Goal: Information Seeking & Learning: Learn about a topic

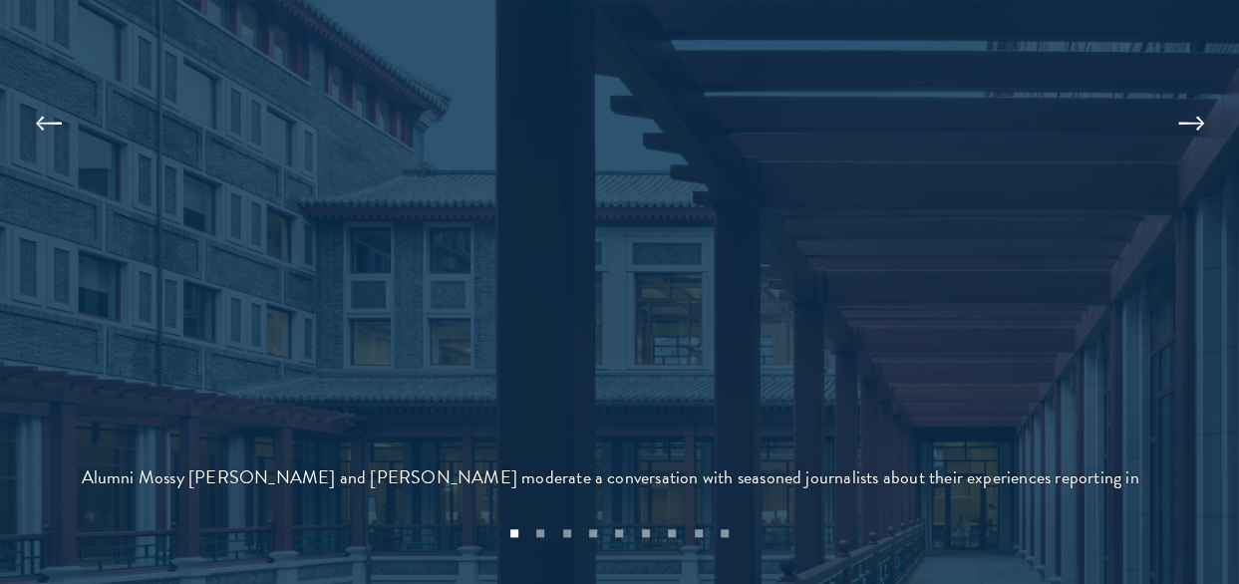
scroll to position [4686, 0]
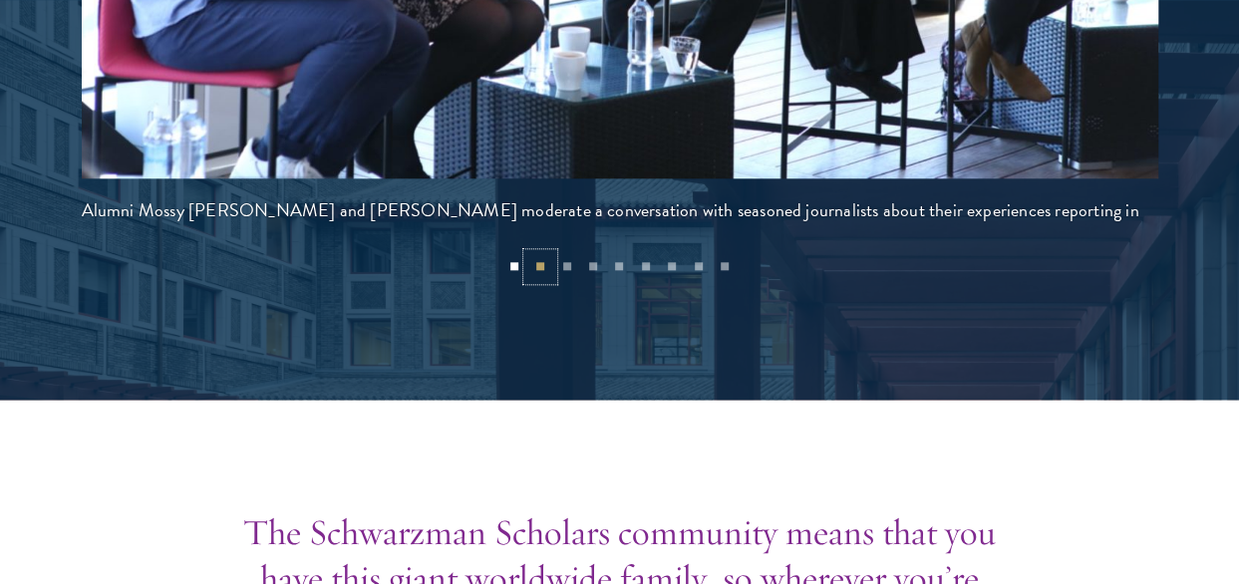
click at [536, 256] on button "2" at bounding box center [540, 266] width 26 height 26
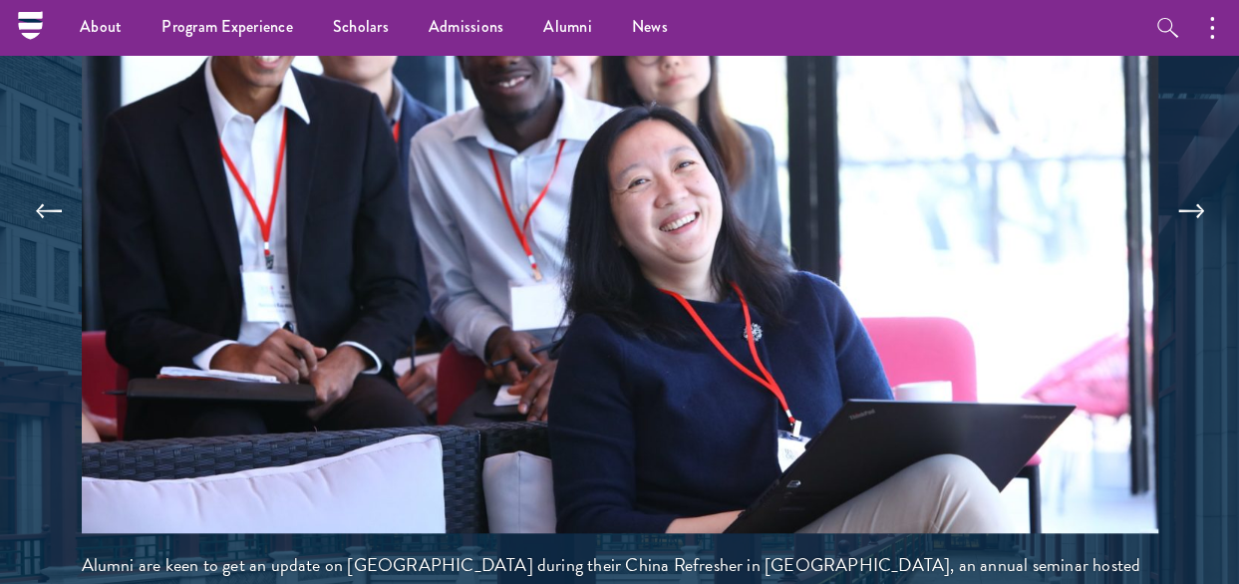
scroll to position [4586, 0]
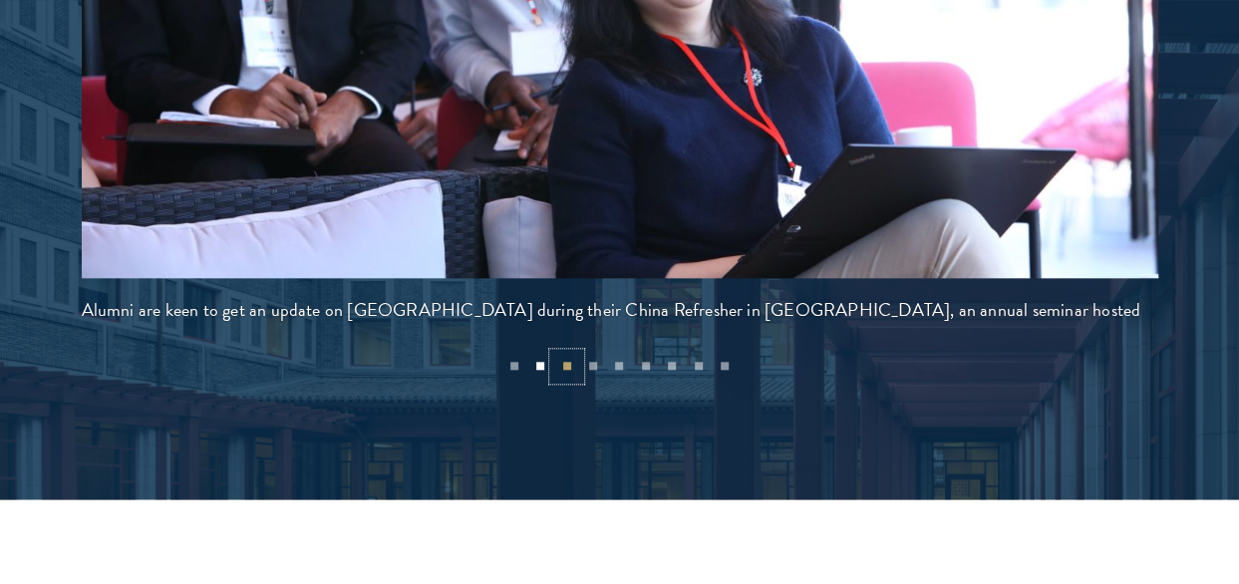
click at [566, 364] on button "3" at bounding box center [566, 366] width 26 height 26
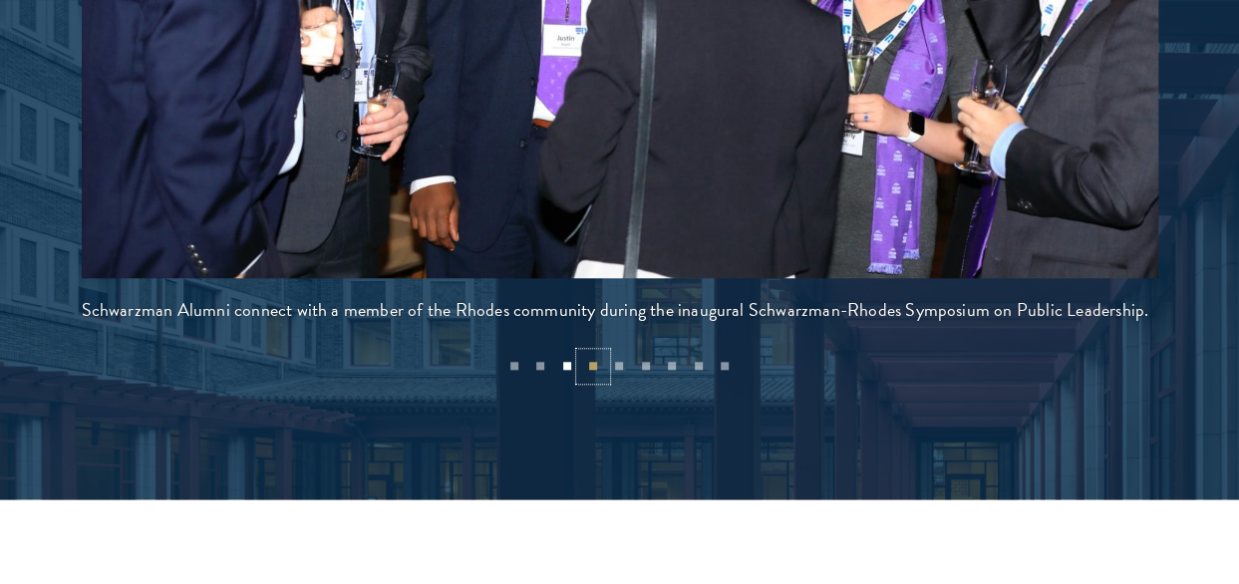
click at [594, 362] on button "4" at bounding box center [593, 366] width 26 height 26
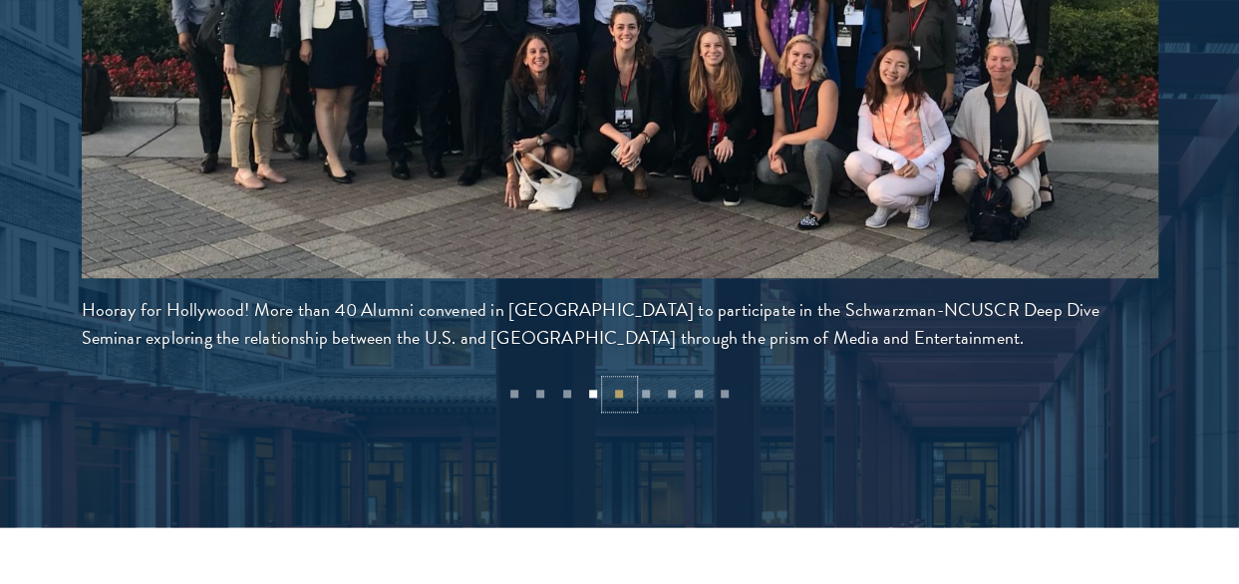
click at [619, 394] on button "5" at bounding box center [619, 394] width 26 height 26
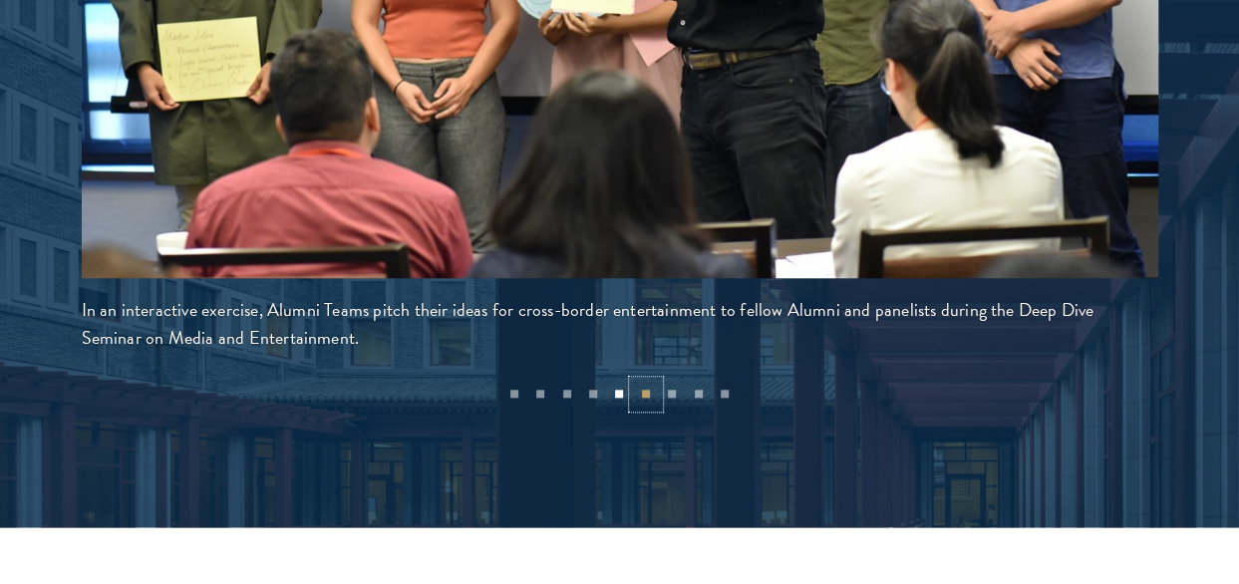
click at [644, 391] on button "6" at bounding box center [646, 394] width 26 height 26
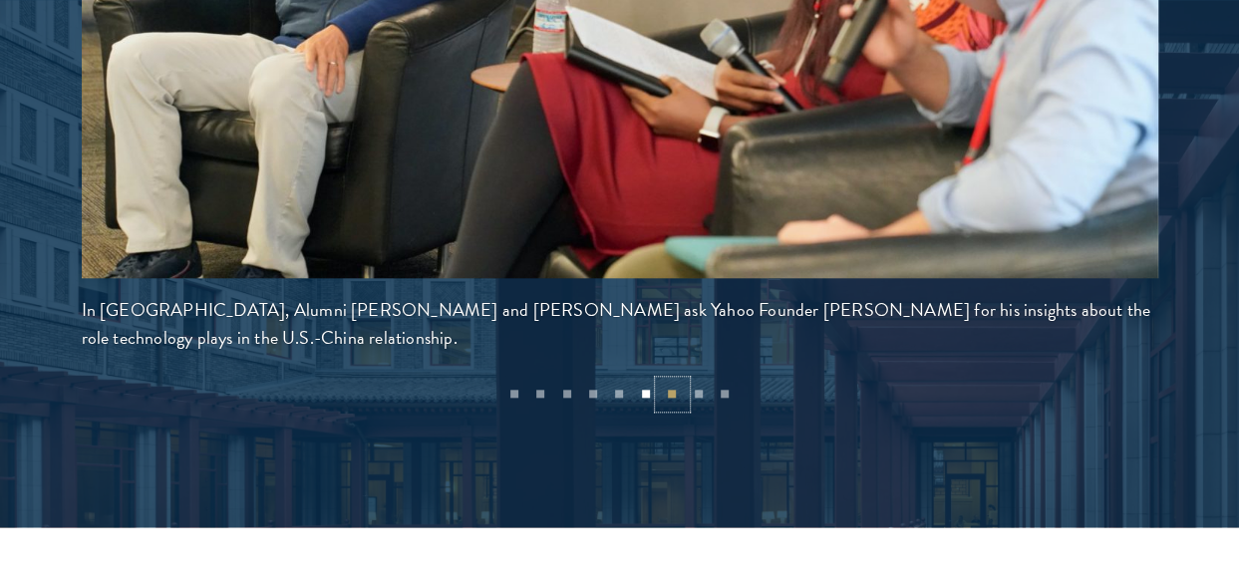
click at [668, 396] on button "7" at bounding box center [672, 394] width 26 height 26
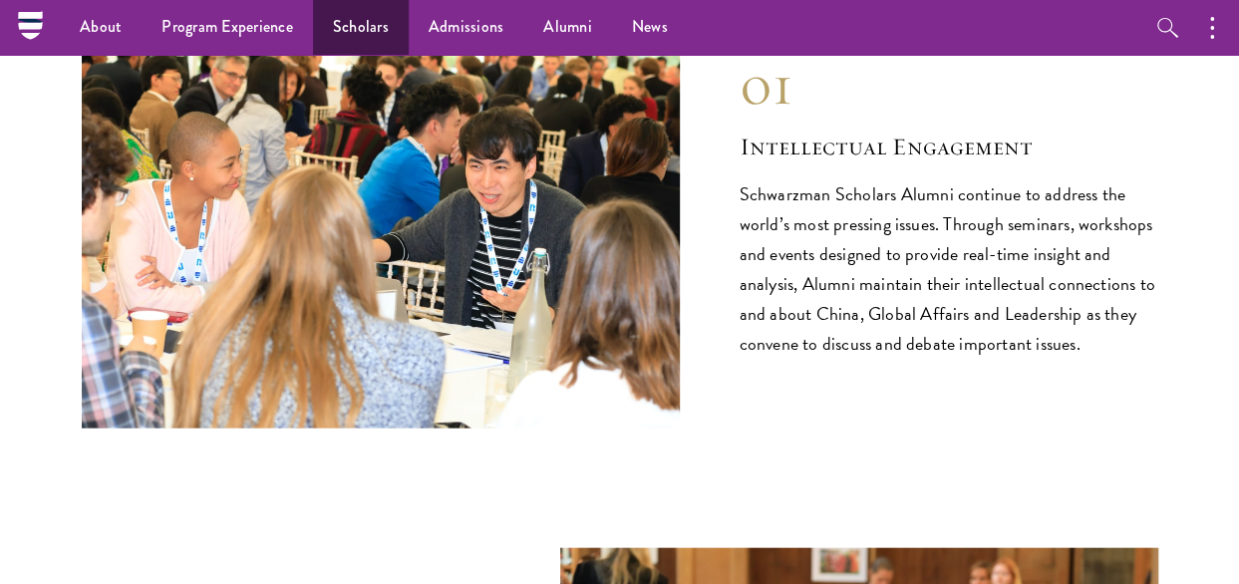
scroll to position [1994, 0]
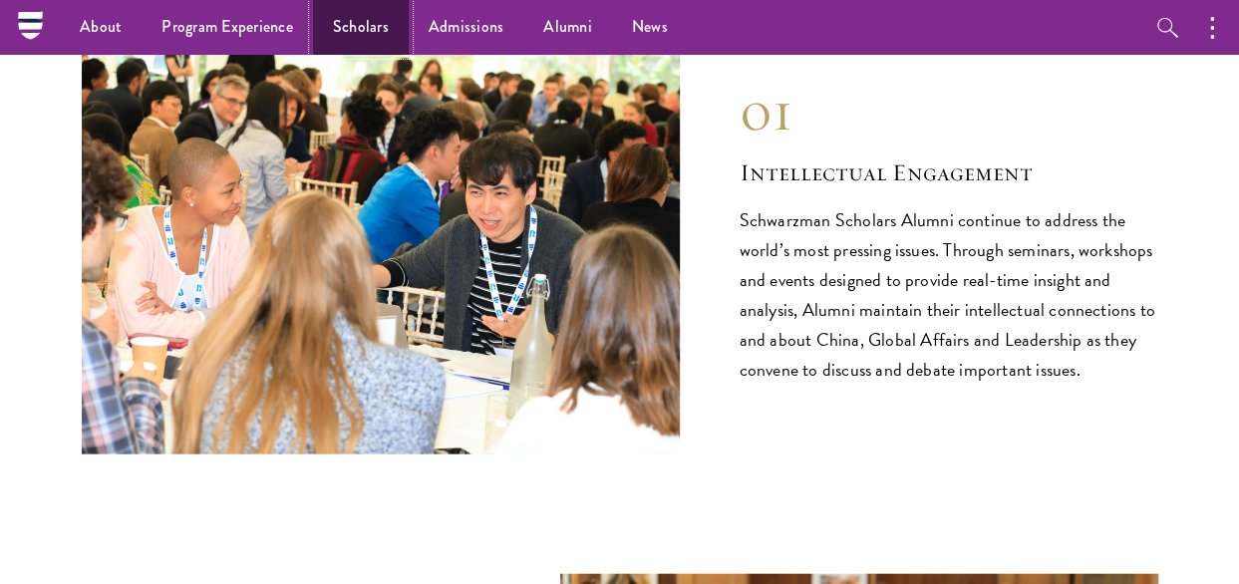
click at [357, 25] on link "Scholars" at bounding box center [361, 27] width 96 height 55
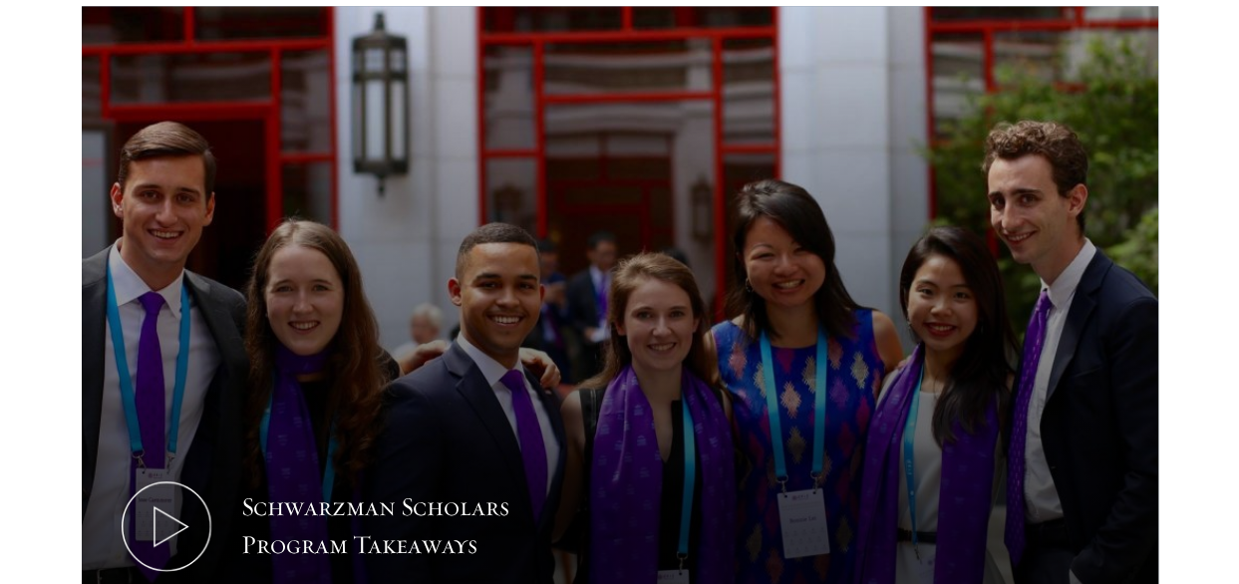
scroll to position [897, 0]
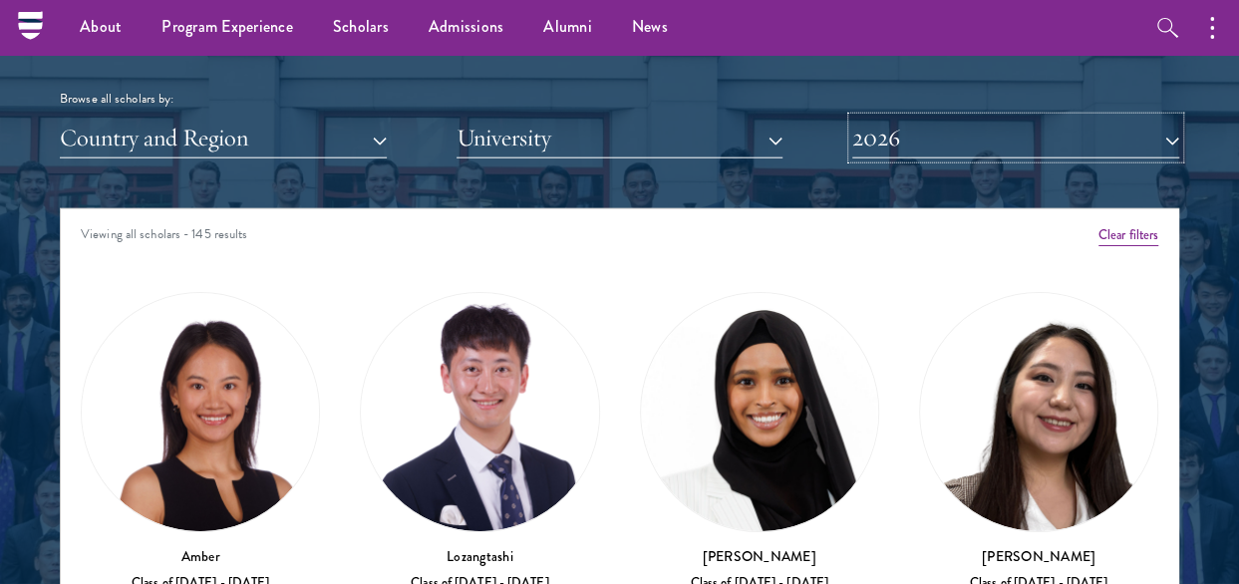
click at [1153, 138] on button "2026" at bounding box center [1015, 138] width 327 height 41
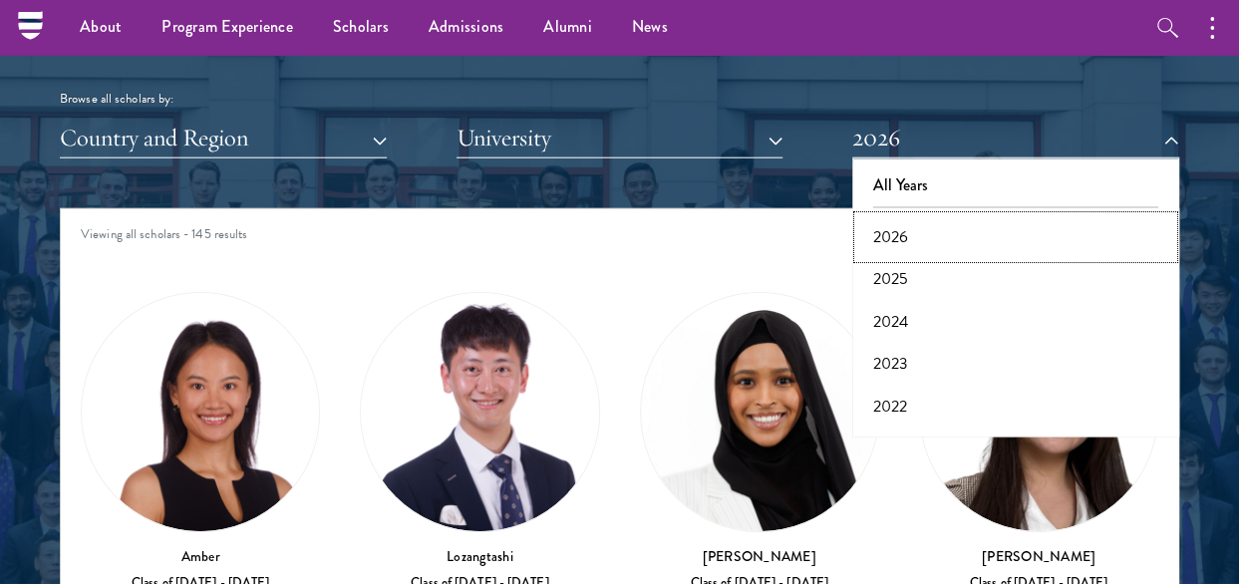
drag, startPoint x: 997, startPoint y: 233, endPoint x: 985, endPoint y: 238, distance: 13.0
click at [993, 233] on button "2026" at bounding box center [1015, 237] width 315 height 42
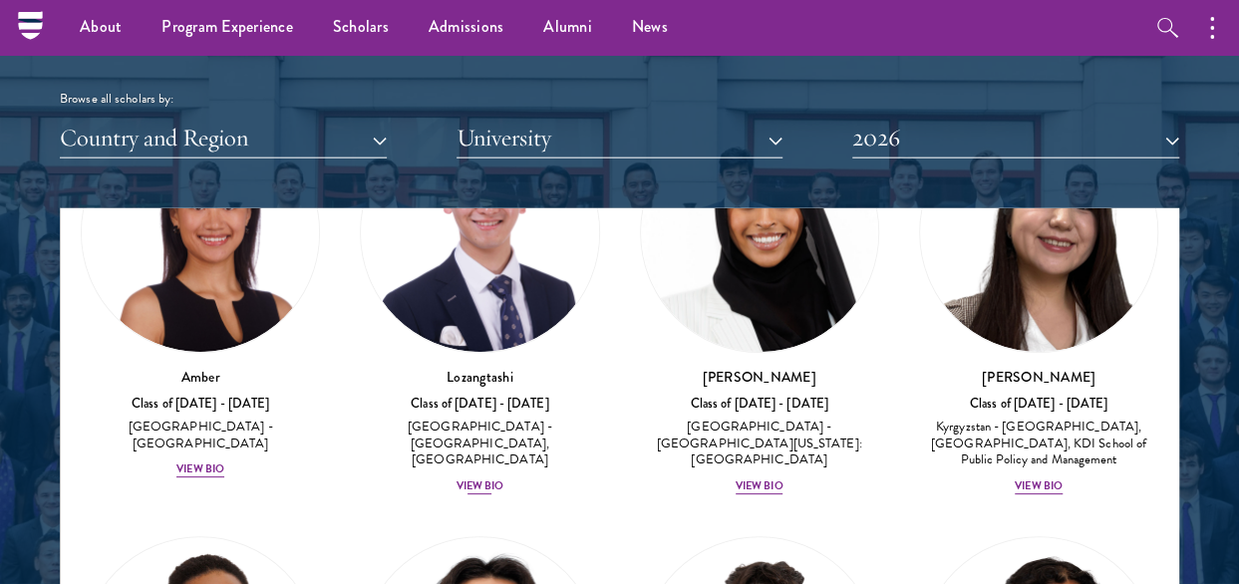
scroll to position [199, 0]
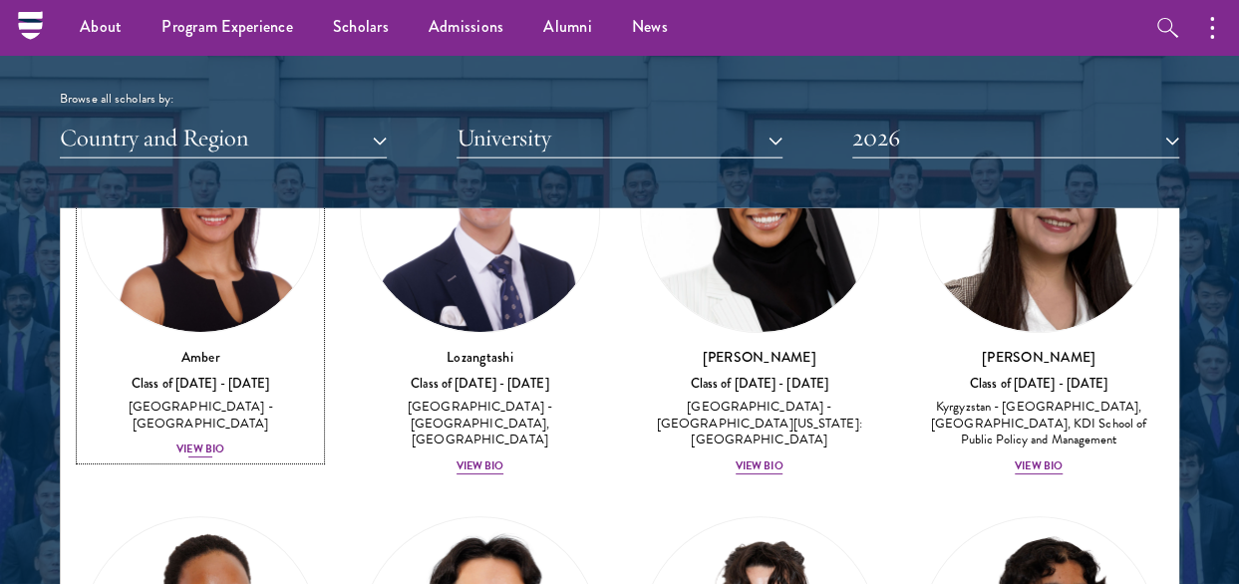
click at [194, 442] on div "View Bio" at bounding box center [200, 450] width 48 height 16
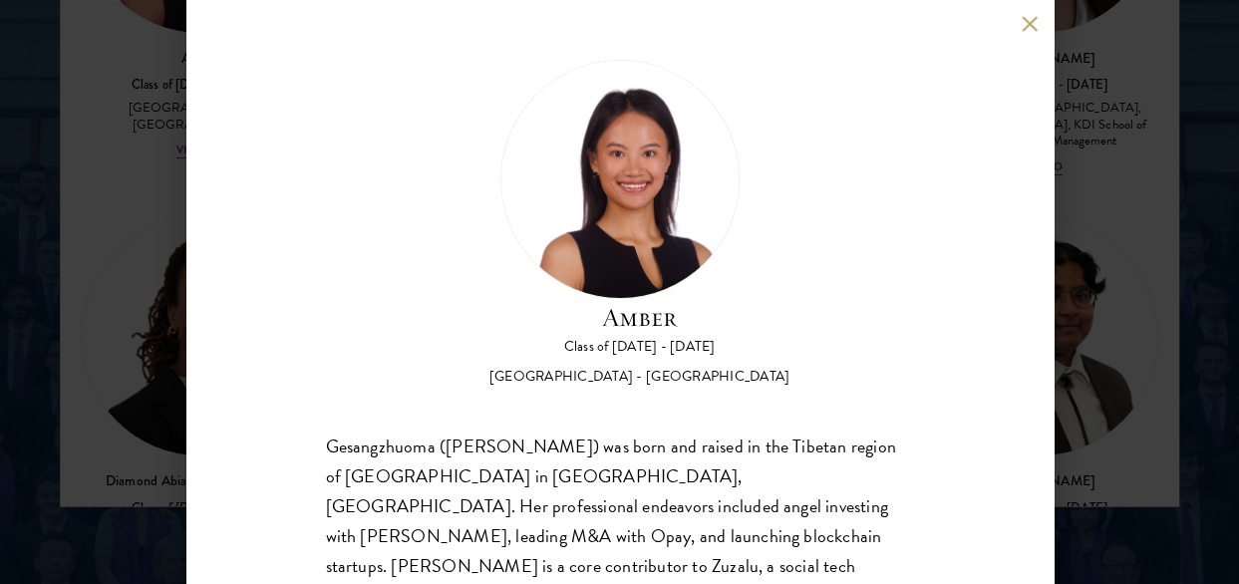
click at [1037, 24] on button at bounding box center [1030, 23] width 17 height 17
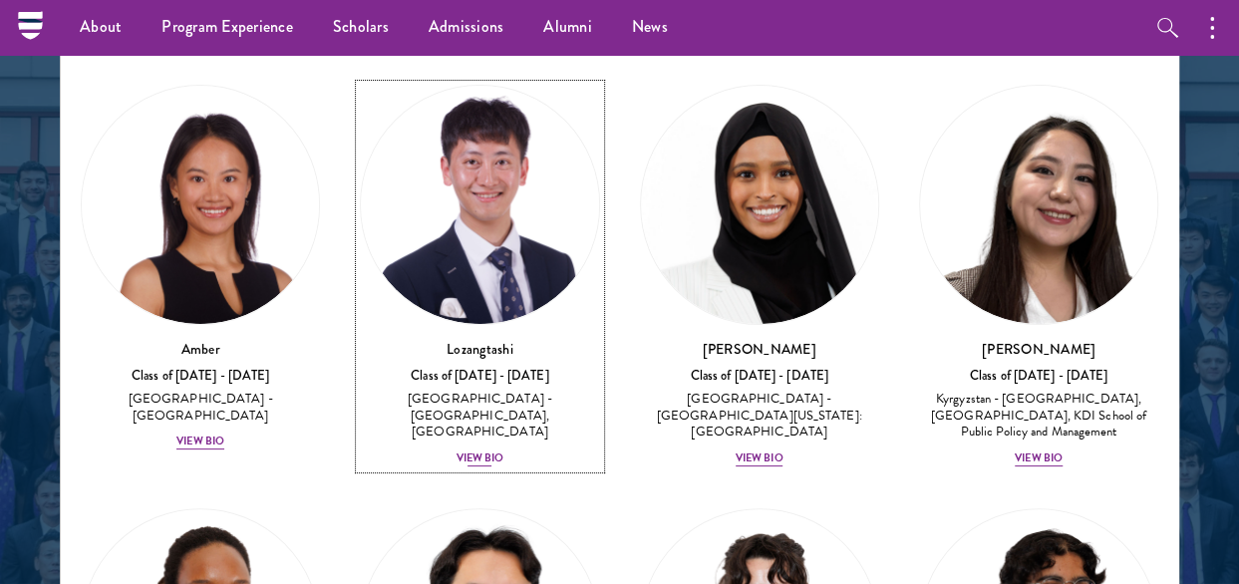
click at [474, 451] on div "View Bio" at bounding box center [481, 459] width 48 height 16
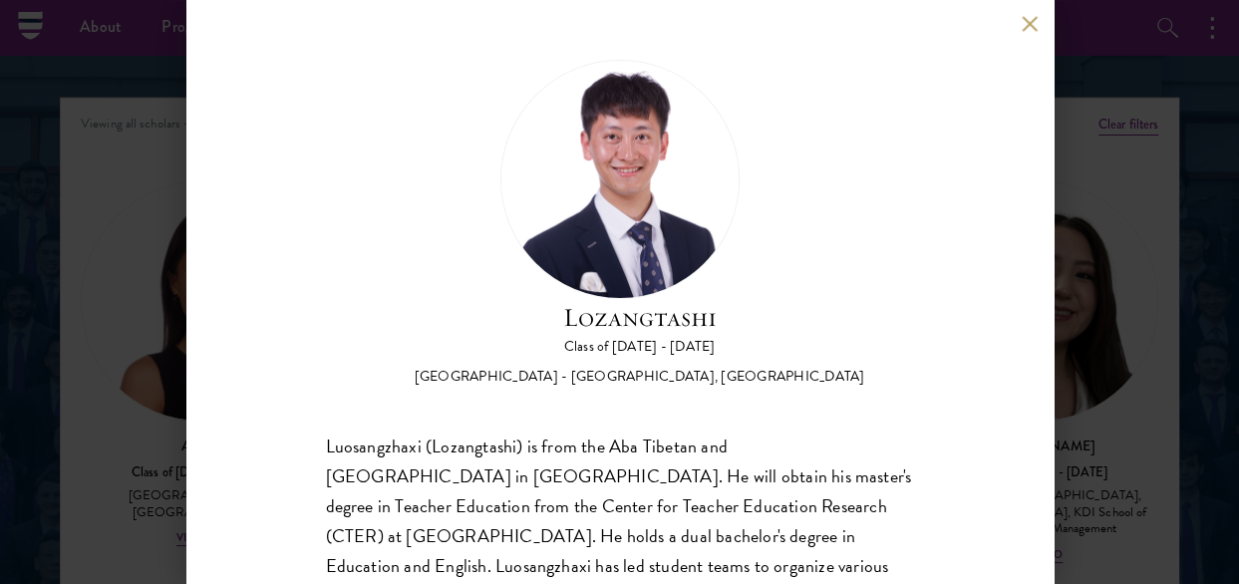
scroll to position [2500, 0]
click at [1022, 26] on button at bounding box center [1030, 23] width 17 height 17
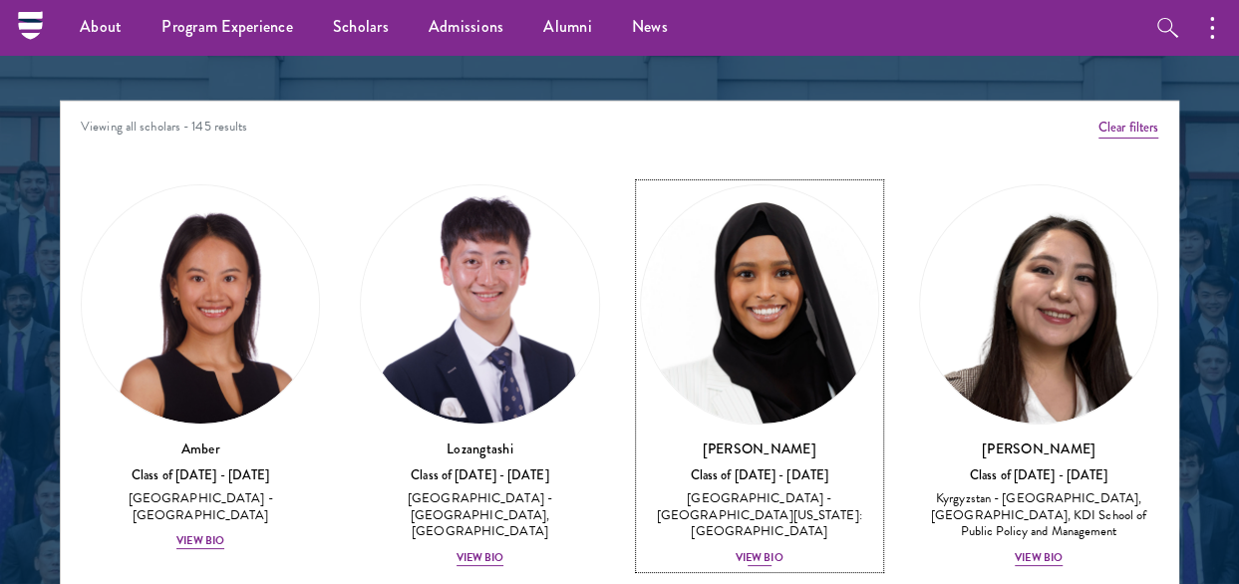
click at [744, 550] on div "View Bio" at bounding box center [760, 558] width 48 height 16
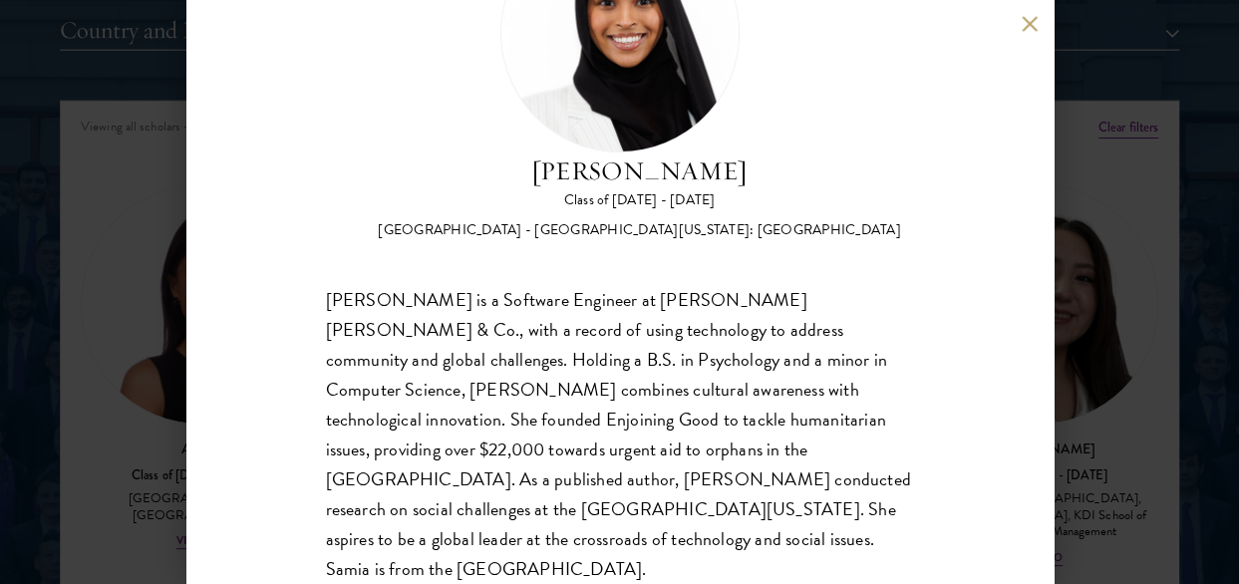
scroll to position [2599, 0]
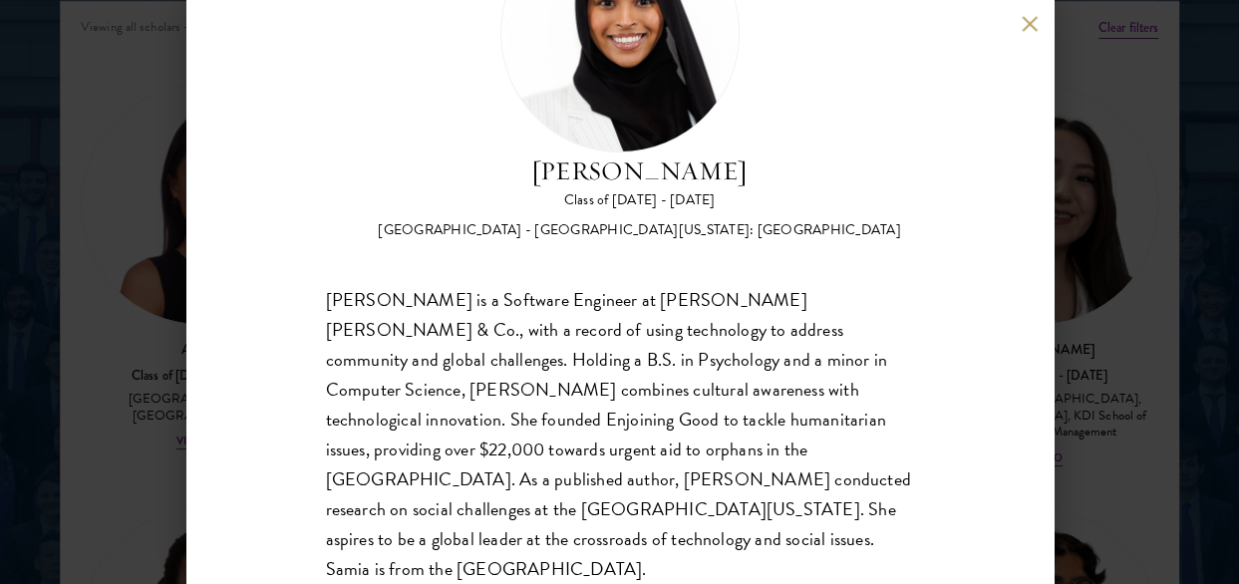
click at [1025, 28] on button at bounding box center [1030, 23] width 17 height 17
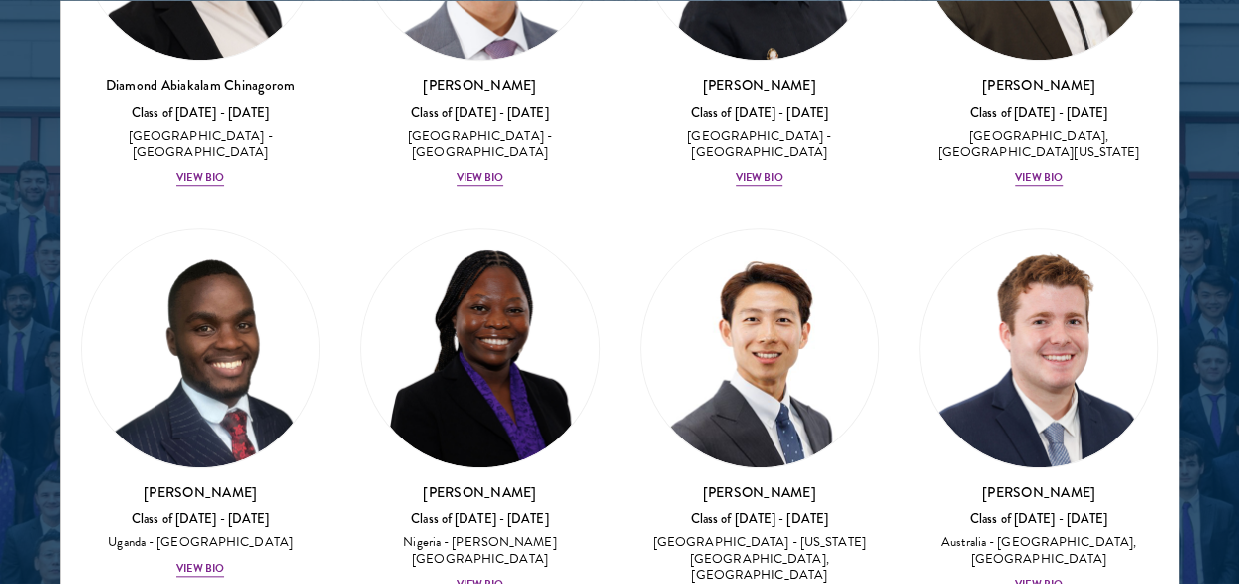
scroll to position [798, 0]
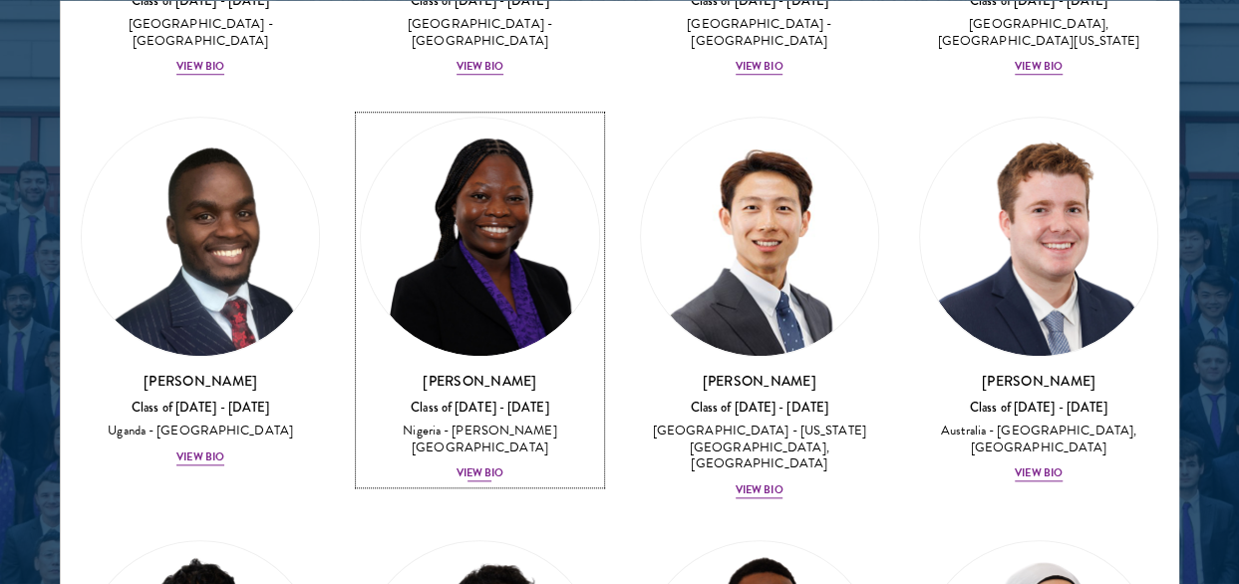
click at [474, 467] on div "View Bio" at bounding box center [481, 475] width 48 height 16
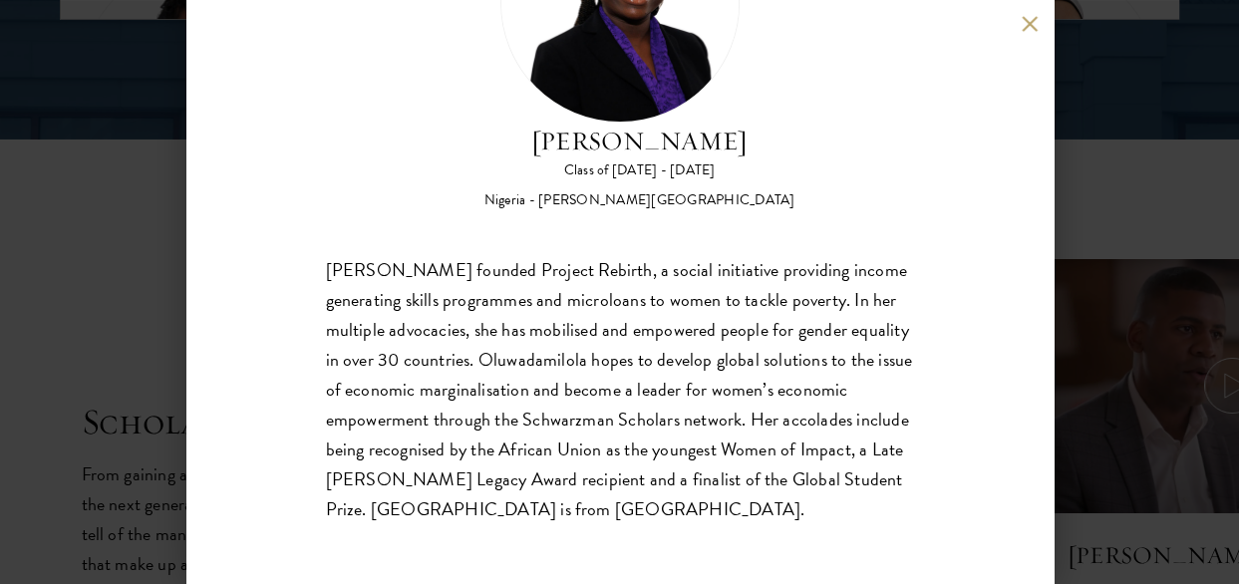
scroll to position [3198, 0]
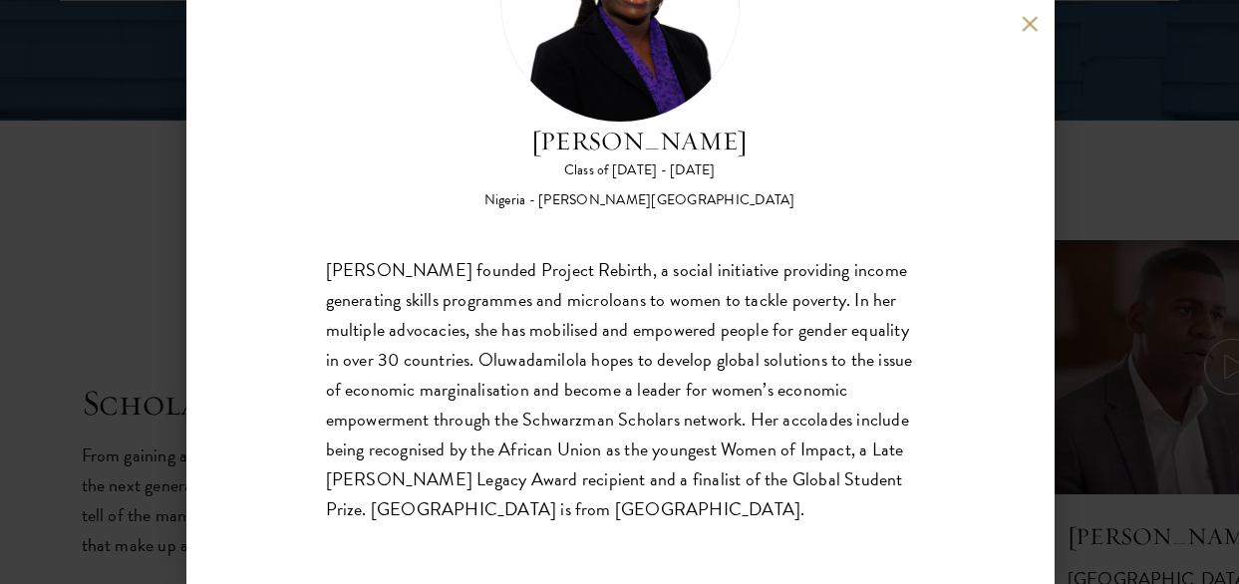
click at [1030, 31] on button at bounding box center [1030, 23] width 17 height 17
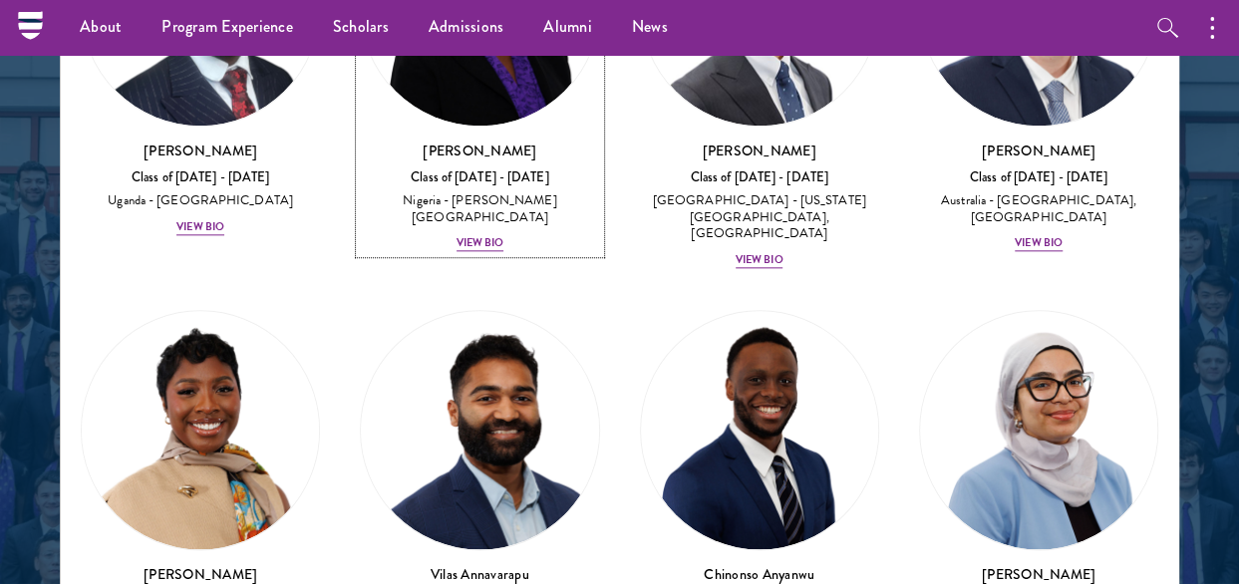
scroll to position [1196, 0]
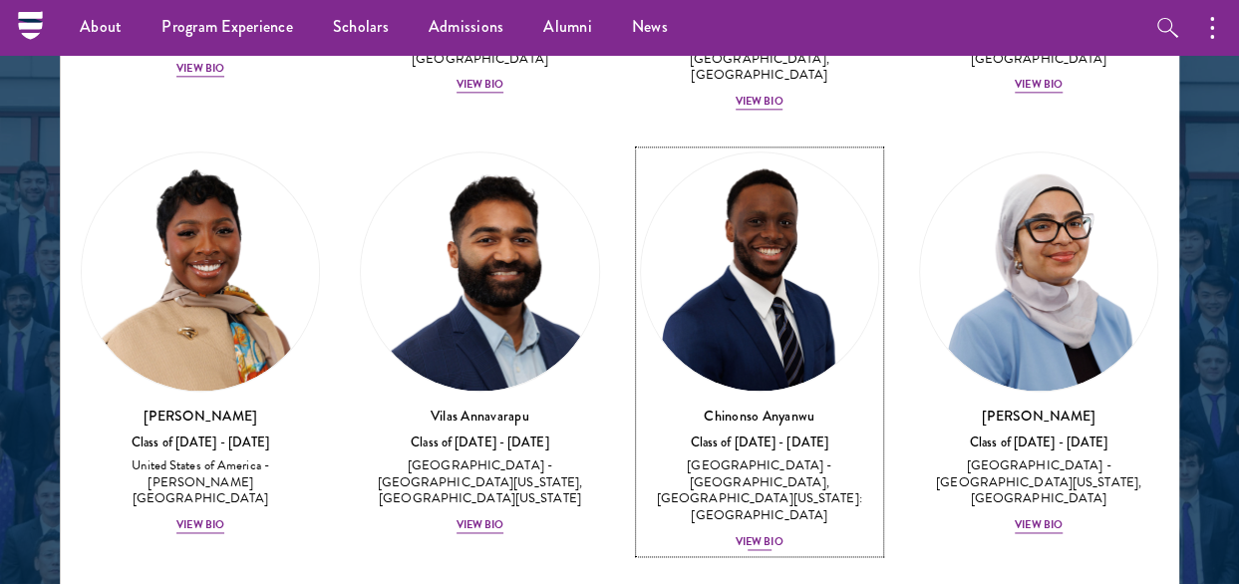
click at [752, 535] on div "View Bio" at bounding box center [760, 543] width 48 height 16
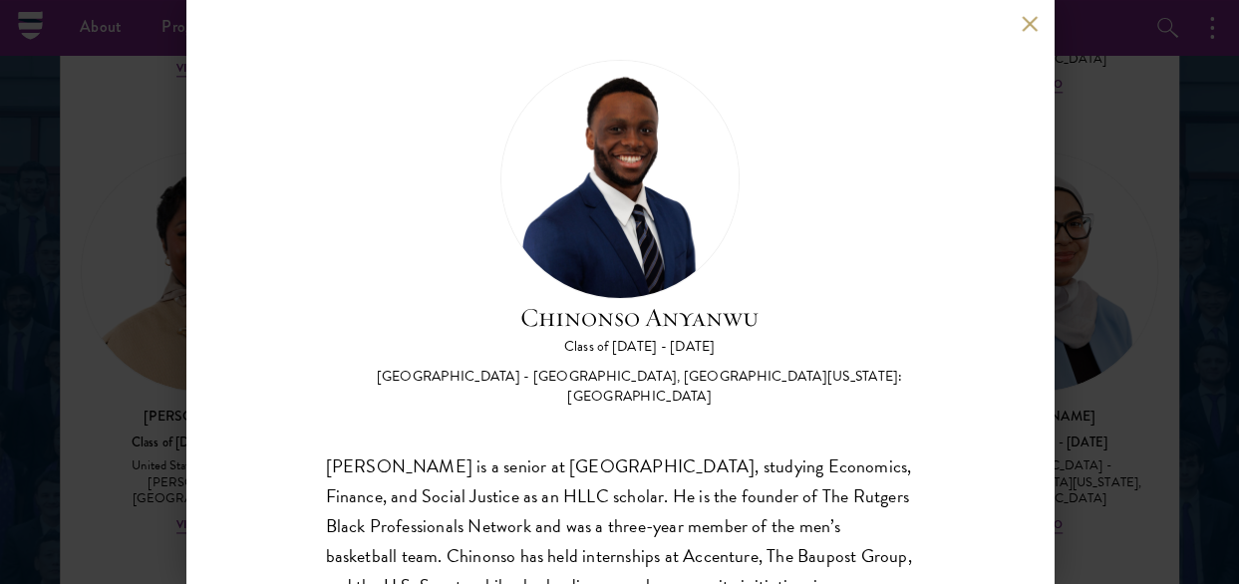
click at [1028, 31] on button at bounding box center [1030, 23] width 17 height 17
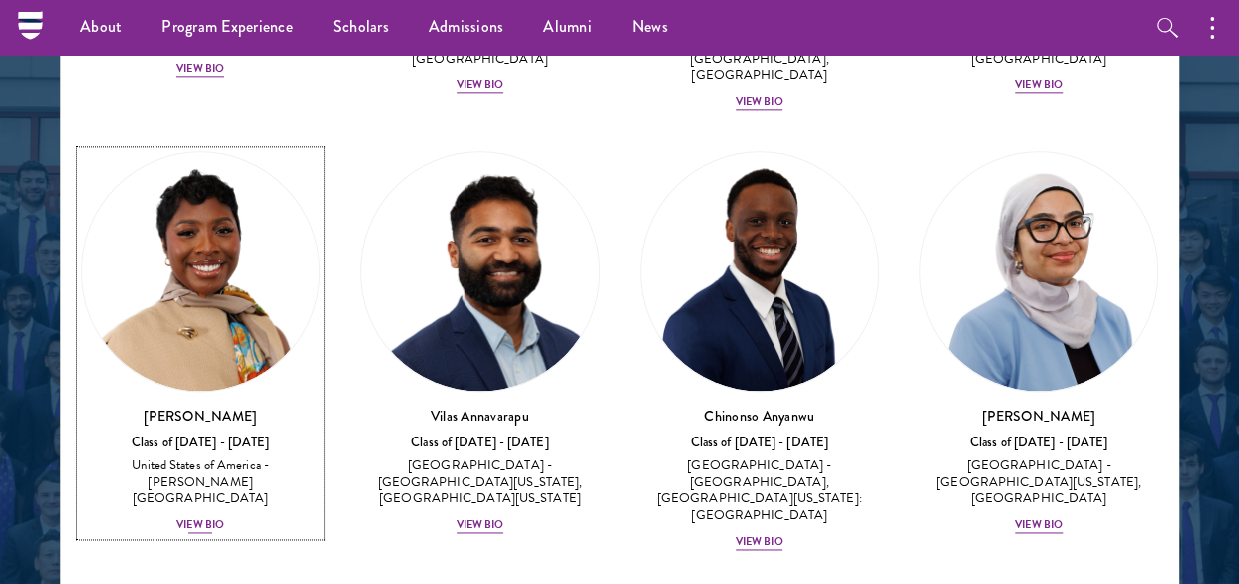
click at [193, 518] on div "View Bio" at bounding box center [200, 526] width 48 height 16
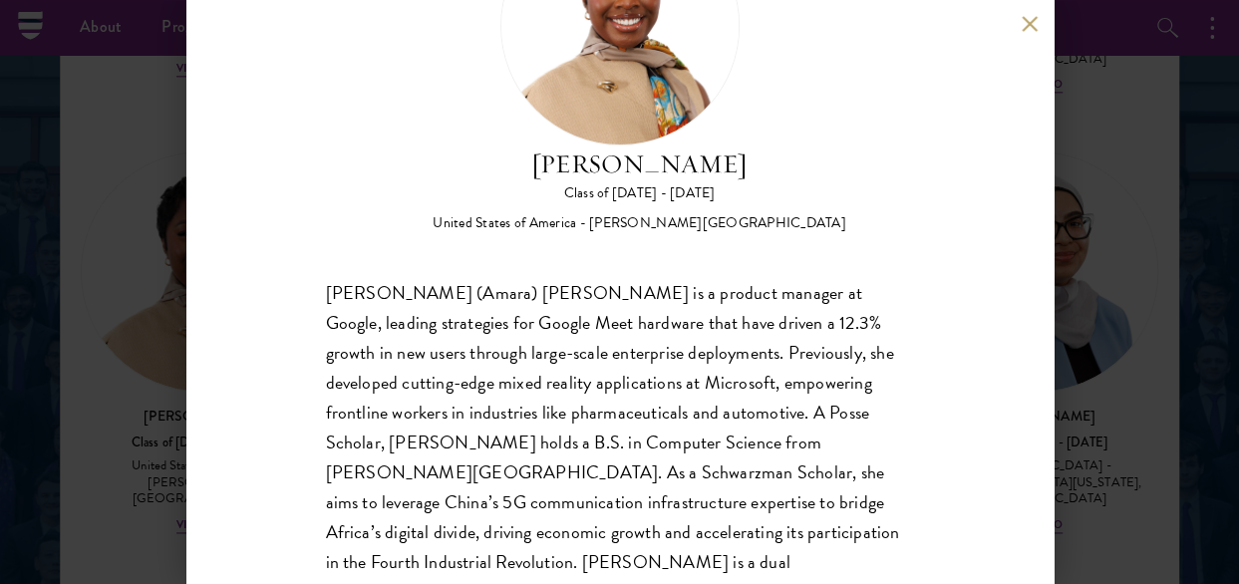
scroll to position [206, 0]
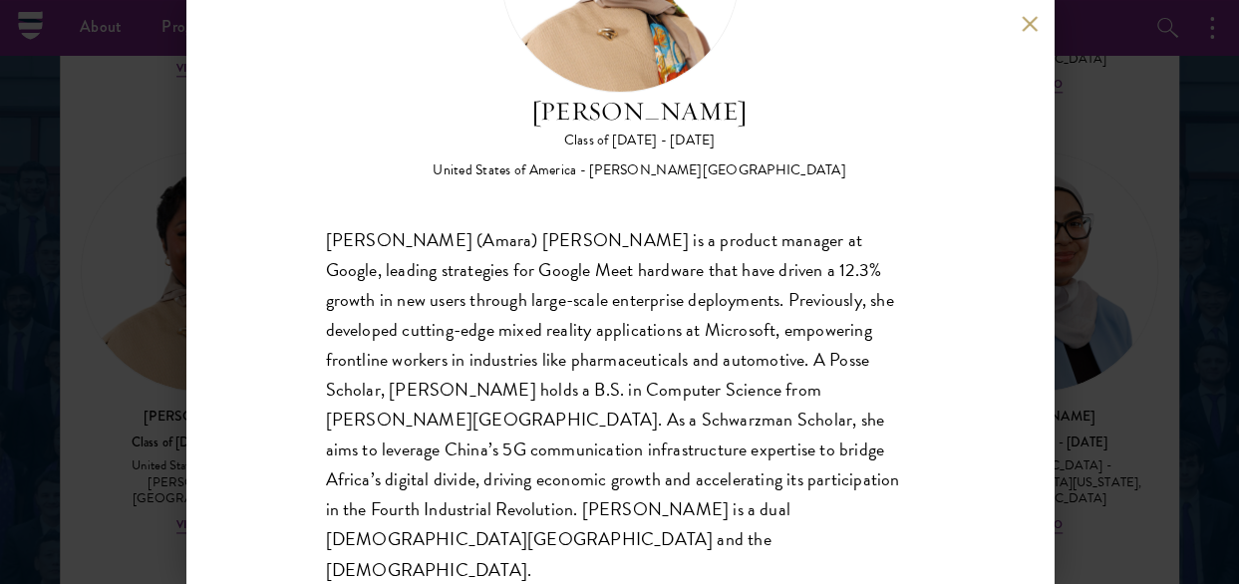
click at [1027, 32] on div "Amara Anigbo Class of 2025 - 2026 United States of America - Dickinson College …" at bounding box center [619, 292] width 867 height 584
click at [1032, 29] on button at bounding box center [1030, 23] width 17 height 17
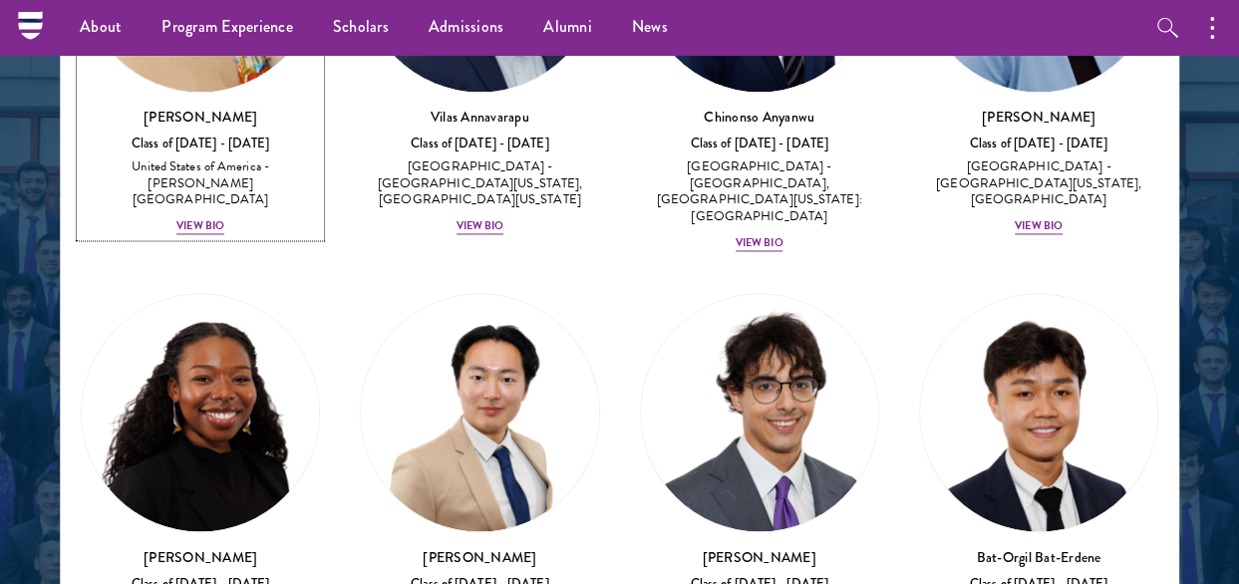
scroll to position [1695, 0]
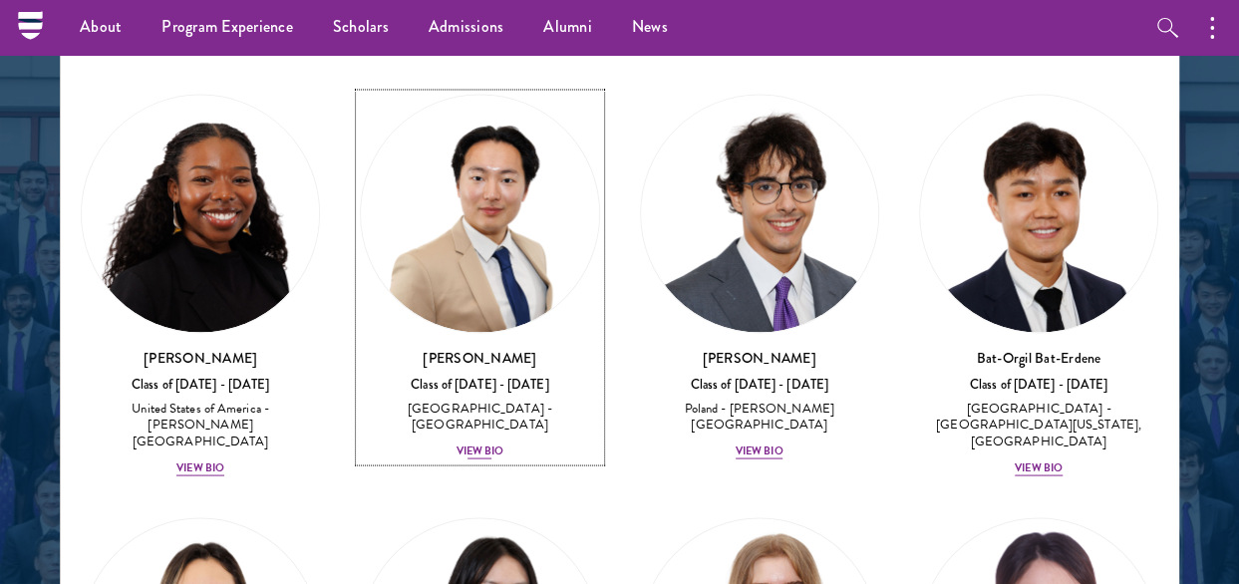
click at [465, 444] on div "View Bio" at bounding box center [481, 452] width 48 height 16
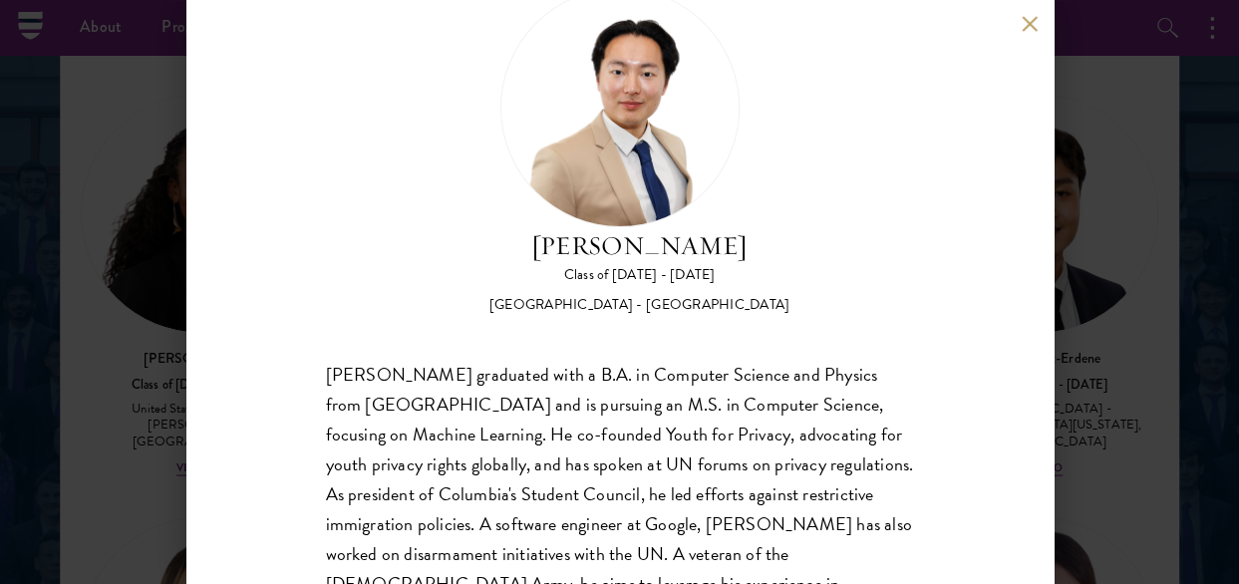
scroll to position [100, 0]
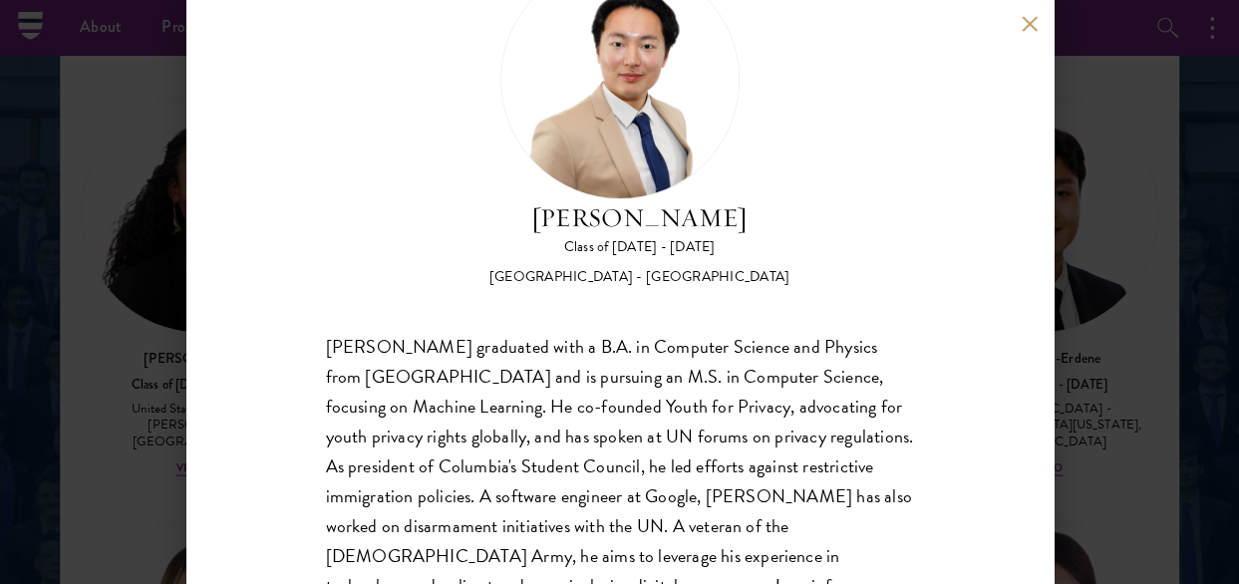
click at [1033, 25] on button at bounding box center [1030, 23] width 17 height 17
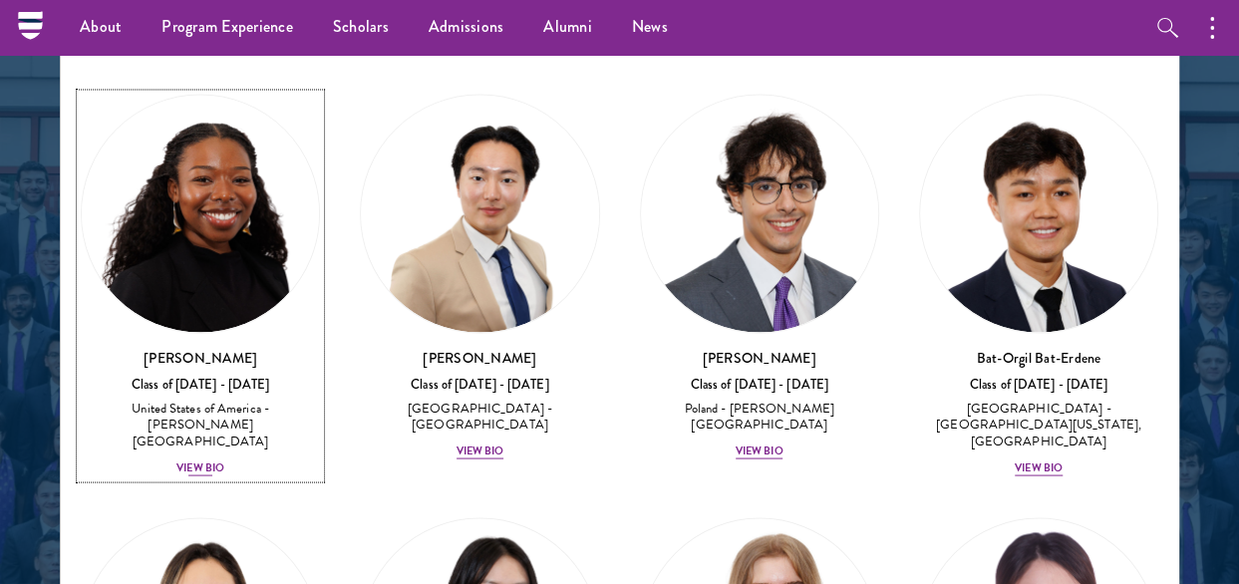
click at [205, 461] on div "View Bio" at bounding box center [200, 469] width 48 height 16
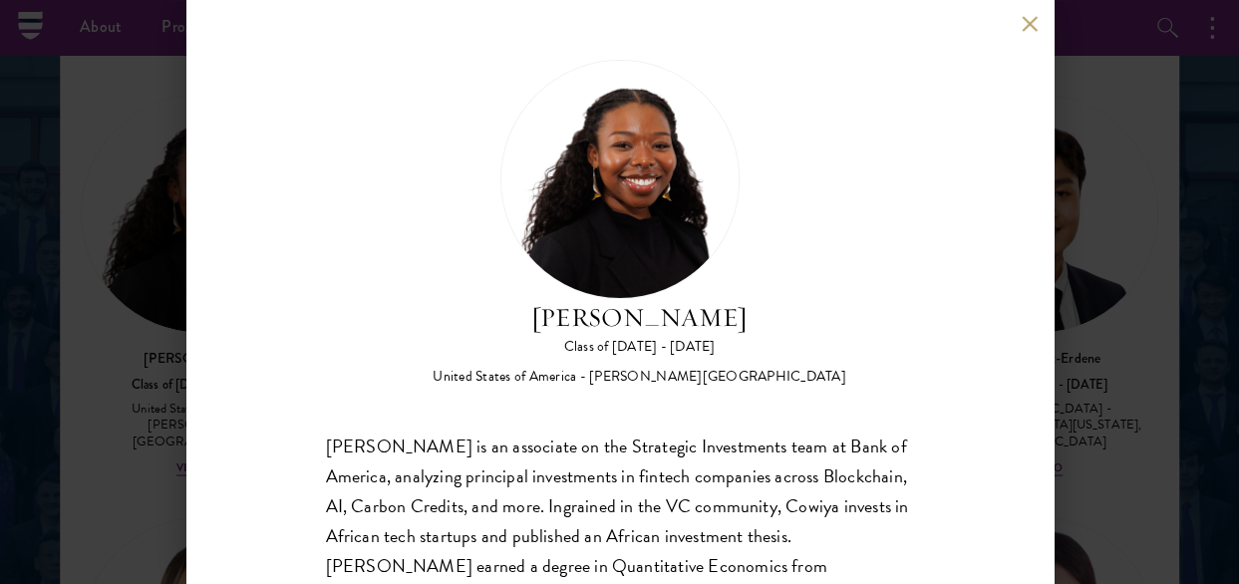
scroll to position [100, 0]
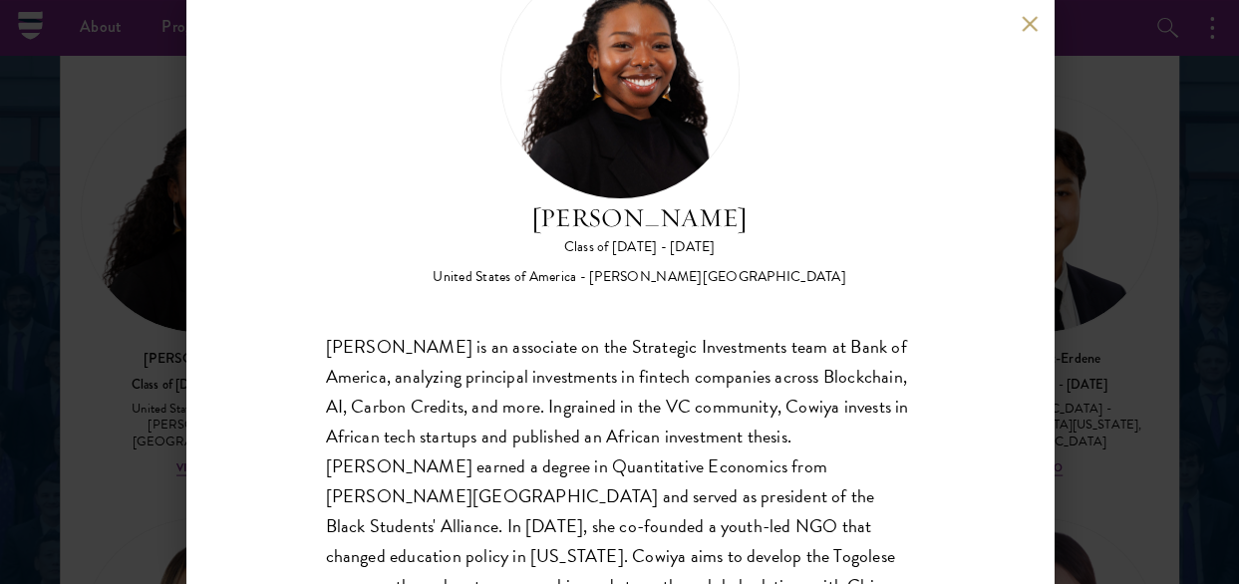
click at [1027, 29] on button at bounding box center [1030, 23] width 17 height 17
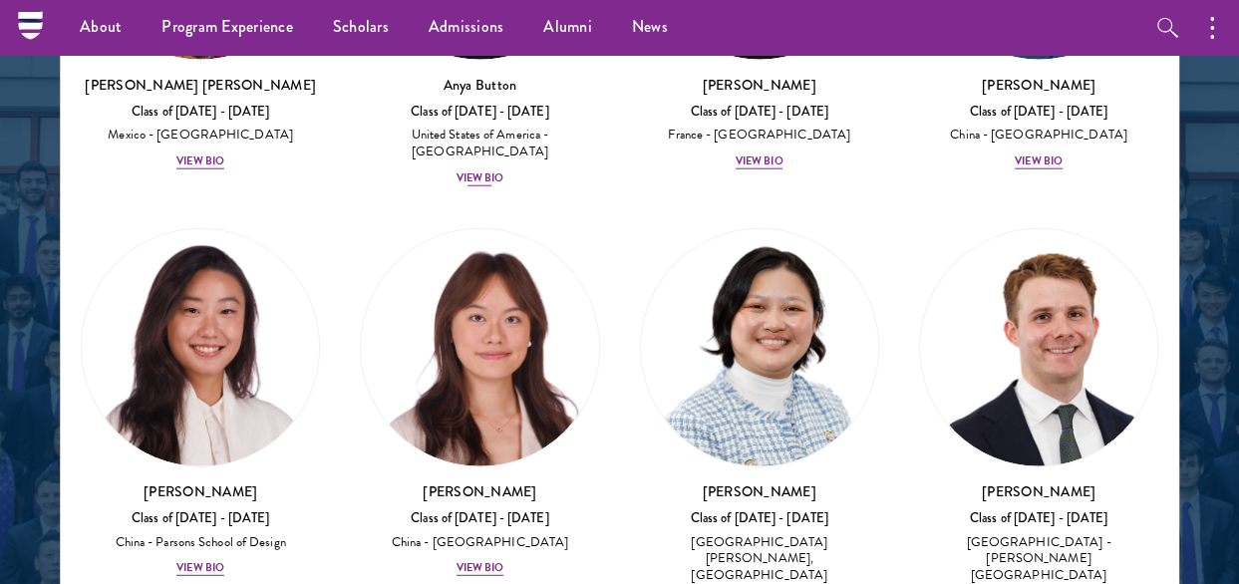
scroll to position [2393, 0]
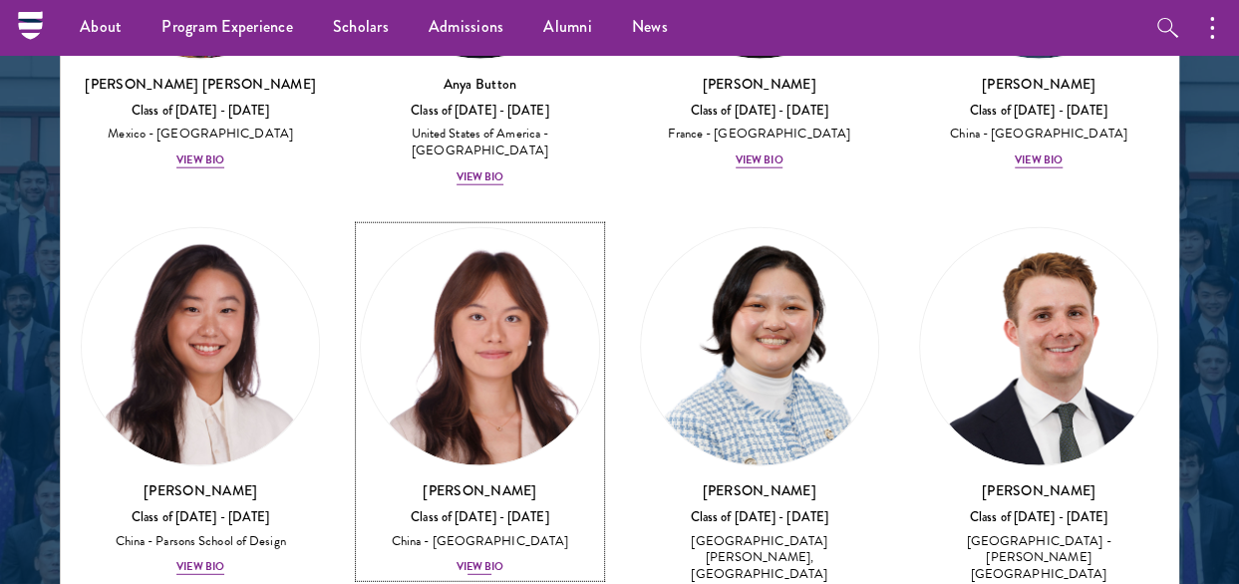
click at [484, 559] on div "View Bio" at bounding box center [481, 567] width 48 height 16
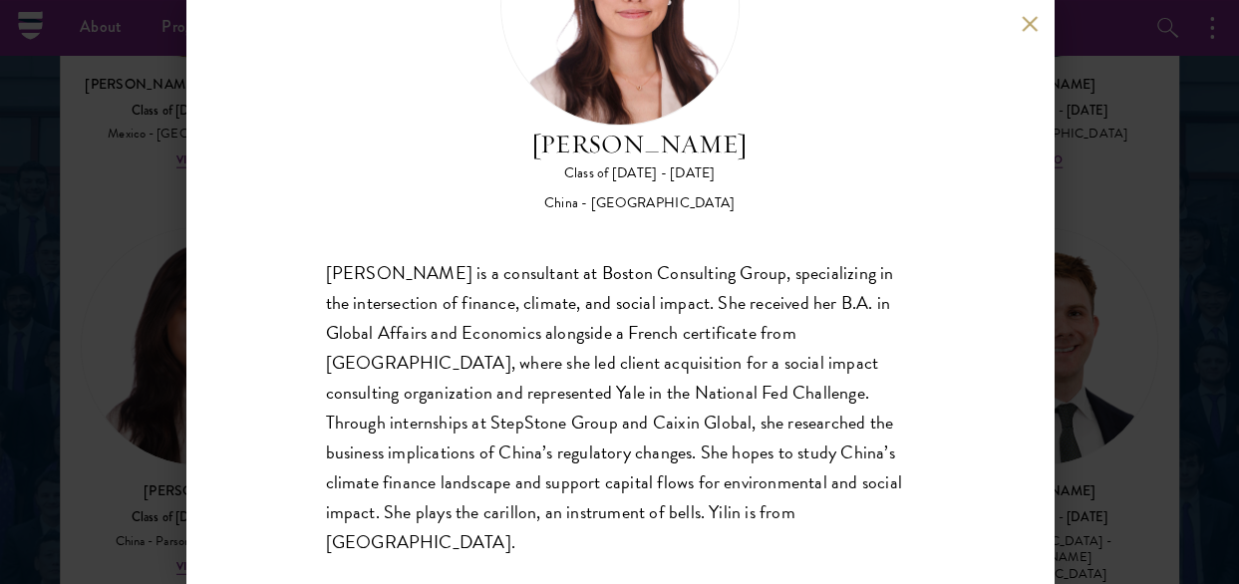
scroll to position [176, 0]
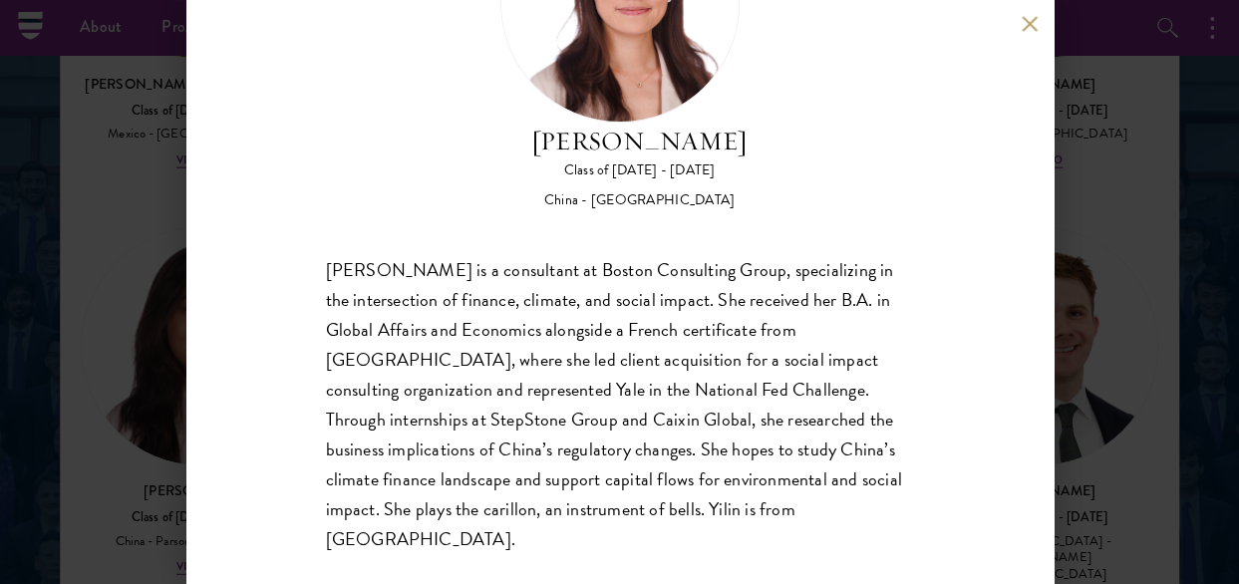
click at [1037, 24] on button at bounding box center [1030, 23] width 17 height 17
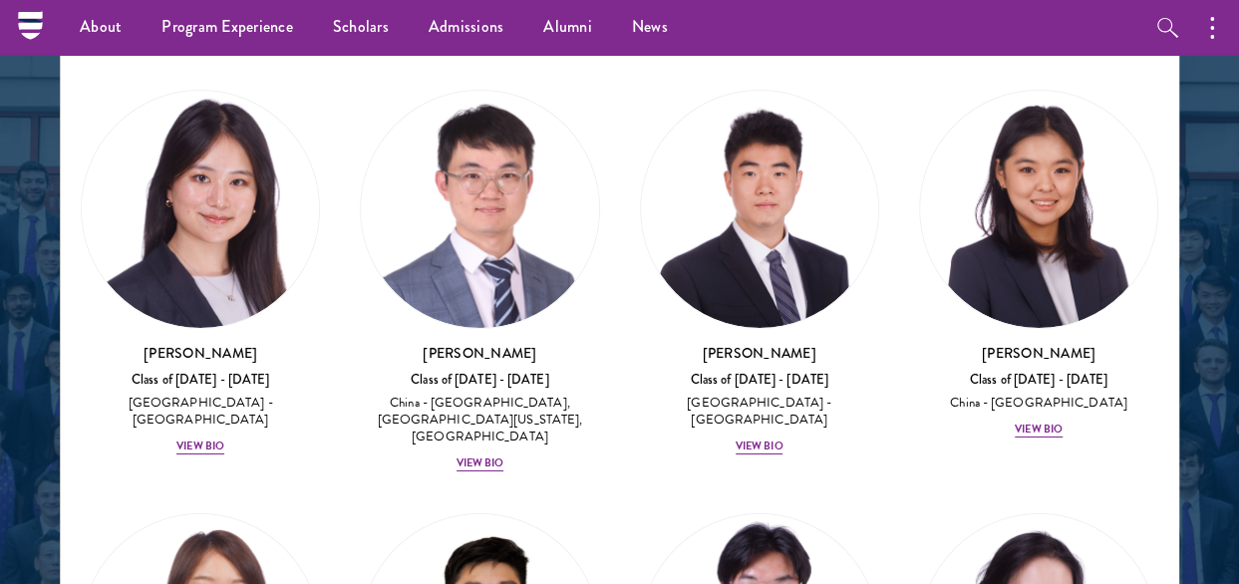
scroll to position [14505, 0]
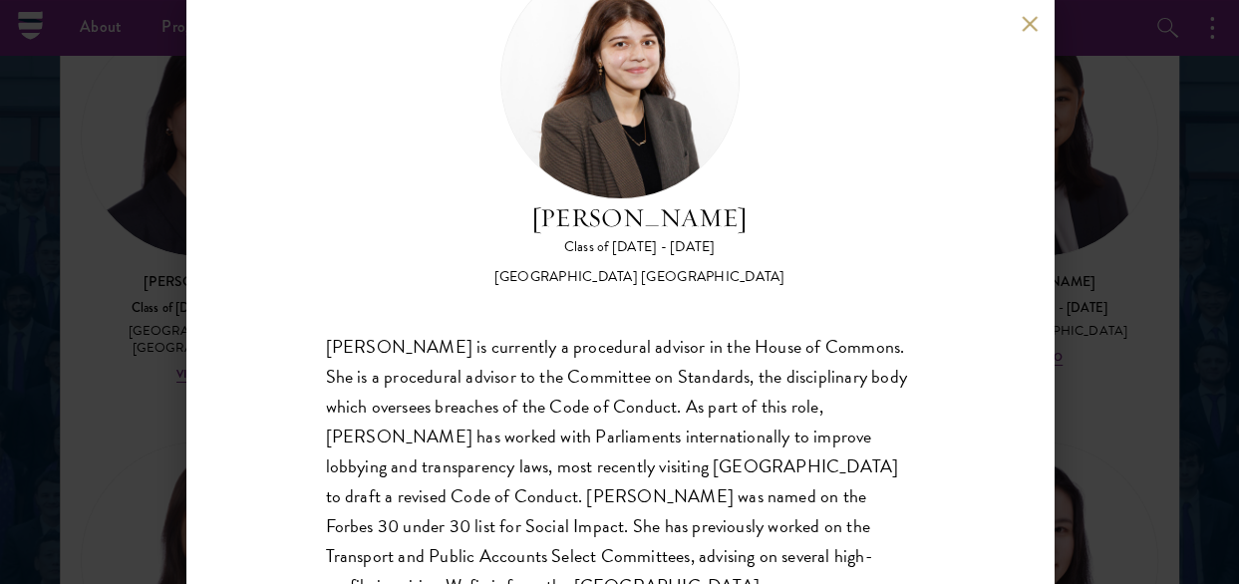
scroll to position [147, 0]
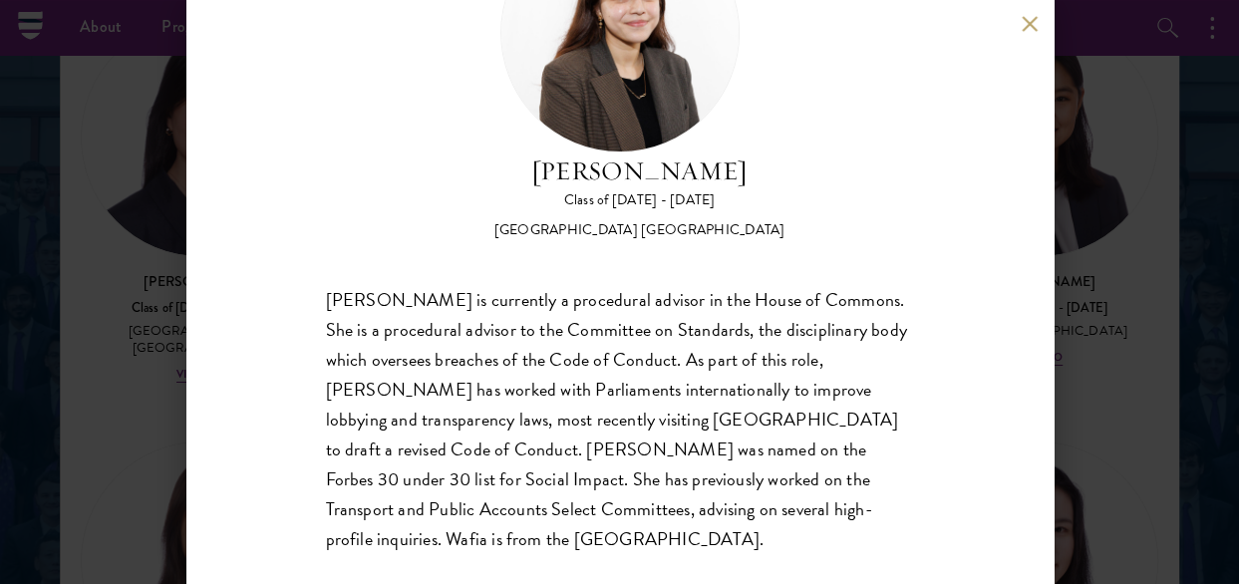
click at [1027, 20] on button at bounding box center [1030, 23] width 17 height 17
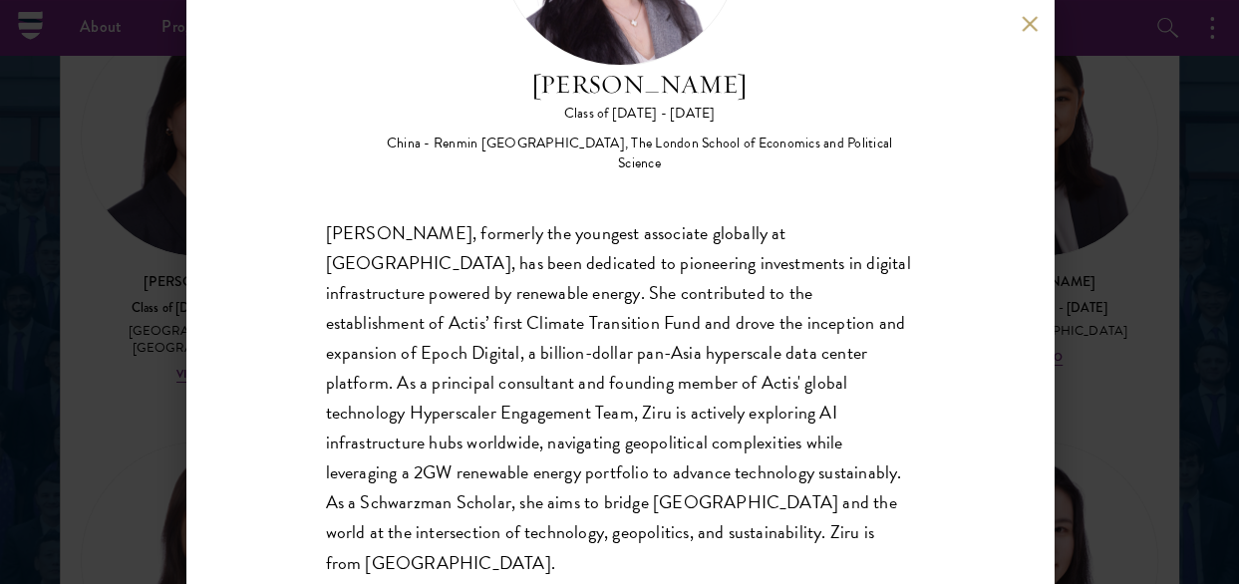
scroll to position [236, 0]
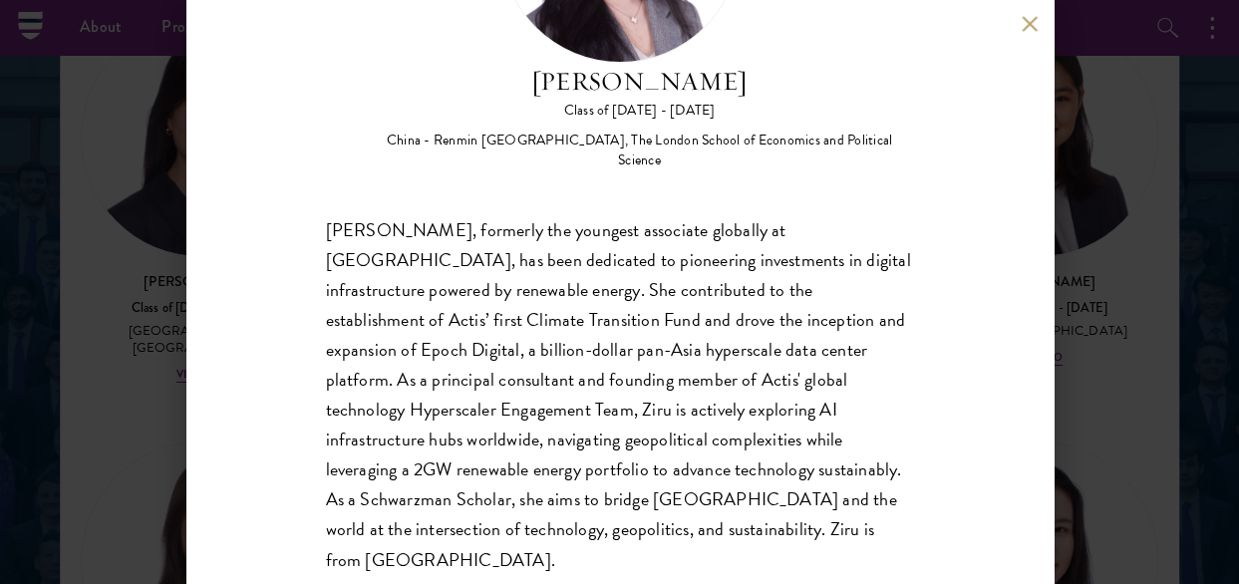
click at [1019, 30] on div "Adele Zhong Class of 2025 - 2026 China - Renmin University of China, The London…" at bounding box center [619, 292] width 867 height 584
click at [1025, 20] on button at bounding box center [1030, 23] width 17 height 17
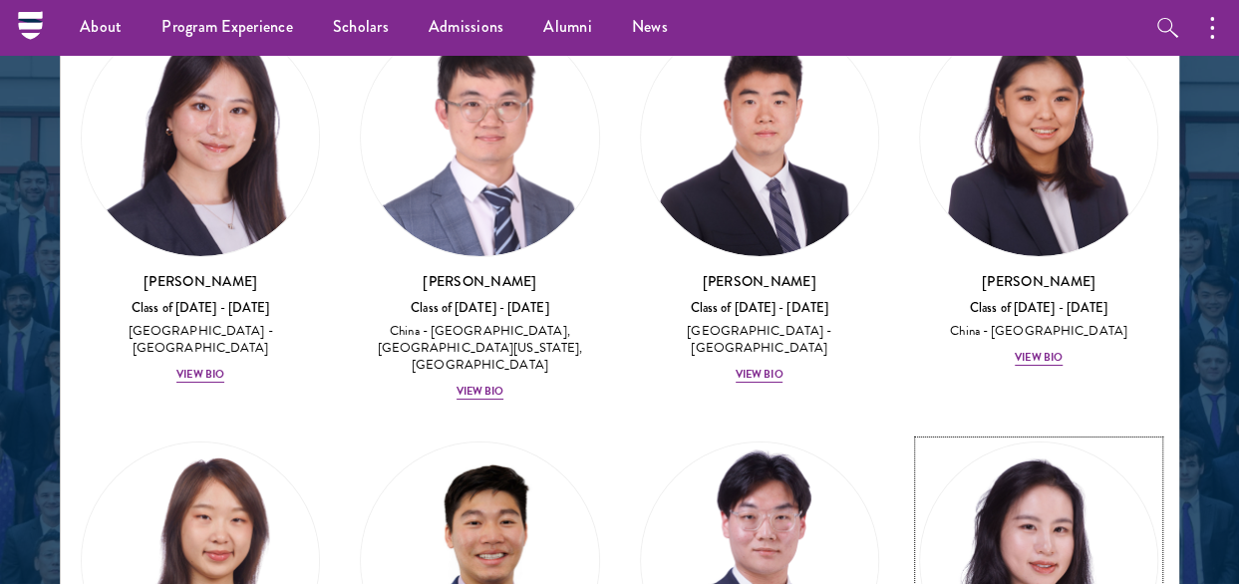
scroll to position [14295, 0]
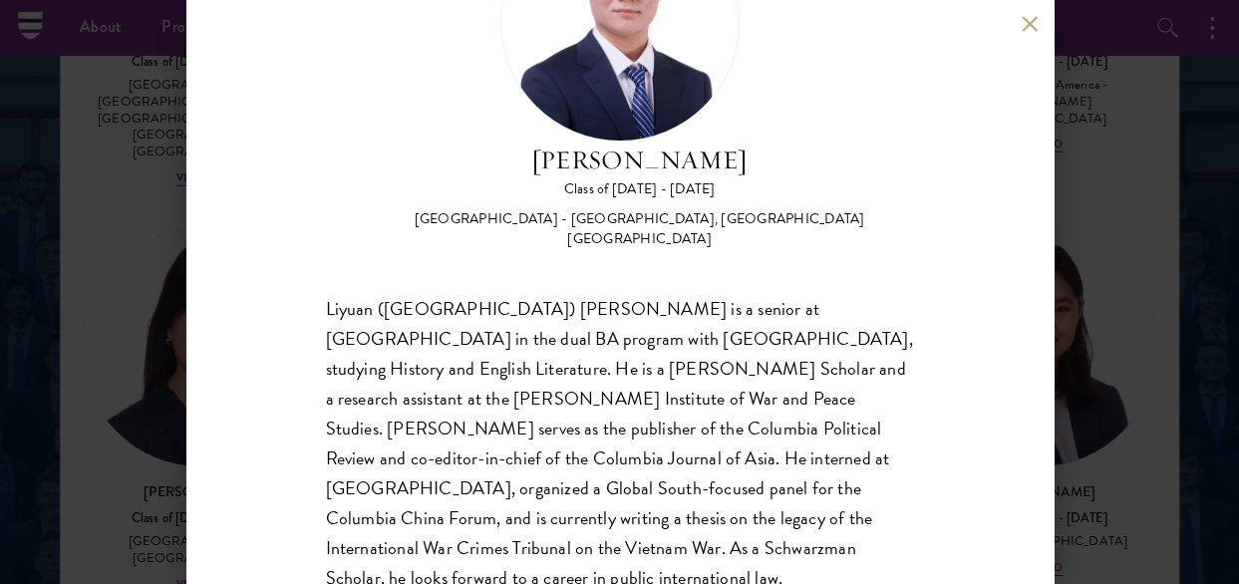
scroll to position [176, 0]
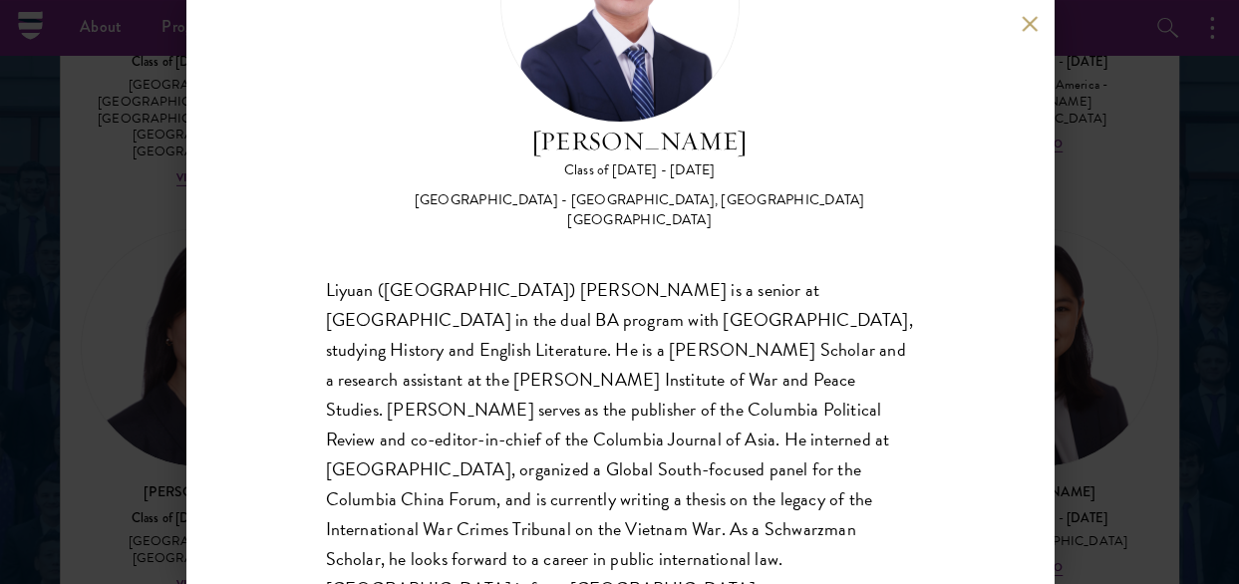
click at [1029, 25] on button at bounding box center [1030, 23] width 17 height 17
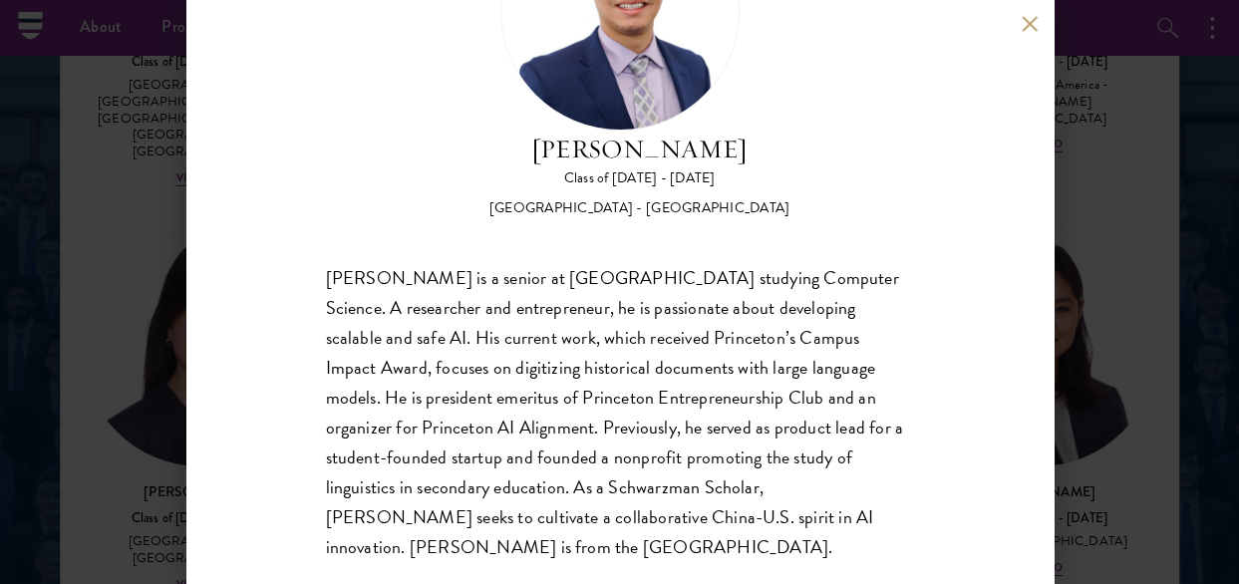
scroll to position [176, 0]
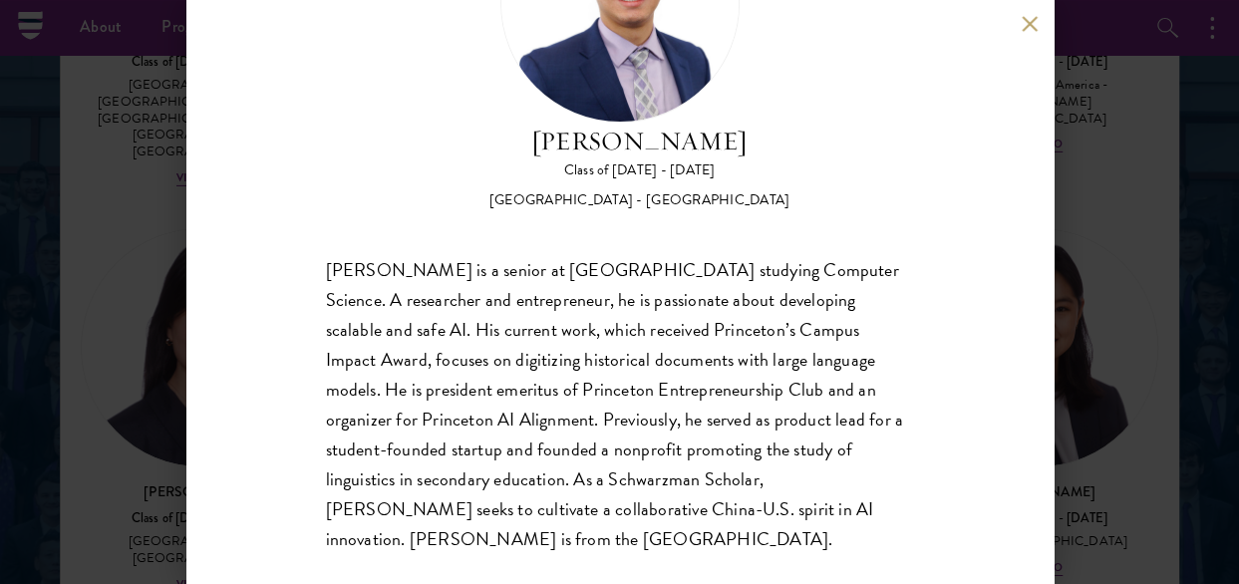
click at [1034, 20] on button at bounding box center [1030, 23] width 17 height 17
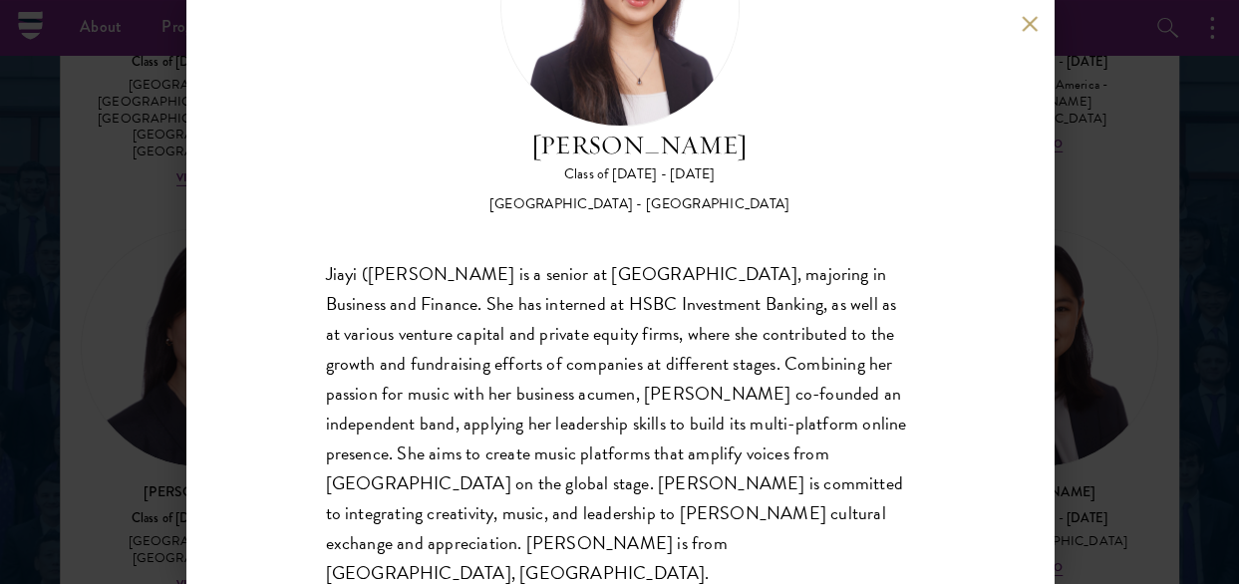
scroll to position [199, 0]
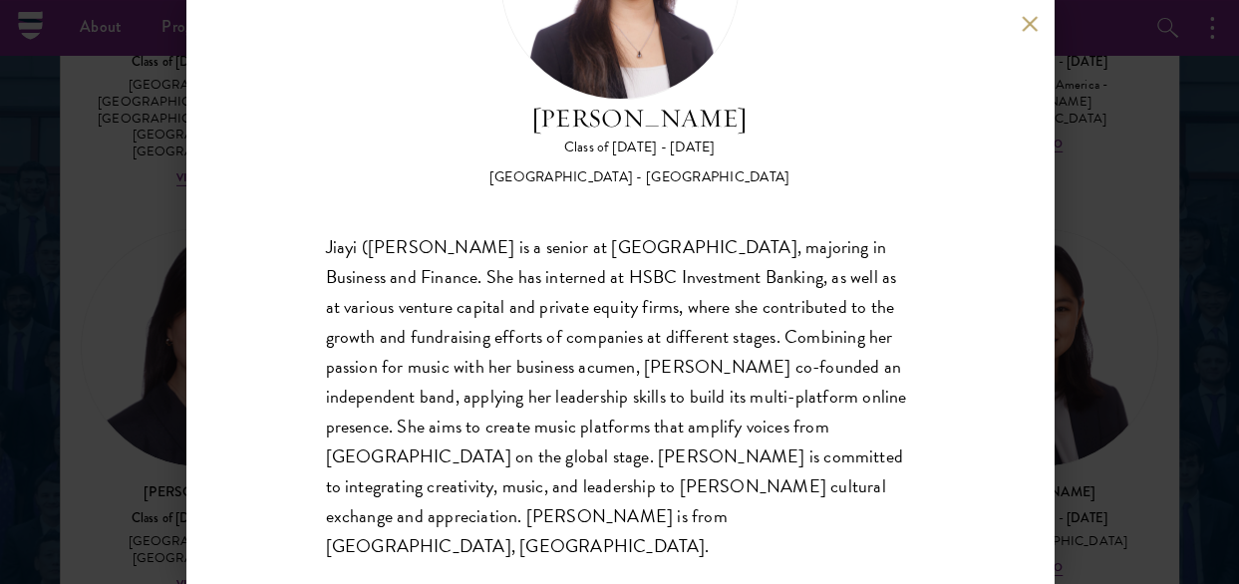
click at [1024, 21] on button at bounding box center [1030, 23] width 17 height 17
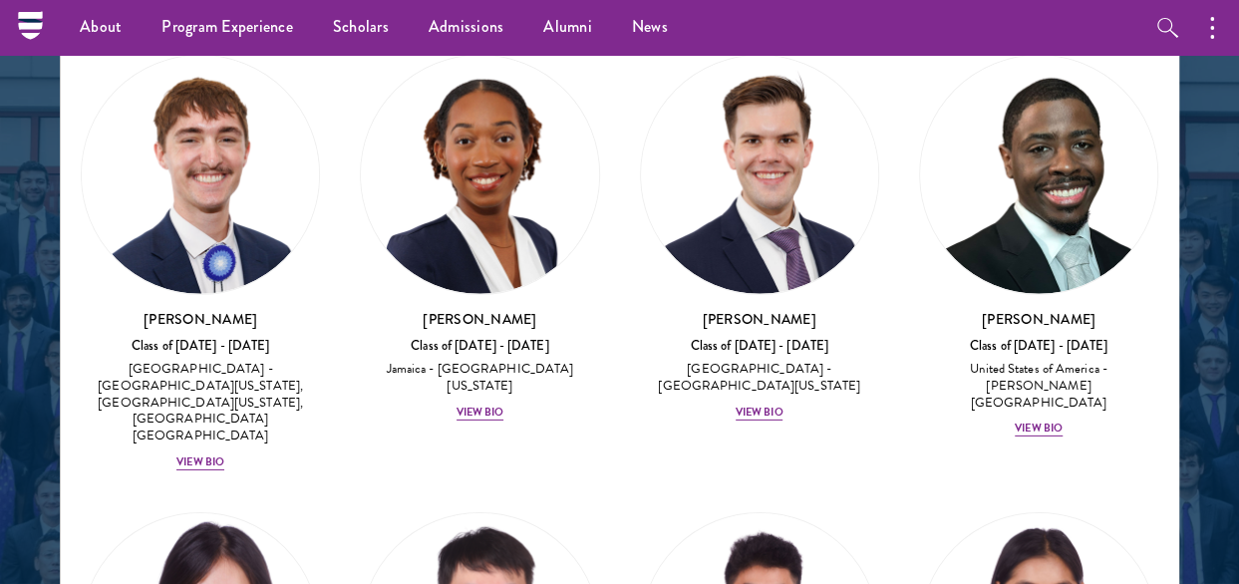
scroll to position [13896, 0]
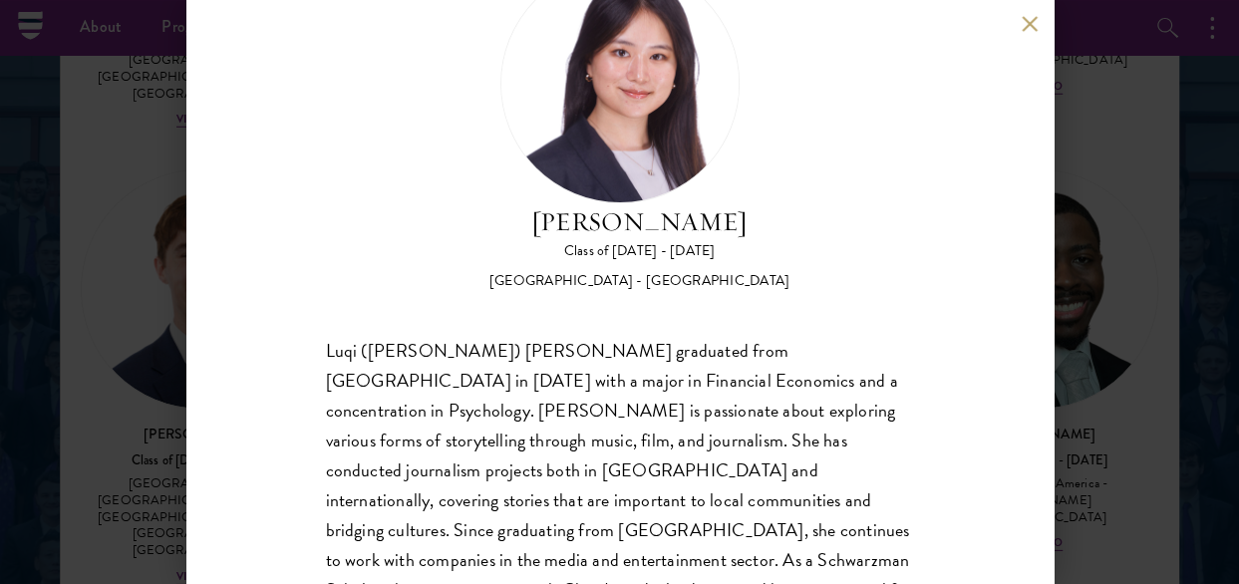
scroll to position [77, 0]
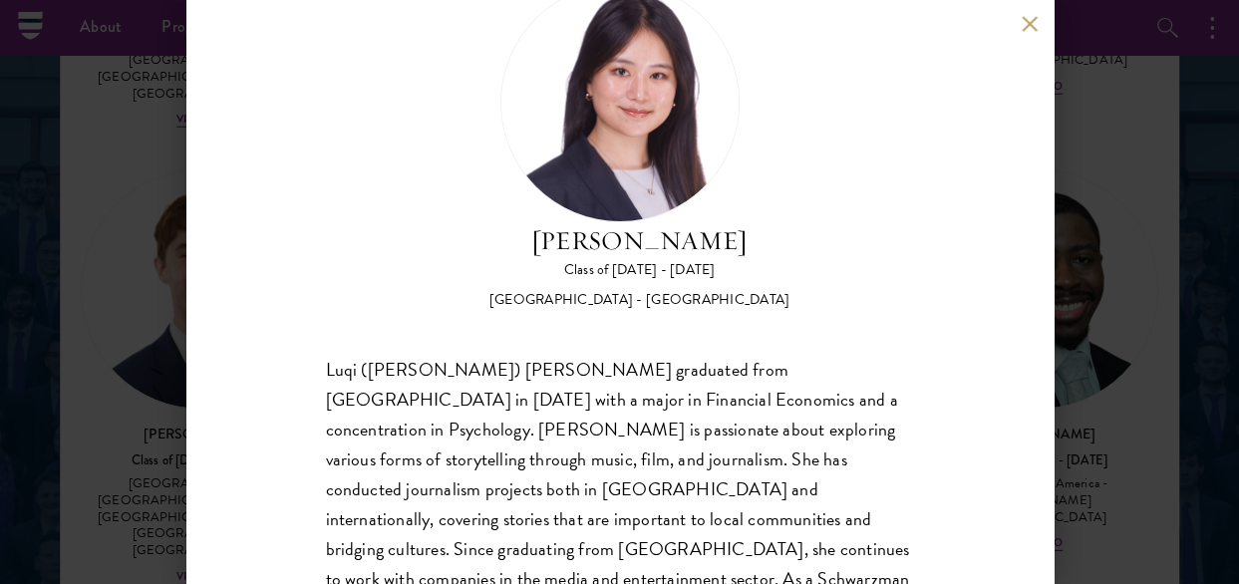
click at [1026, 27] on button at bounding box center [1030, 23] width 17 height 17
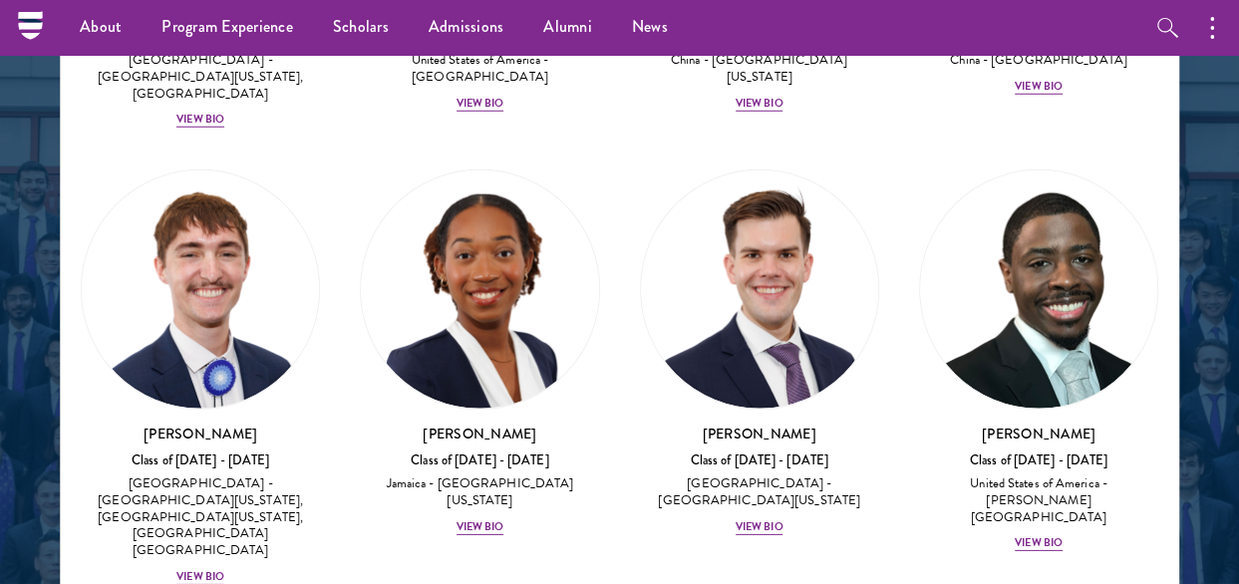
scroll to position [13892, 0]
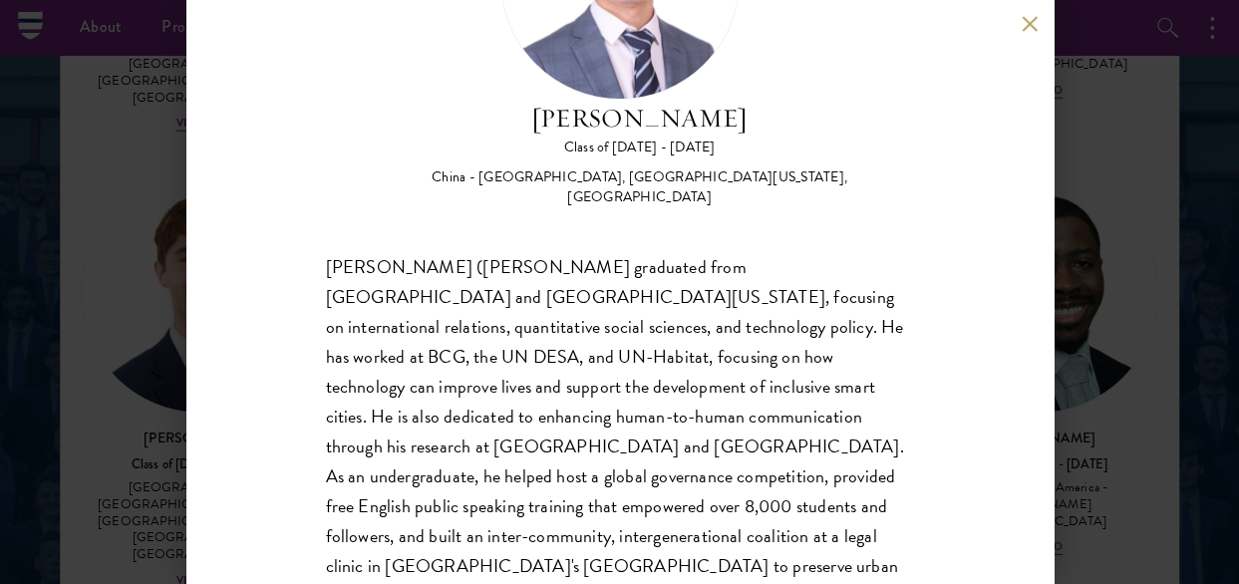
scroll to position [236, 0]
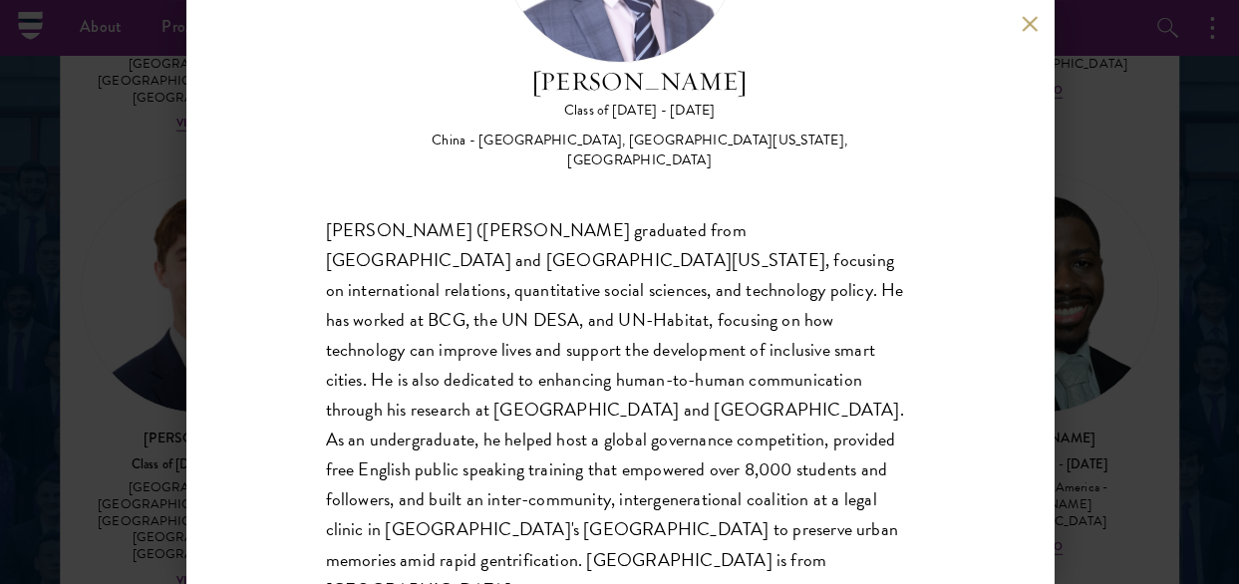
click at [1017, 25] on div "Junhui Xu Class of 2025 - 2026 China - Fudan University, University of Californ…" at bounding box center [619, 292] width 867 height 584
click at [1026, 18] on button at bounding box center [1030, 23] width 17 height 17
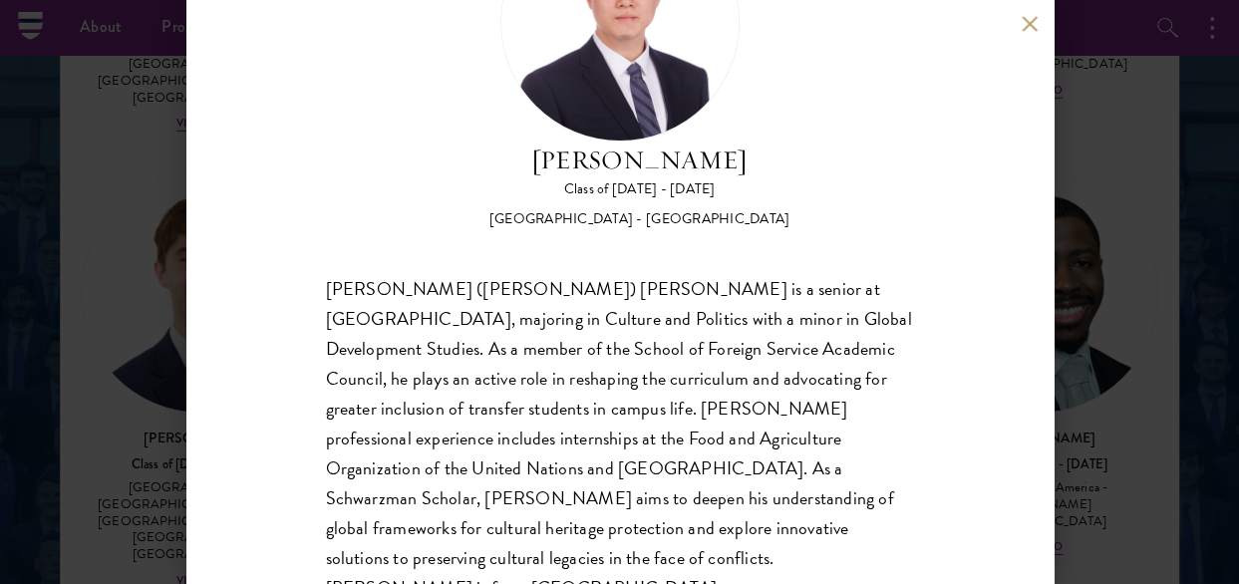
scroll to position [176, 0]
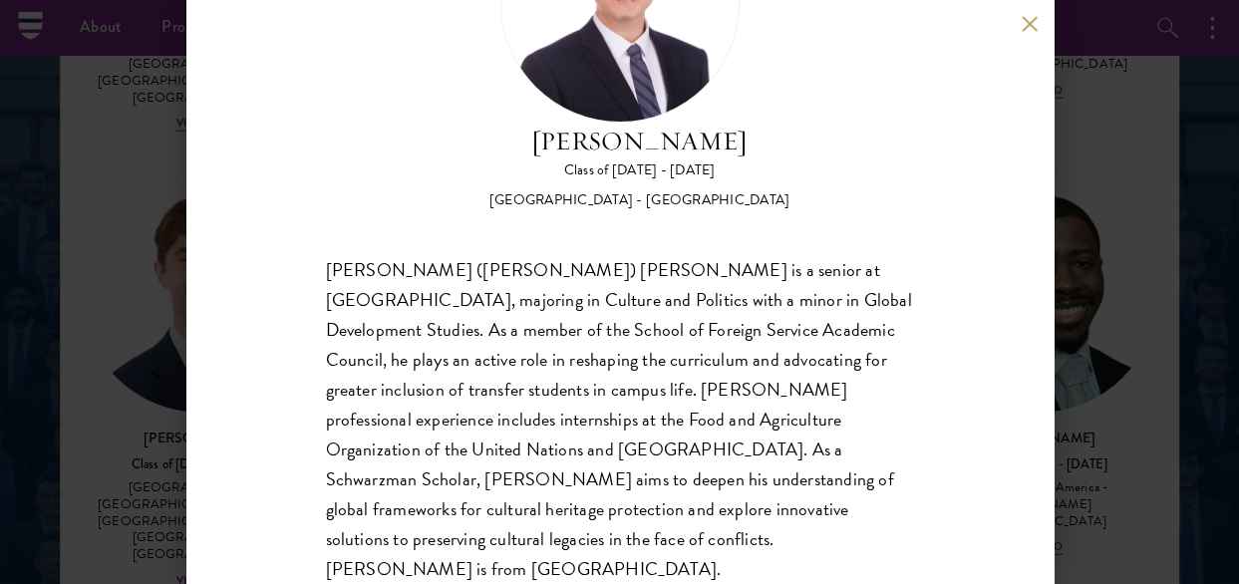
click at [1022, 21] on button at bounding box center [1030, 23] width 17 height 17
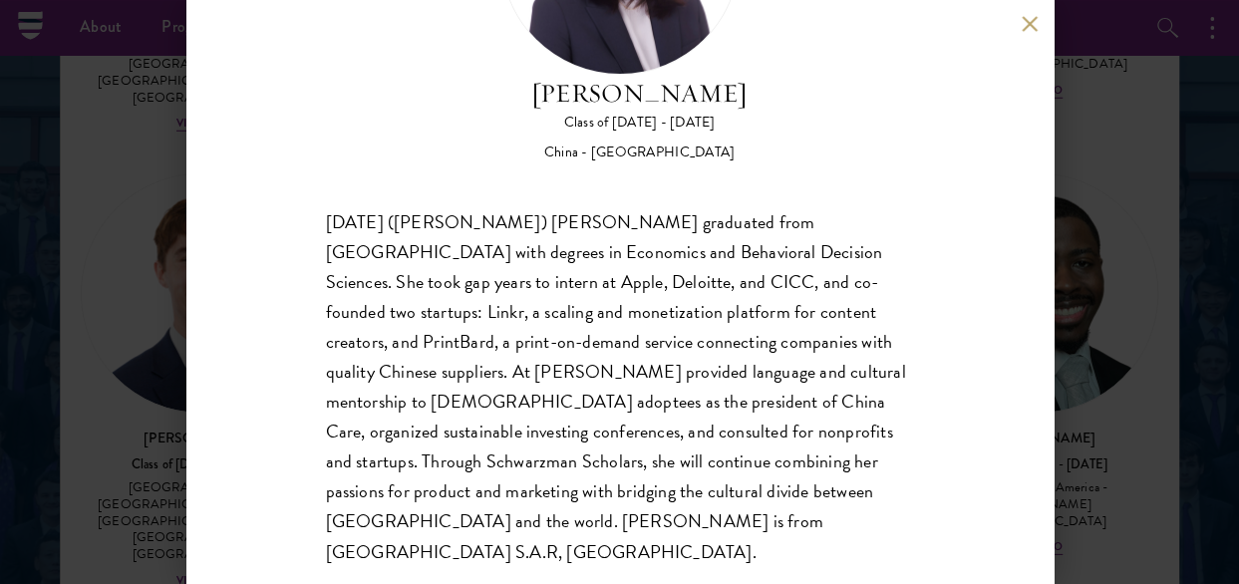
scroll to position [236, 0]
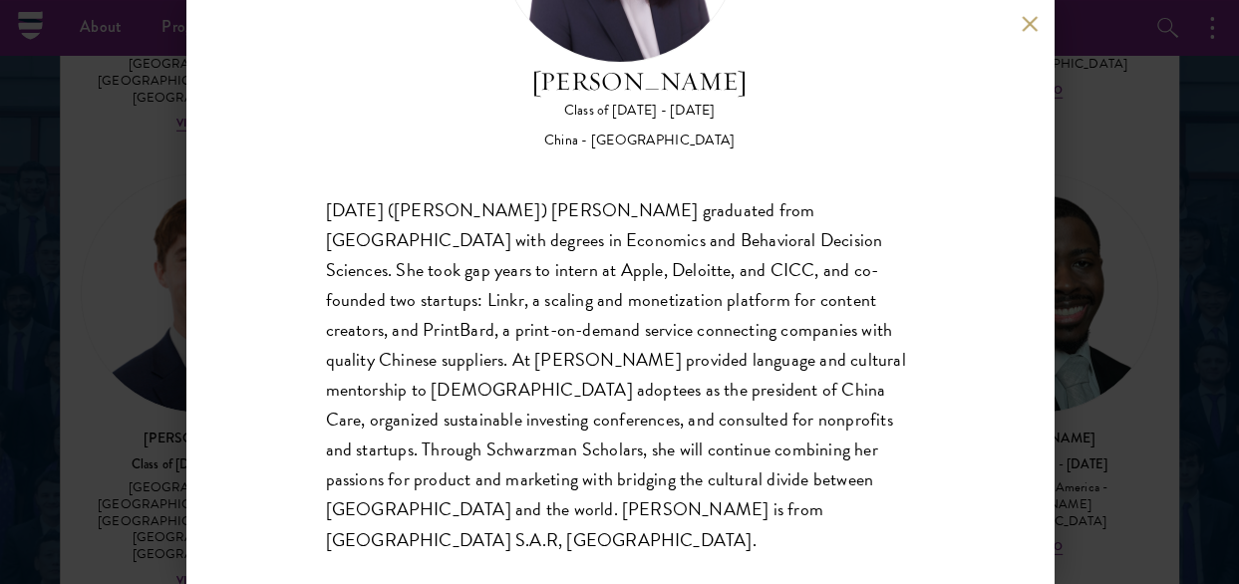
click at [1024, 27] on button at bounding box center [1030, 23] width 17 height 17
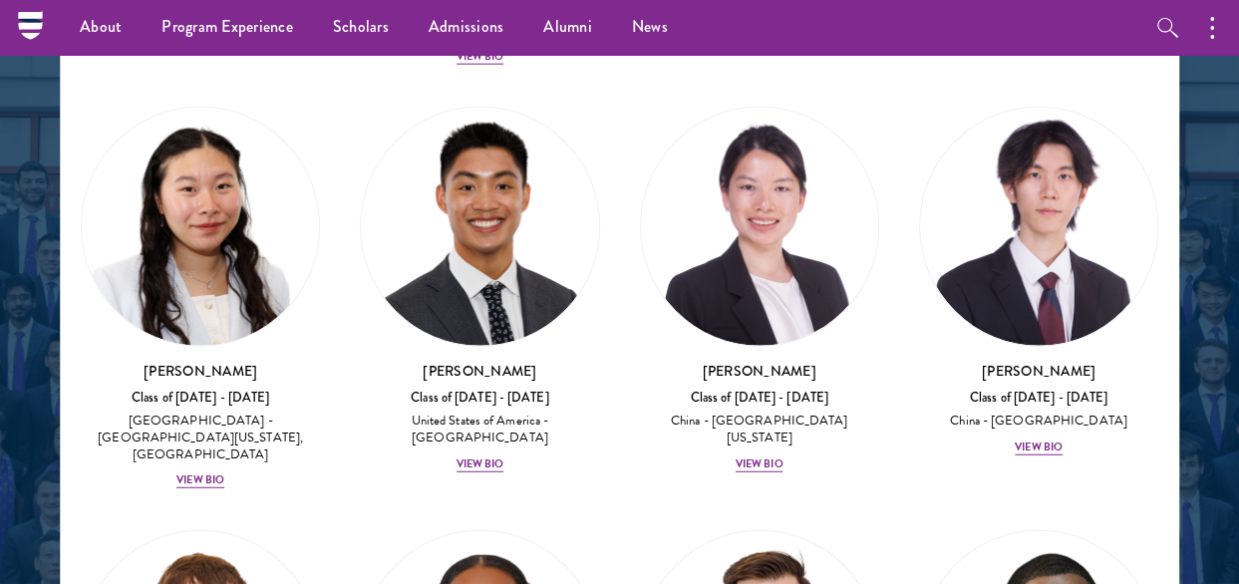
scroll to position [13493, 0]
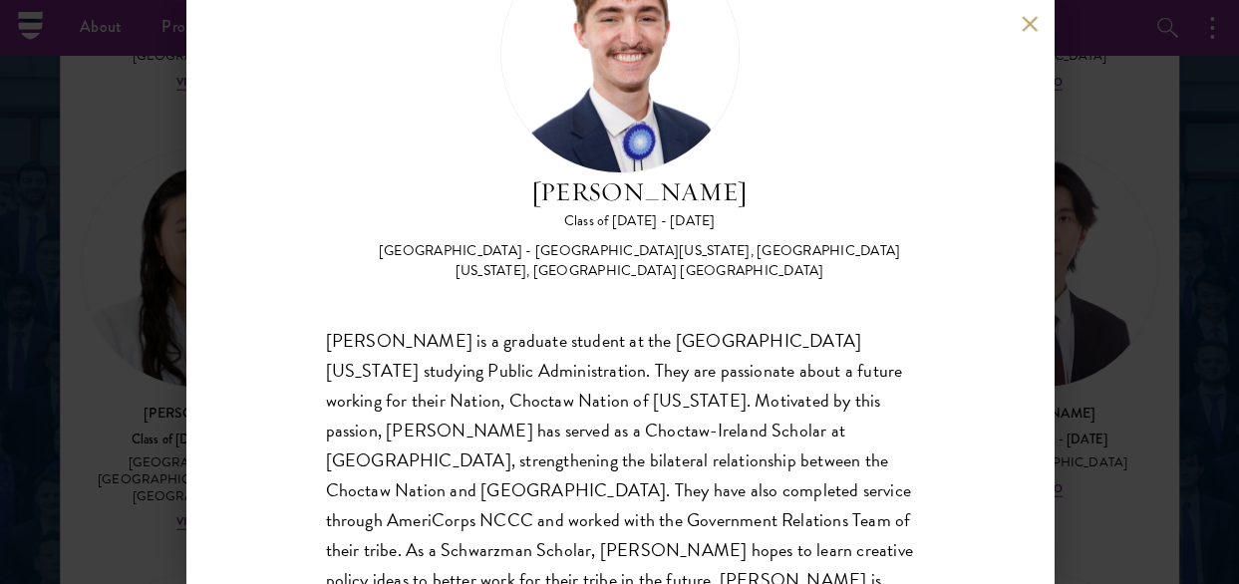
scroll to position [196, 0]
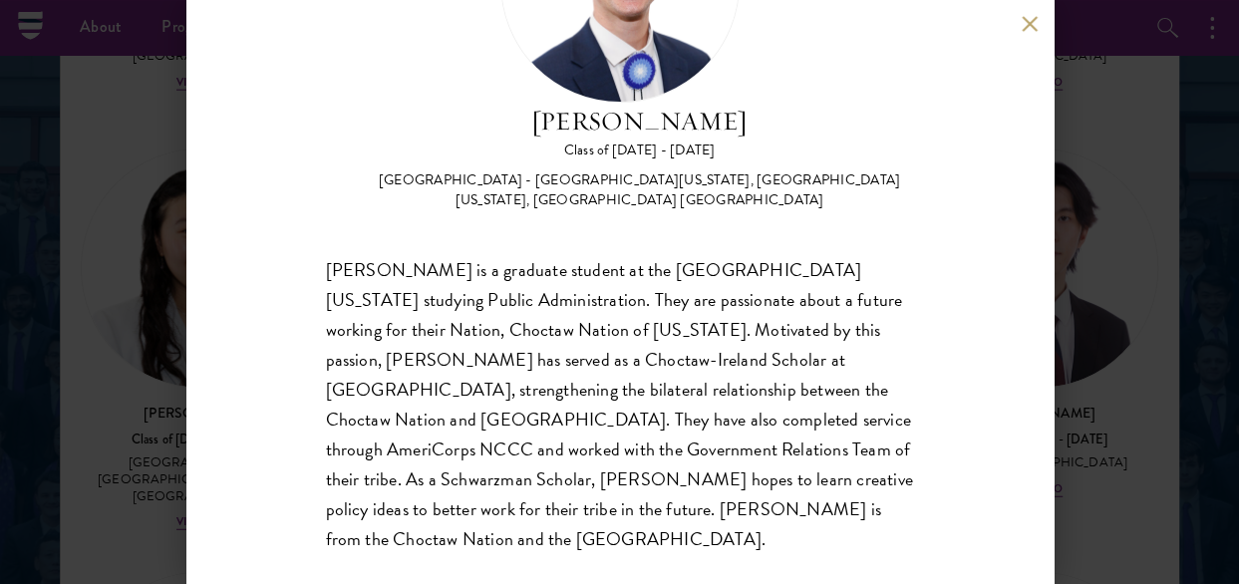
click at [1030, 22] on button at bounding box center [1030, 23] width 17 height 17
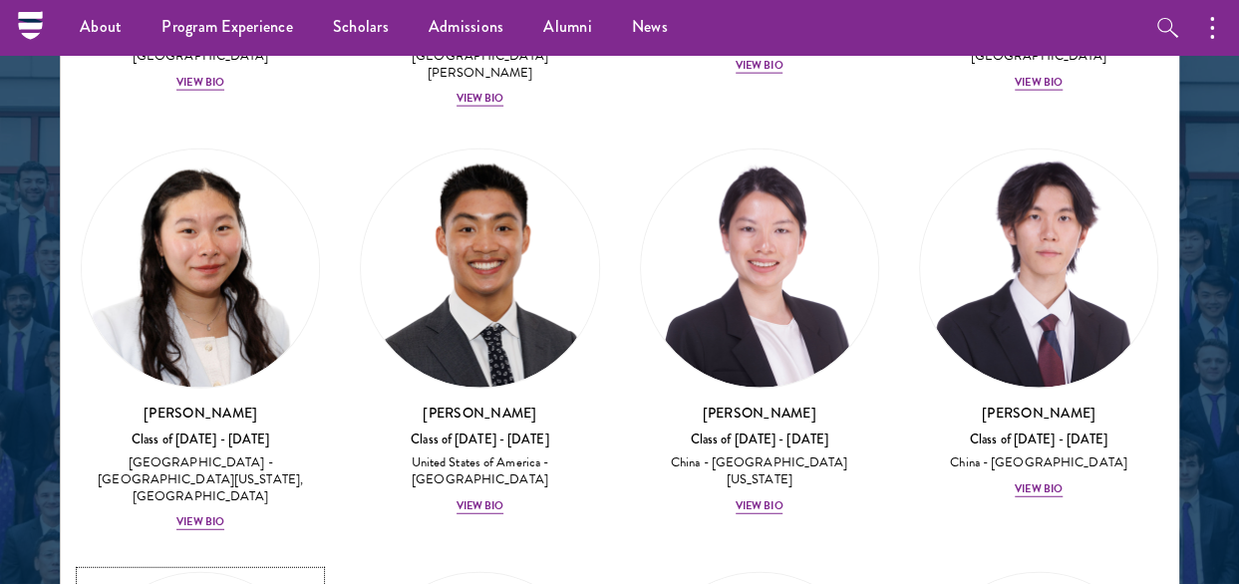
scroll to position [13472, 0]
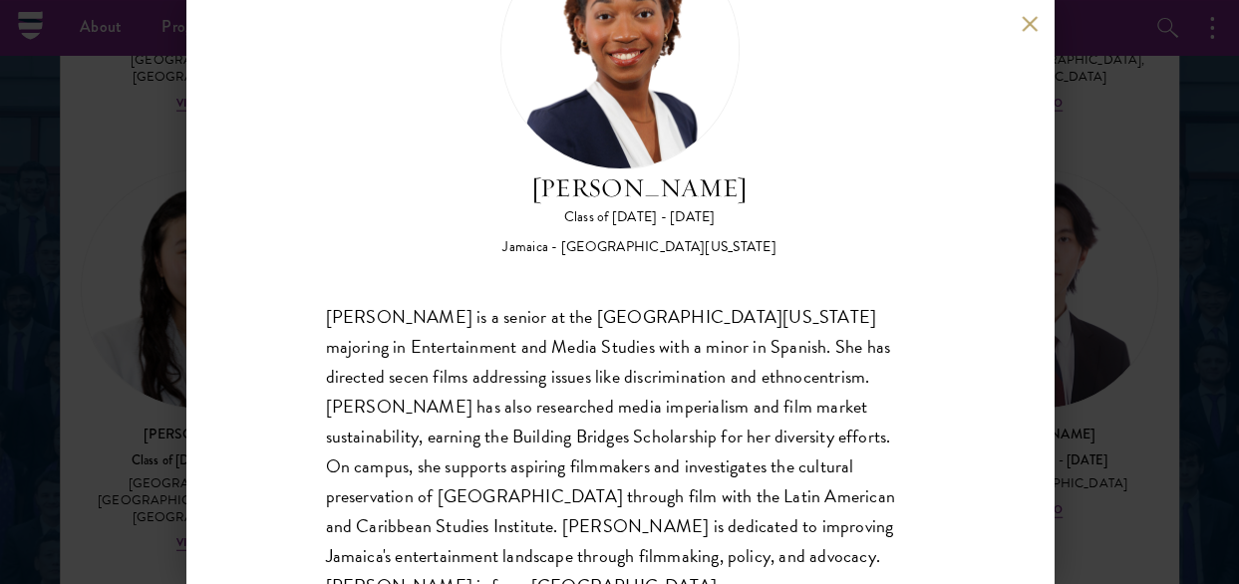
scroll to position [176, 0]
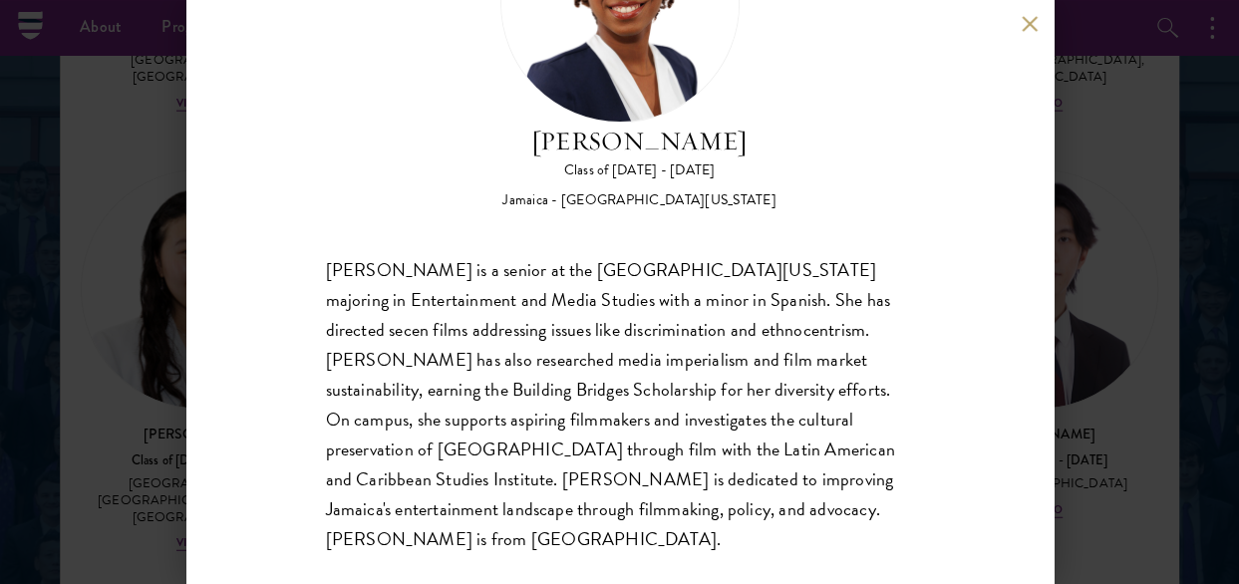
click at [1025, 20] on button at bounding box center [1030, 23] width 17 height 17
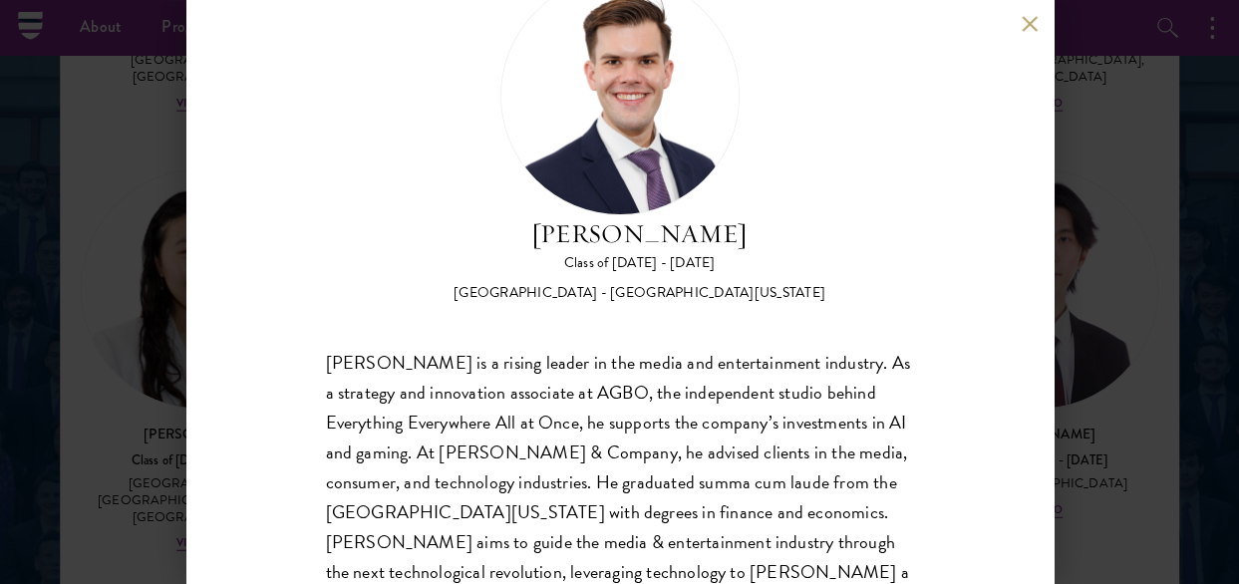
scroll to position [176, 0]
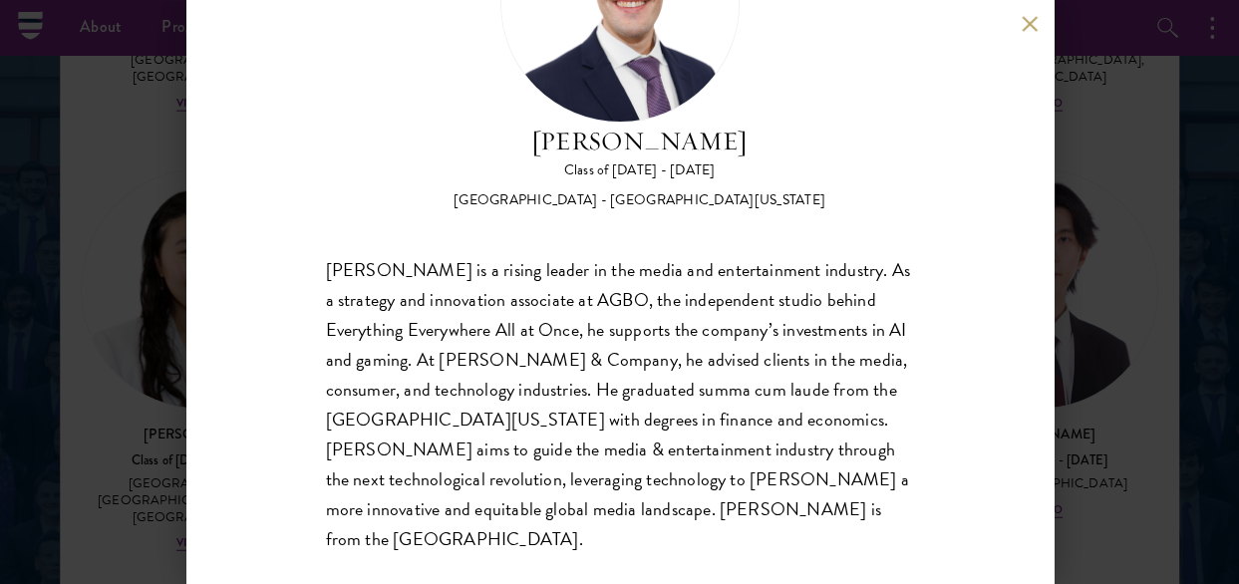
click at [1025, 17] on button at bounding box center [1030, 23] width 17 height 17
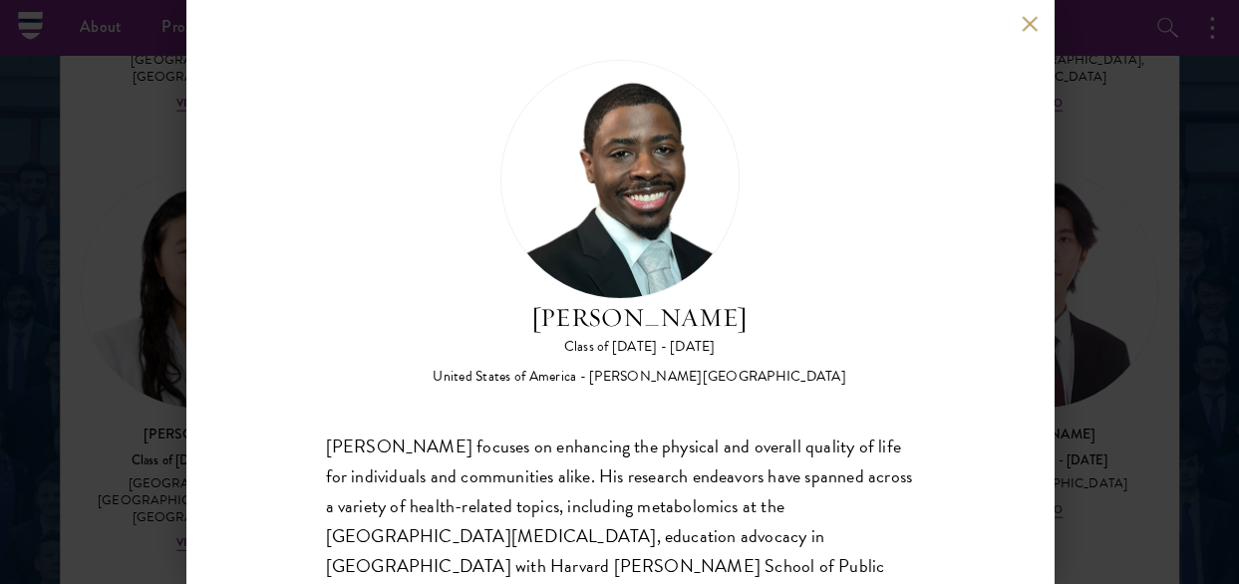
click at [1031, 24] on button at bounding box center [1030, 23] width 17 height 17
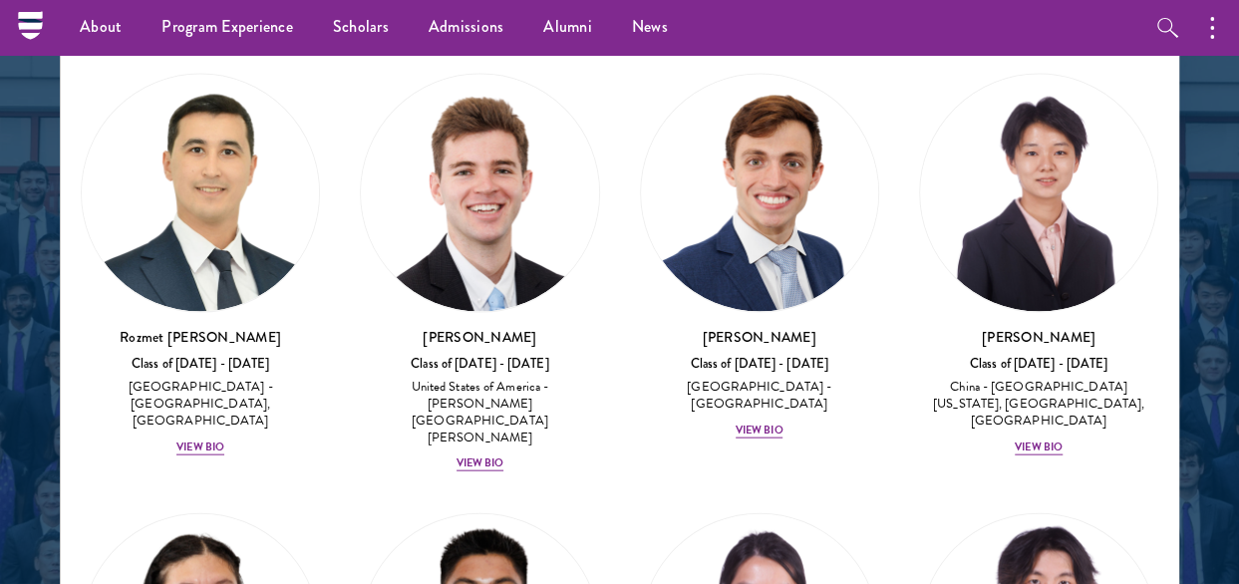
scroll to position [13073, 0]
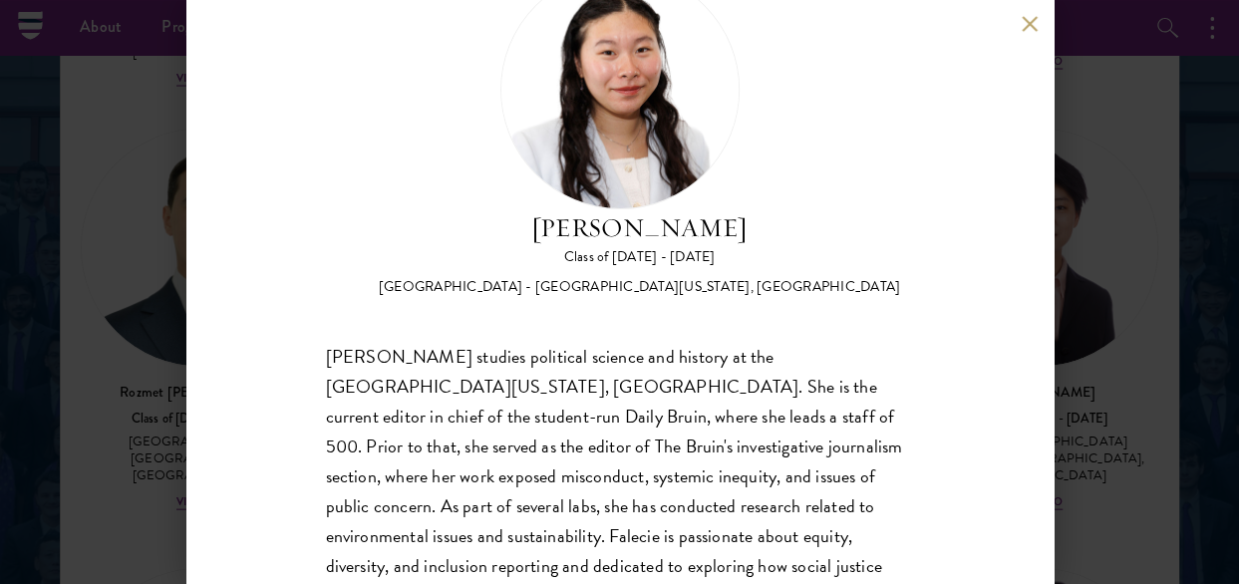
scroll to position [77, 0]
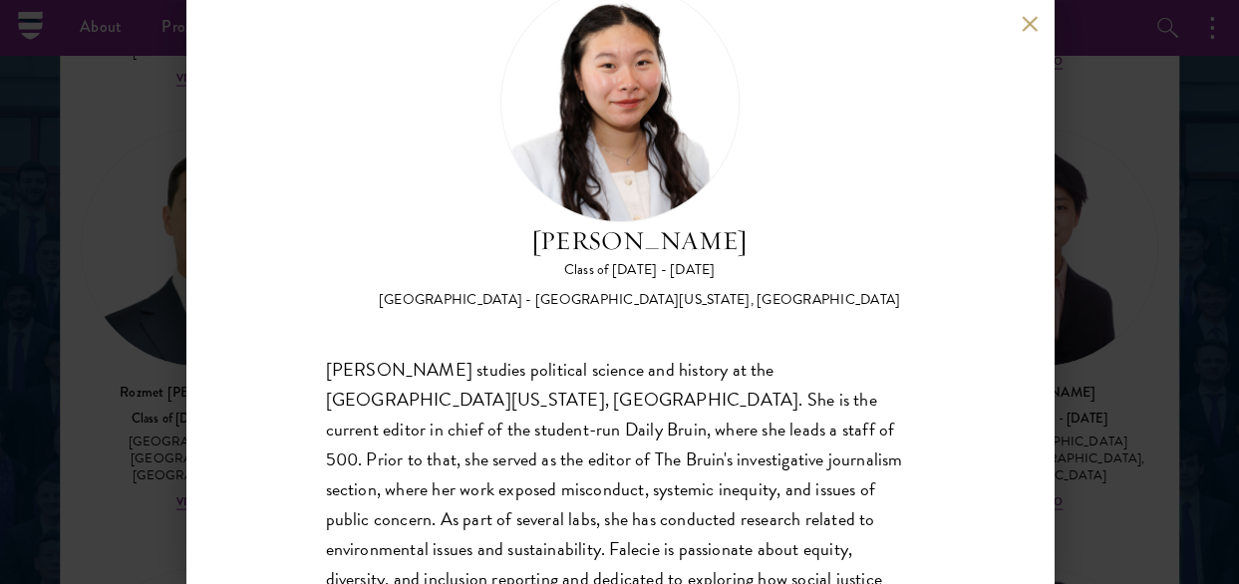
click at [1022, 30] on button at bounding box center [1030, 23] width 17 height 17
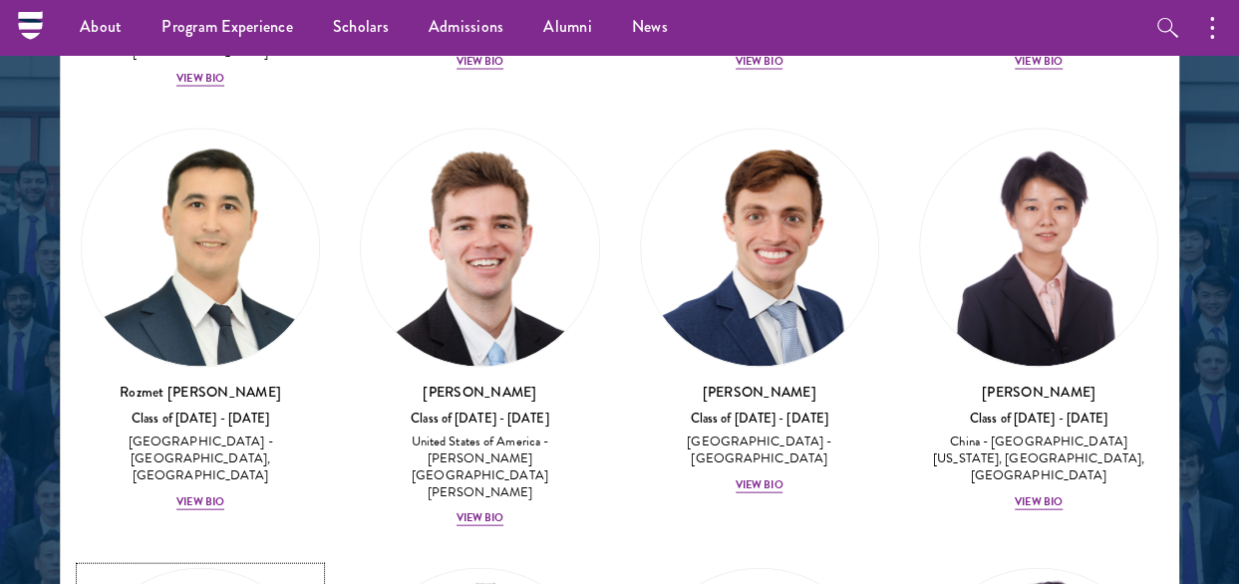
scroll to position [13069, 0]
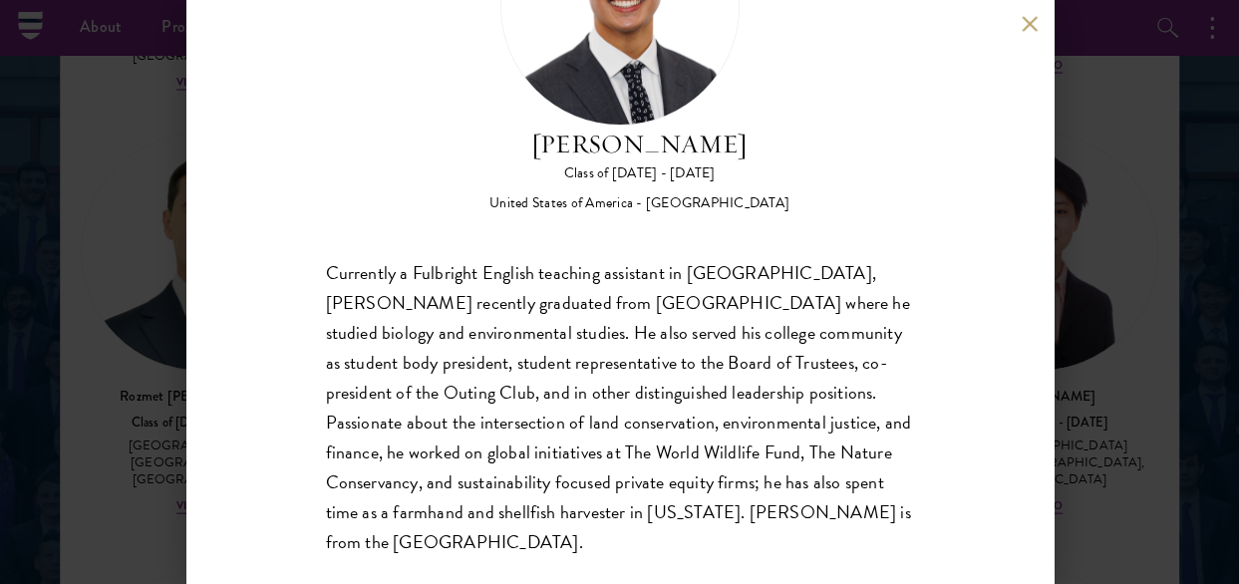
scroll to position [176, 0]
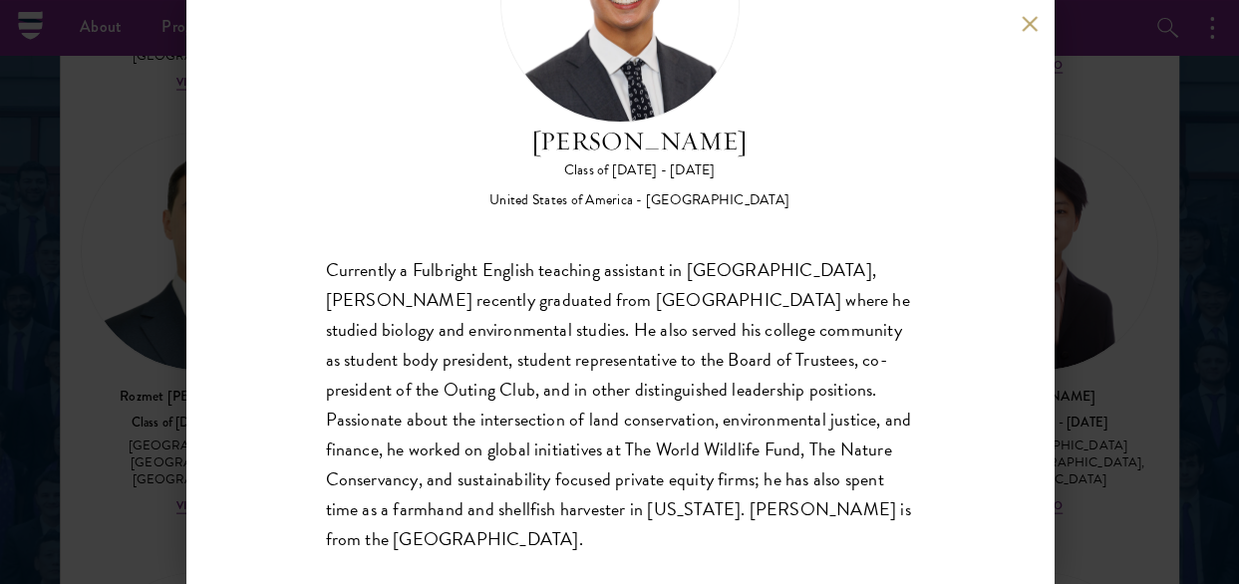
click at [1033, 21] on button at bounding box center [1030, 23] width 17 height 17
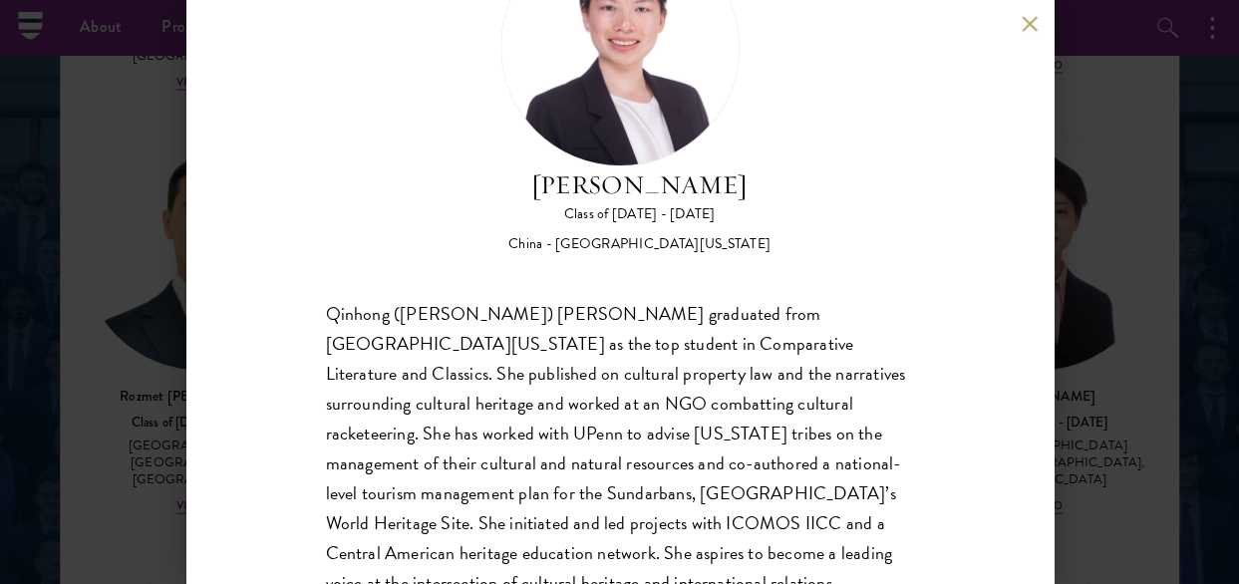
scroll to position [107, 0]
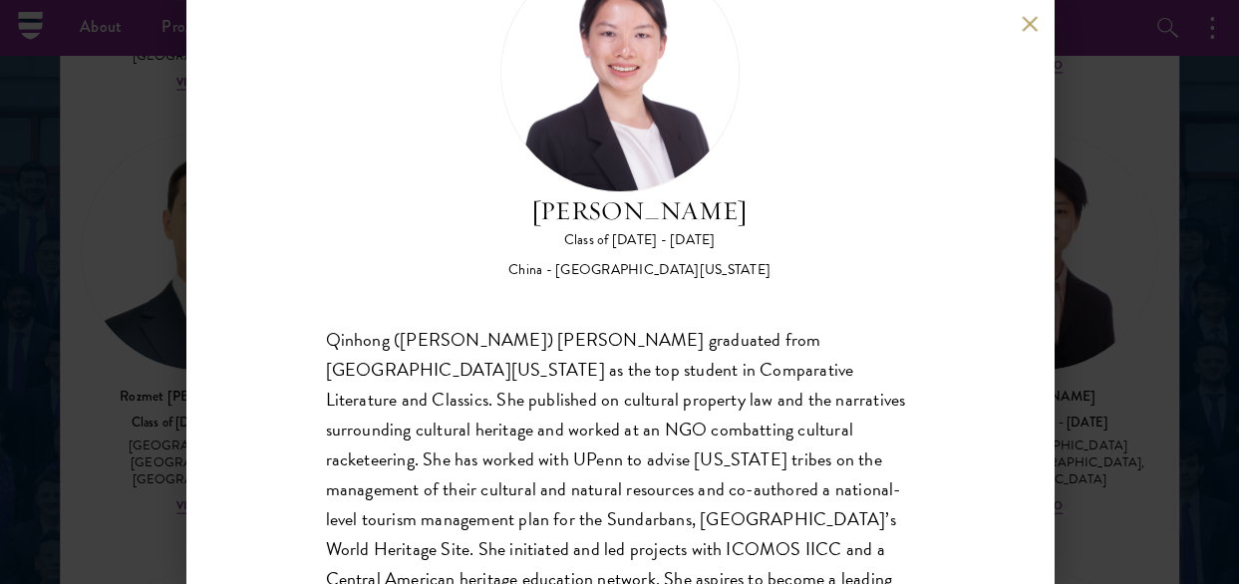
click at [1018, 26] on div "Roxana Wang Class of 2025 - 2026 China - University of California, Berkeley Qin…" at bounding box center [619, 292] width 867 height 584
click at [1025, 23] on button at bounding box center [1030, 23] width 17 height 17
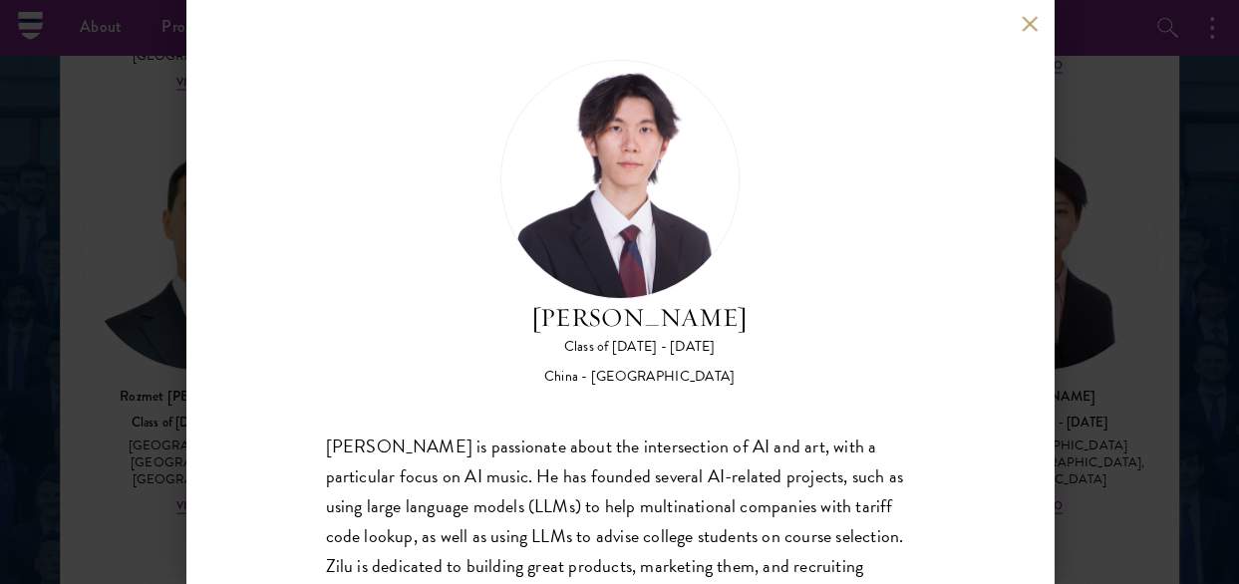
click at [1027, 23] on button at bounding box center [1030, 23] width 17 height 17
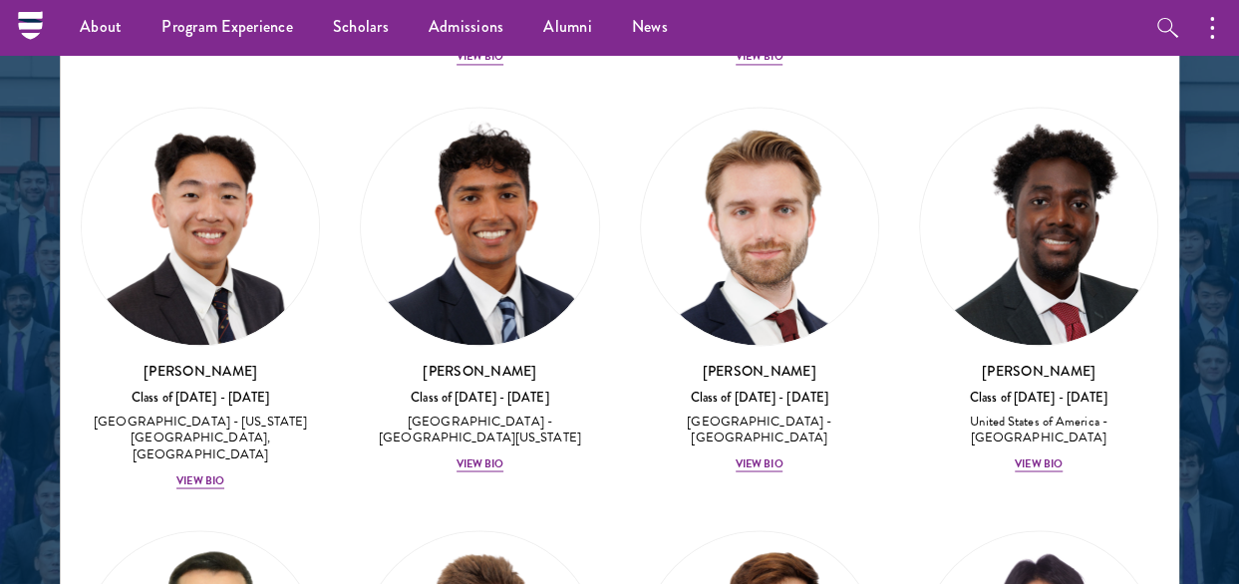
scroll to position [12571, 0]
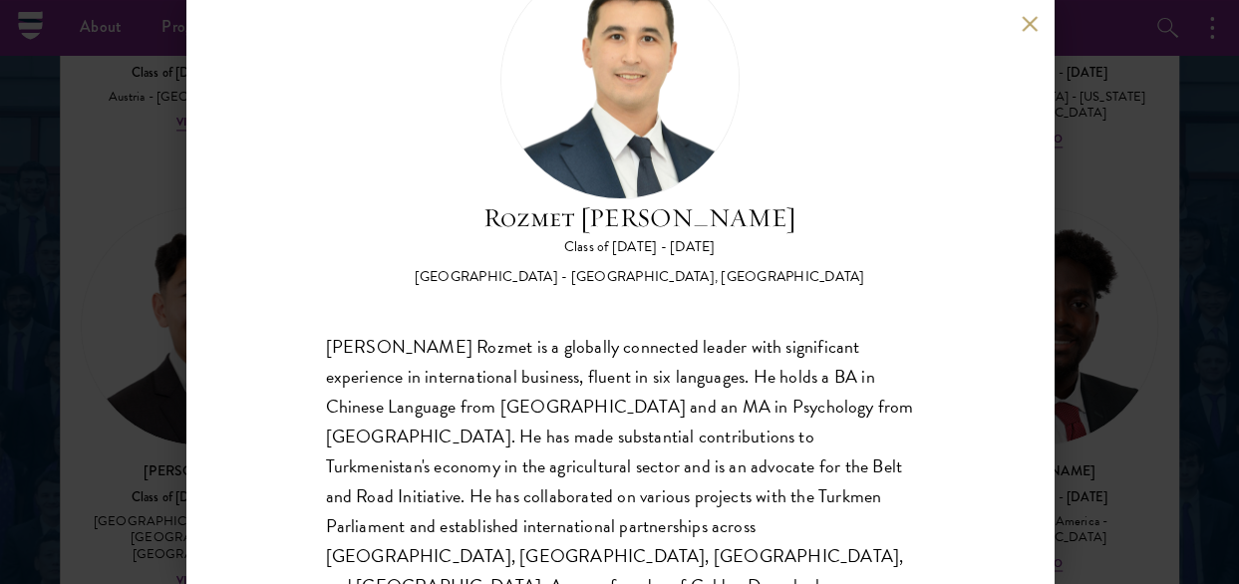
scroll to position [176, 0]
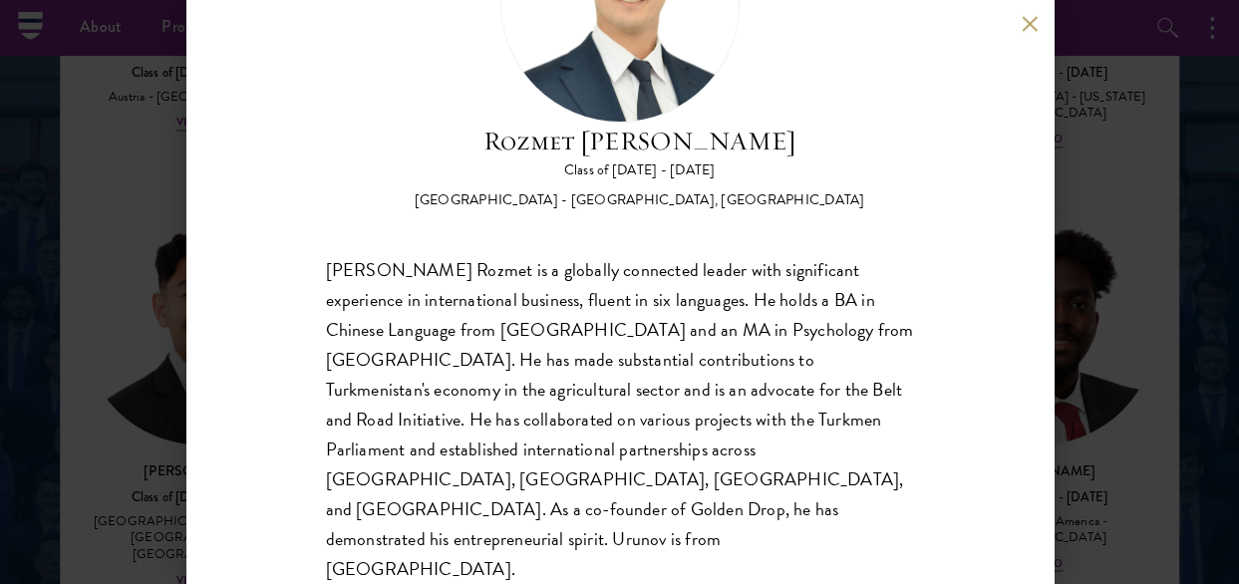
click at [1028, 18] on button at bounding box center [1030, 23] width 17 height 17
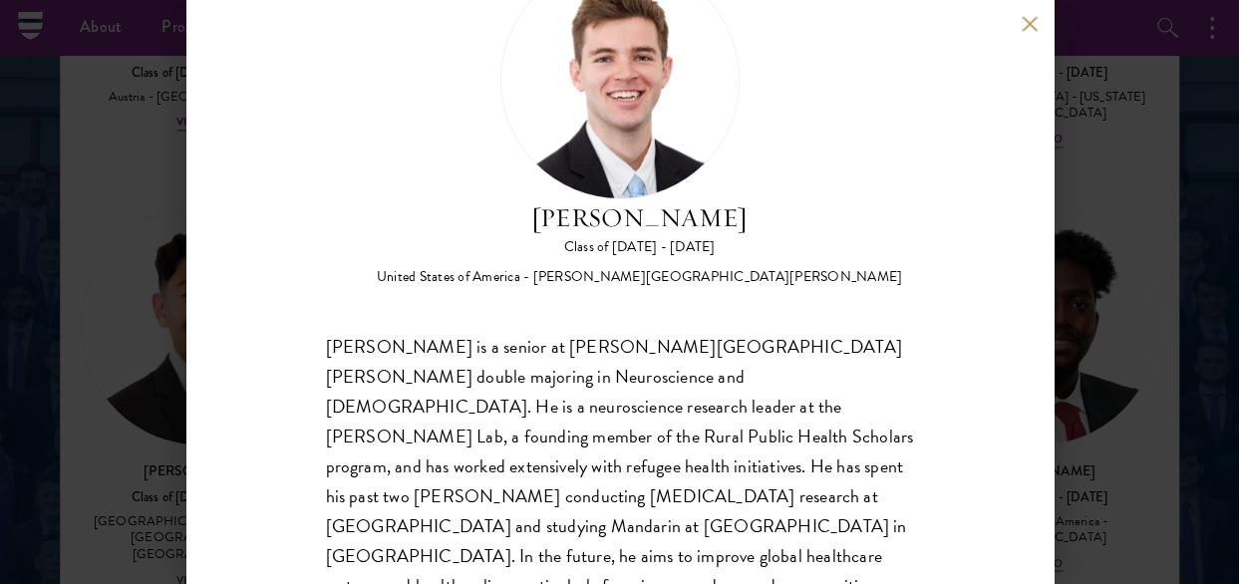
scroll to position [147, 0]
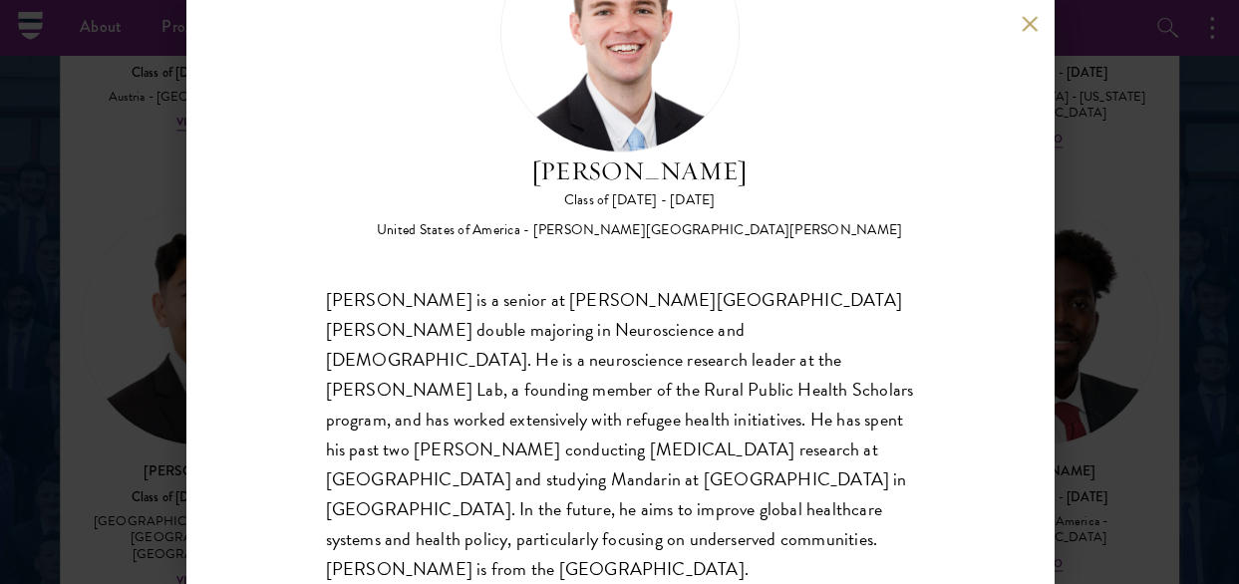
click at [1019, 20] on div "Zach Valentine Class of 2025 - 2026 United States of America - Brigham Young Un…" at bounding box center [619, 292] width 867 height 584
click at [1032, 20] on button at bounding box center [1030, 23] width 17 height 17
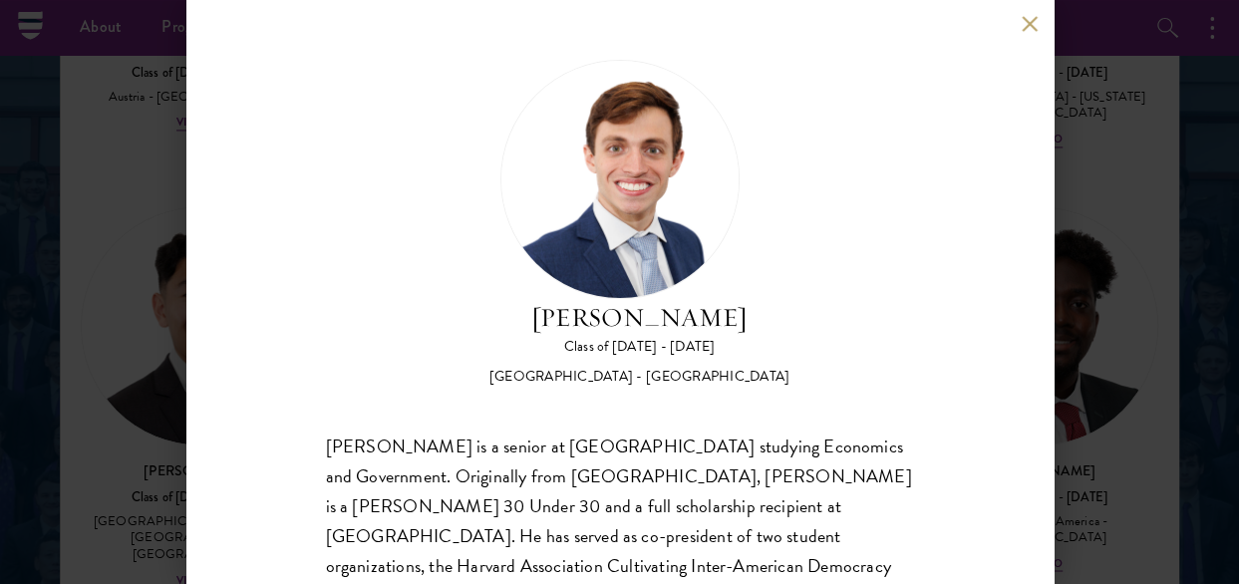
scroll to position [176, 0]
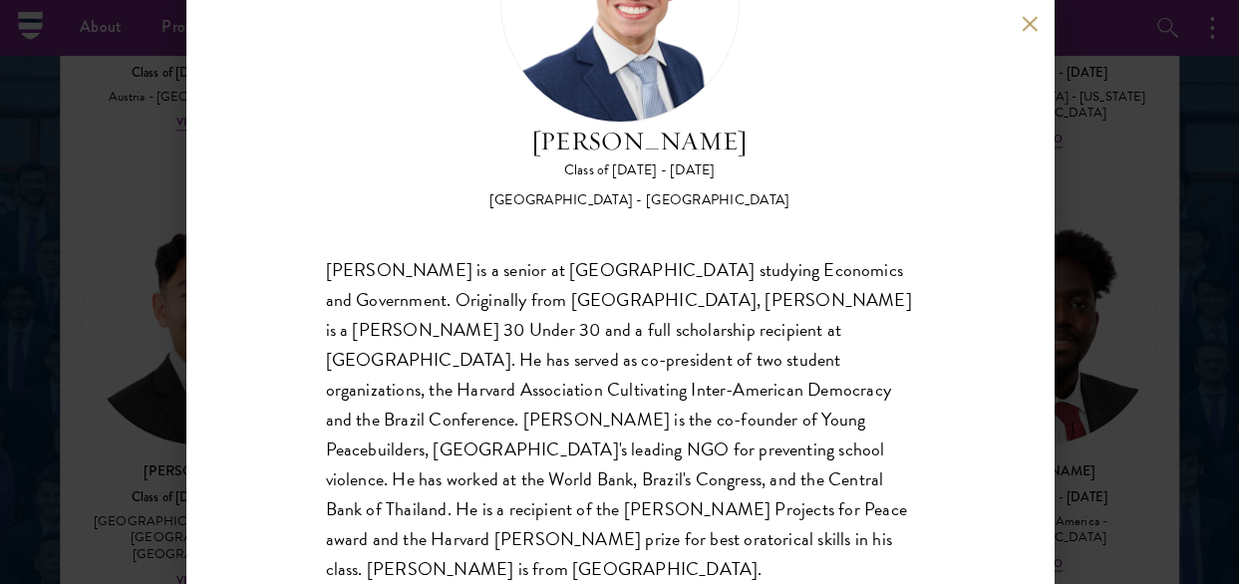
click at [1022, 20] on button at bounding box center [1030, 23] width 17 height 17
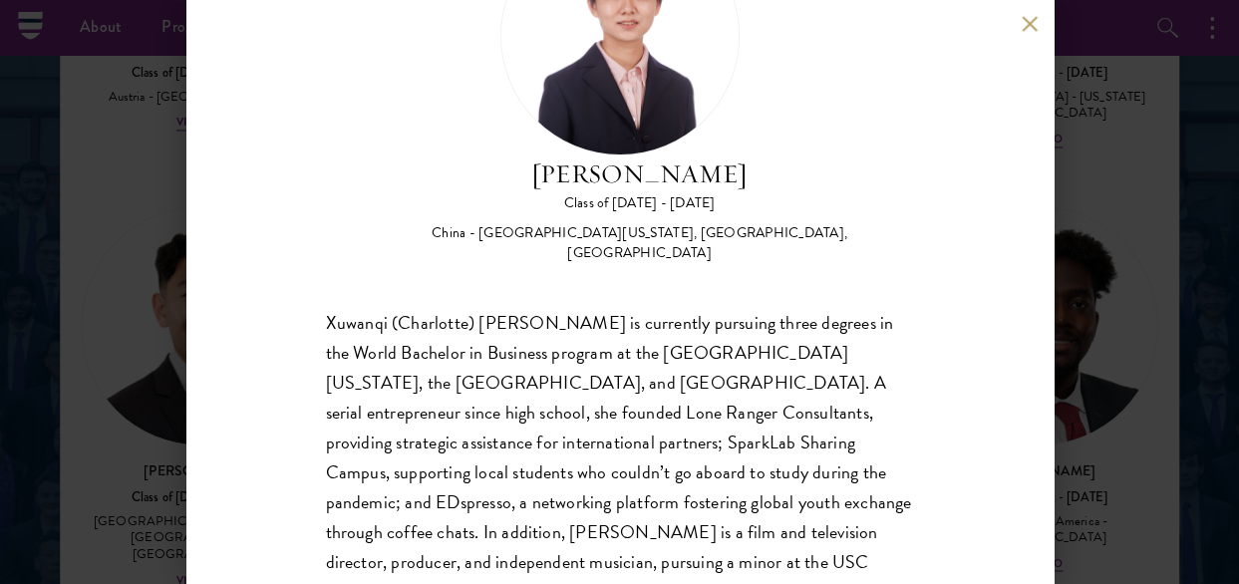
scroll to position [199, 0]
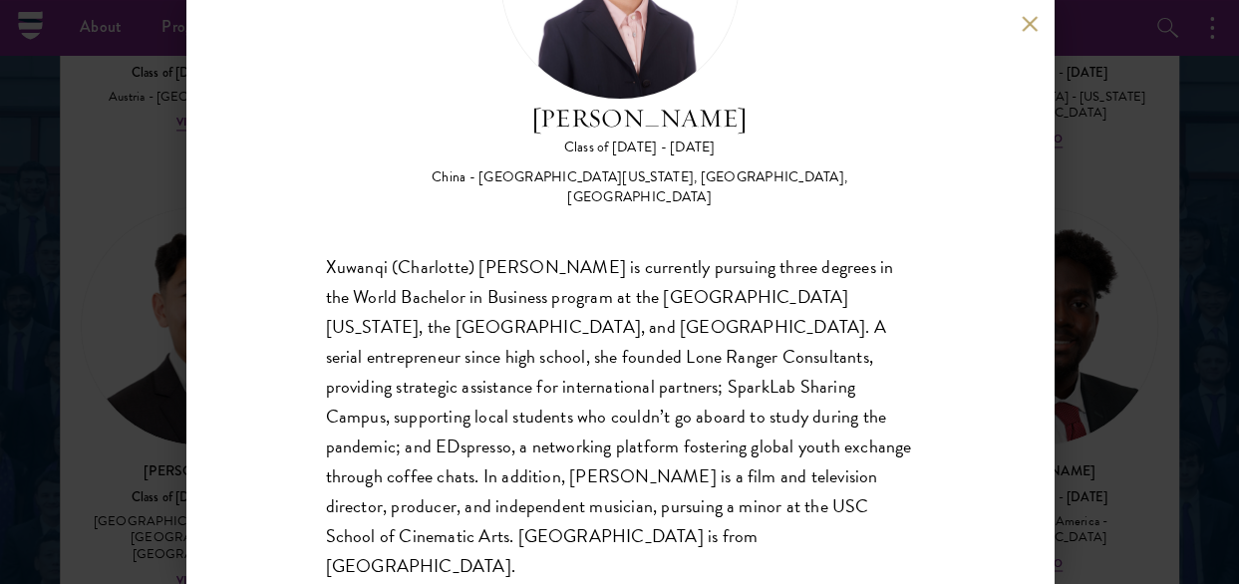
click at [1023, 27] on button at bounding box center [1030, 23] width 17 height 17
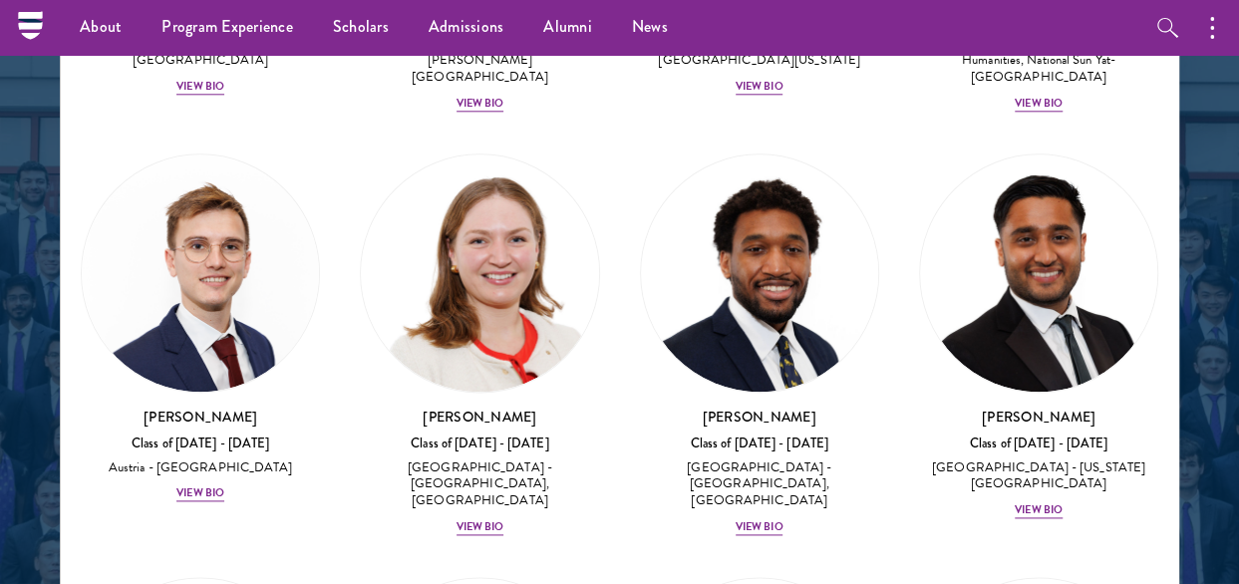
scroll to position [12172, 0]
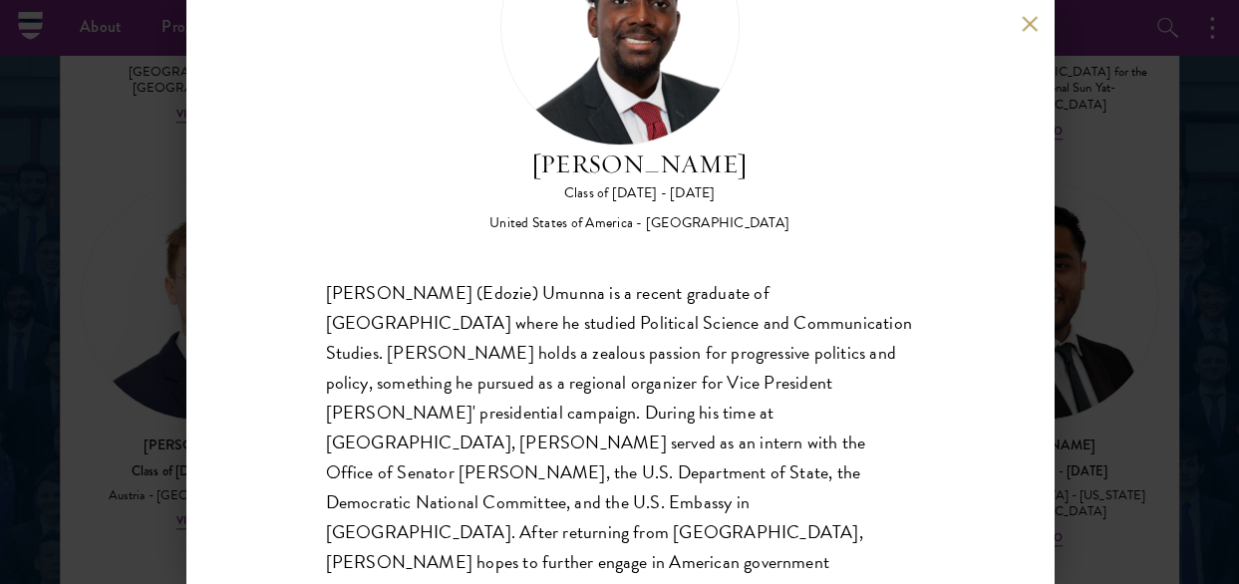
scroll to position [176, 0]
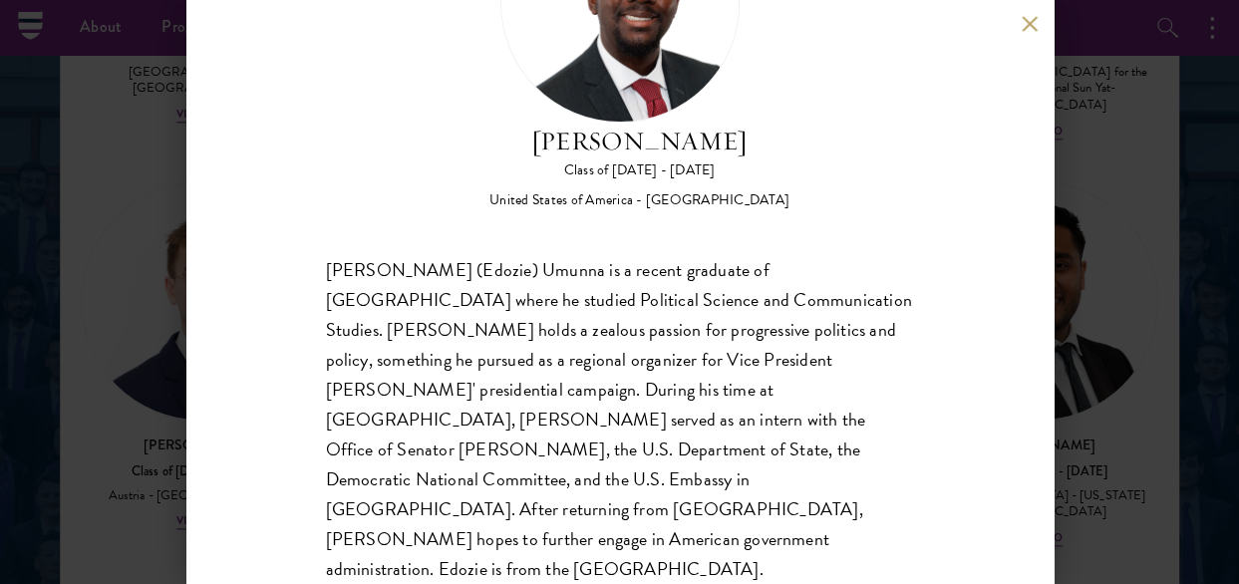
click at [1029, 21] on button at bounding box center [1030, 23] width 17 height 17
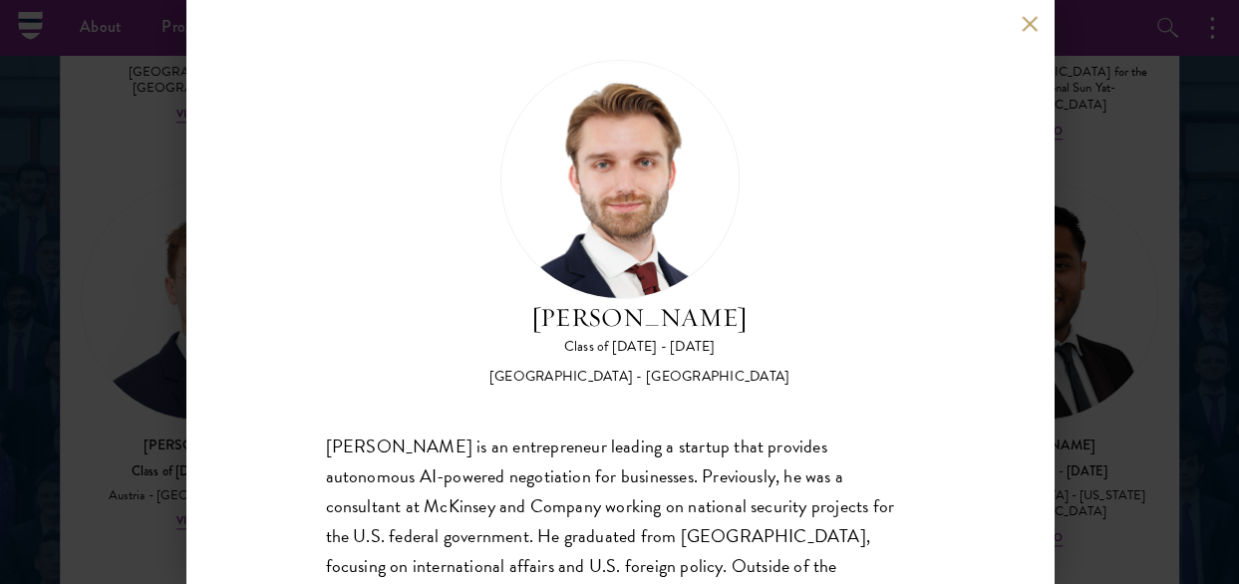
scroll to position [199, 0]
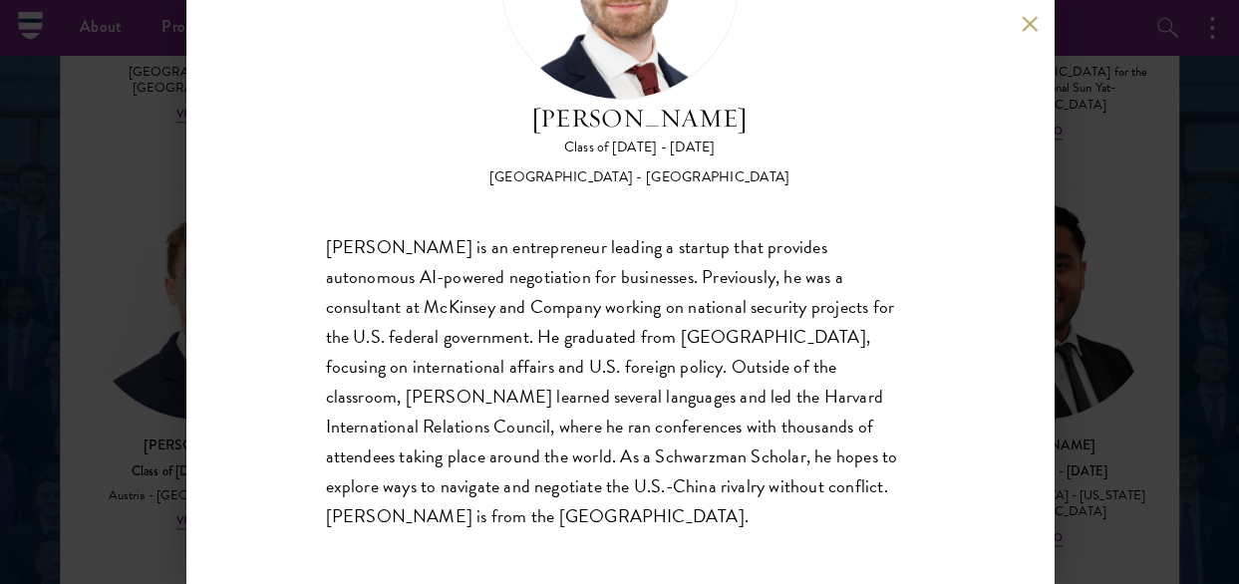
click at [1027, 28] on button at bounding box center [1030, 23] width 17 height 17
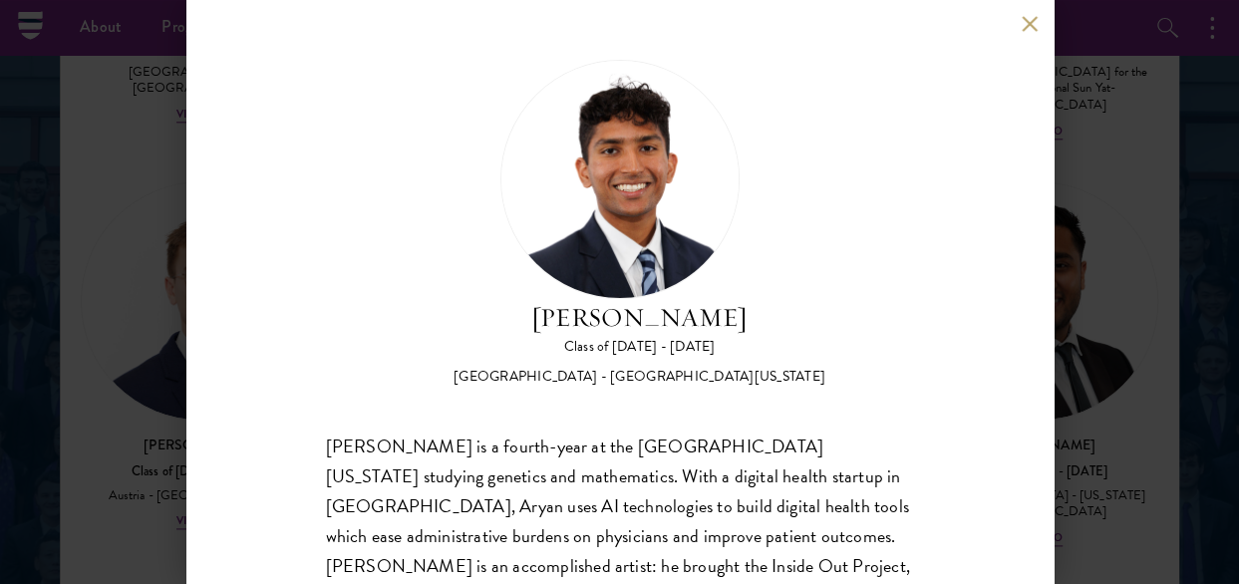
scroll to position [176, 0]
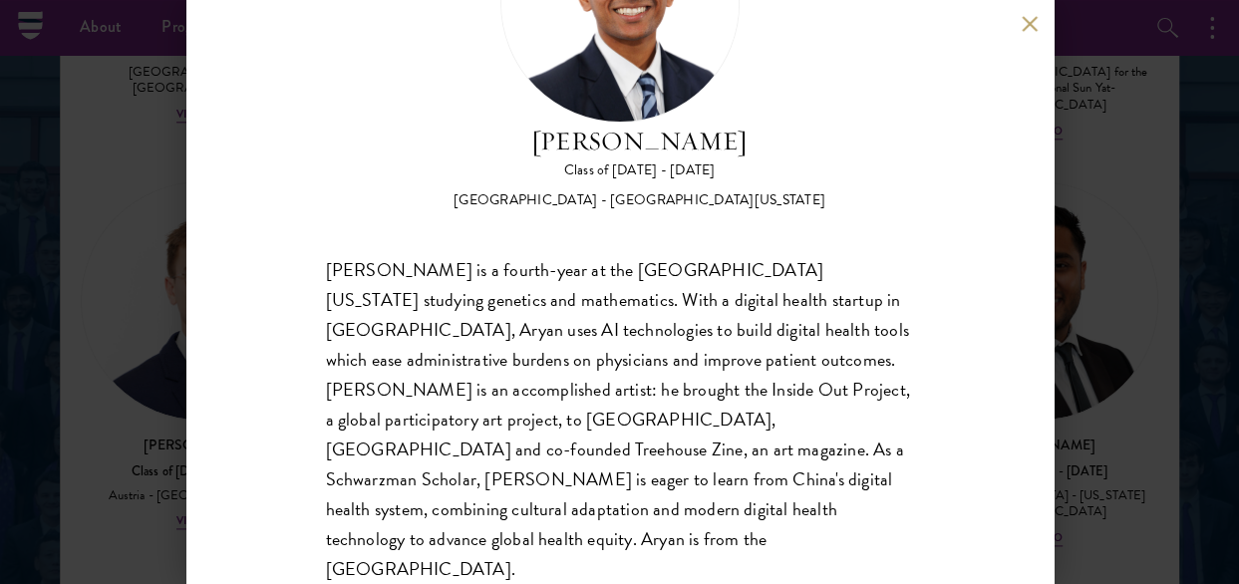
click at [1019, 25] on div "Aryan Thakur Class of 2025 - 2026 United States of America - University of Geor…" at bounding box center [619, 292] width 867 height 584
click at [1027, 27] on button at bounding box center [1030, 23] width 17 height 17
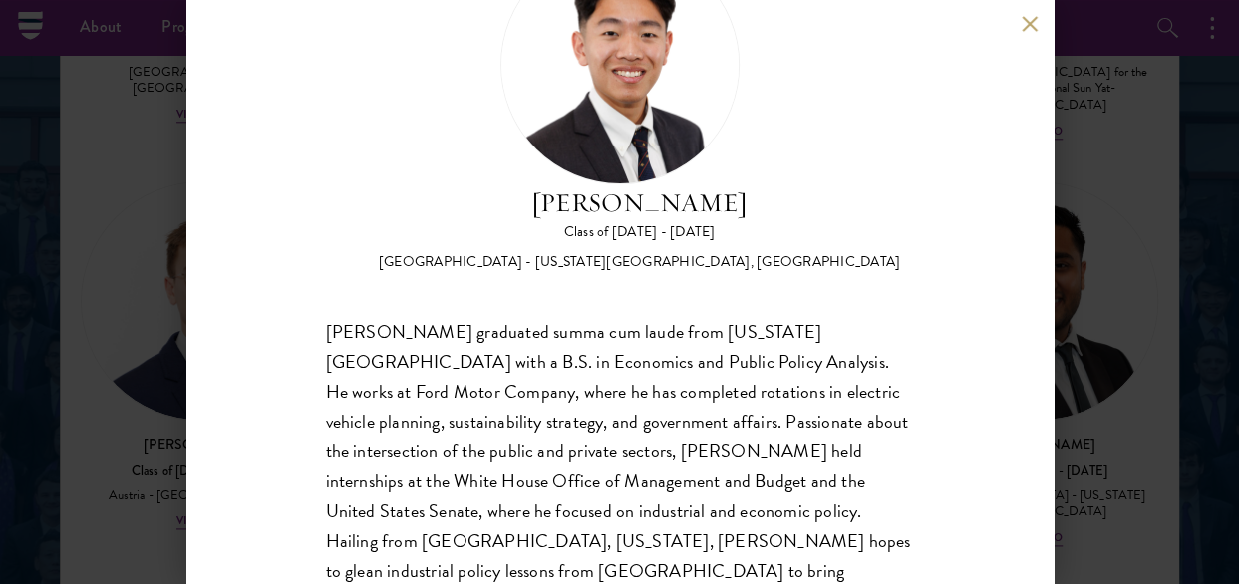
scroll to position [176, 0]
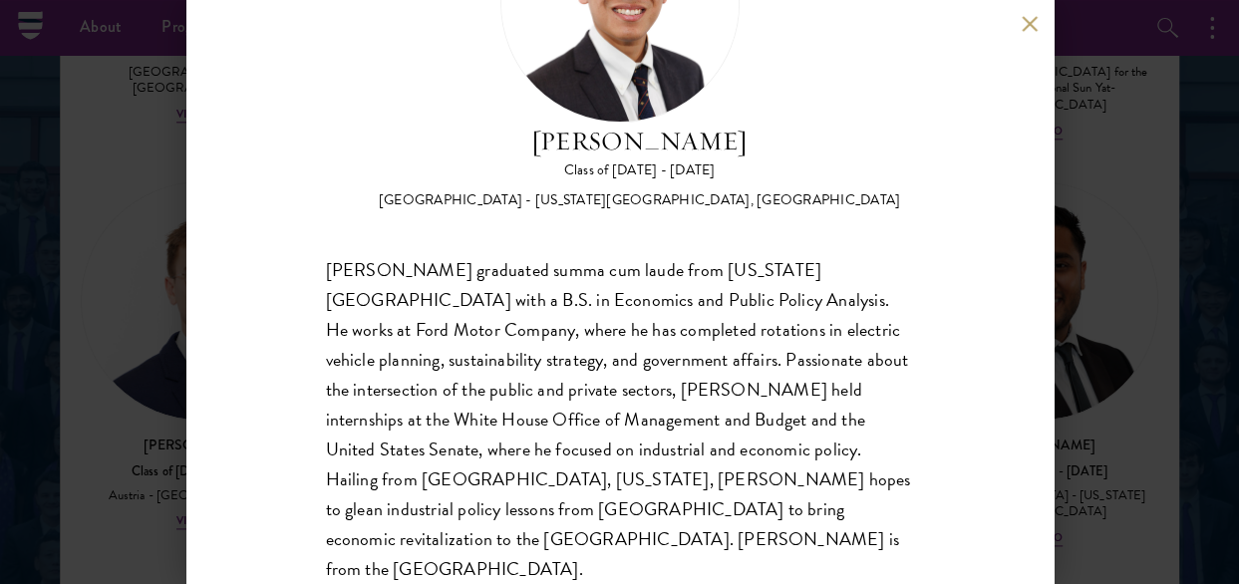
click at [1019, 31] on div "Lucas Tai Class of 2025 - 2026 United States of America - Ohio State University…" at bounding box center [619, 292] width 867 height 584
click at [1031, 18] on button at bounding box center [1030, 23] width 17 height 17
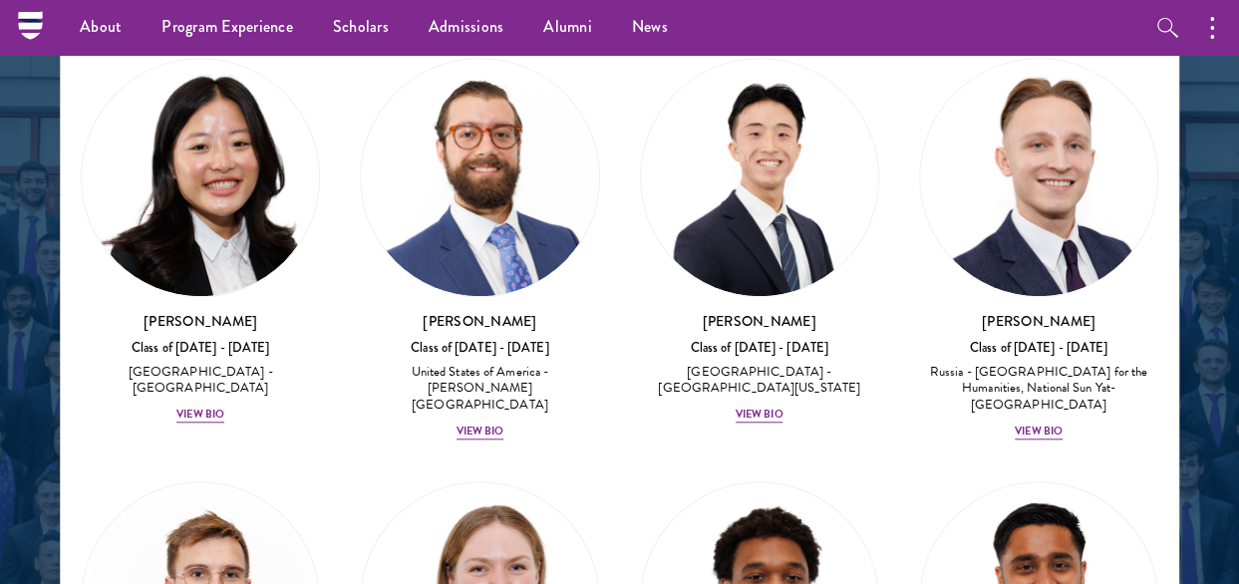
scroll to position [11773, 0]
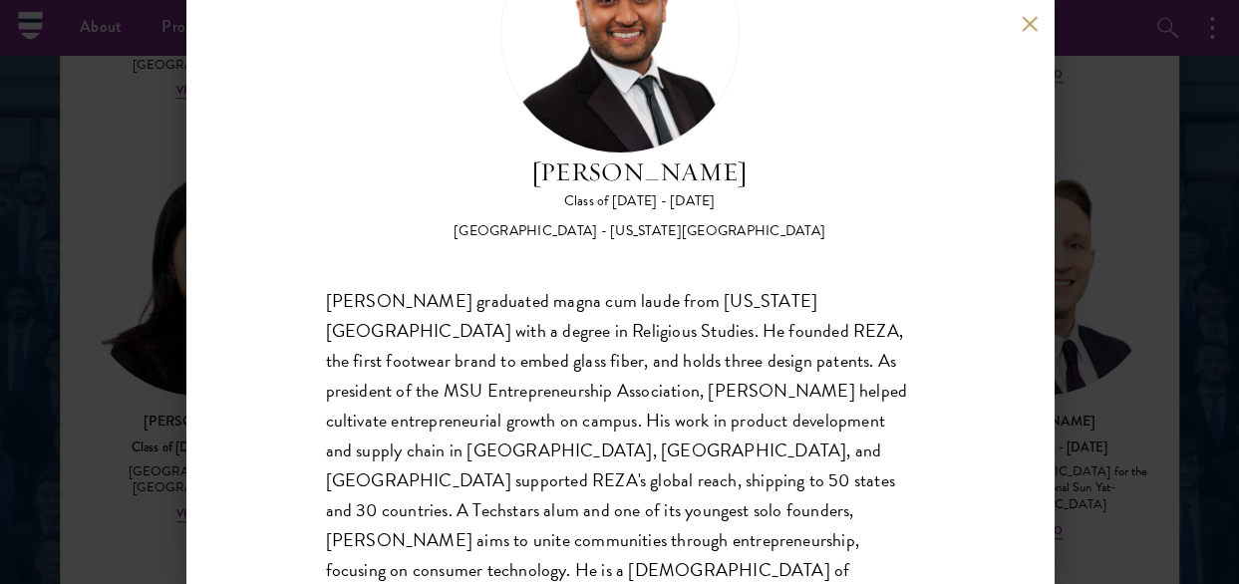
scroll to position [176, 0]
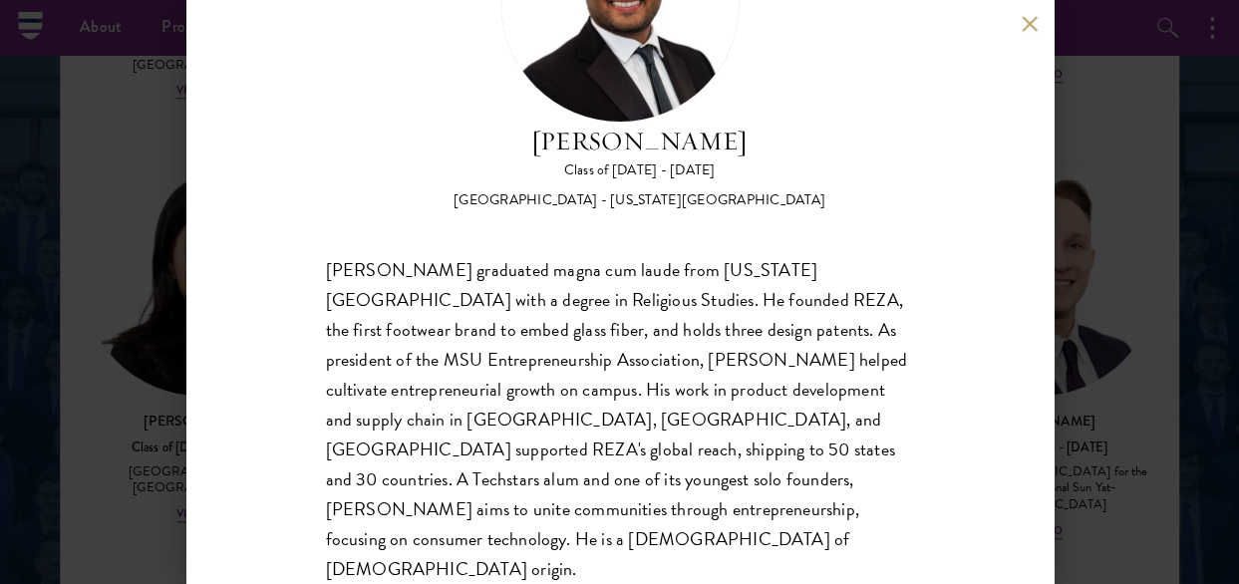
click at [1030, 17] on button at bounding box center [1030, 23] width 17 height 17
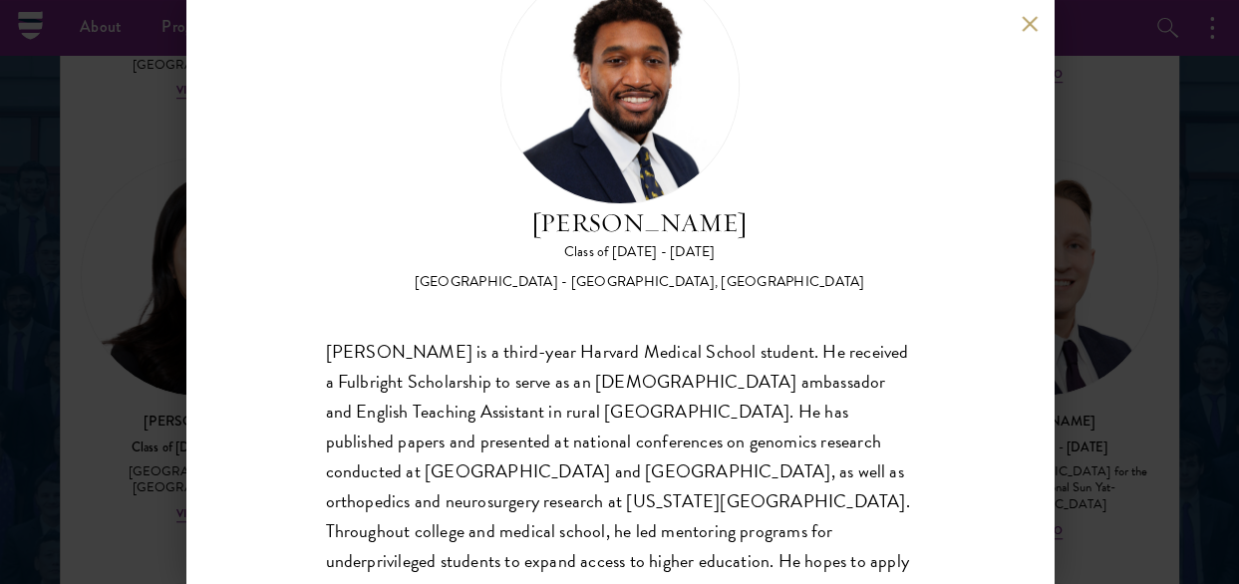
scroll to position [176, 0]
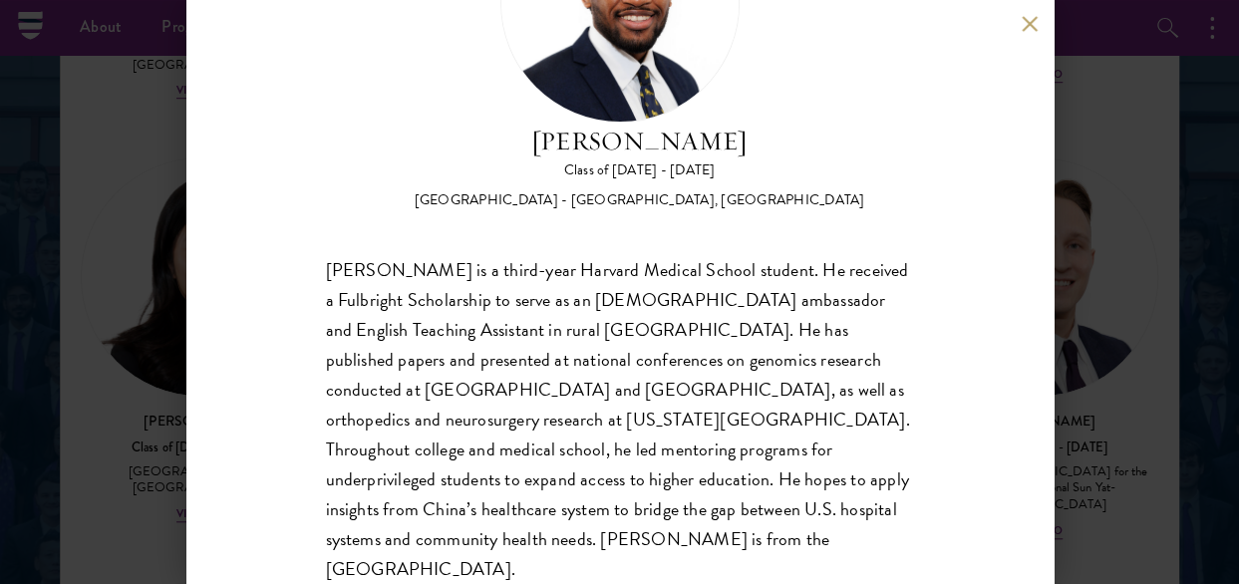
click at [1023, 25] on button at bounding box center [1030, 23] width 17 height 17
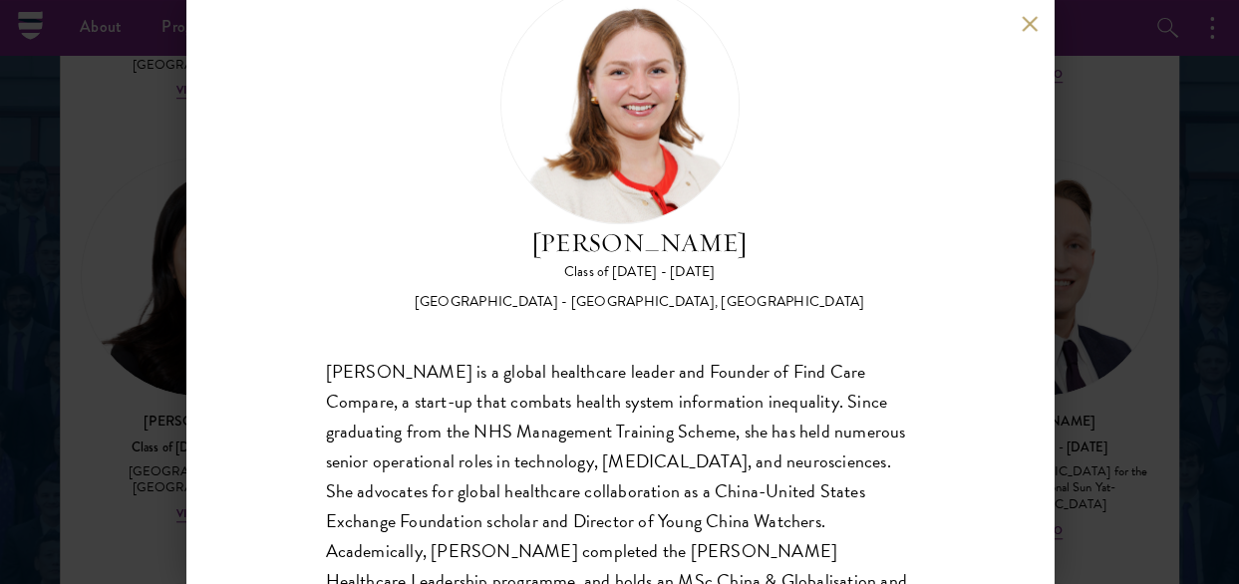
scroll to position [100, 0]
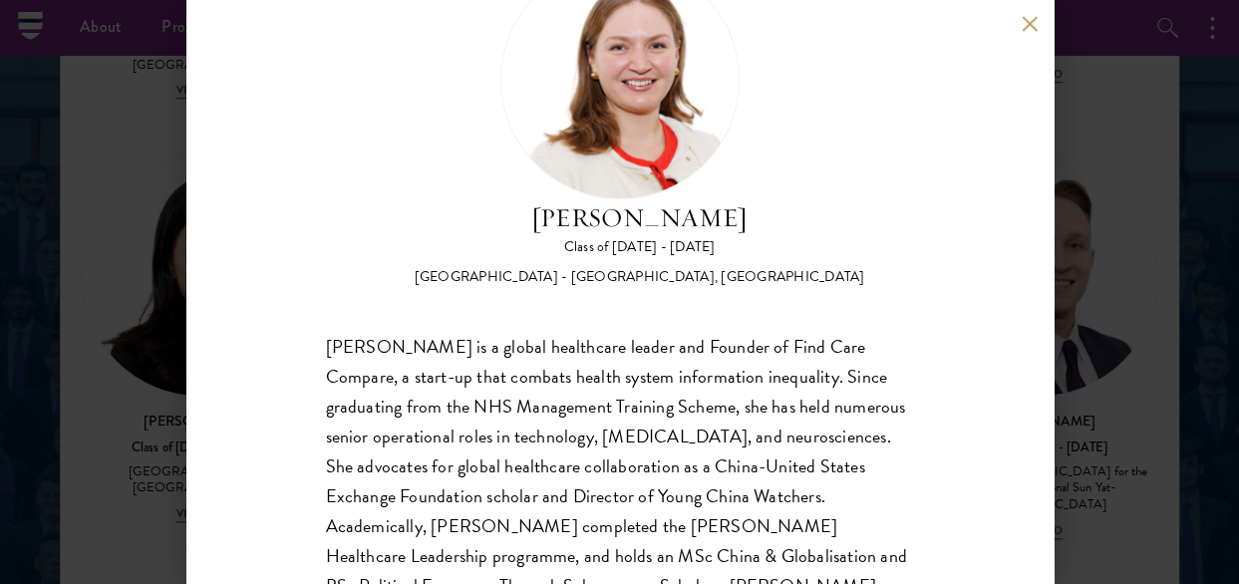
click at [1025, 21] on button at bounding box center [1030, 23] width 17 height 17
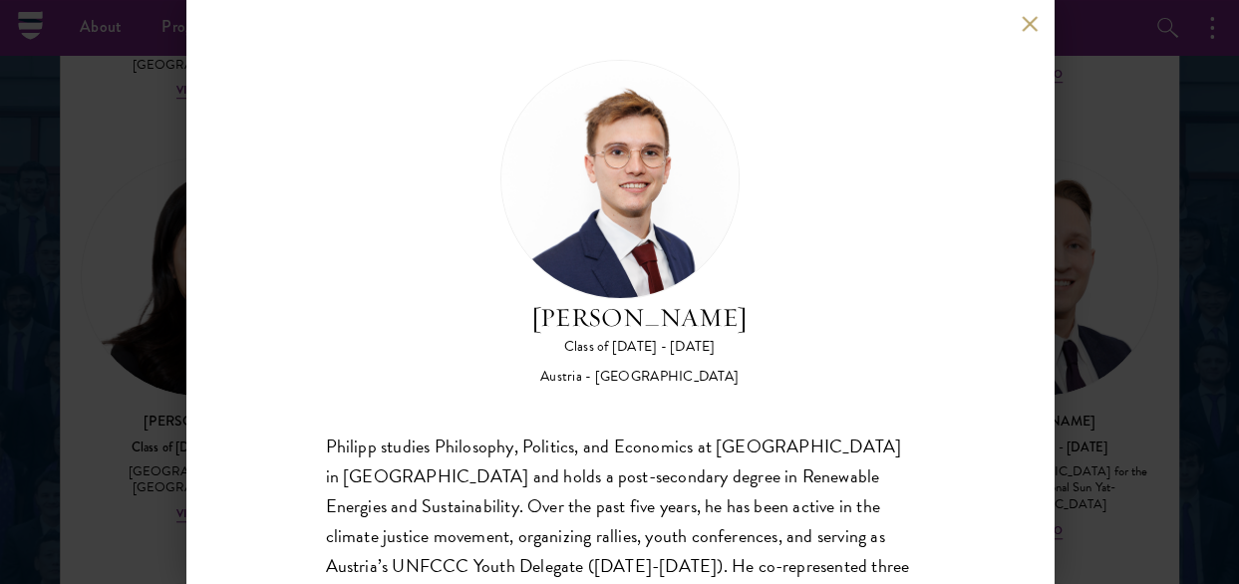
click at [1015, 21] on div "Philipp Alexander Steininger Class of 2025 - 2026 Austria - Central European Un…" at bounding box center [619, 292] width 867 height 584
click at [1030, 15] on button at bounding box center [1030, 23] width 17 height 17
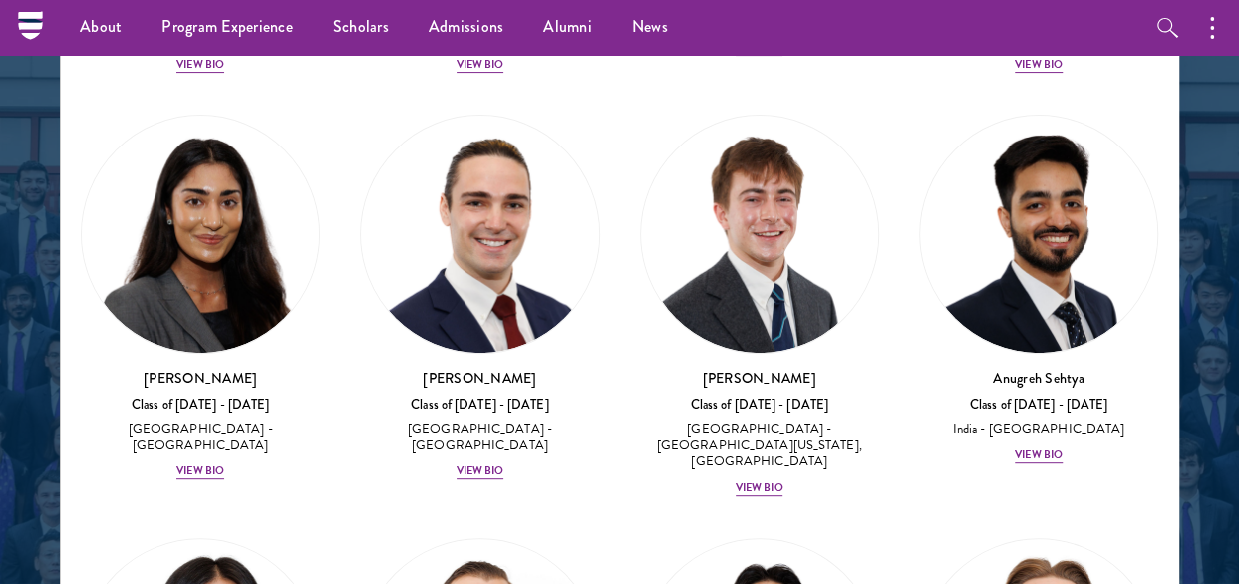
scroll to position [11374, 0]
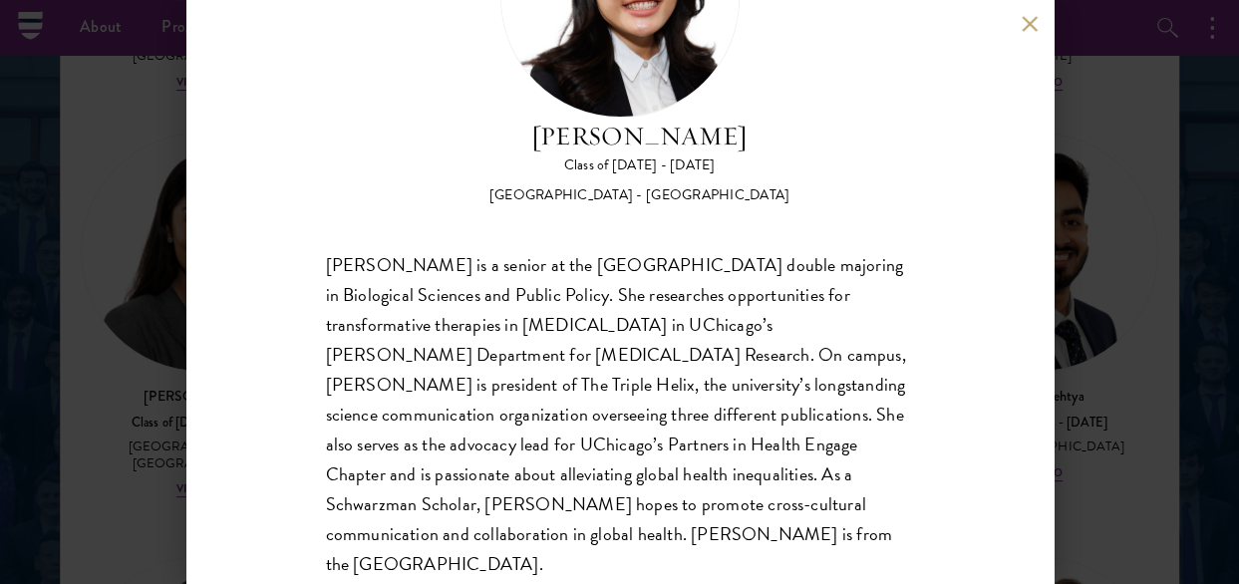
scroll to position [199, 0]
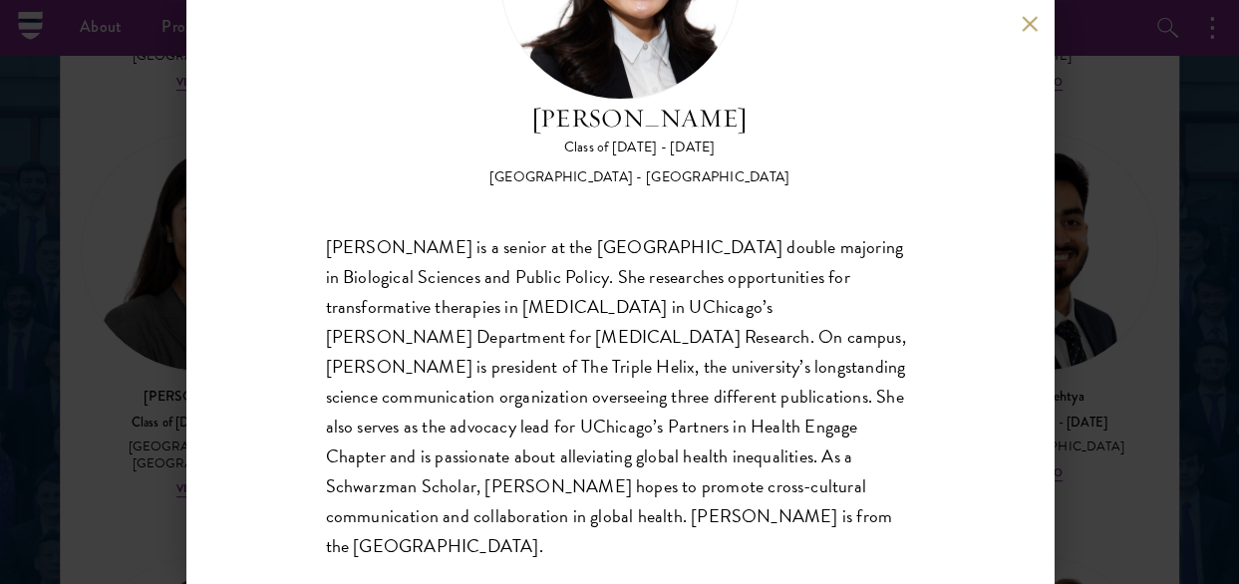
drag, startPoint x: 1033, startPoint y: 25, endPoint x: 1015, endPoint y: 37, distance: 21.6
click at [1031, 25] on button at bounding box center [1030, 23] width 17 height 17
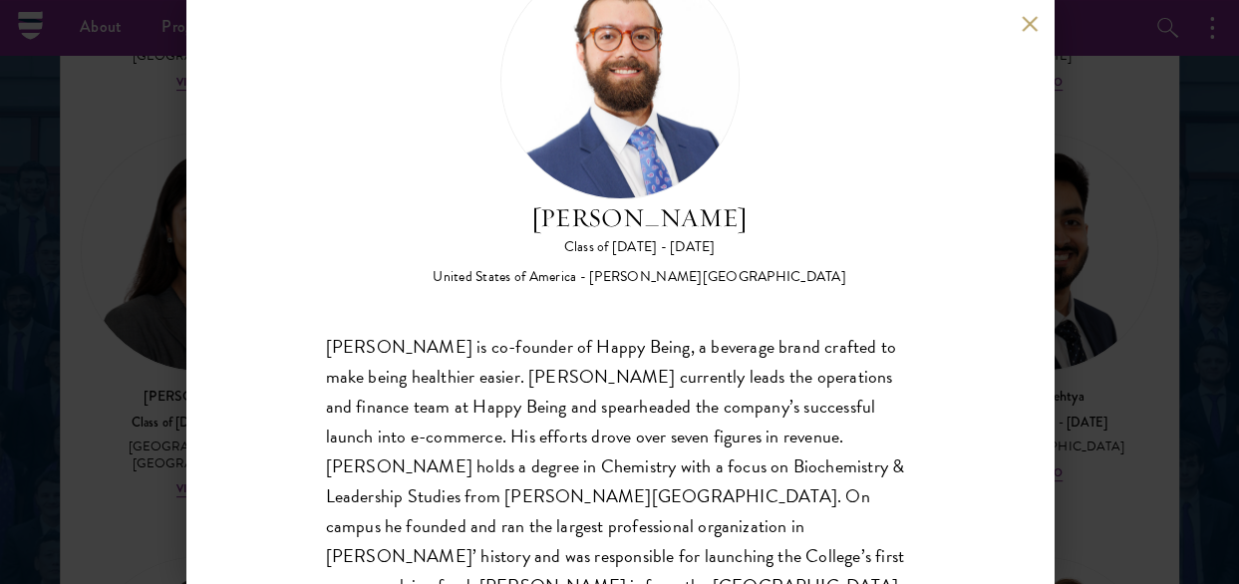
scroll to position [176, 0]
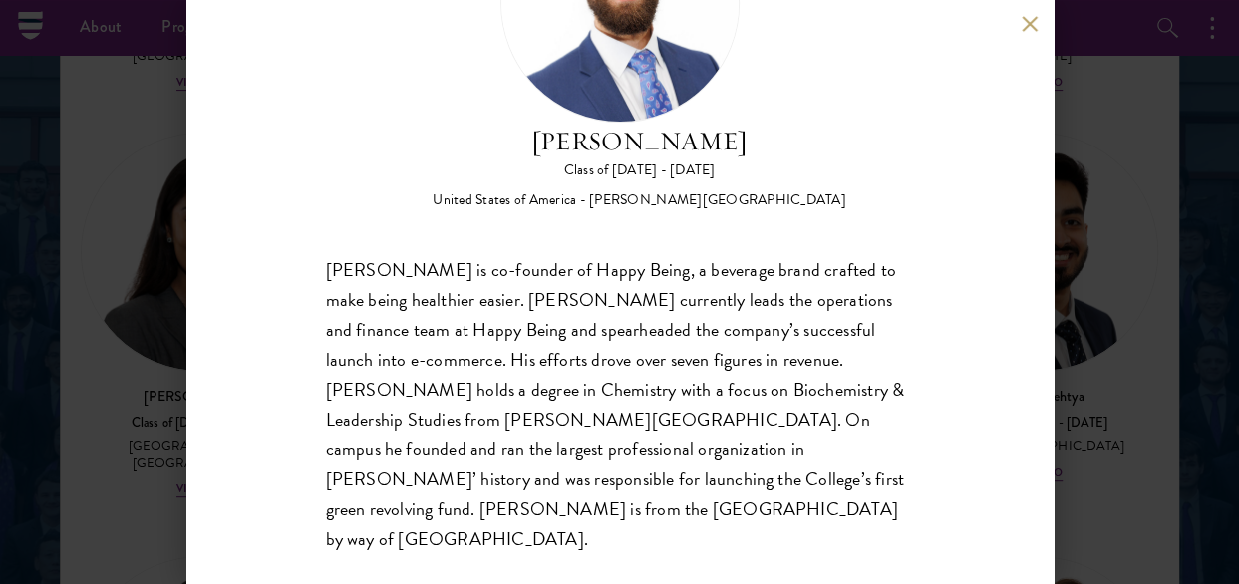
click at [1032, 20] on button at bounding box center [1030, 23] width 17 height 17
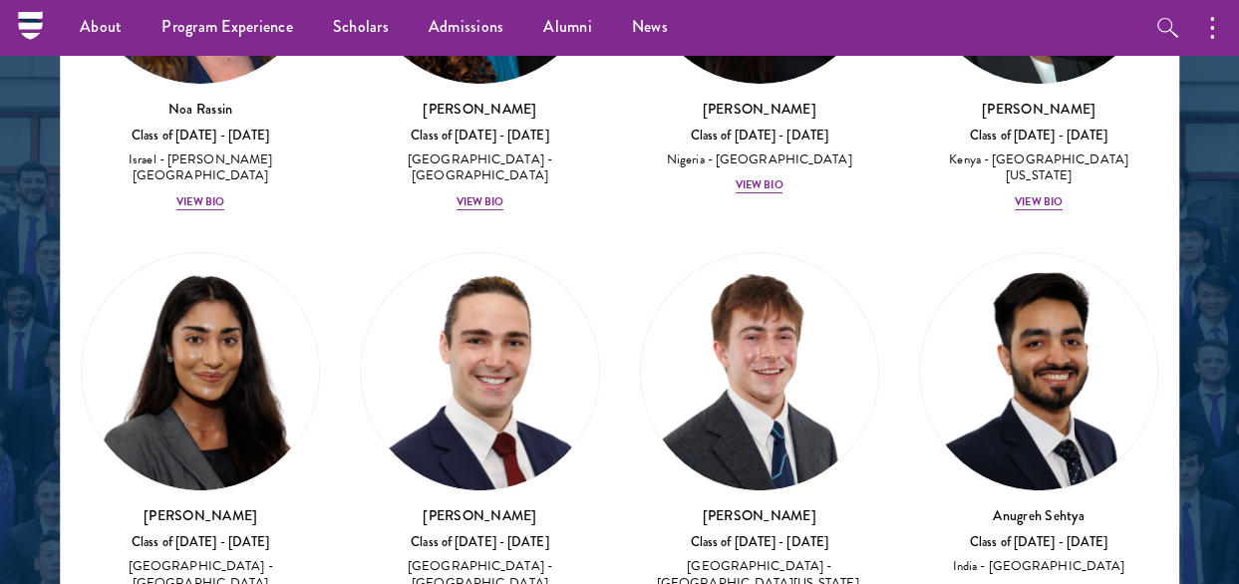
scroll to position [11374, 0]
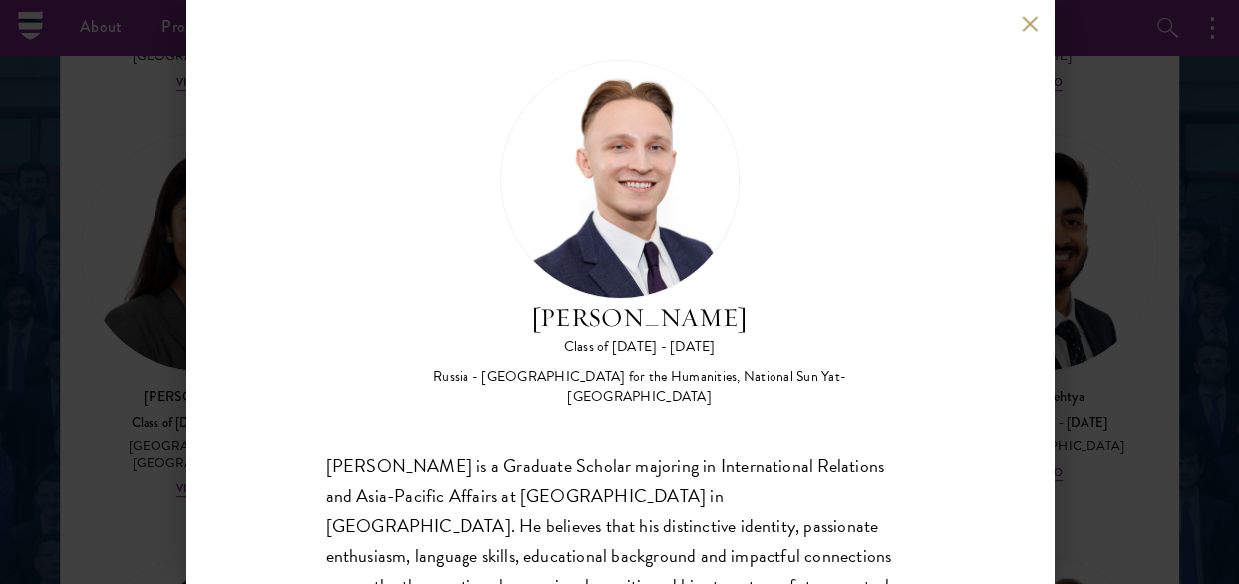
click at [1026, 29] on button at bounding box center [1030, 23] width 17 height 17
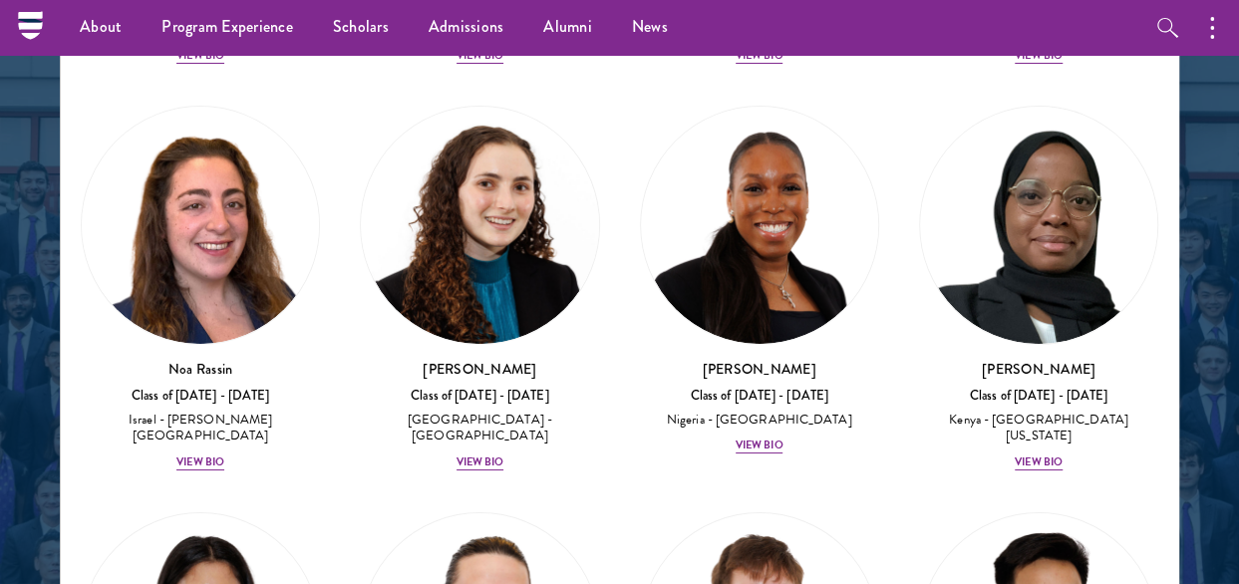
scroll to position [10975, 0]
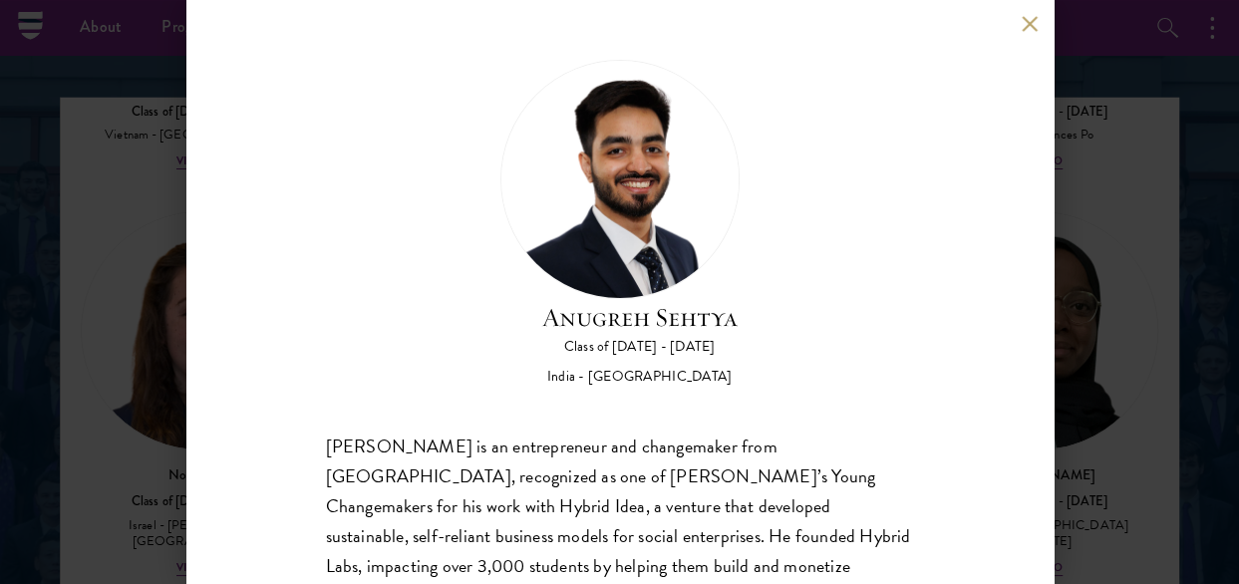
scroll to position [2490, 0]
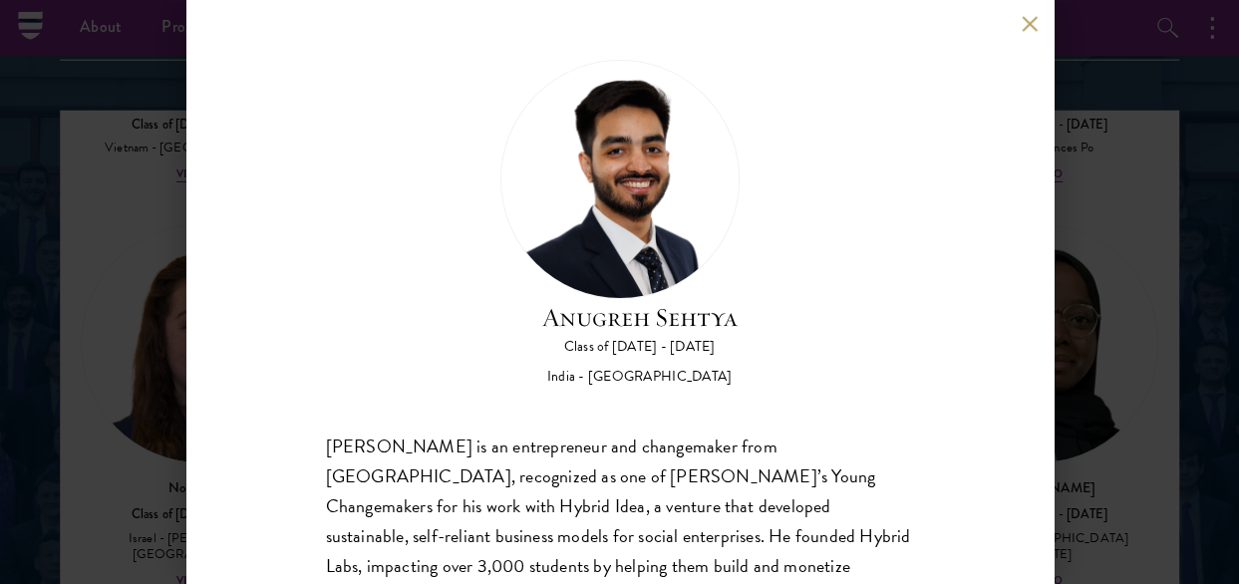
click at [1029, 28] on button at bounding box center [1030, 23] width 17 height 17
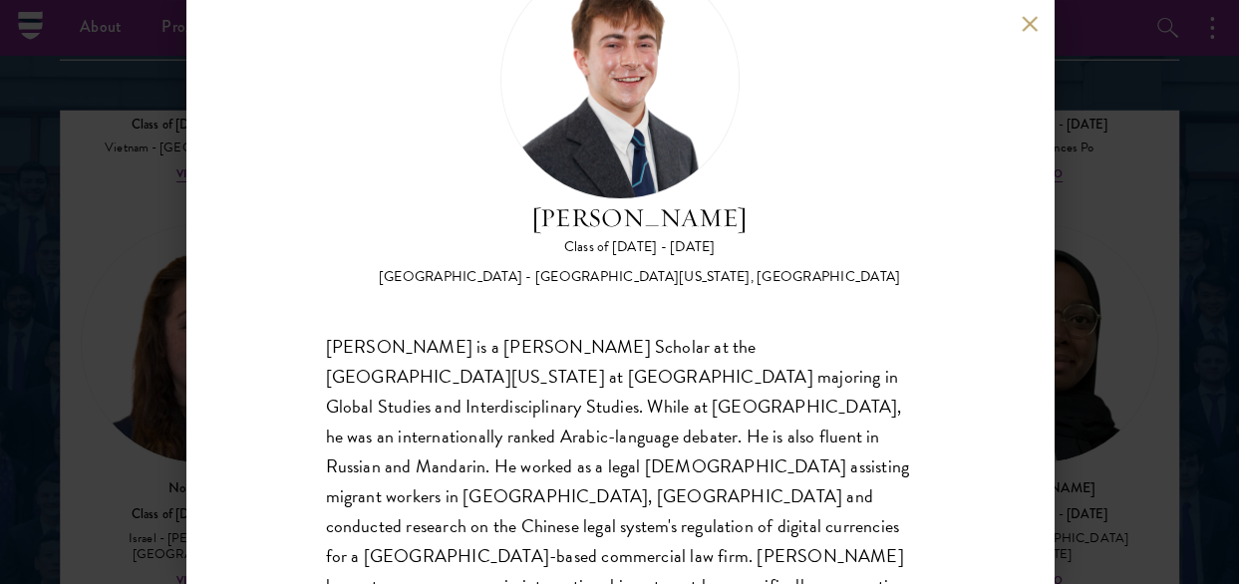
scroll to position [176, 0]
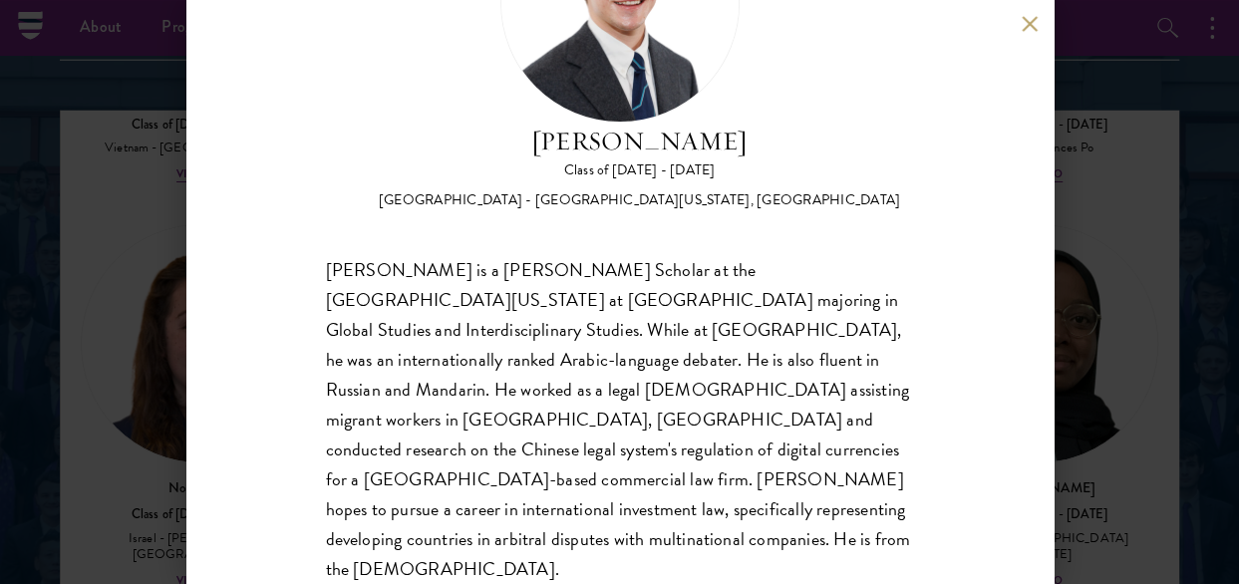
click at [1029, 29] on button at bounding box center [1030, 23] width 17 height 17
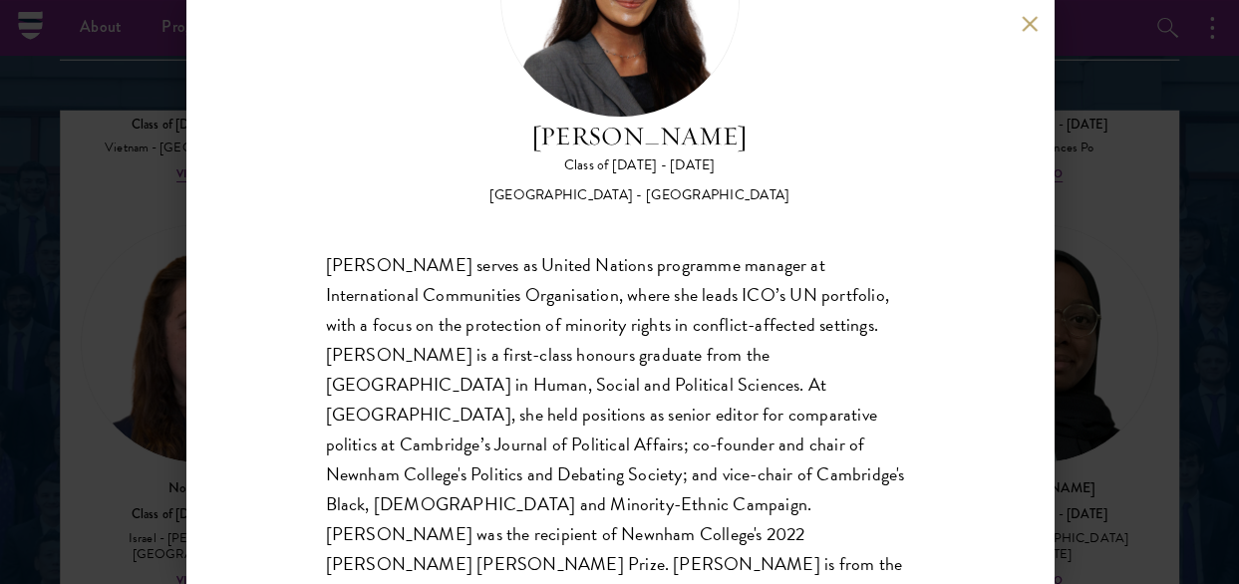
scroll to position [199, 0]
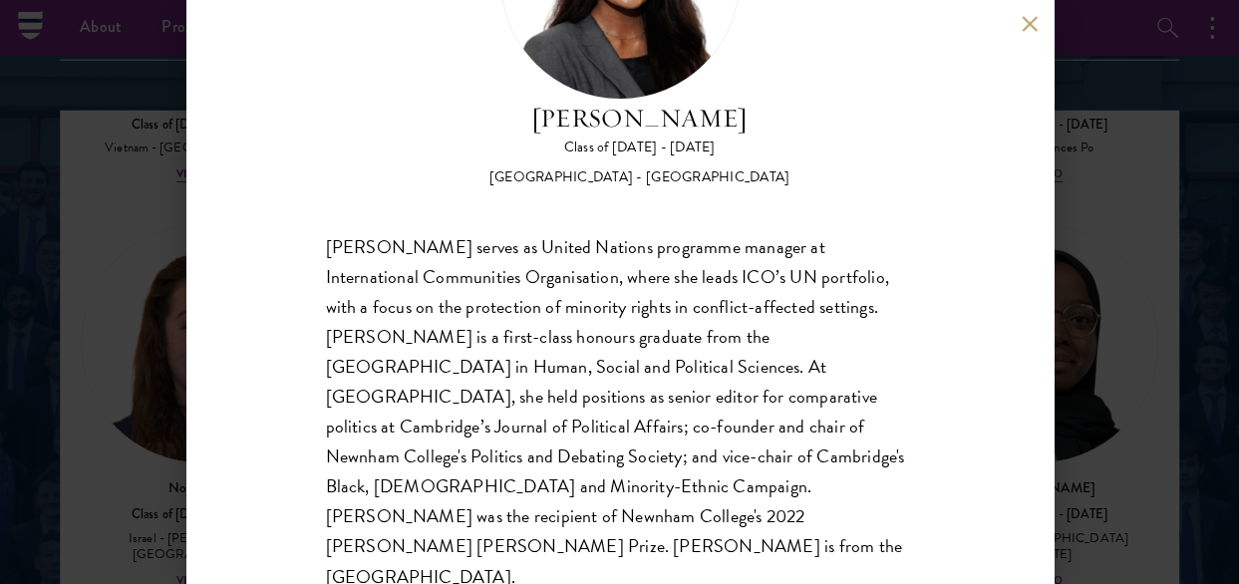
click at [1025, 25] on button at bounding box center [1030, 23] width 17 height 17
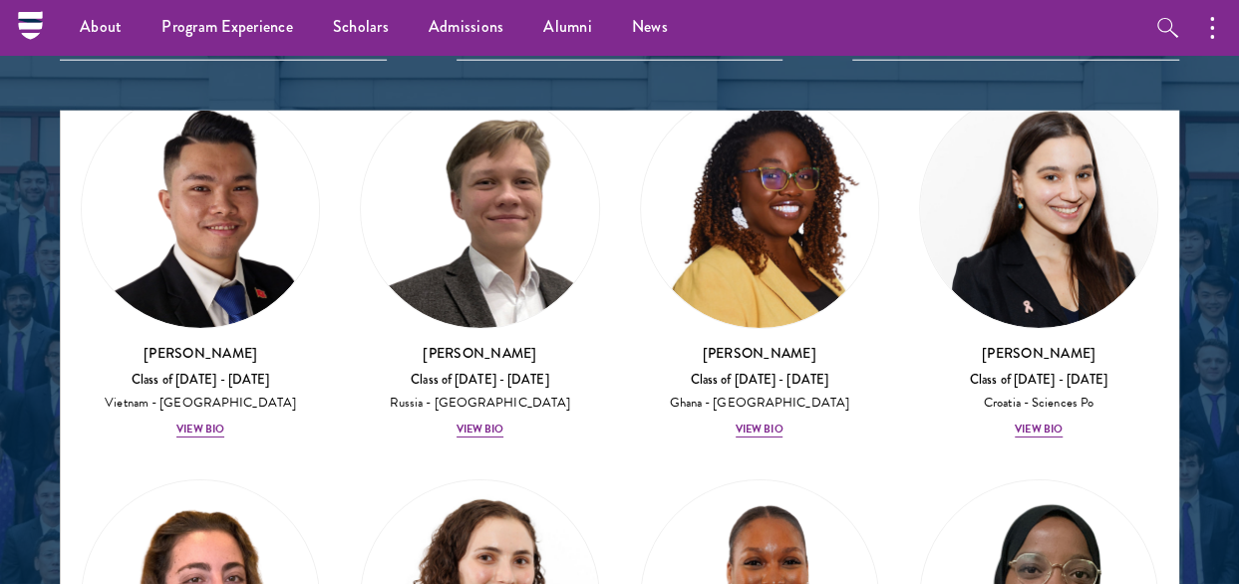
scroll to position [10577, 0]
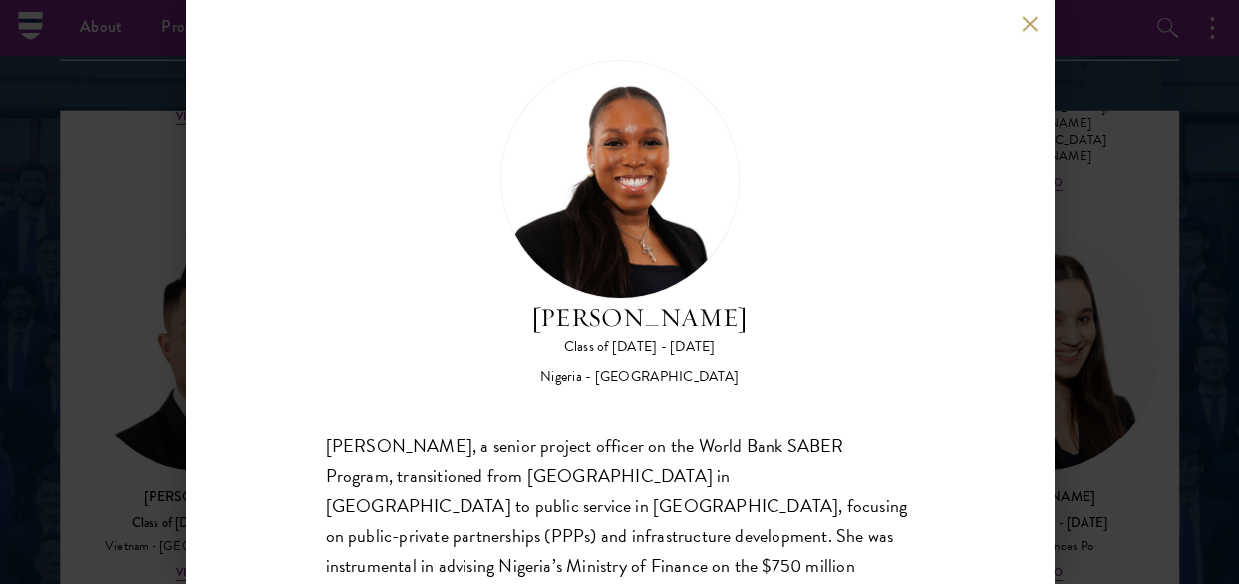
click at [1023, 19] on button at bounding box center [1030, 23] width 17 height 17
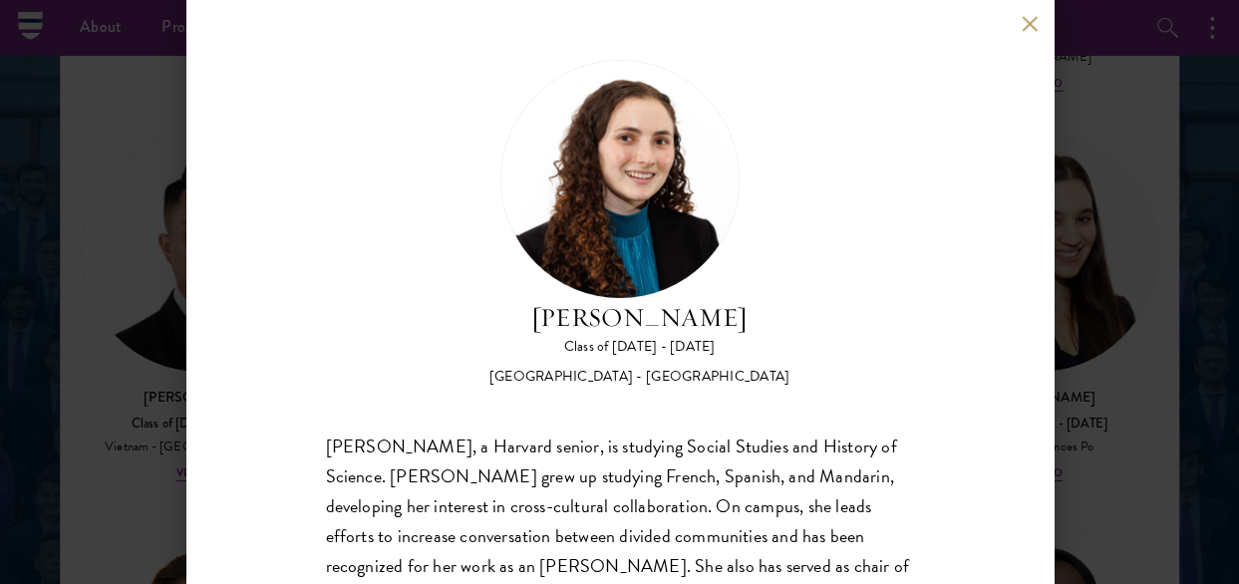
drag, startPoint x: 1037, startPoint y: 18, endPoint x: 1016, endPoint y: 38, distance: 28.9
click at [1036, 18] on button at bounding box center [1030, 23] width 17 height 17
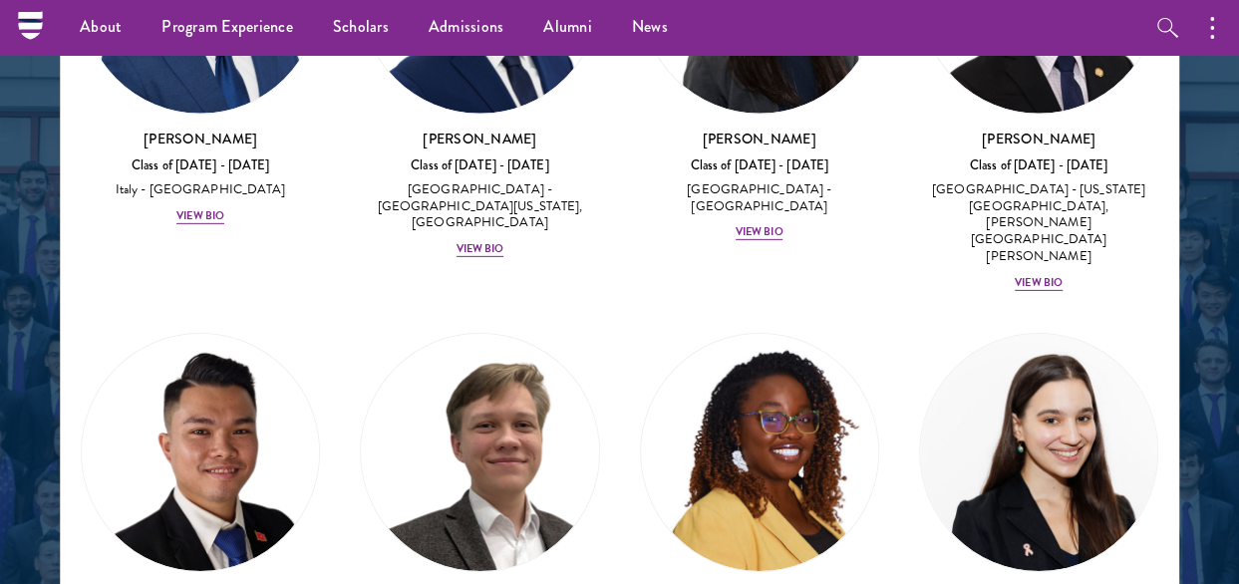
scroll to position [10277, 0]
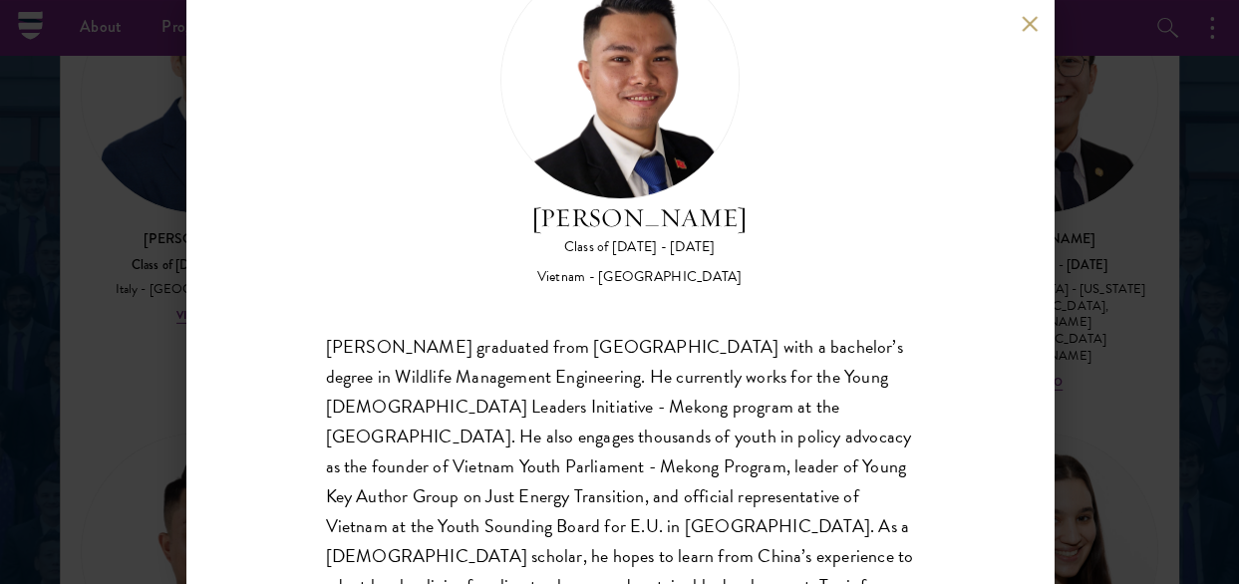
scroll to position [176, 0]
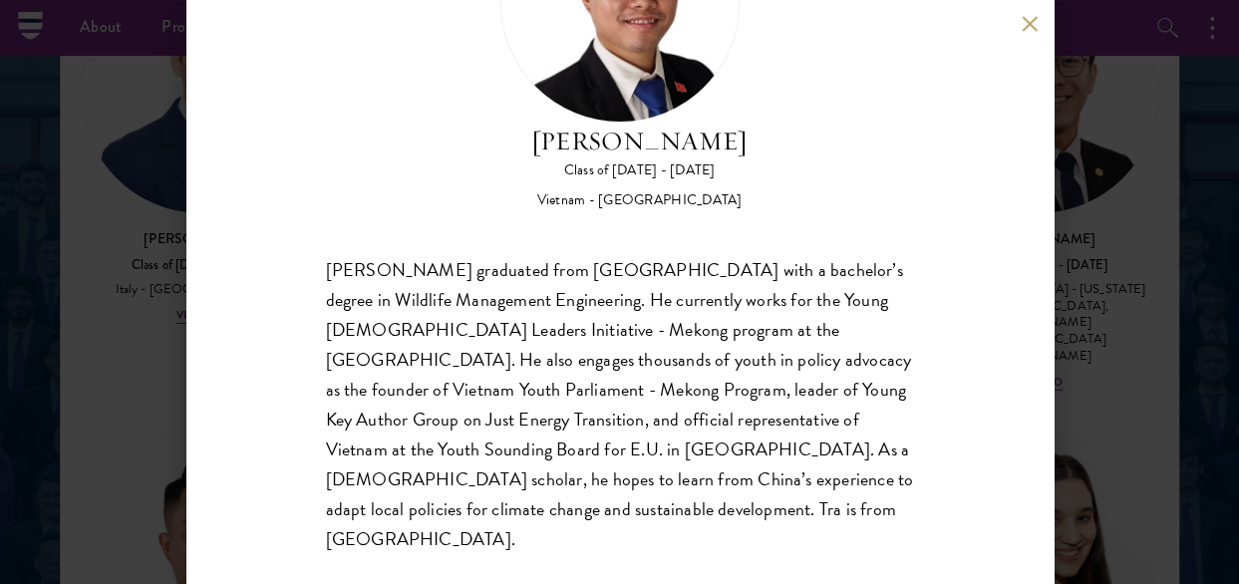
click at [1026, 23] on button at bounding box center [1030, 23] width 17 height 17
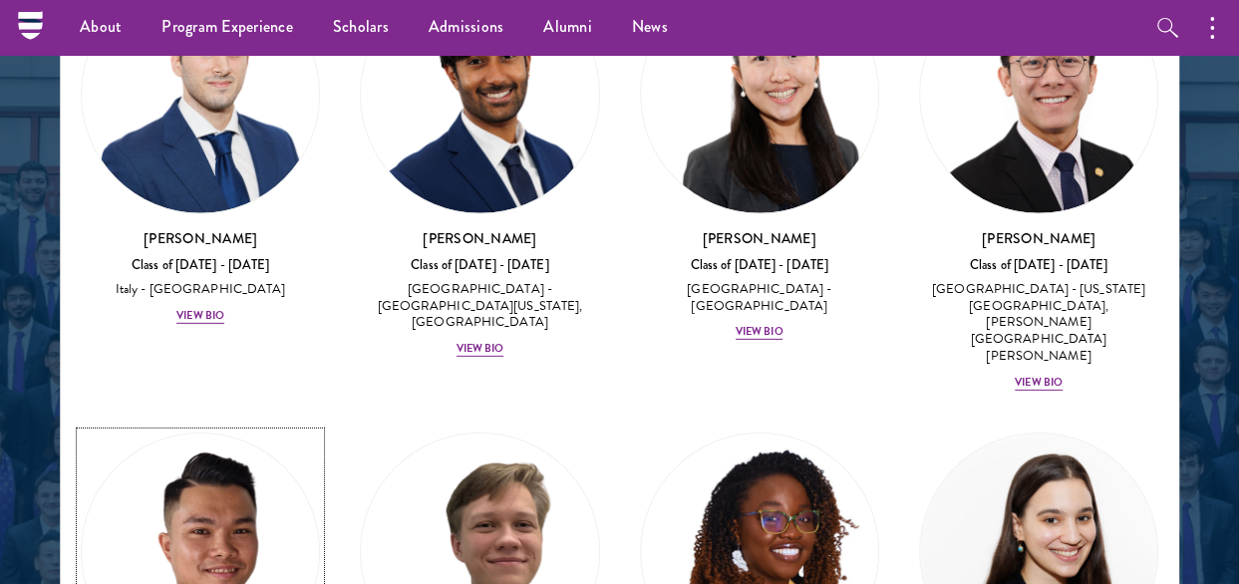
scroll to position [10246, 0]
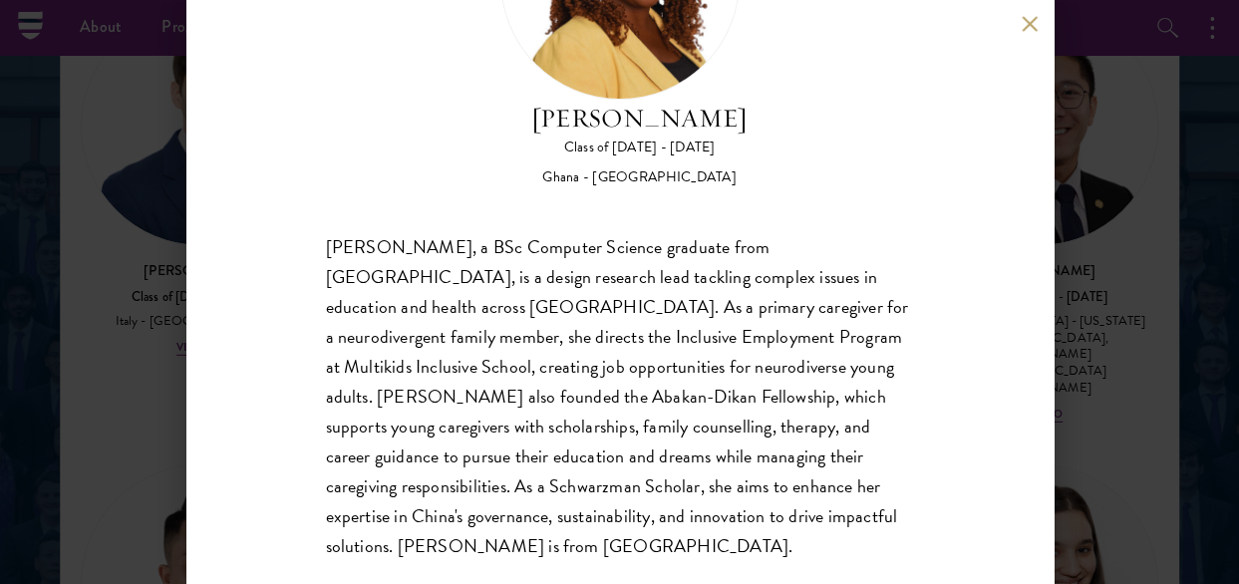
scroll to position [206, 0]
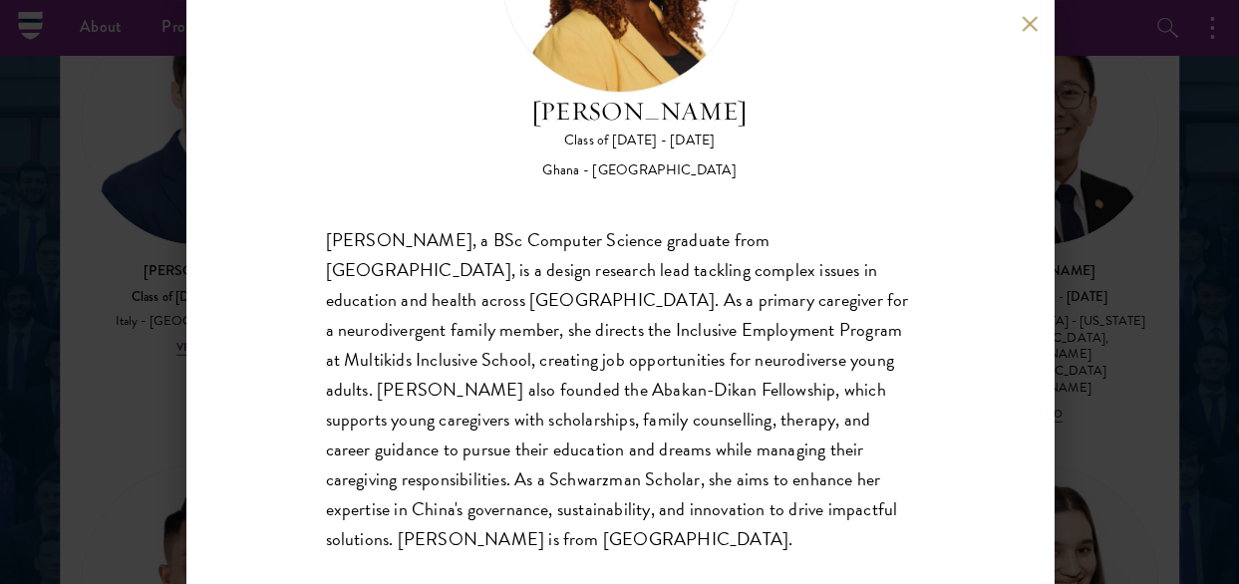
click at [1033, 28] on button at bounding box center [1030, 23] width 17 height 17
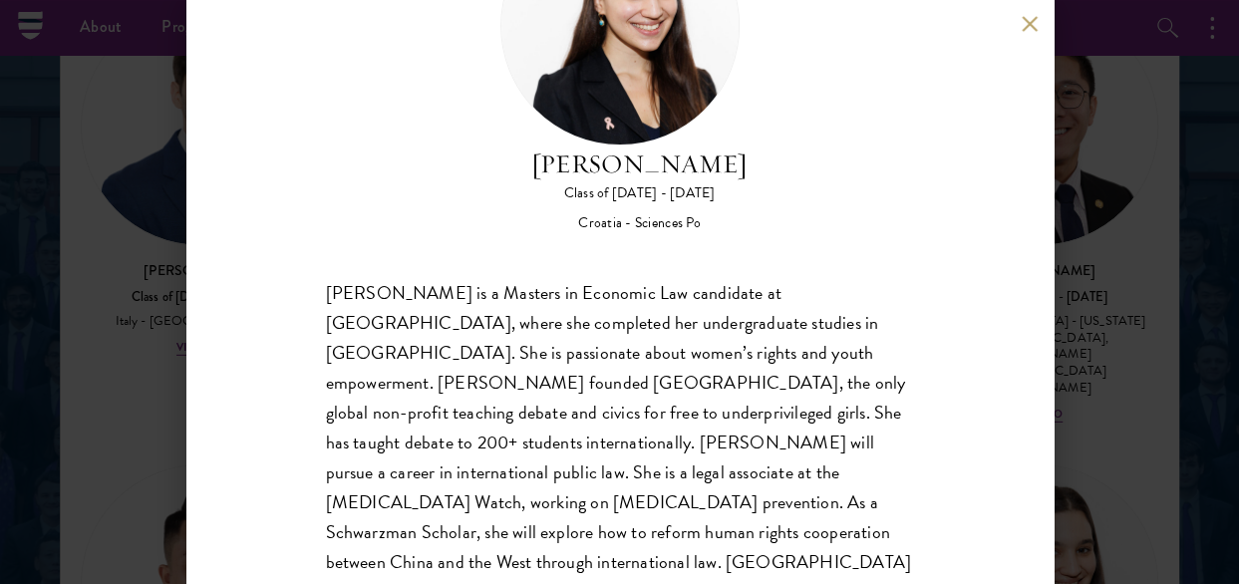
scroll to position [176, 0]
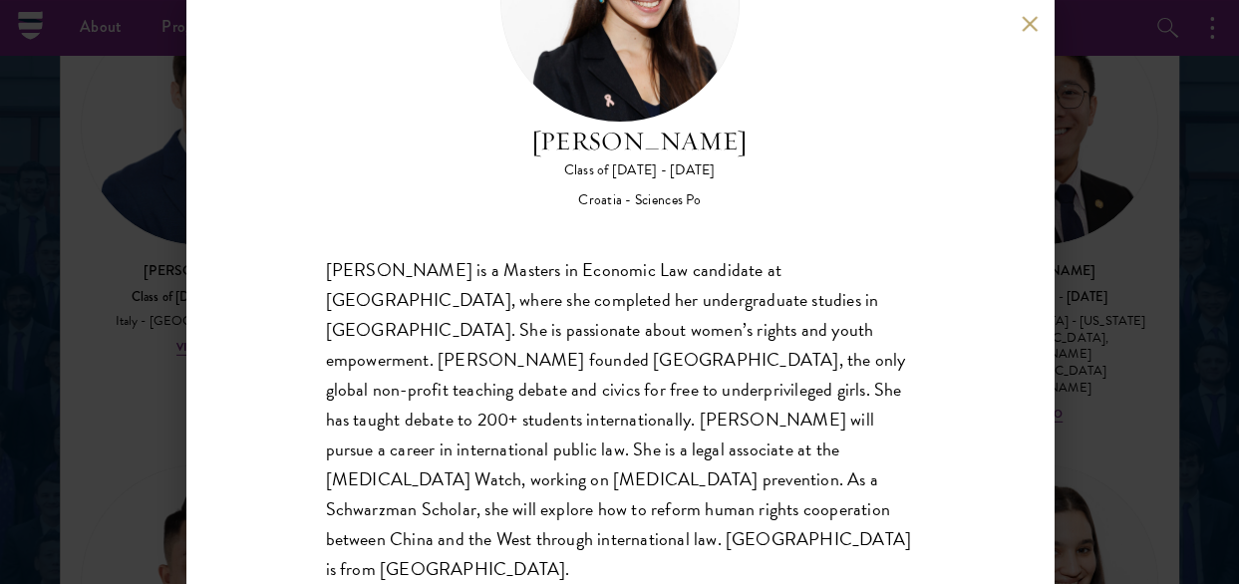
click at [1025, 21] on button at bounding box center [1030, 23] width 17 height 17
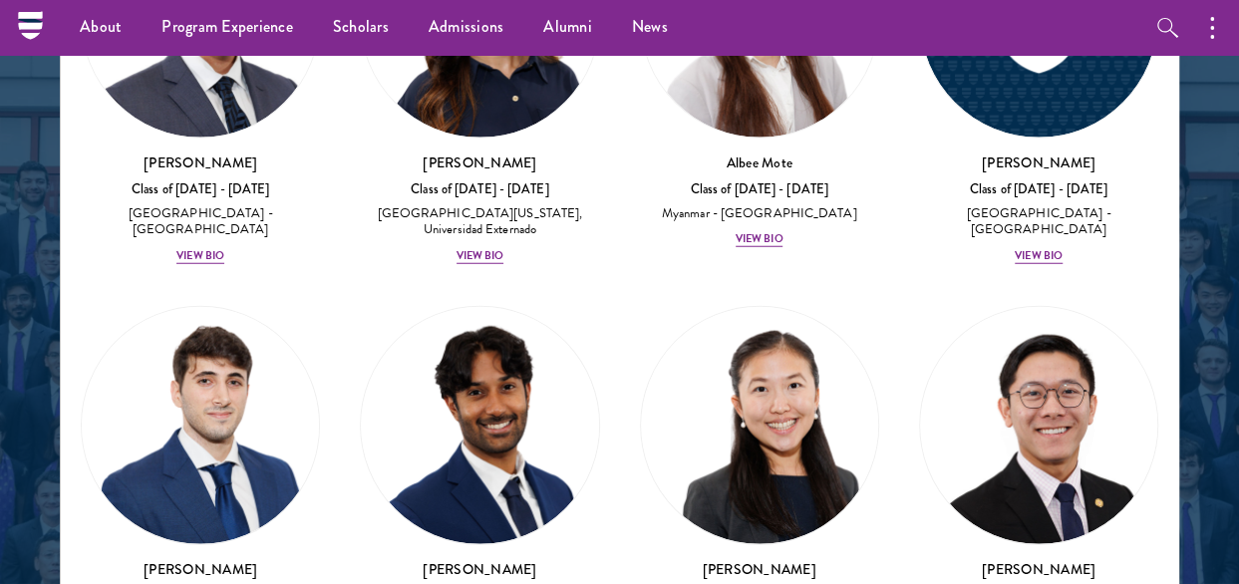
scroll to position [9747, 0]
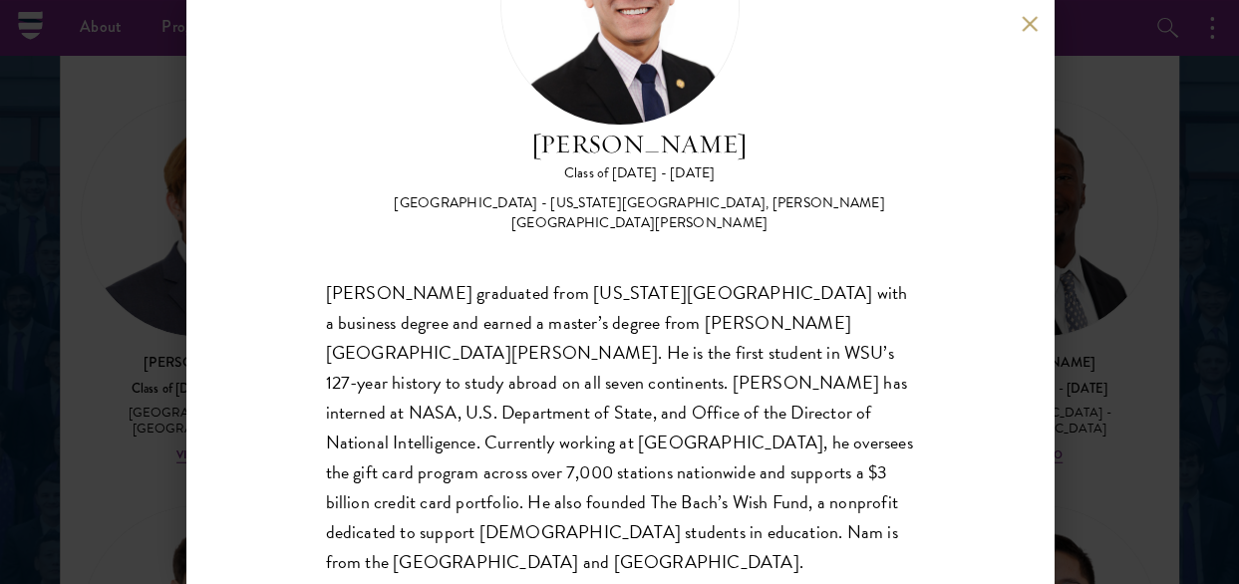
scroll to position [176, 0]
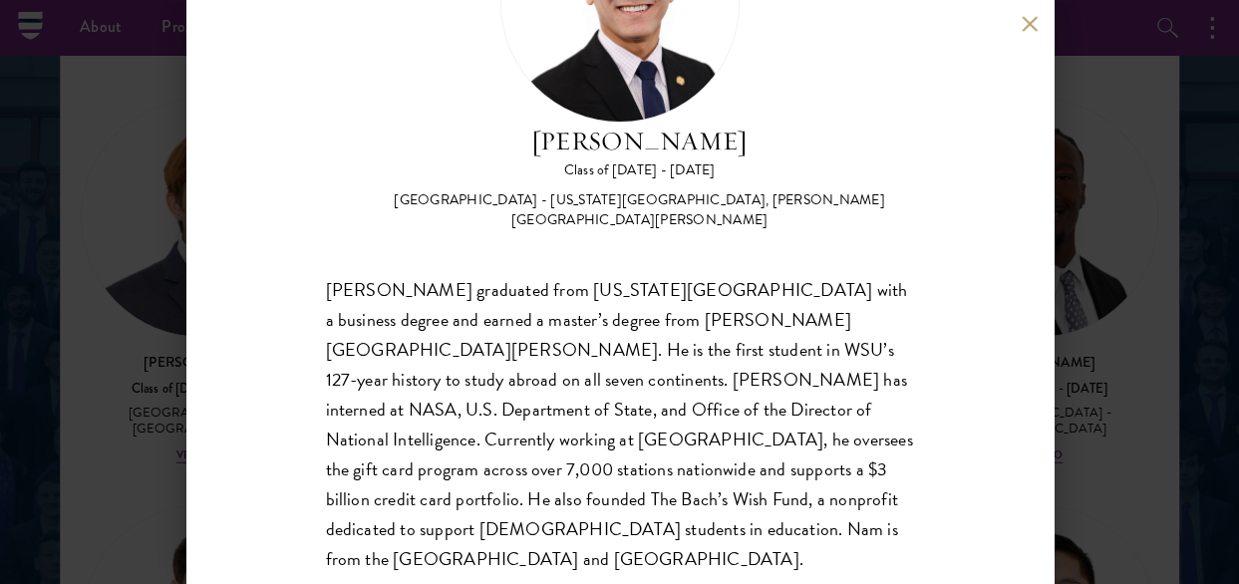
click at [1027, 24] on button at bounding box center [1030, 23] width 17 height 17
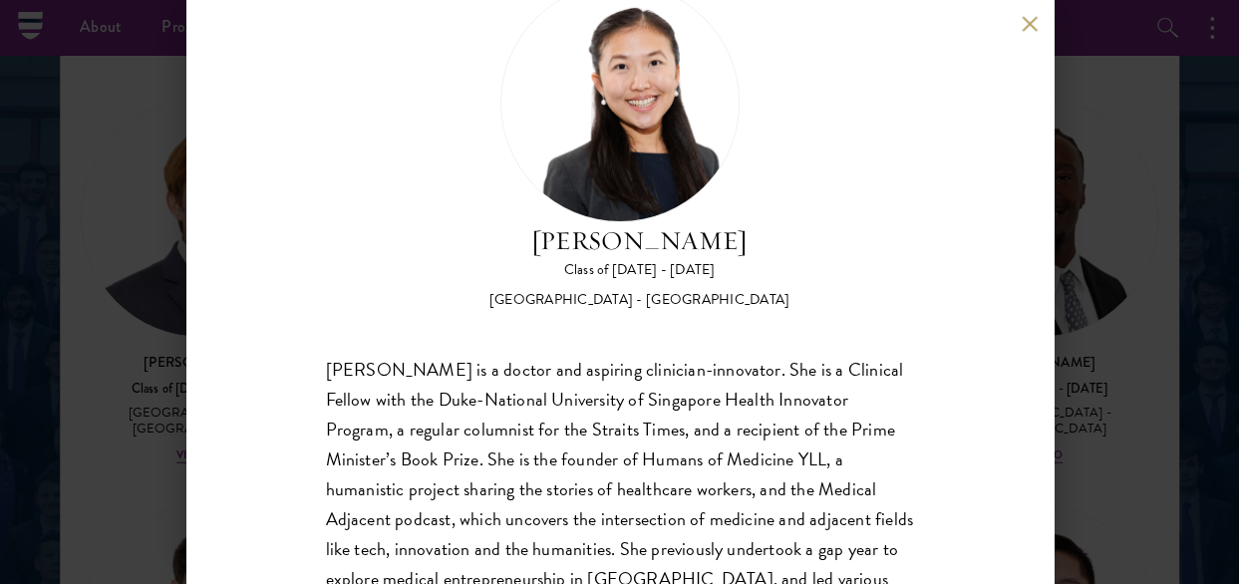
scroll to position [206, 0]
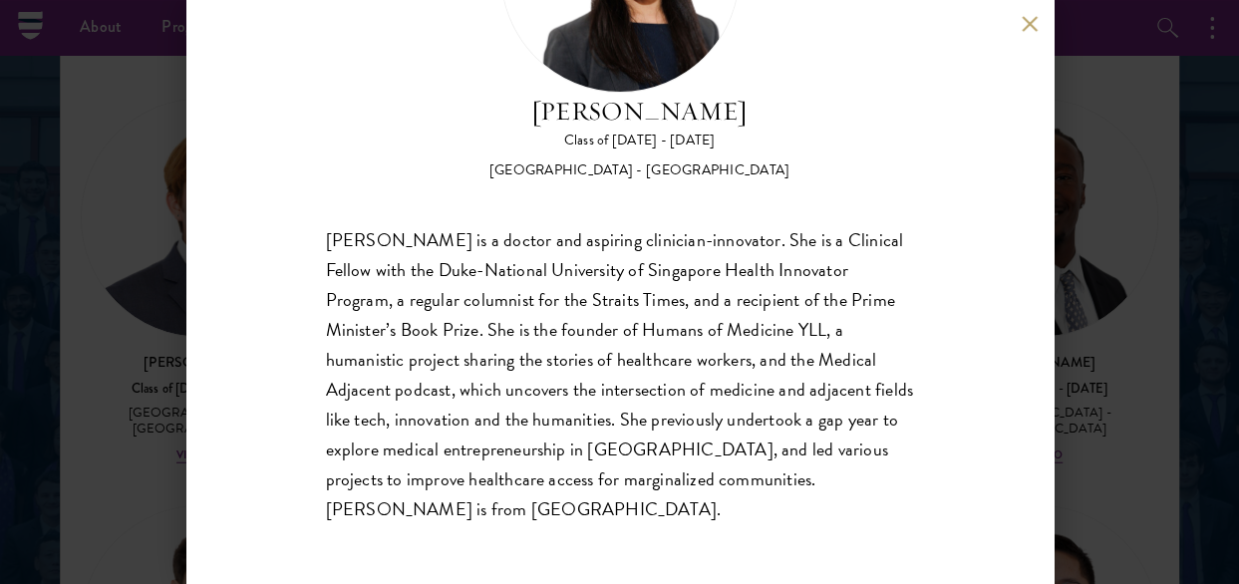
click at [1025, 22] on button at bounding box center [1030, 23] width 17 height 17
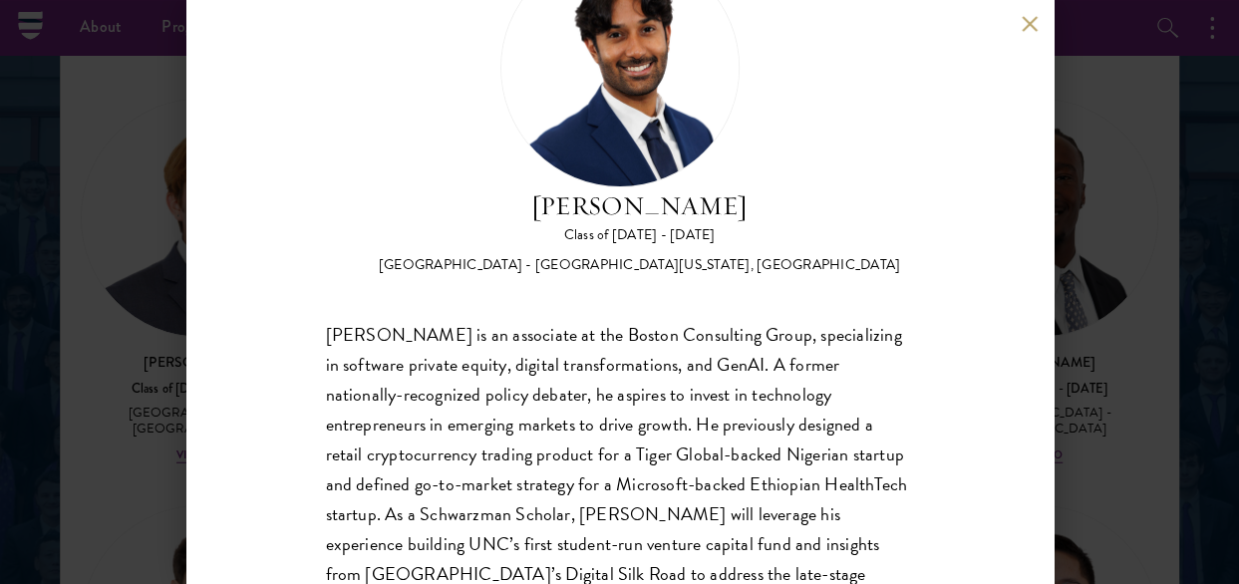
scroll to position [199, 0]
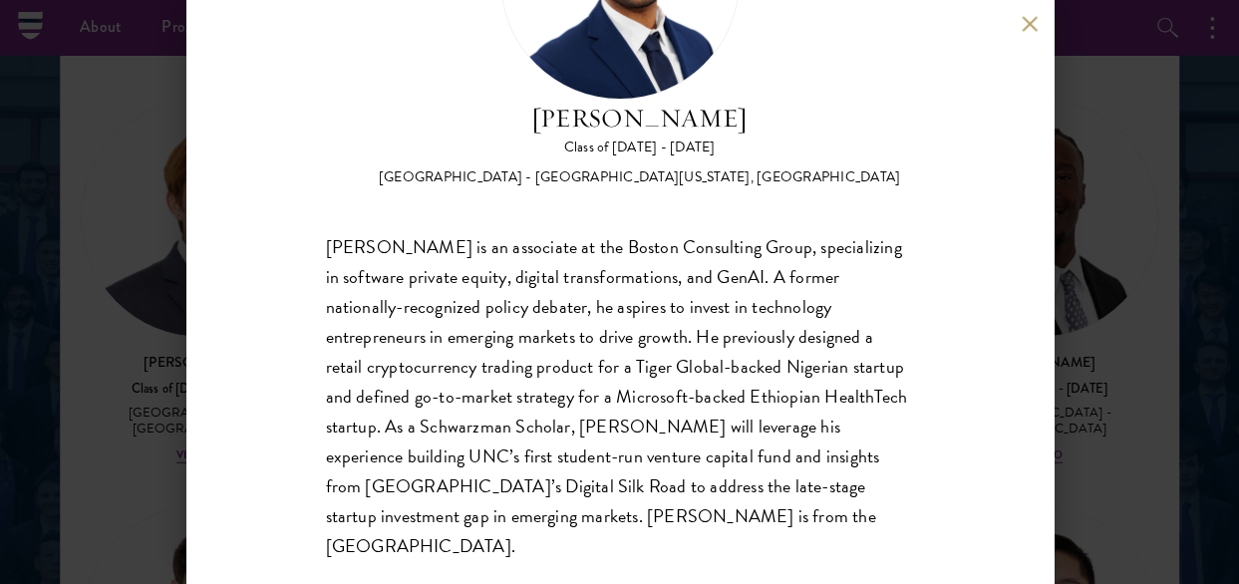
click at [1029, 24] on button at bounding box center [1030, 23] width 17 height 17
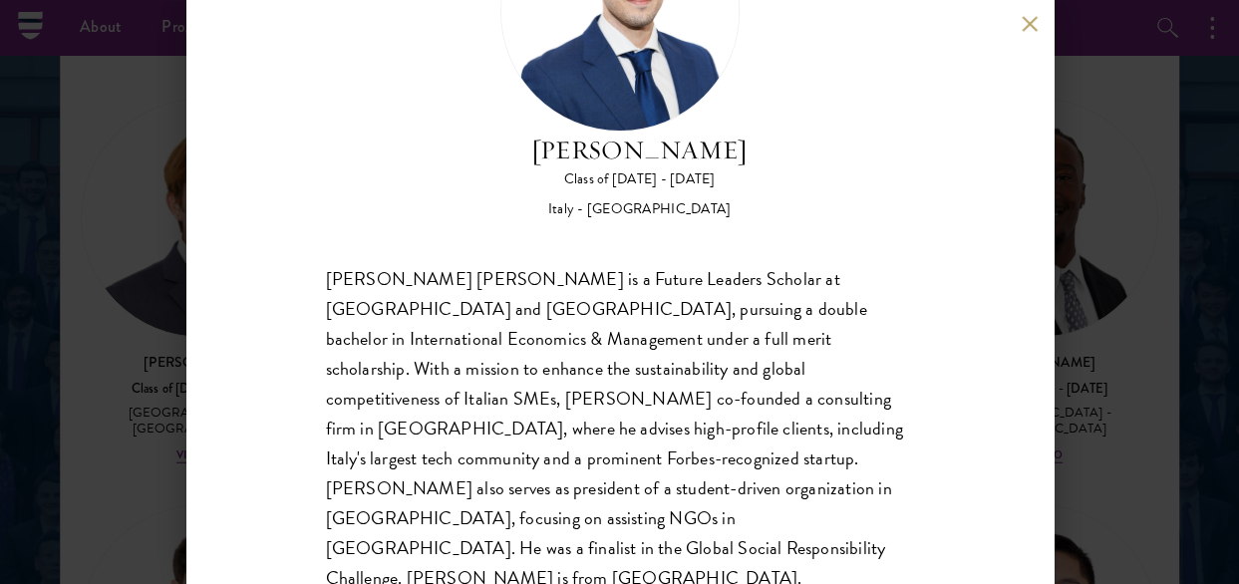
scroll to position [176, 0]
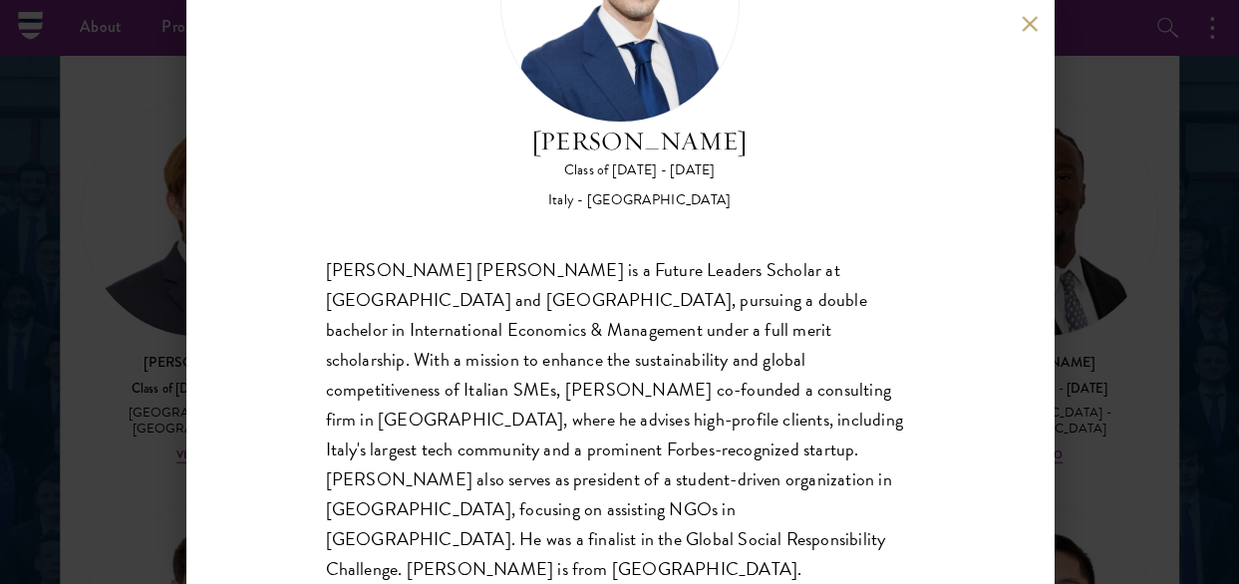
click at [1035, 14] on div "Federico Musso Class of 2025 - 2026 Italy - Bocconi University Federico Alessan…" at bounding box center [619, 292] width 867 height 584
click at [1022, 27] on button at bounding box center [1030, 23] width 17 height 17
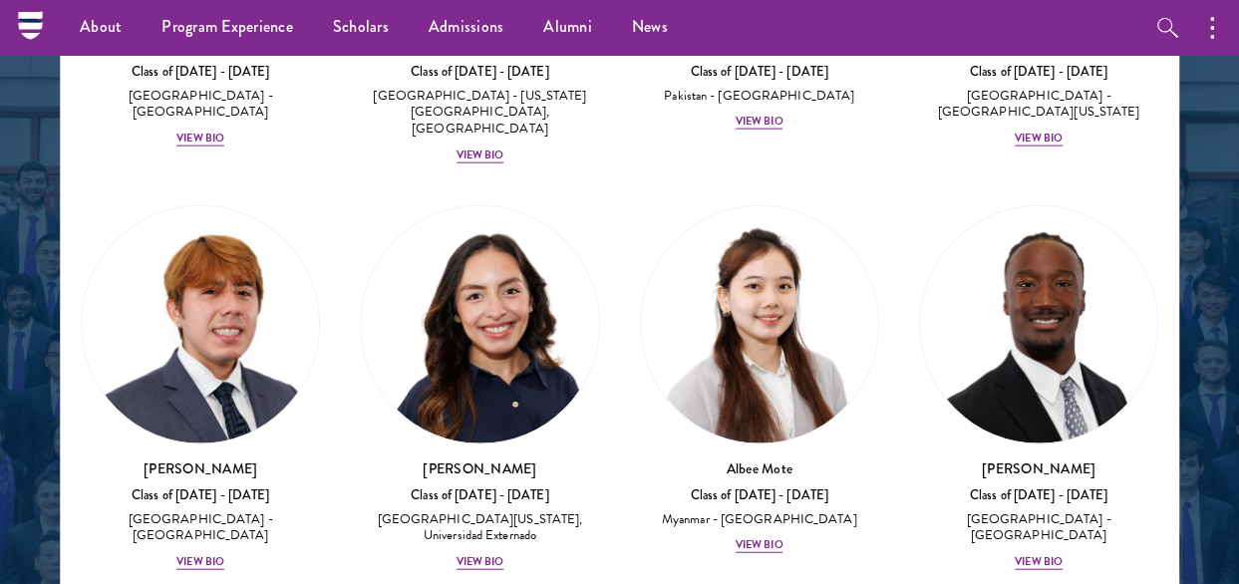
scroll to position [9448, 0]
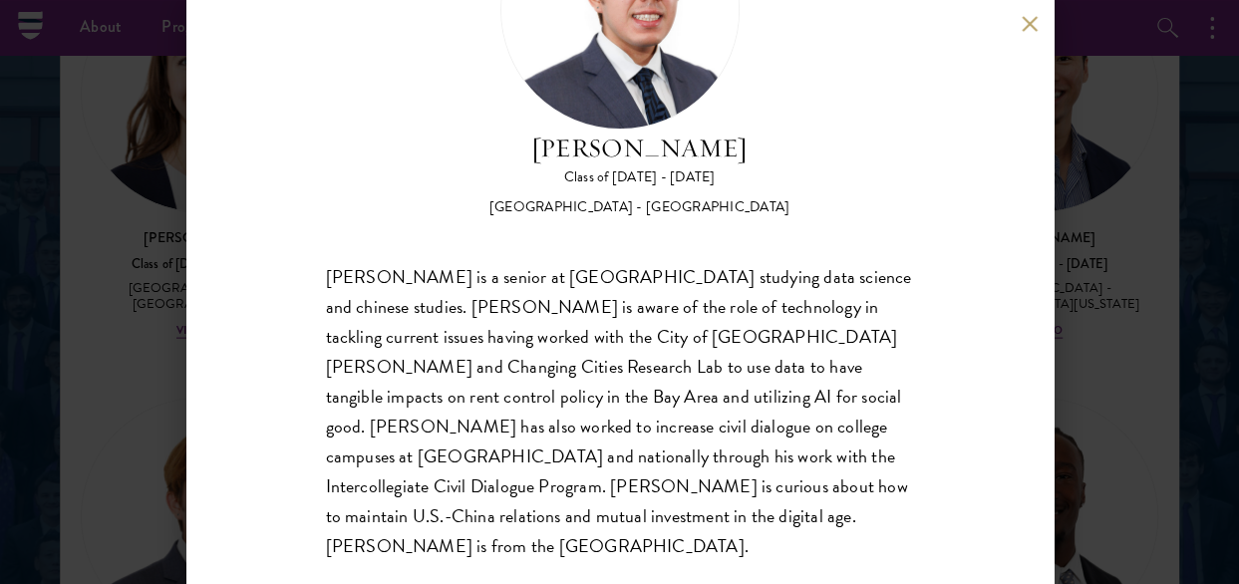
scroll to position [176, 0]
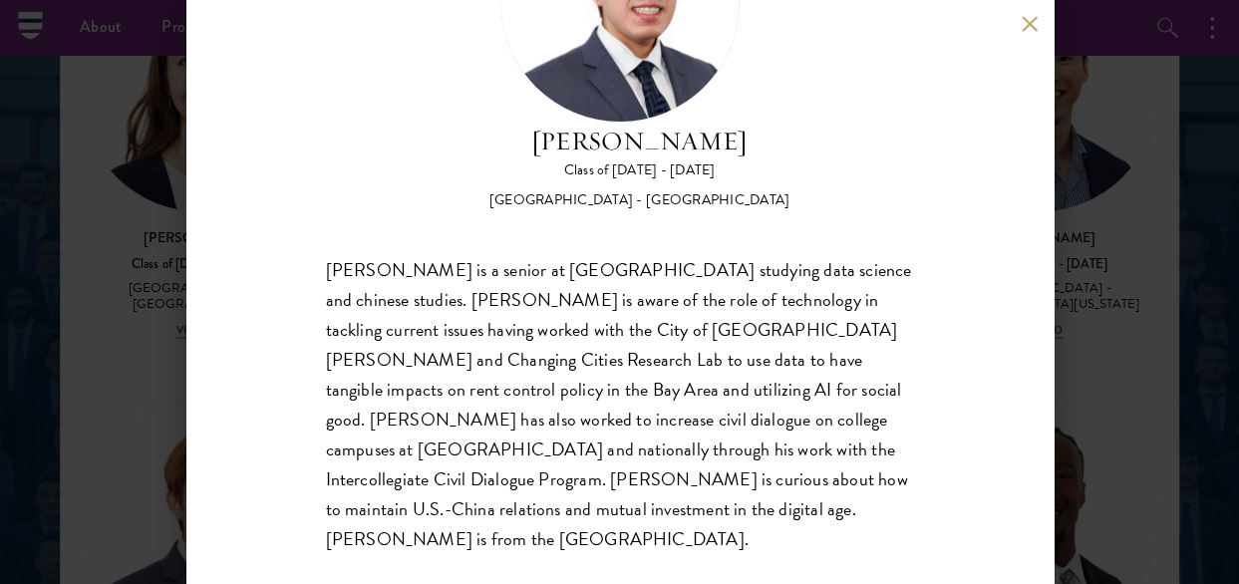
click at [1034, 27] on button at bounding box center [1030, 23] width 17 height 17
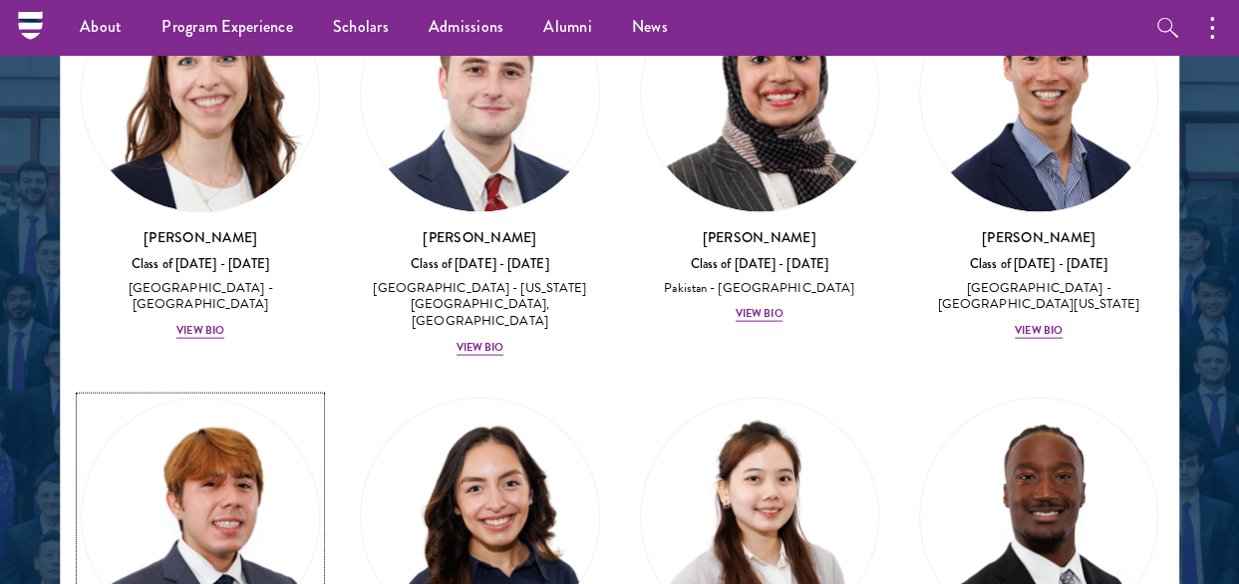
scroll to position [9440, 0]
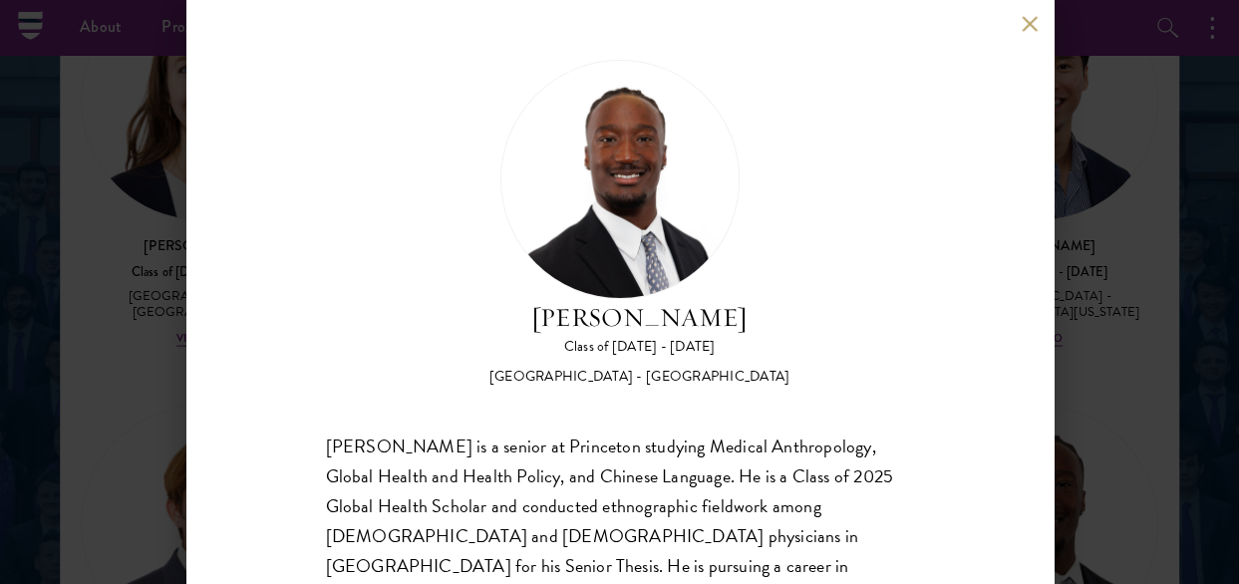
scroll to position [176, 0]
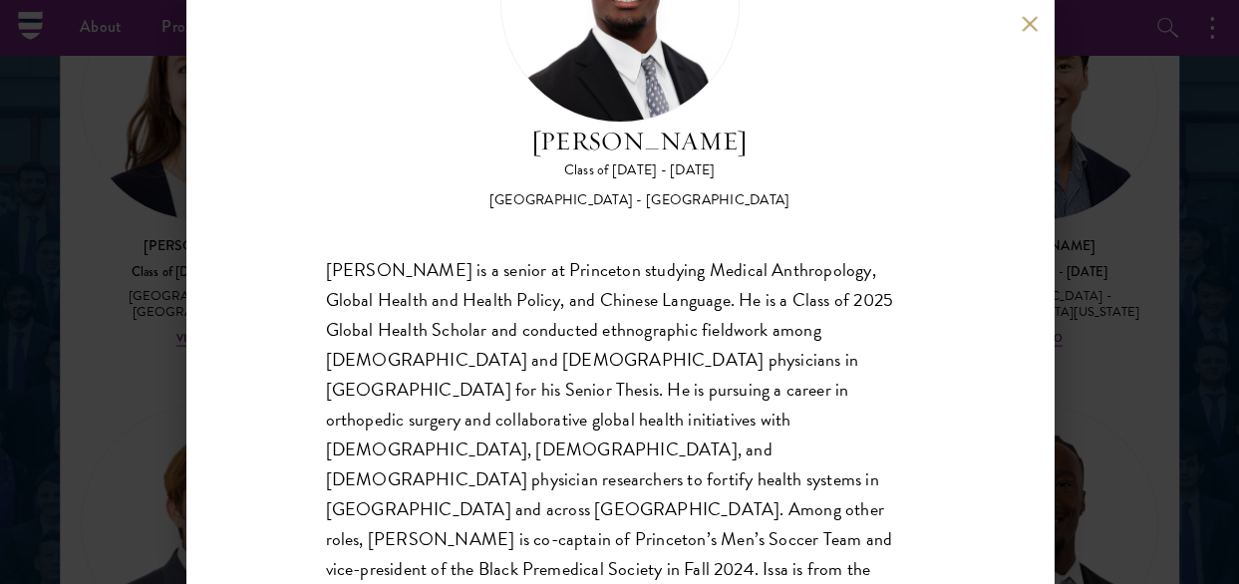
click at [1023, 21] on button at bounding box center [1030, 23] width 17 height 17
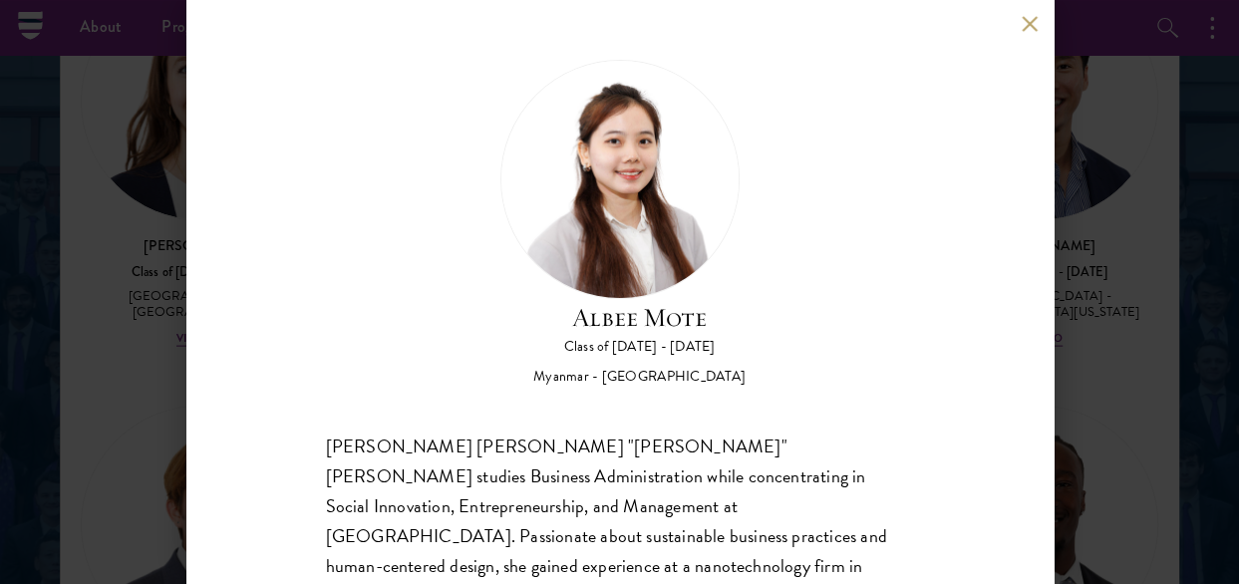
scroll to position [199, 0]
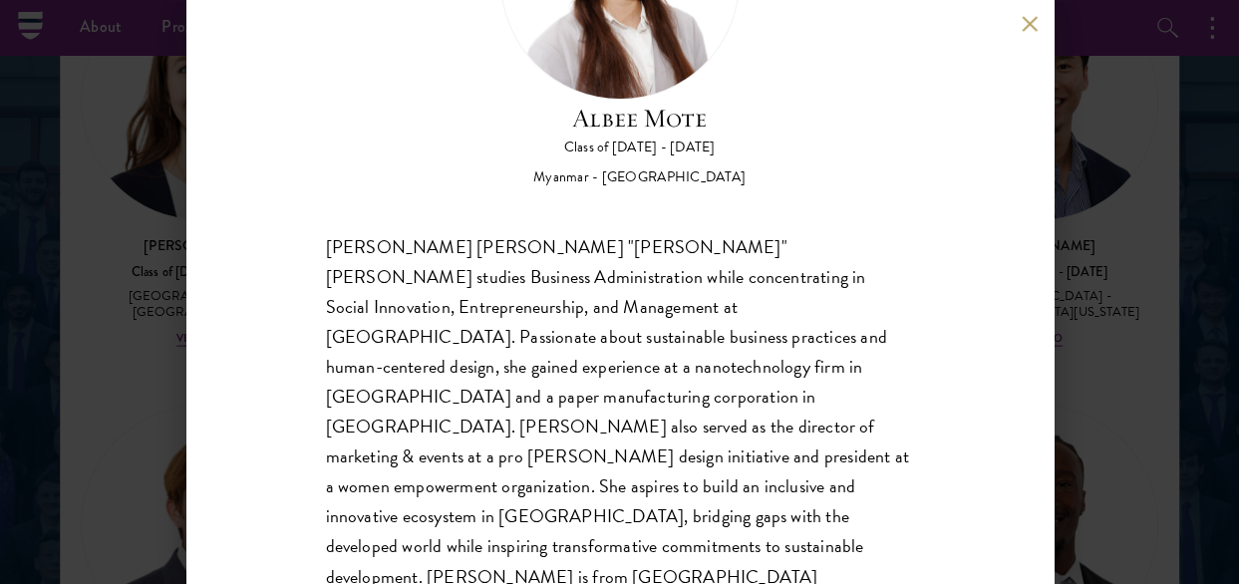
click at [1027, 21] on button at bounding box center [1030, 23] width 17 height 17
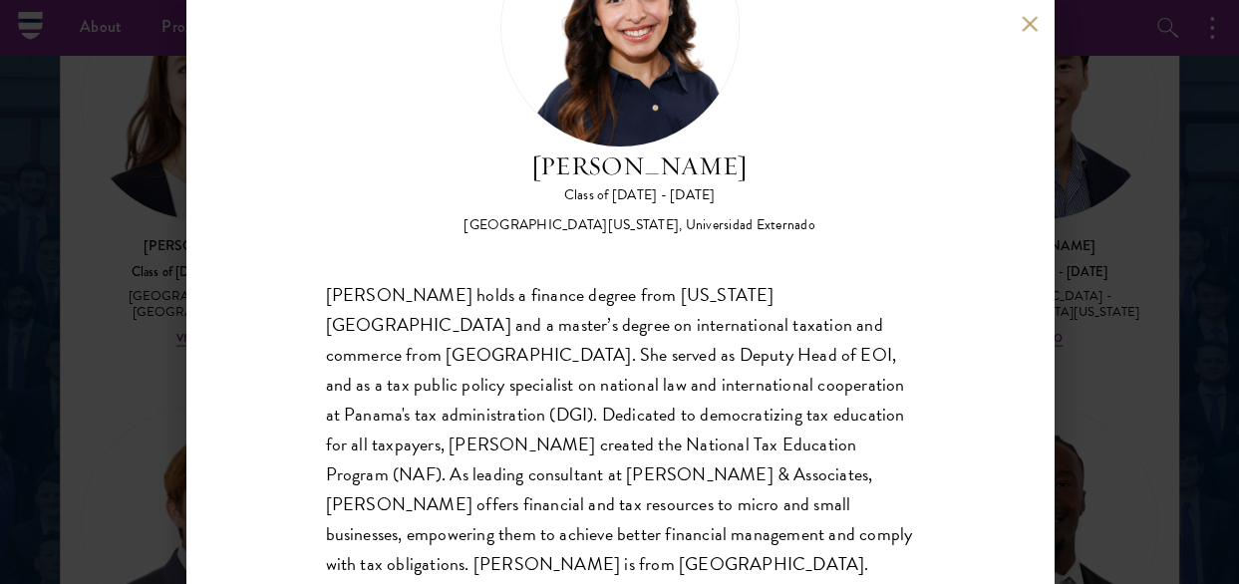
scroll to position [176, 0]
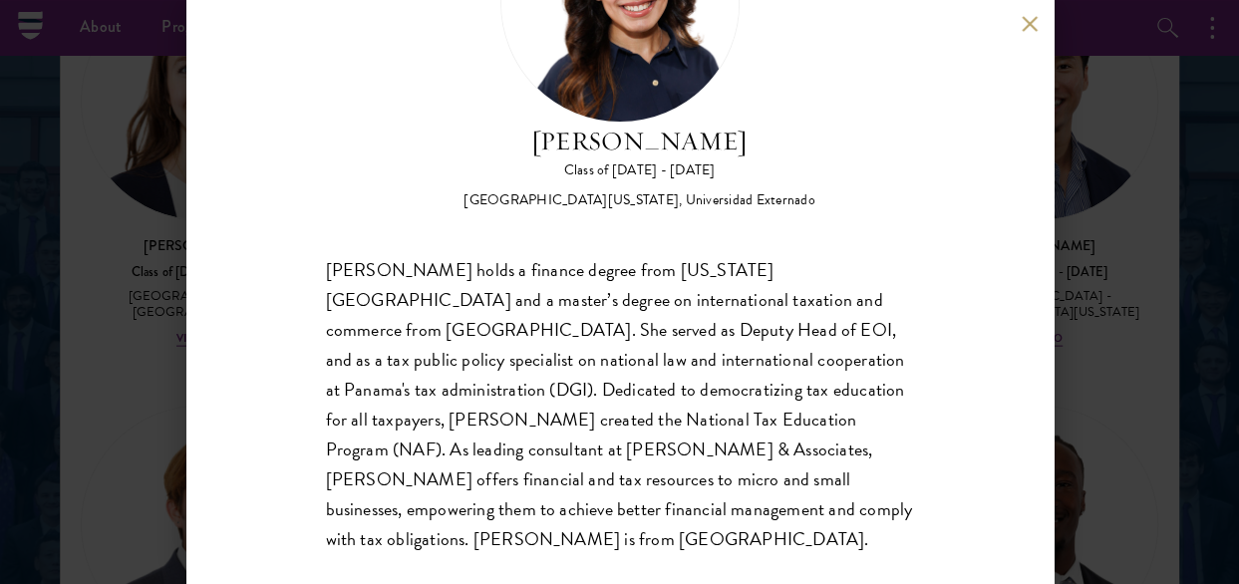
click at [1031, 17] on button at bounding box center [1030, 23] width 17 height 17
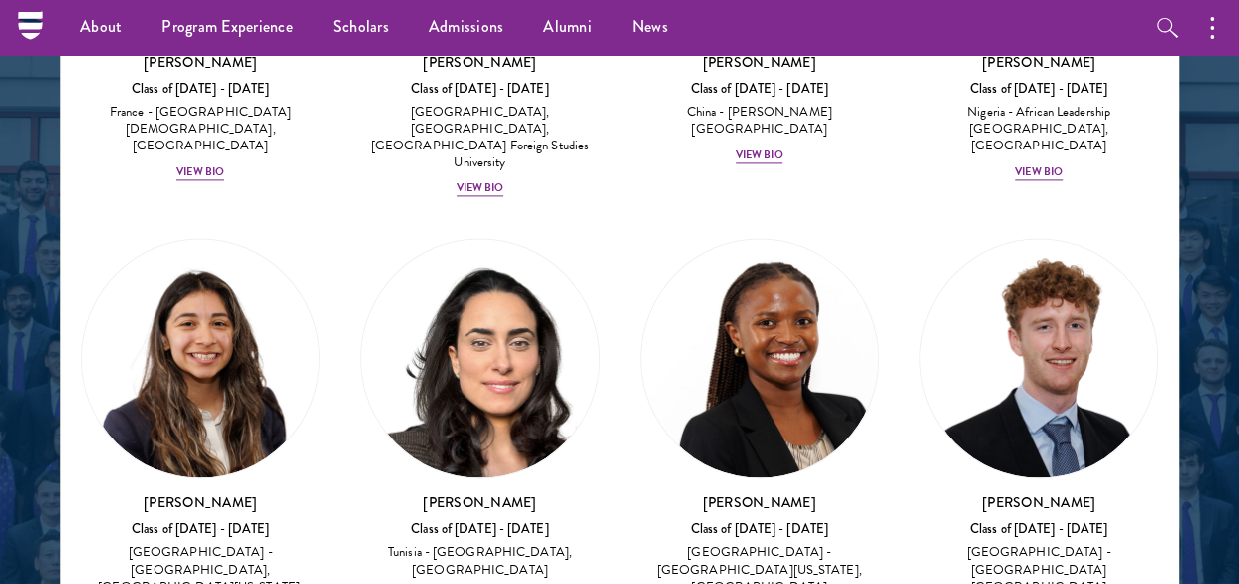
scroll to position [8842, 0]
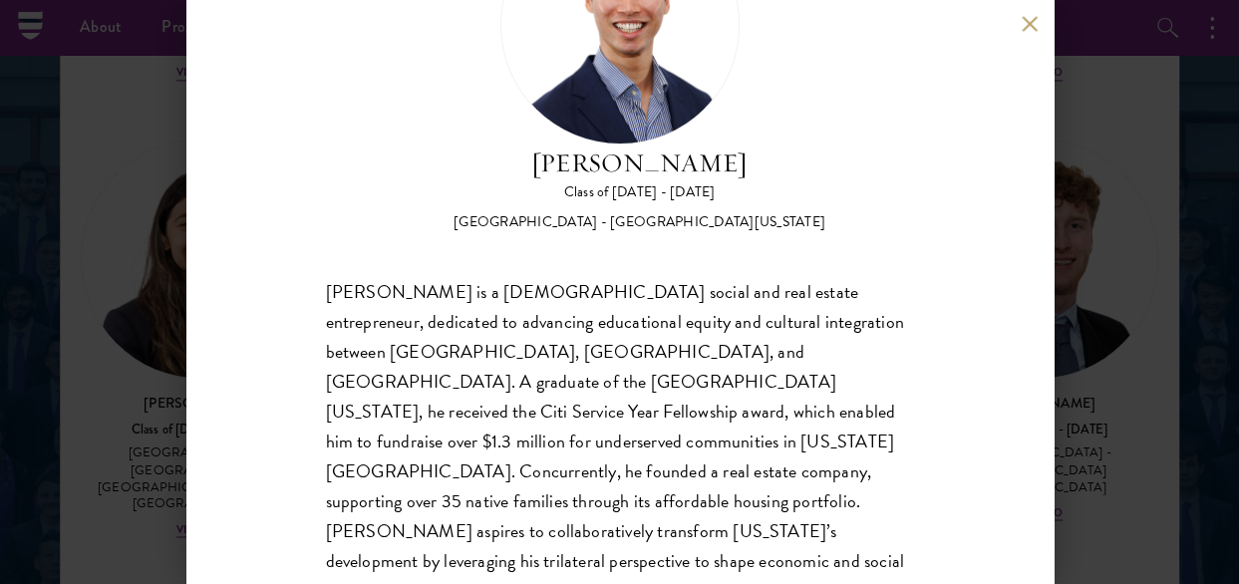
scroll to position [176, 0]
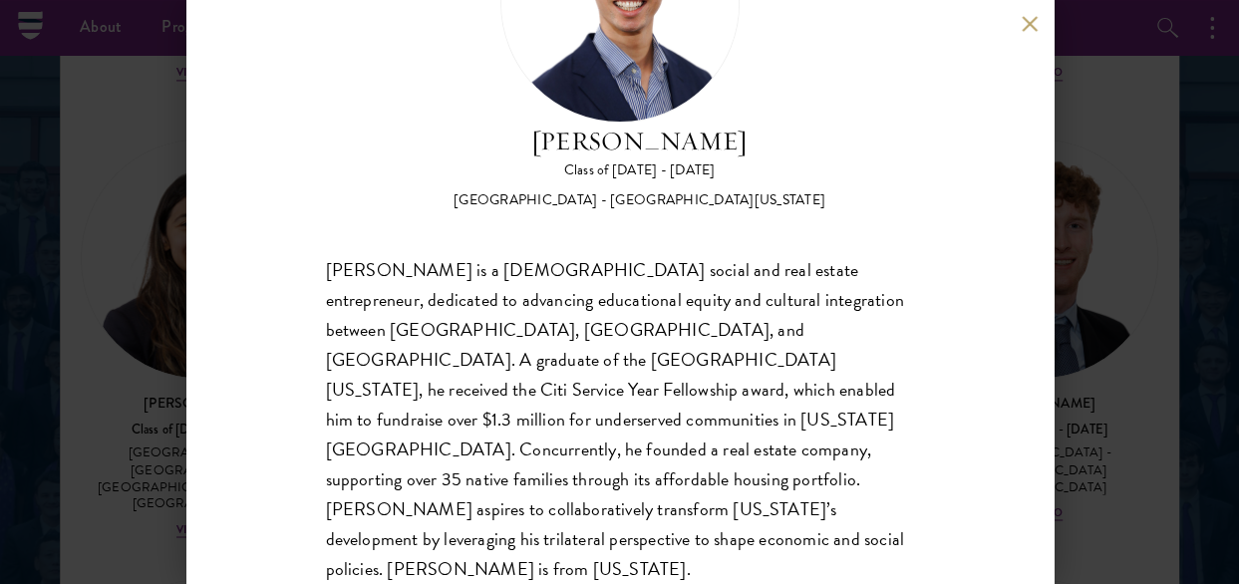
click at [1025, 19] on button at bounding box center [1030, 23] width 17 height 17
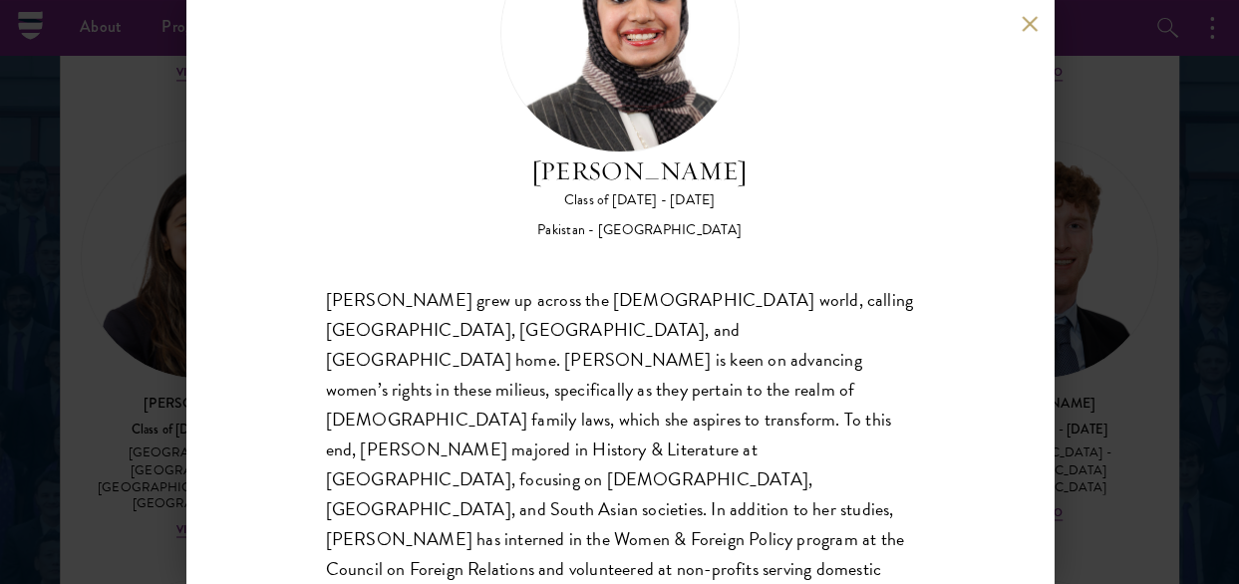
scroll to position [47, 0]
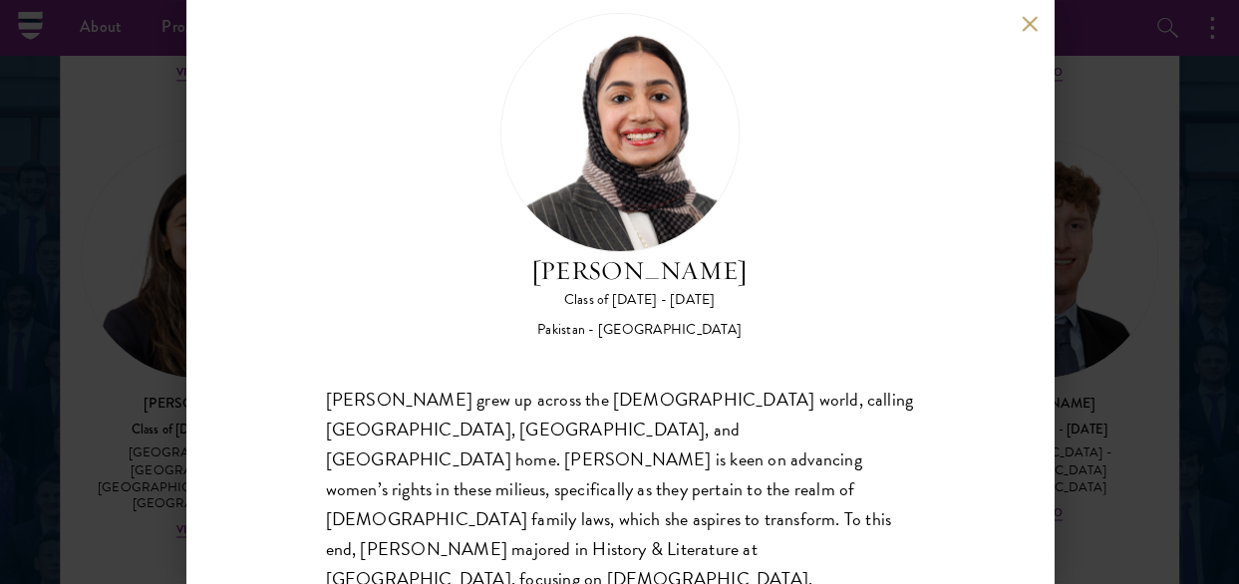
click at [1036, 23] on button at bounding box center [1030, 23] width 17 height 17
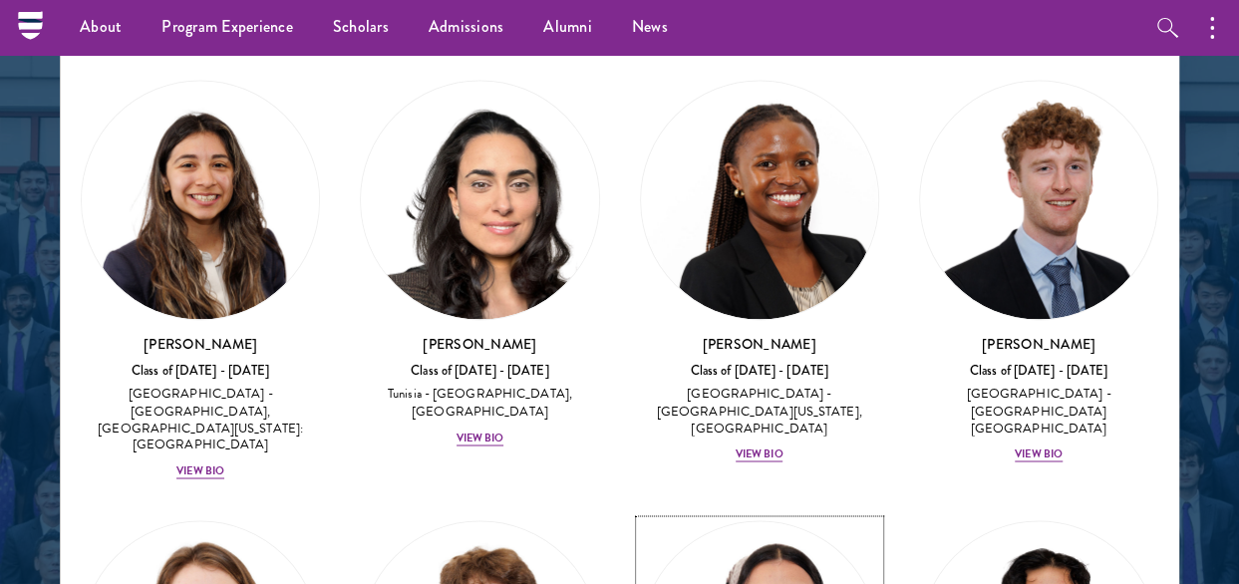
scroll to position [8941, 0]
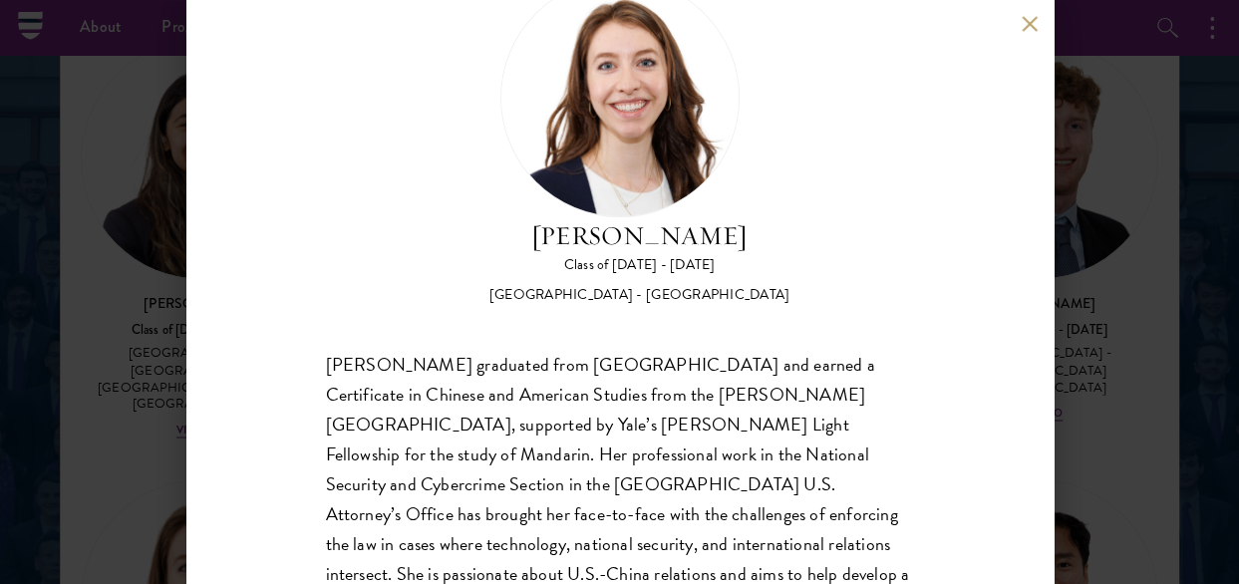
scroll to position [176, 0]
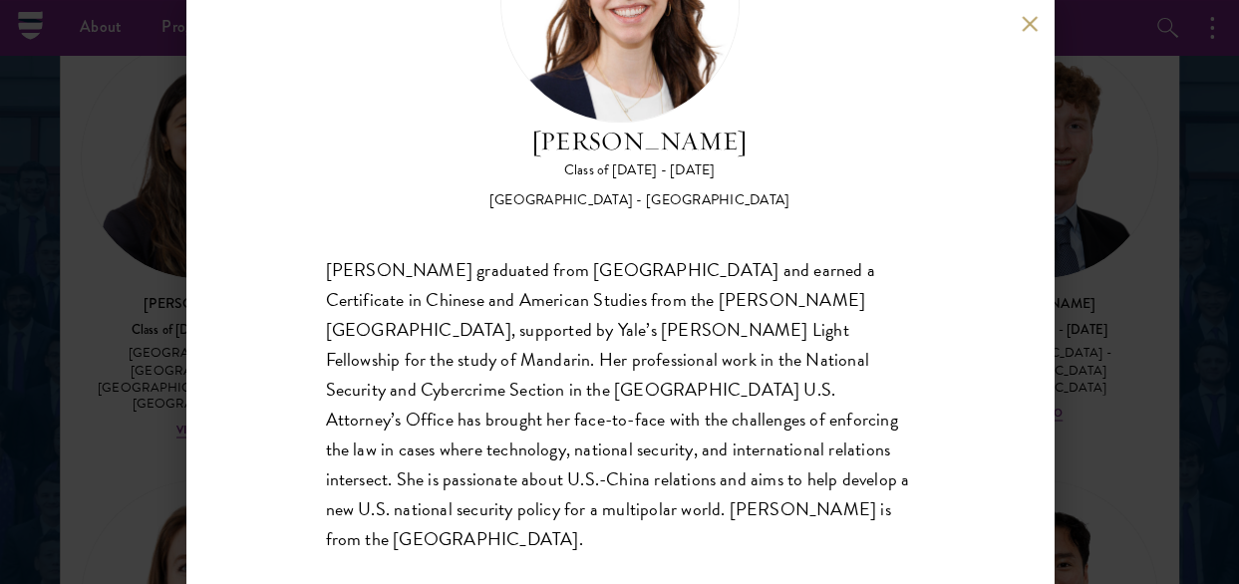
click at [1025, 23] on button at bounding box center [1030, 23] width 17 height 17
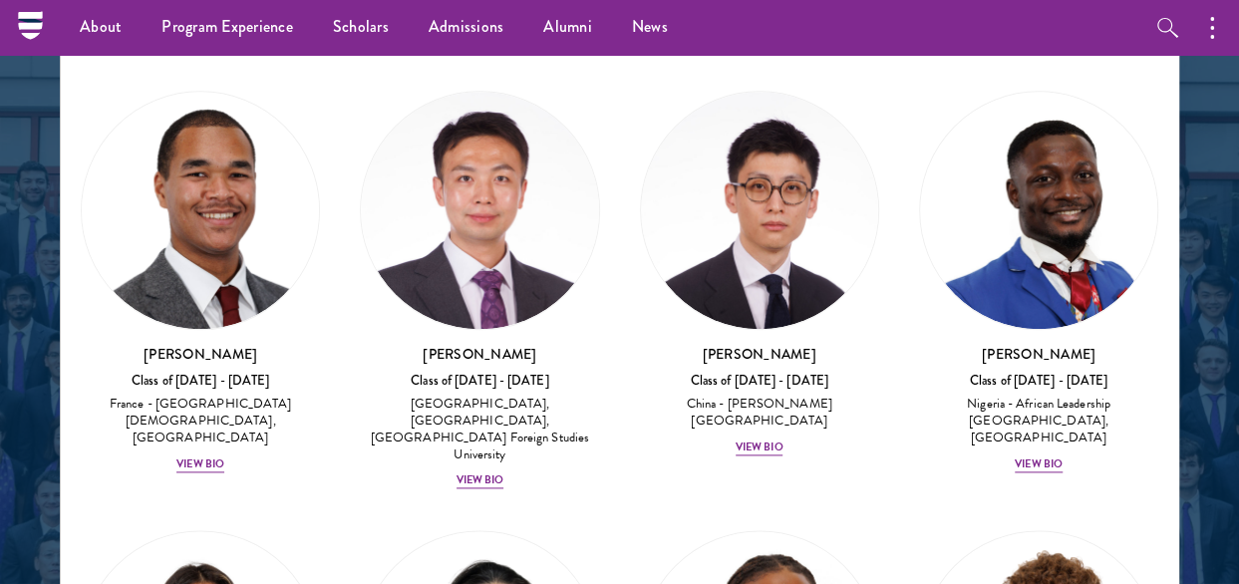
scroll to position [8443, 0]
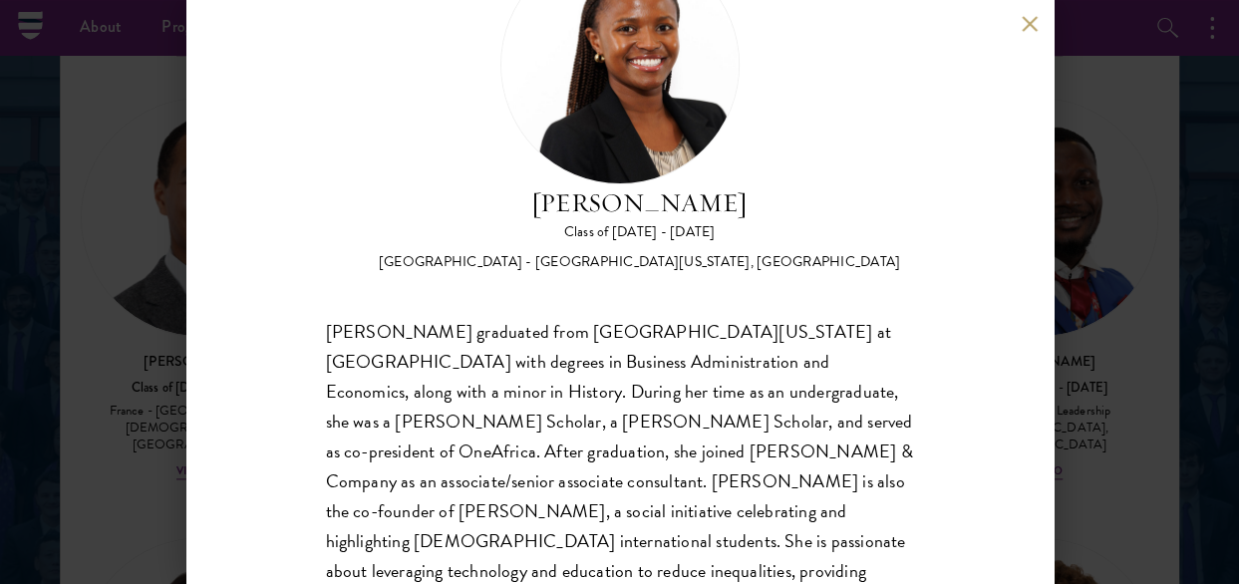
scroll to position [206, 0]
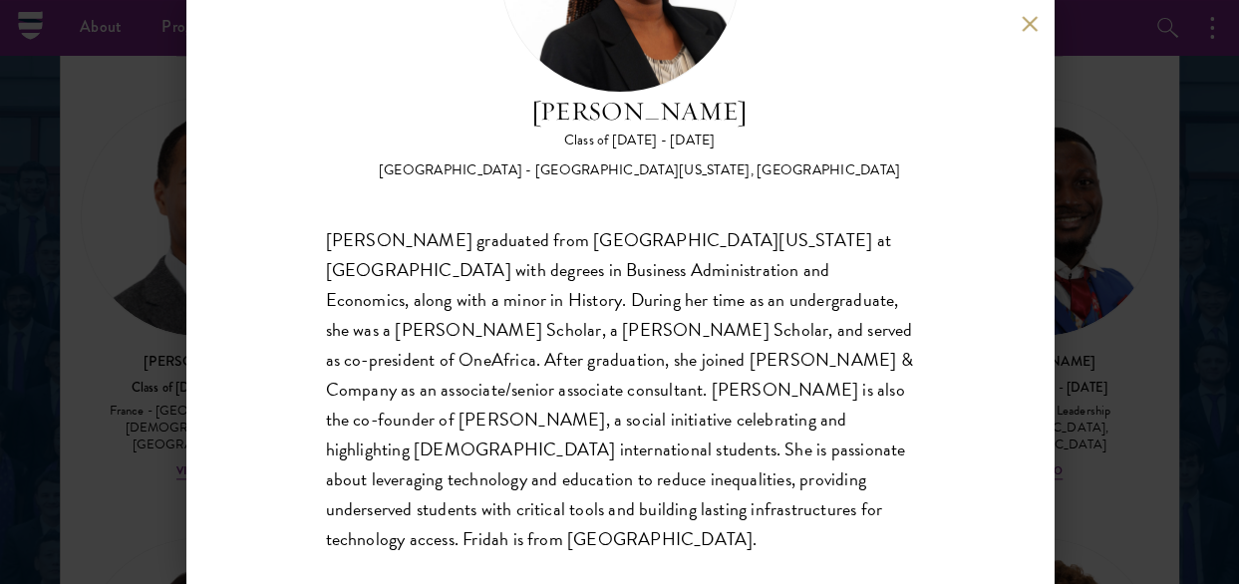
click at [1037, 19] on button at bounding box center [1030, 23] width 17 height 17
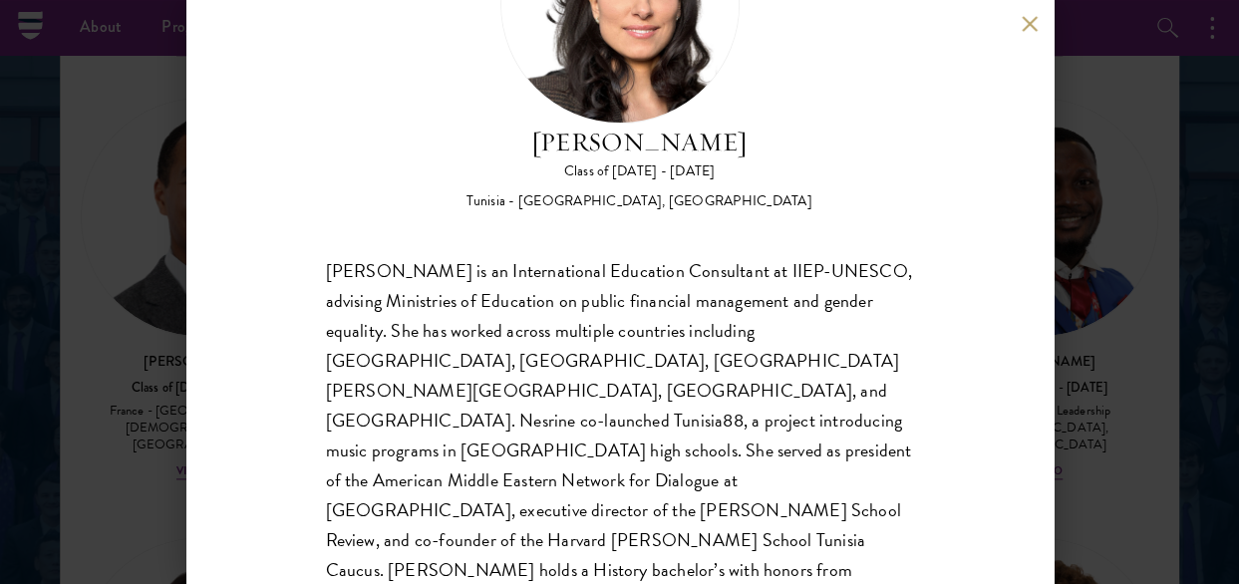
scroll to position [199, 0]
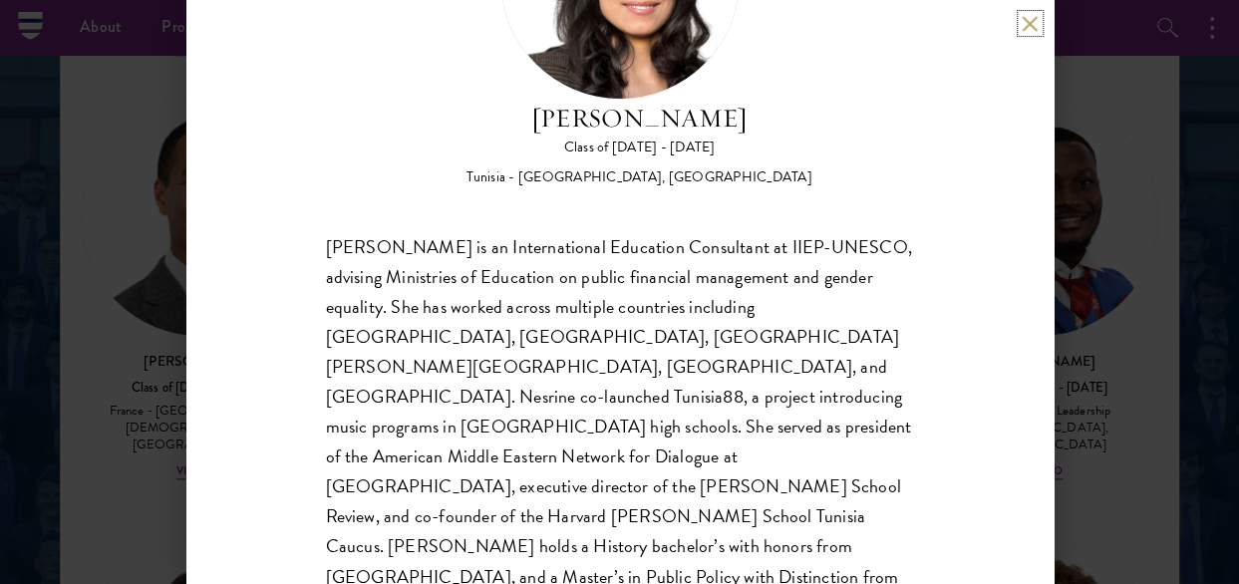
click at [1019, 23] on div "Nesrine Mbarek Class of 2025 - 2026 Tunisia - Stanford University, Harvard Univ…" at bounding box center [619, 292] width 867 height 584
drag, startPoint x: 966, startPoint y: 172, endPoint x: 948, endPoint y: 37, distance: 136.8
click at [930, 44] on div "Nesrine Mbarek Class of 2025 - 2026 Tunisia - Stanford University, Harvard Univ…" at bounding box center [619, 292] width 867 height 584
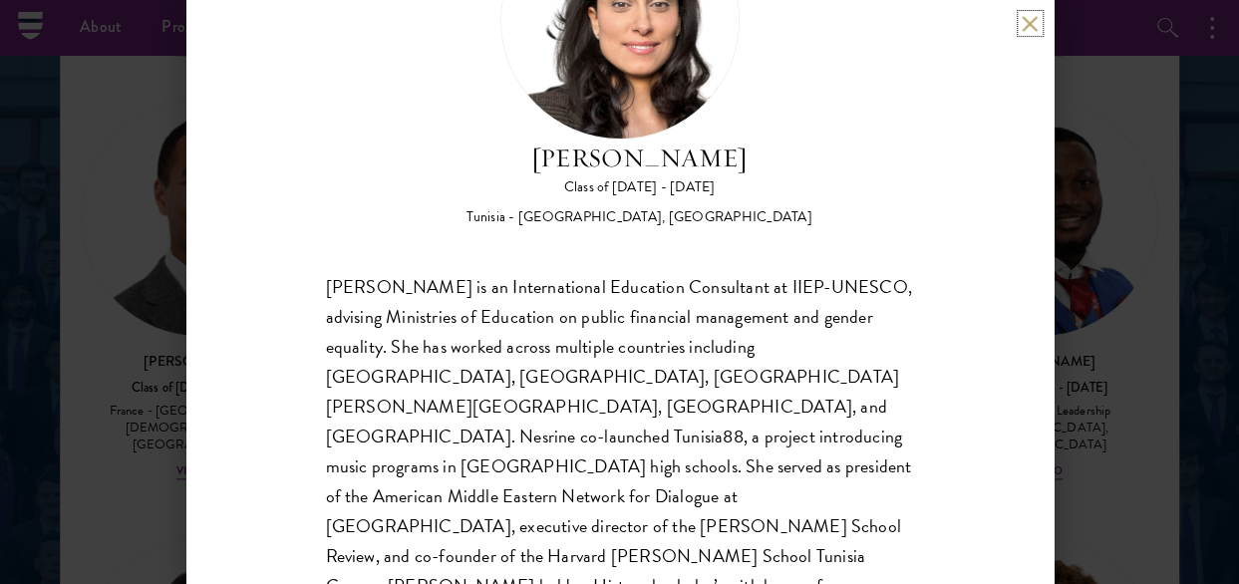
click at [1022, 23] on button at bounding box center [1030, 23] width 17 height 17
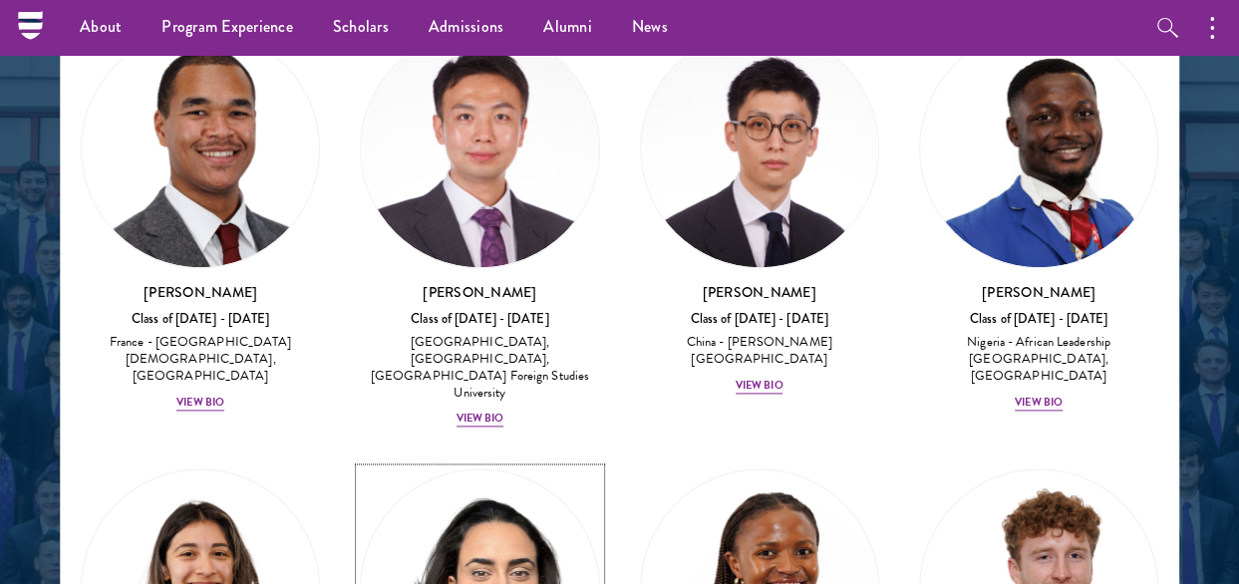
scroll to position [8543, 0]
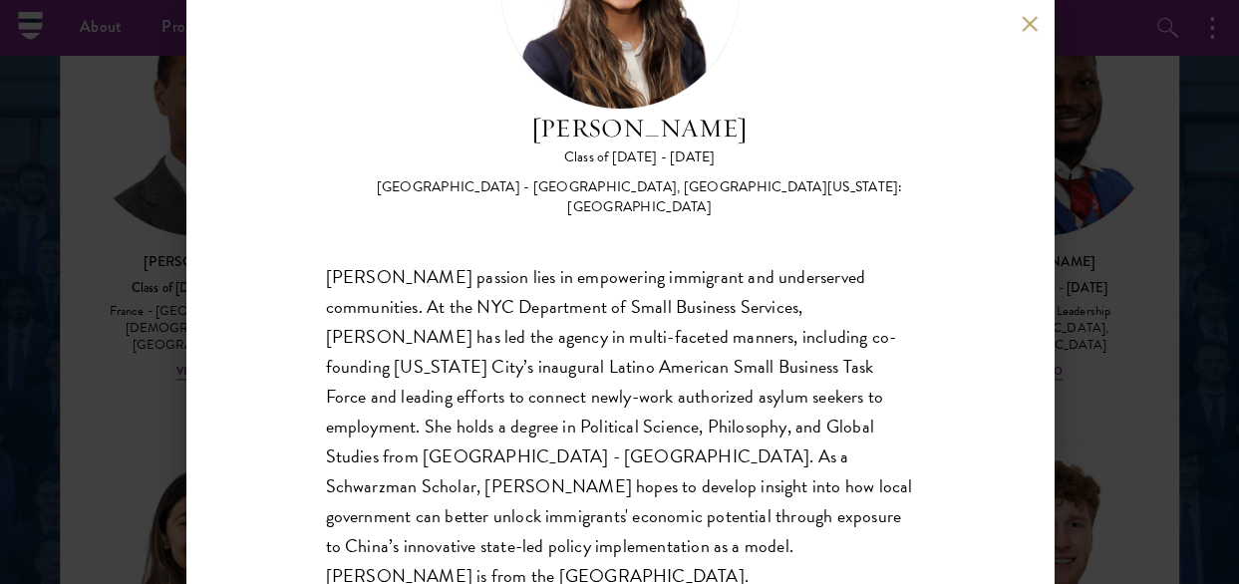
scroll to position [199, 0]
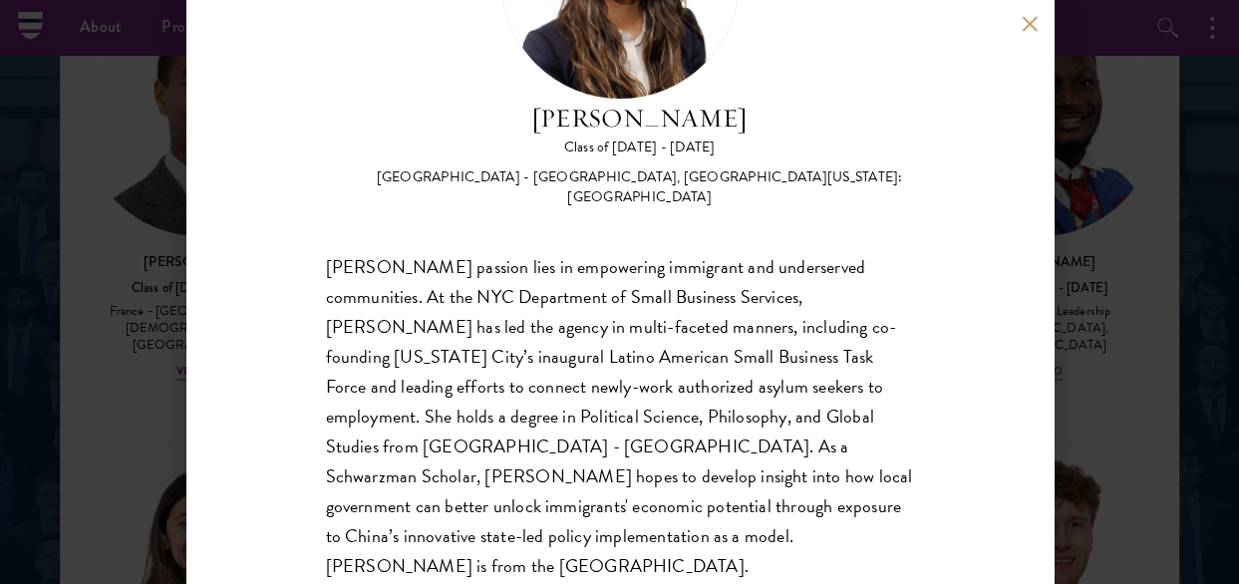
drag, startPoint x: 1034, startPoint y: 22, endPoint x: 1037, endPoint y: 11, distance: 11.4
click at [1035, 19] on button at bounding box center [1030, 23] width 17 height 17
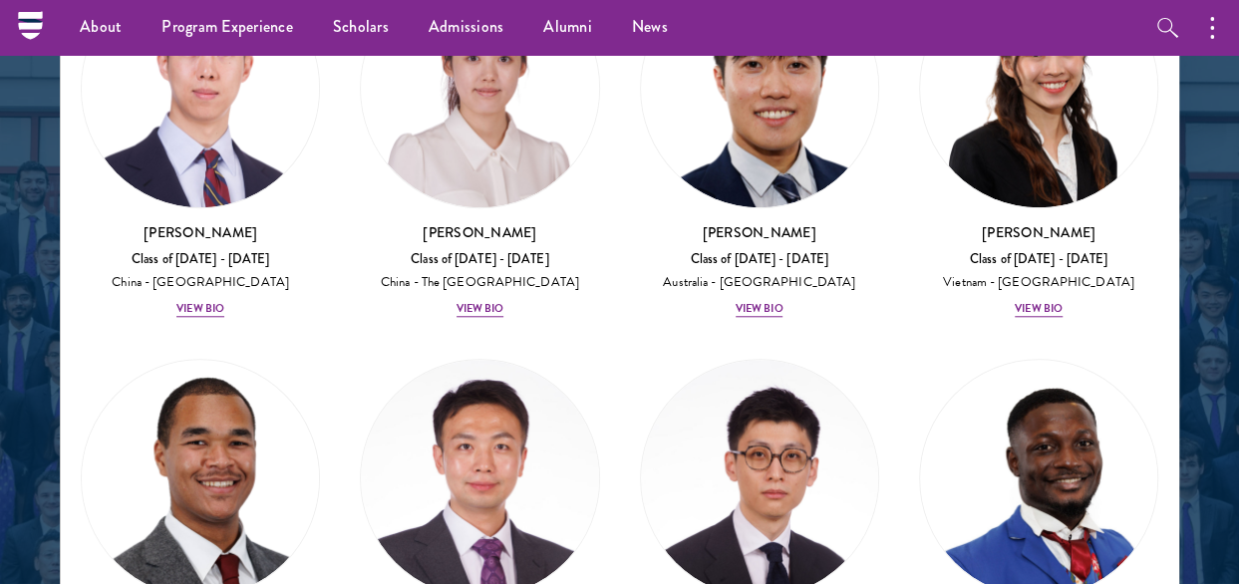
scroll to position [8144, 0]
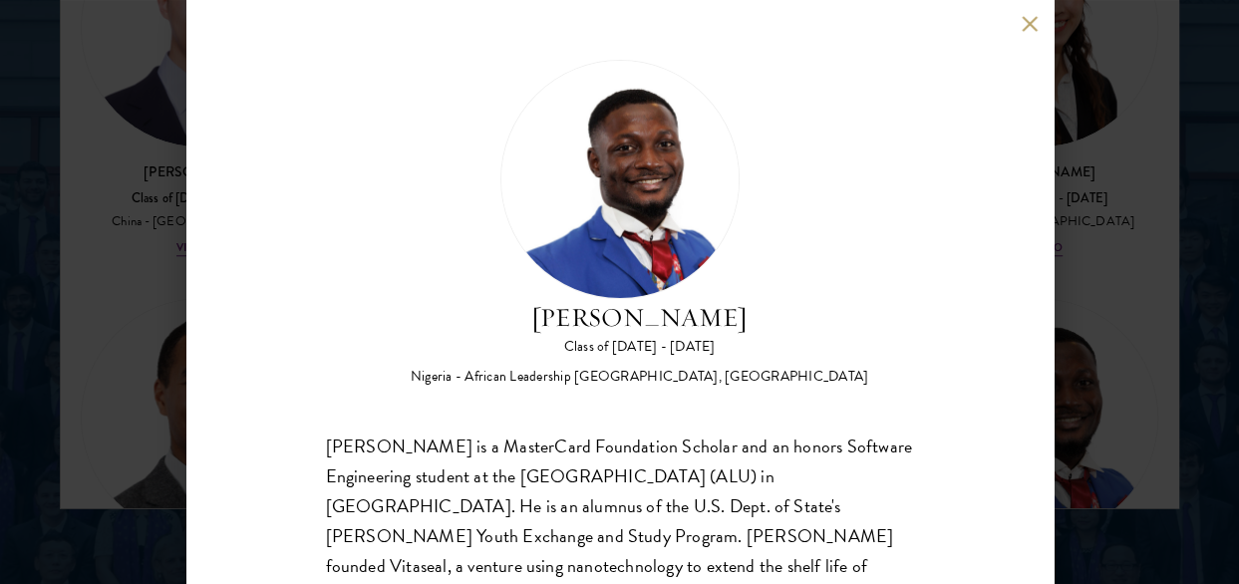
click at [1030, 15] on button at bounding box center [1030, 23] width 17 height 17
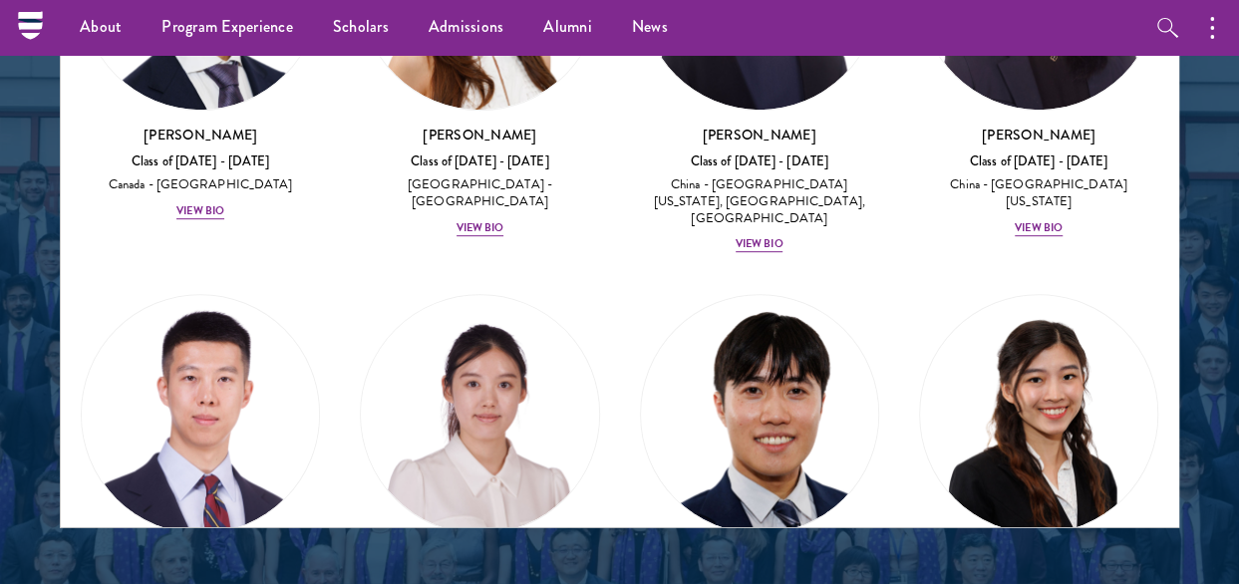
scroll to position [7745, 0]
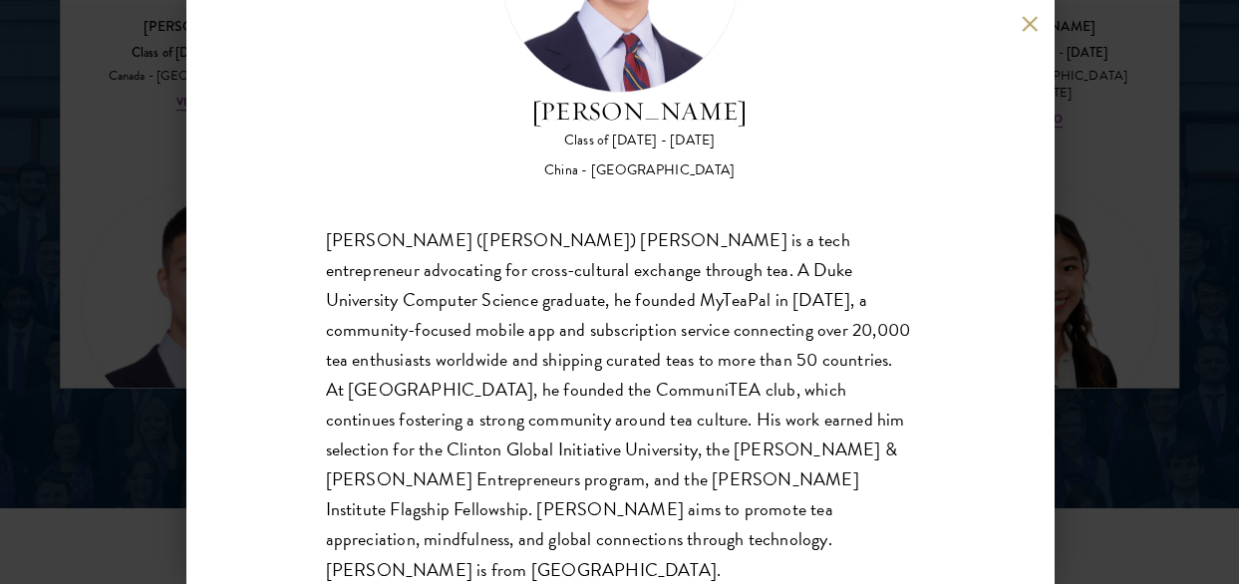
scroll to position [2969, 0]
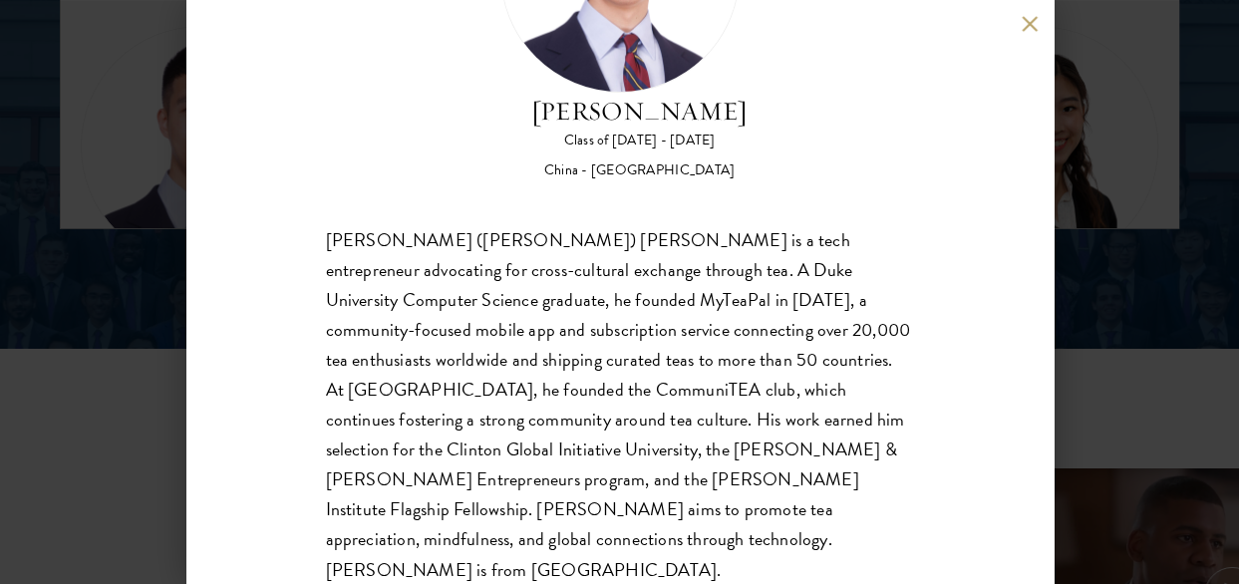
click at [1022, 24] on button at bounding box center [1030, 23] width 17 height 17
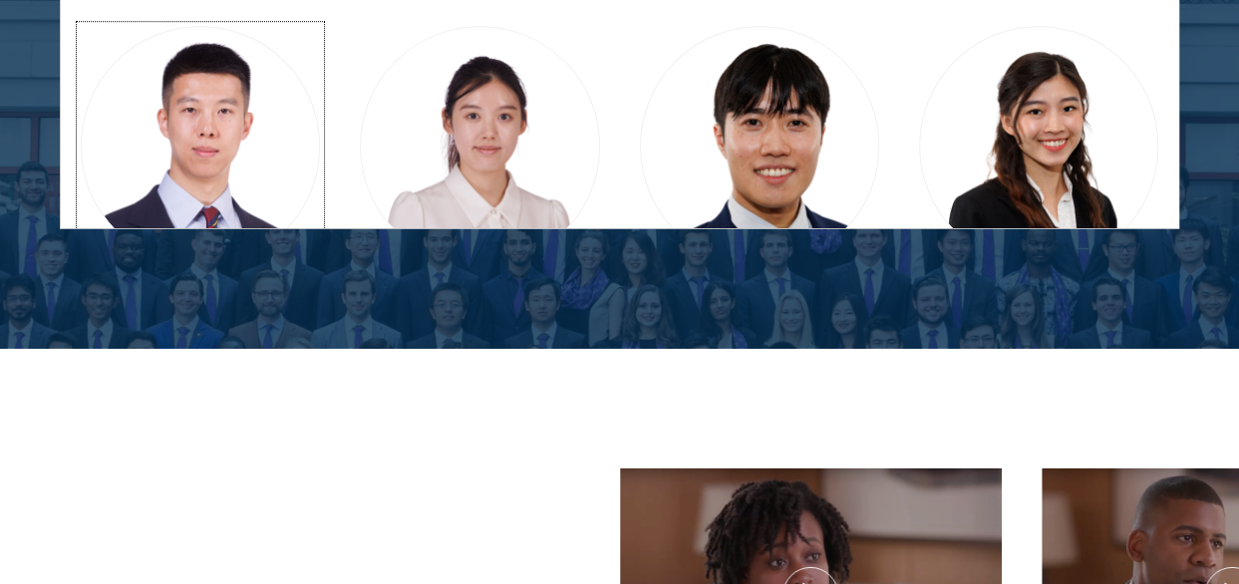
scroll to position [2682, 0]
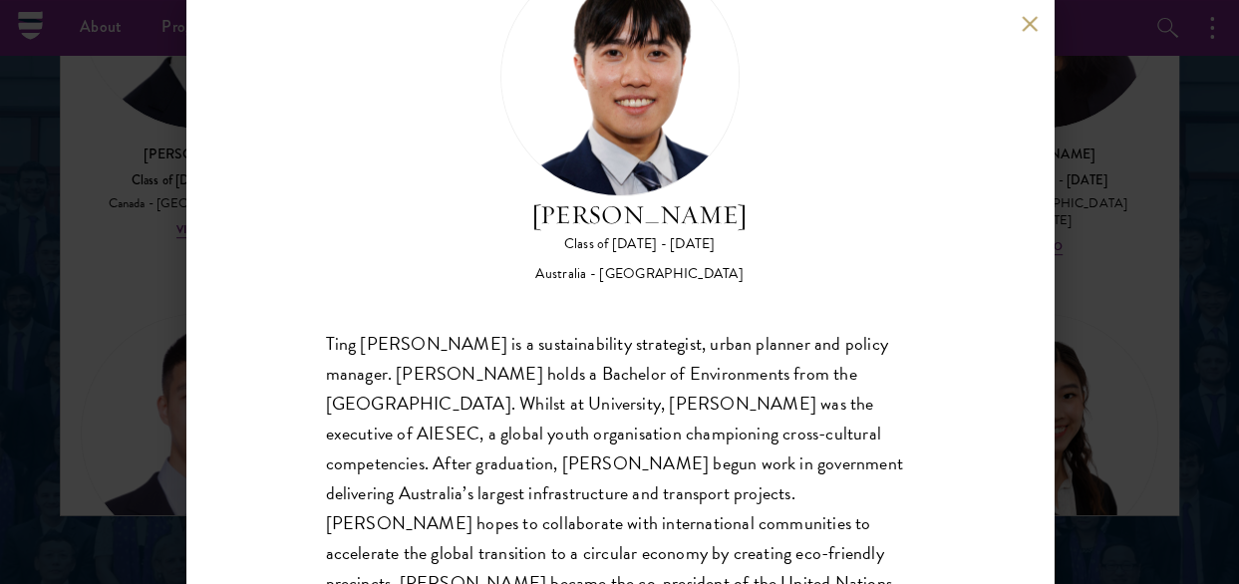
scroll to position [206, 0]
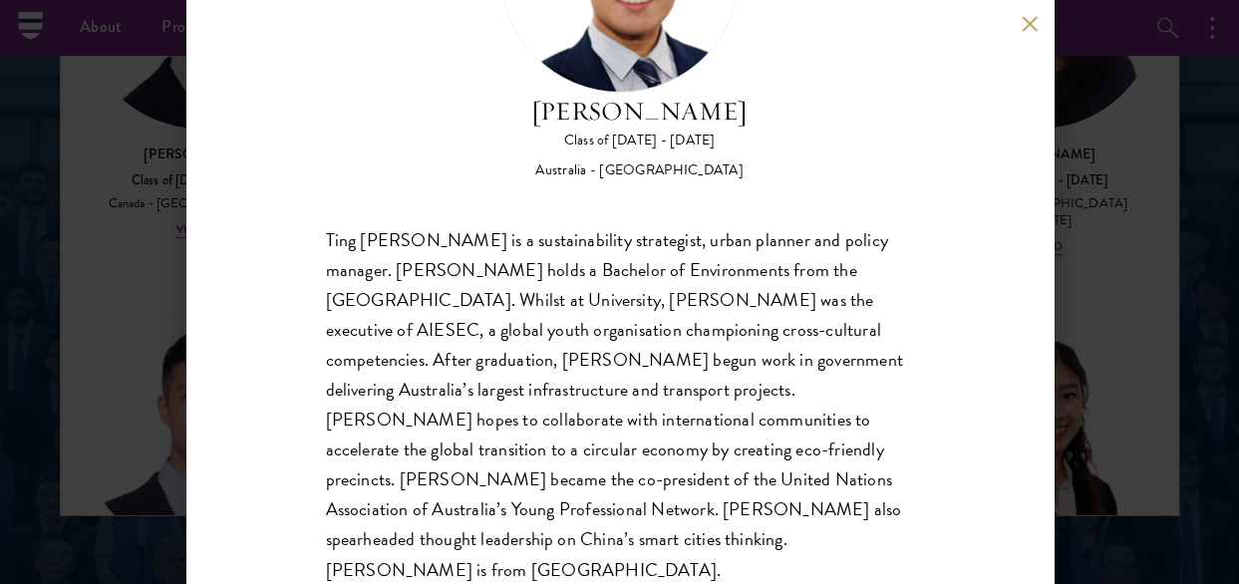
click at [1031, 25] on button at bounding box center [1030, 23] width 17 height 17
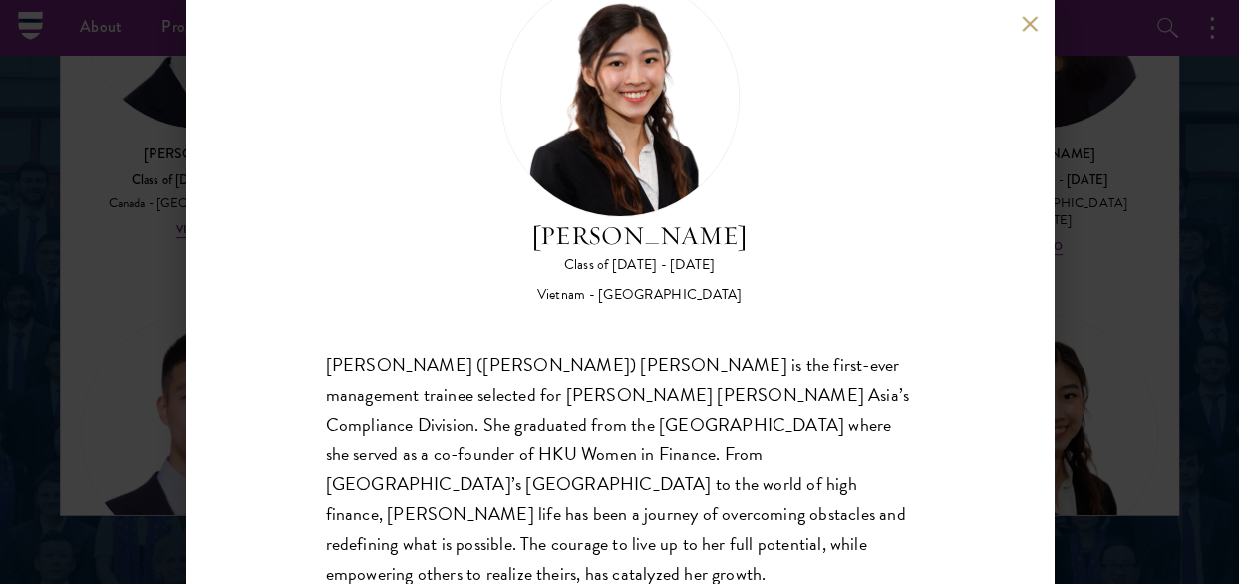
scroll to position [176, 0]
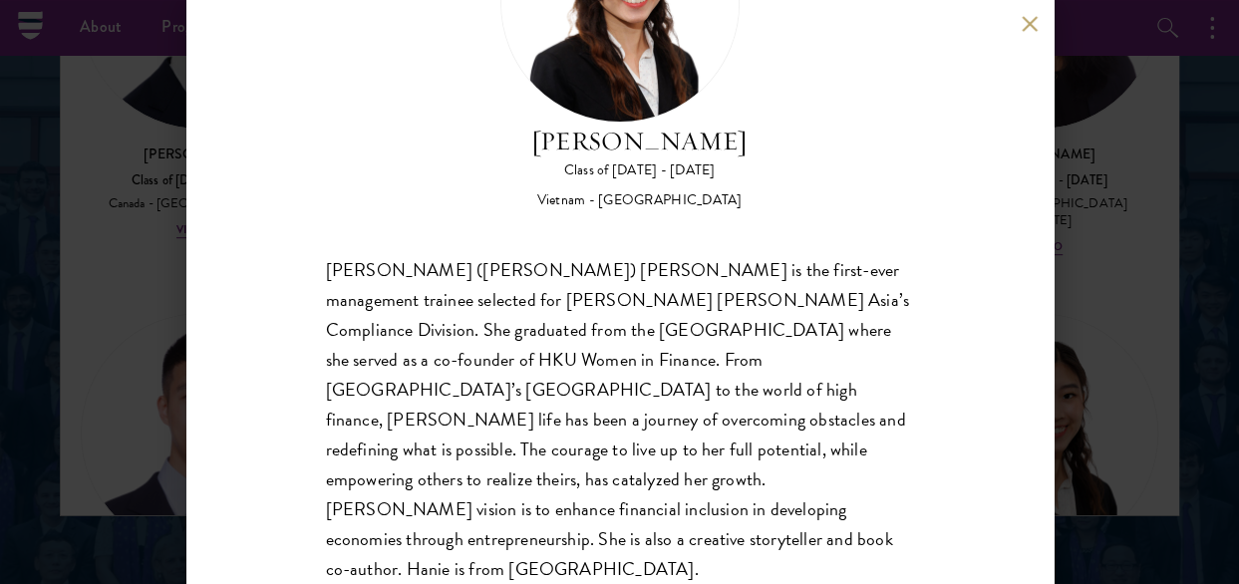
click at [1027, 27] on button at bounding box center [1030, 23] width 17 height 17
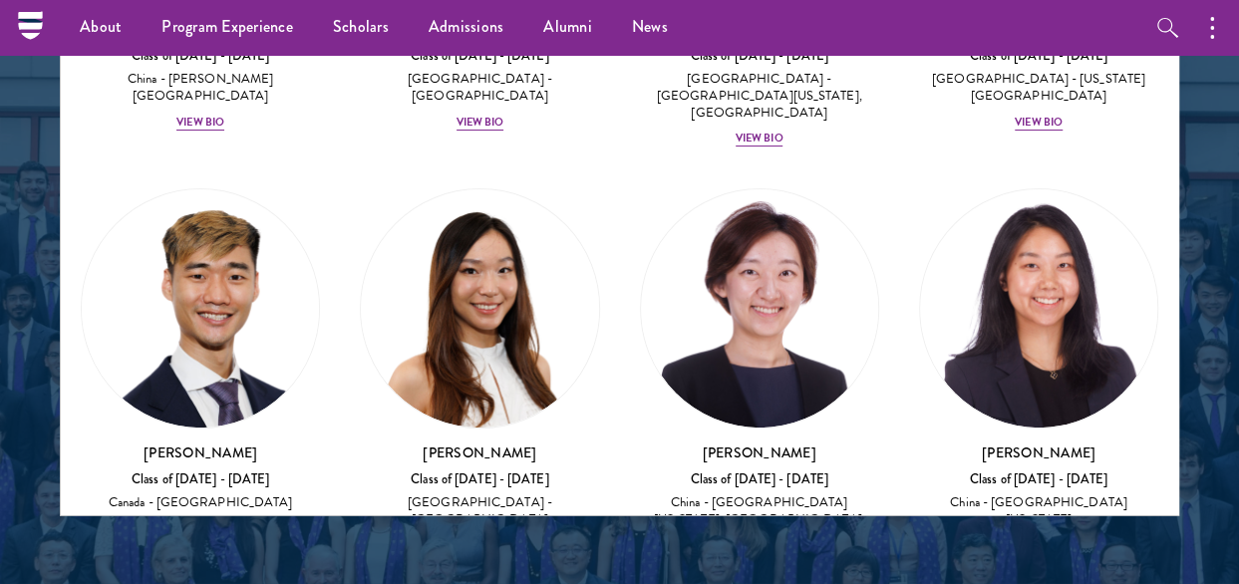
scroll to position [7346, 0]
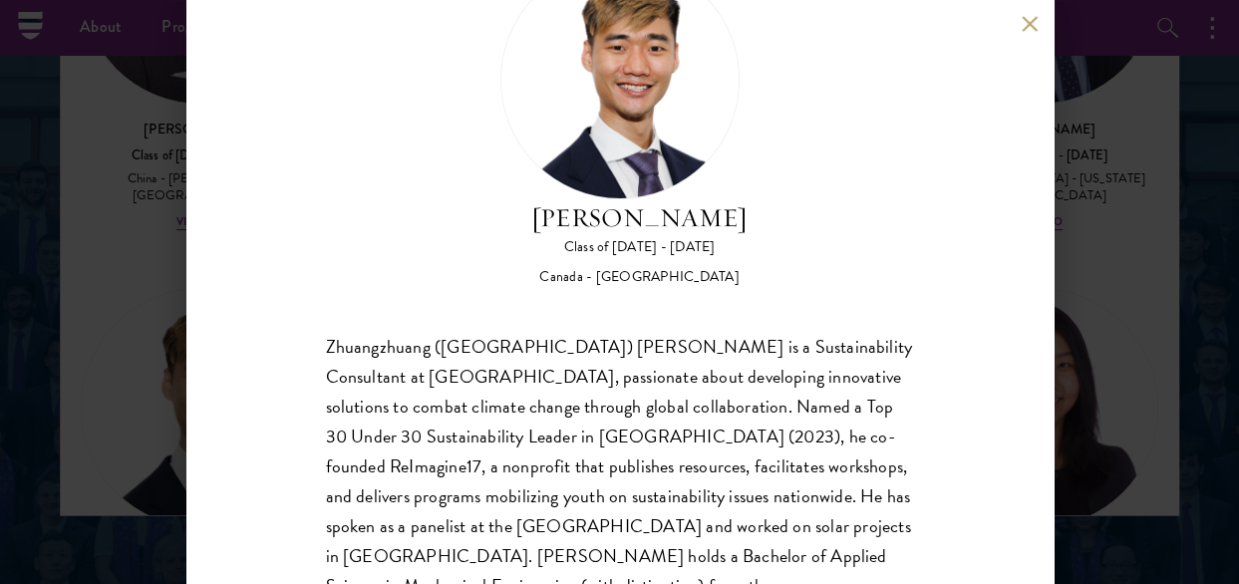
scroll to position [176, 0]
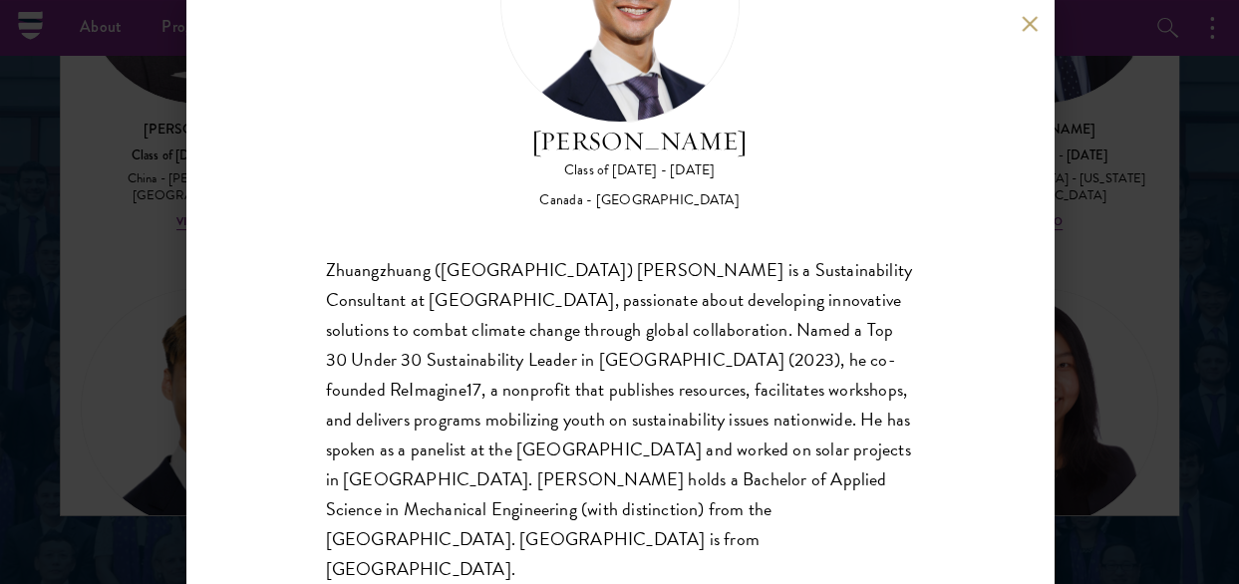
click at [1029, 31] on button at bounding box center [1030, 23] width 17 height 17
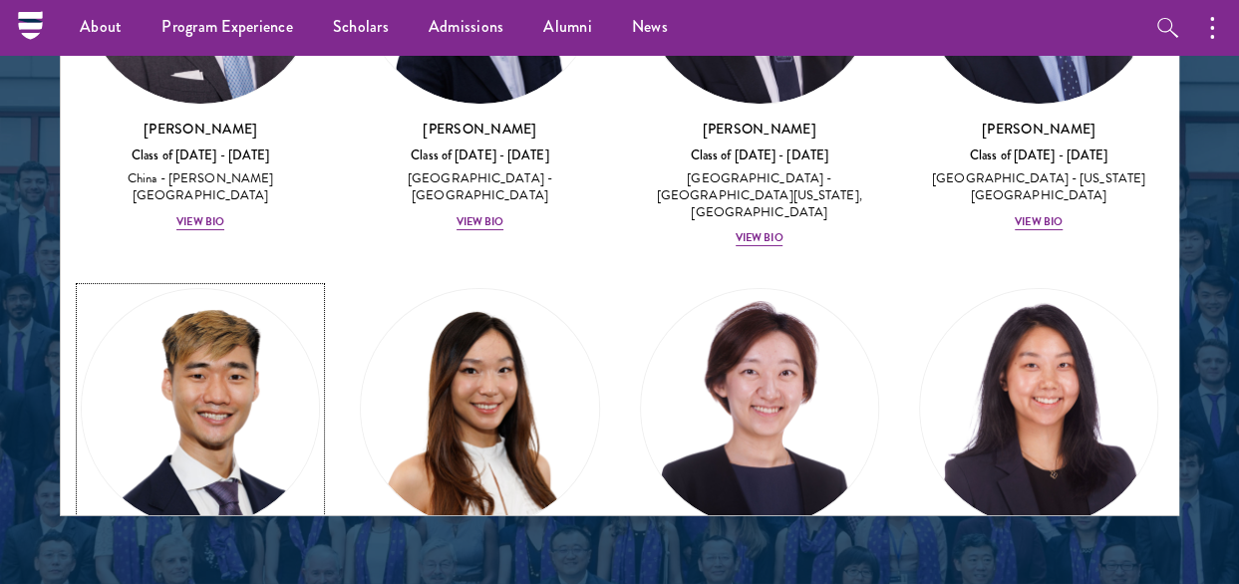
scroll to position [2678, 0]
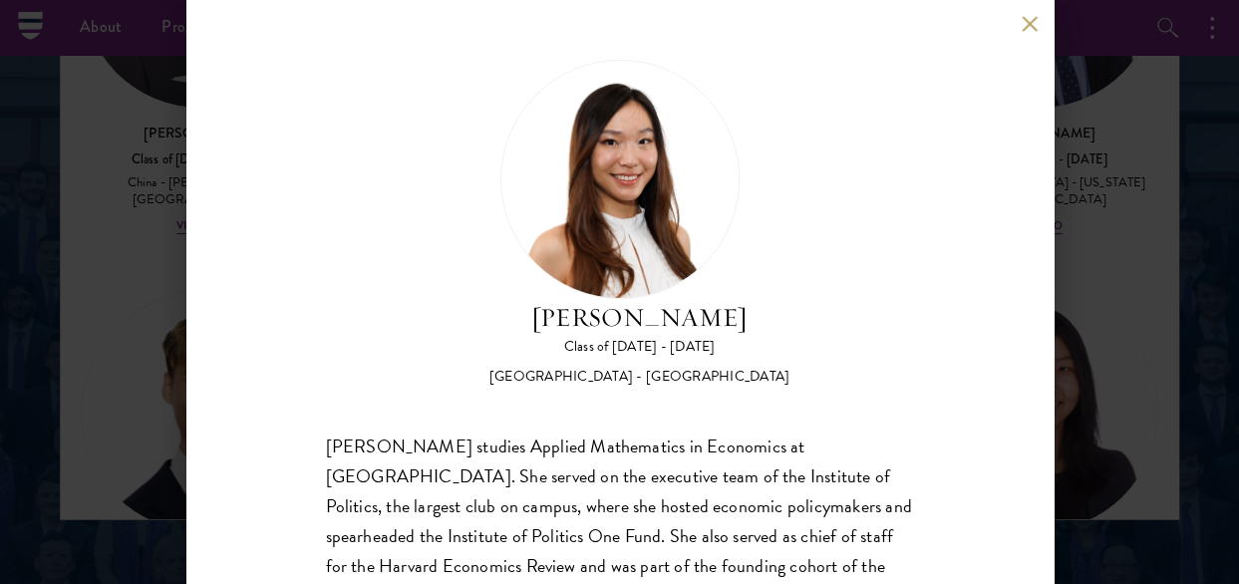
click at [1027, 27] on button at bounding box center [1030, 23] width 17 height 17
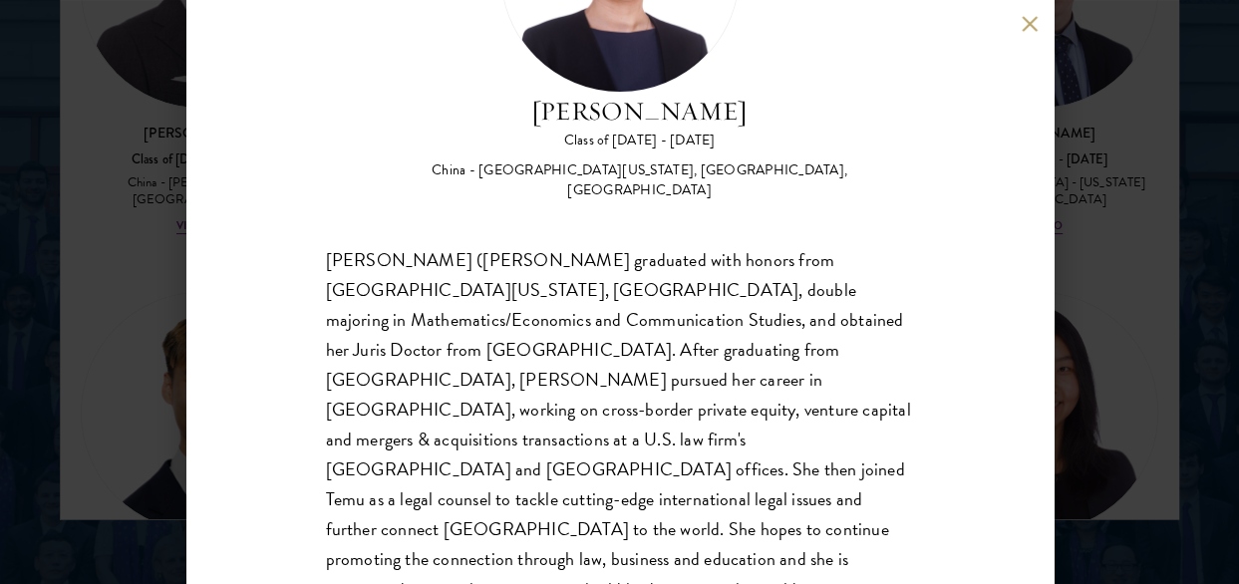
scroll to position [2778, 0]
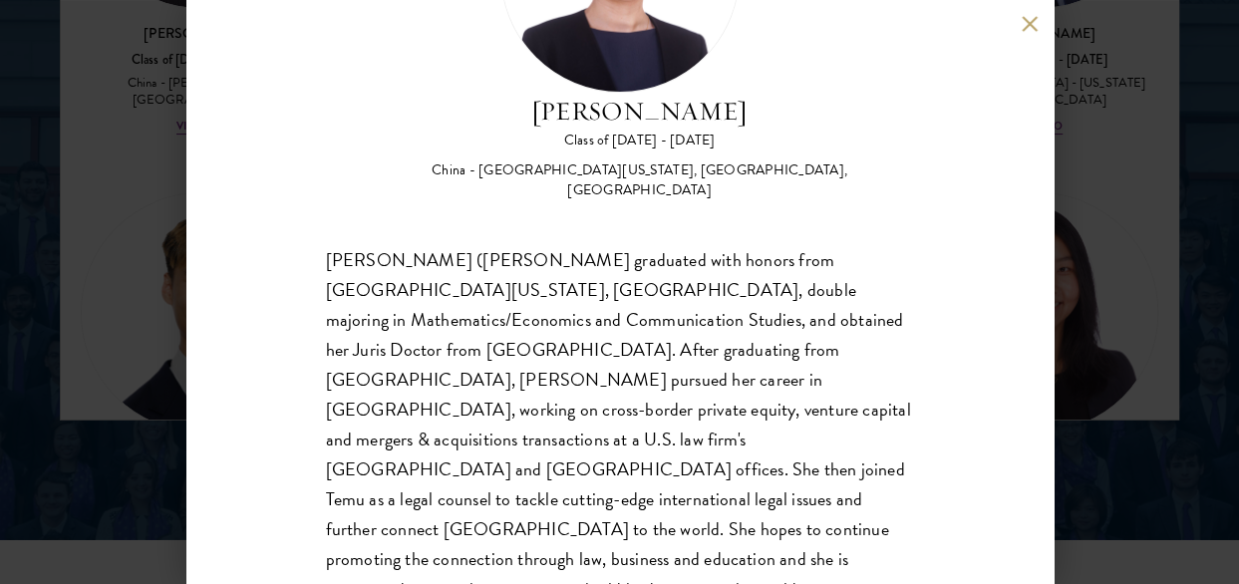
click at [1029, 22] on button at bounding box center [1030, 23] width 17 height 17
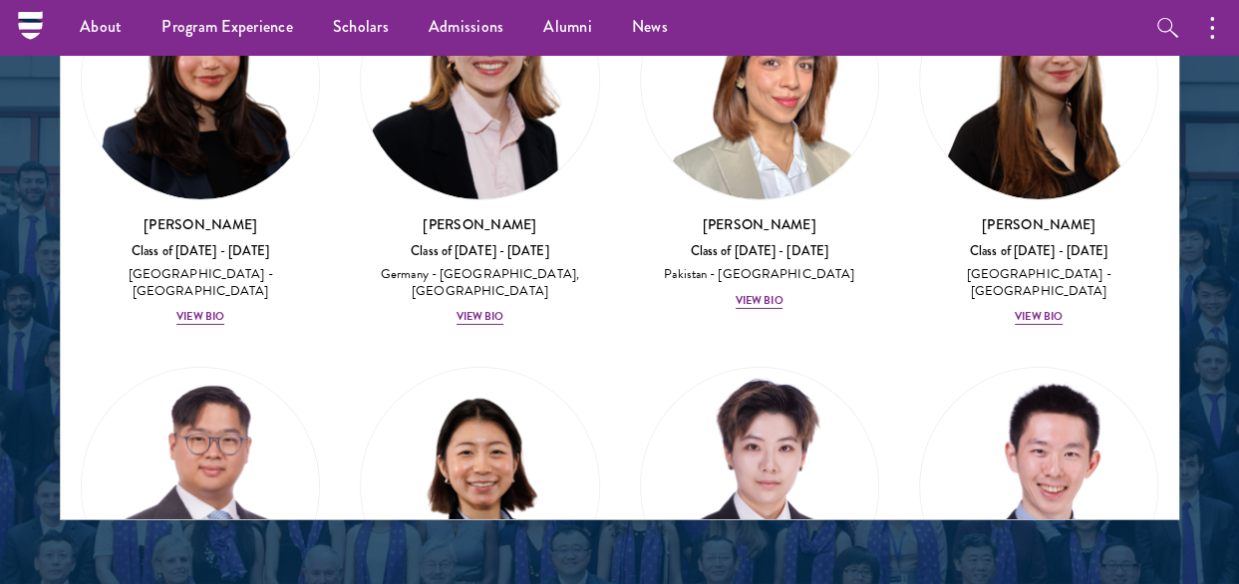
scroll to position [6947, 0]
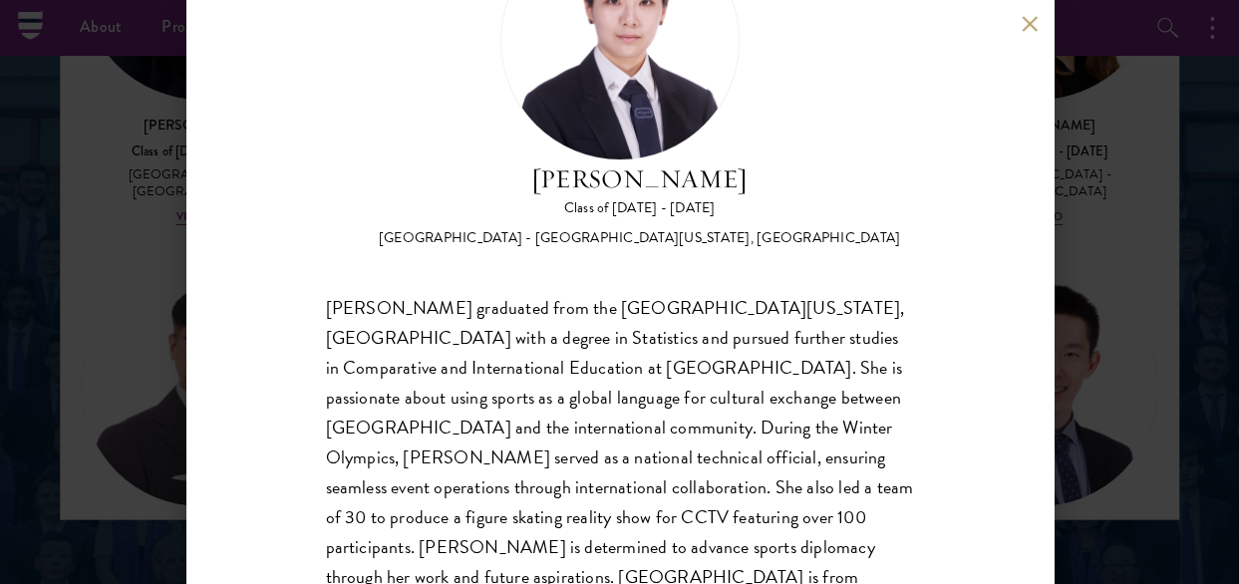
scroll to position [176, 0]
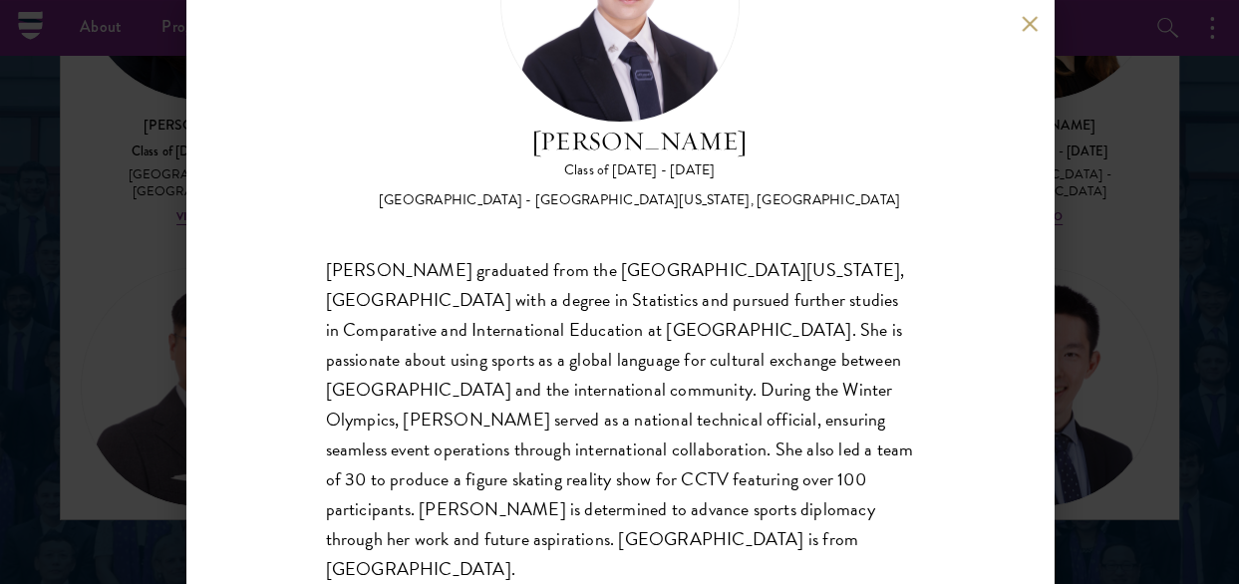
click at [547, 420] on div "Tianxin Li graduated from the University of California, San Diego with a degree…" at bounding box center [620, 420] width 588 height 330
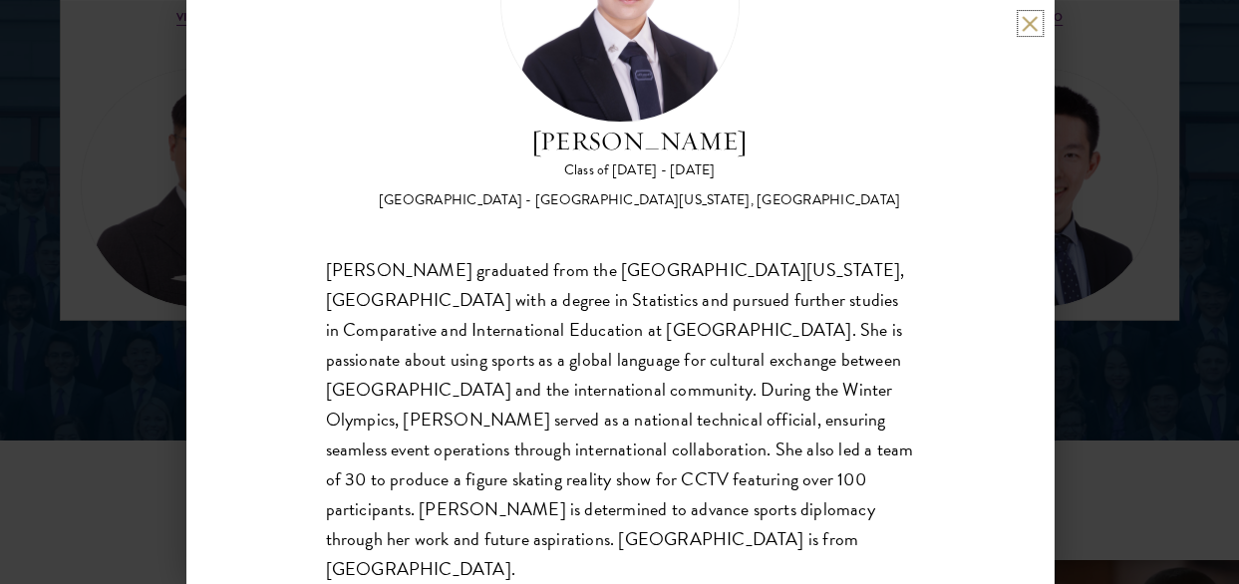
click at [1028, 29] on button at bounding box center [1030, 23] width 17 height 17
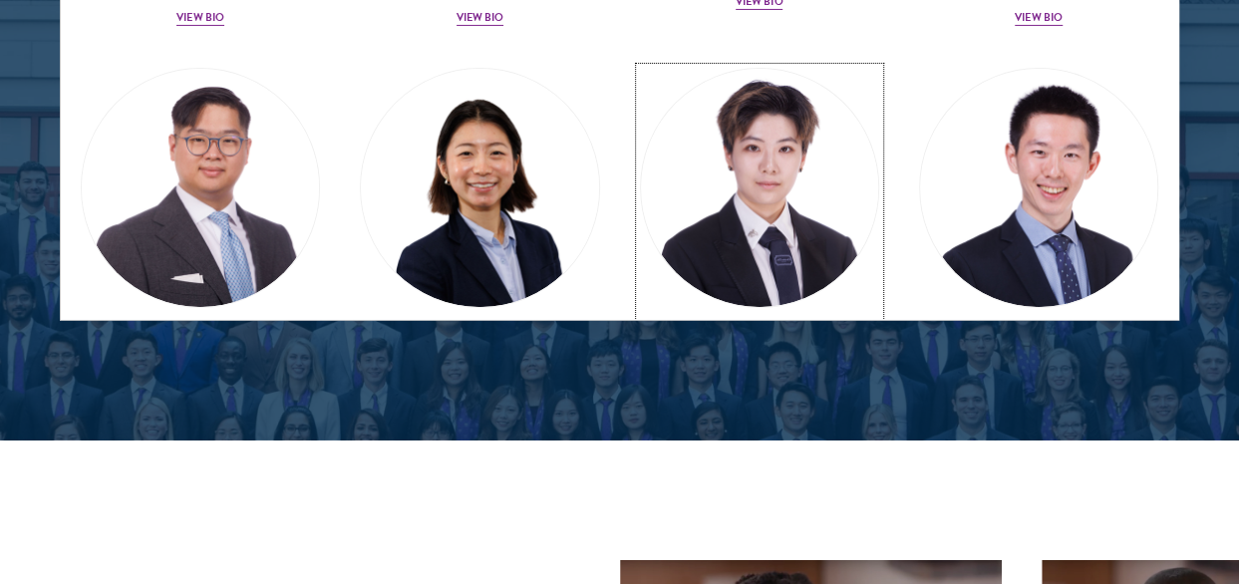
scroll to position [2673, 0]
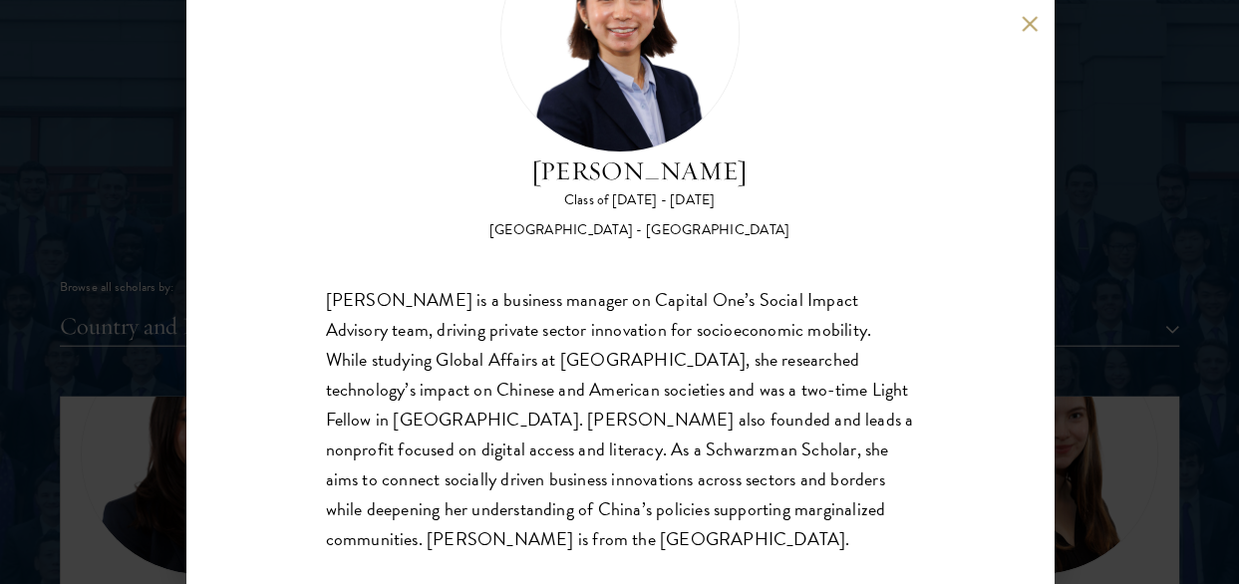
scroll to position [2274, 0]
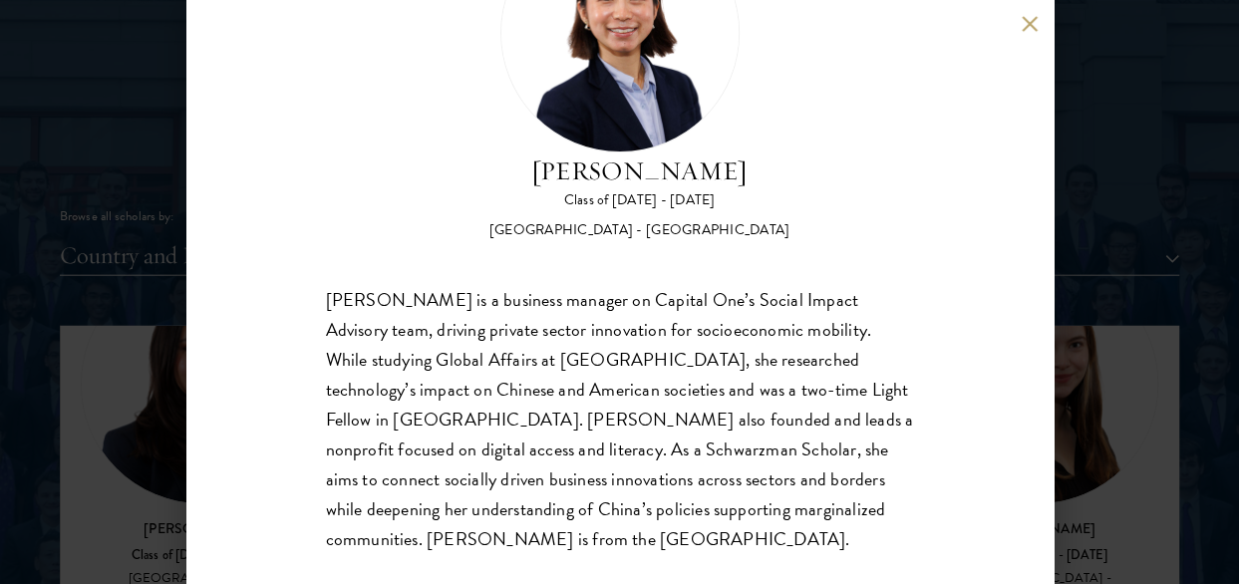
click at [1032, 27] on button at bounding box center [1030, 23] width 17 height 17
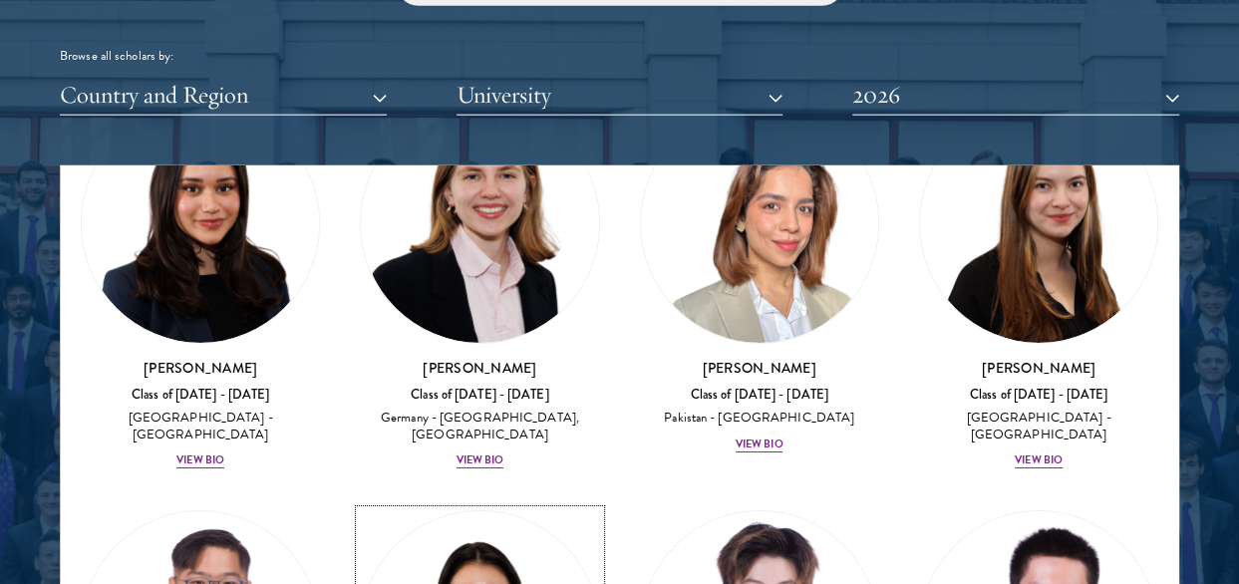
scroll to position [7047, 0]
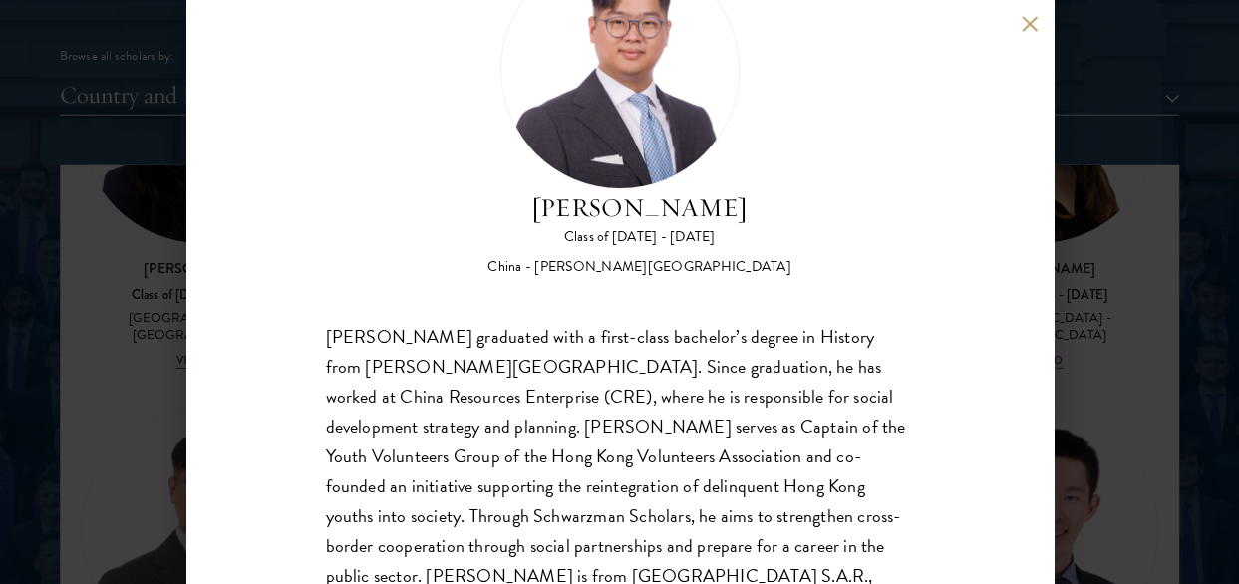
scroll to position [176, 0]
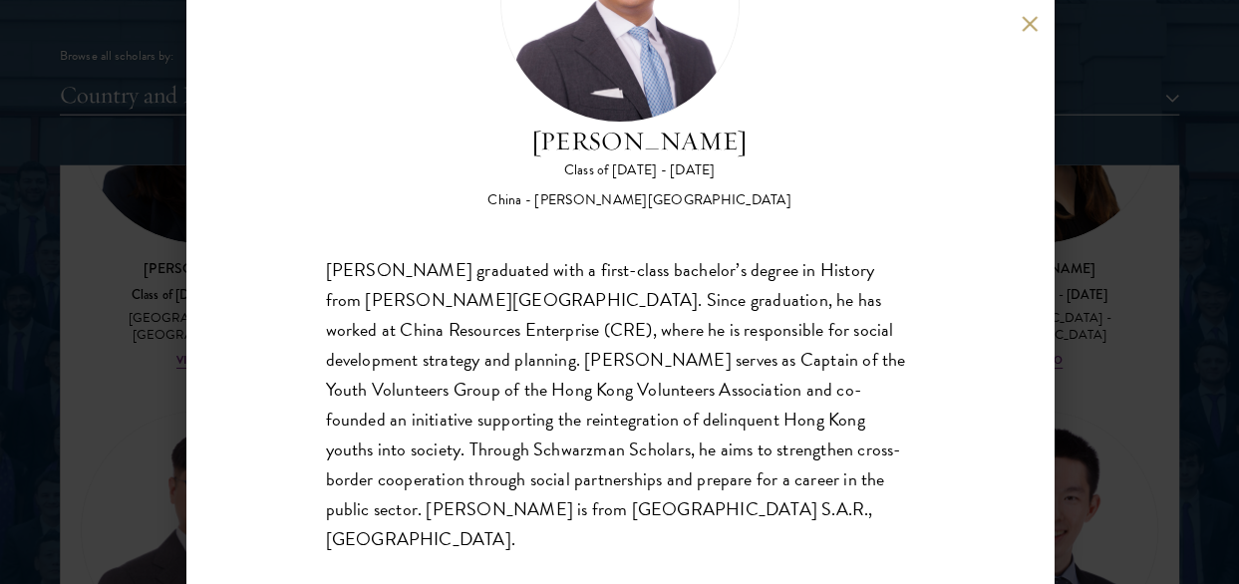
click at [1026, 15] on button at bounding box center [1030, 23] width 17 height 17
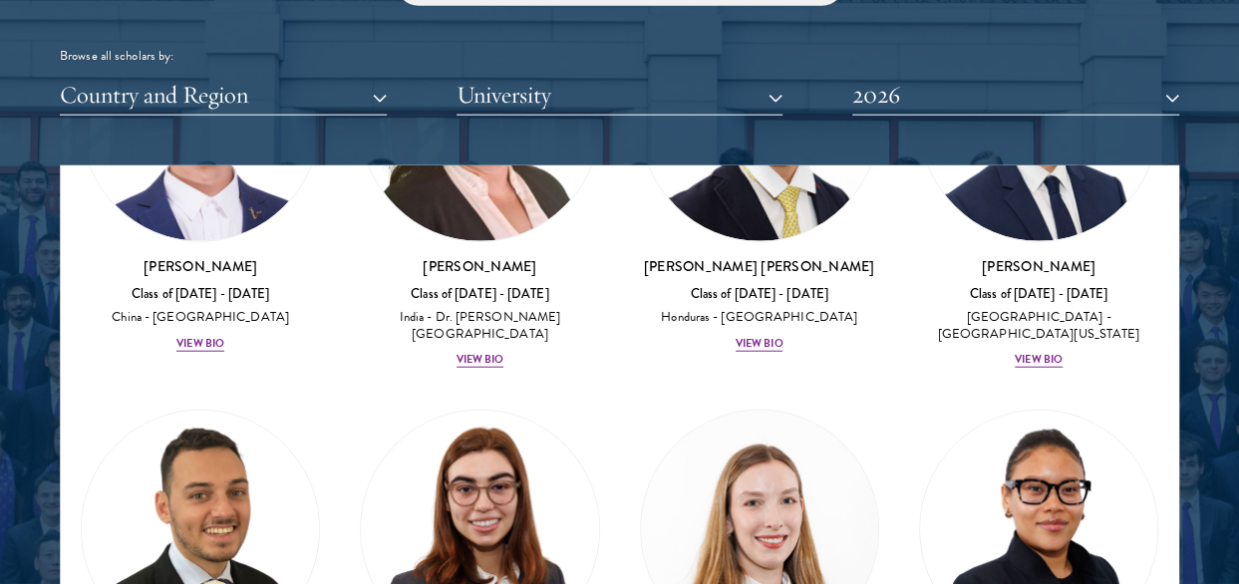
scroll to position [6323, 0]
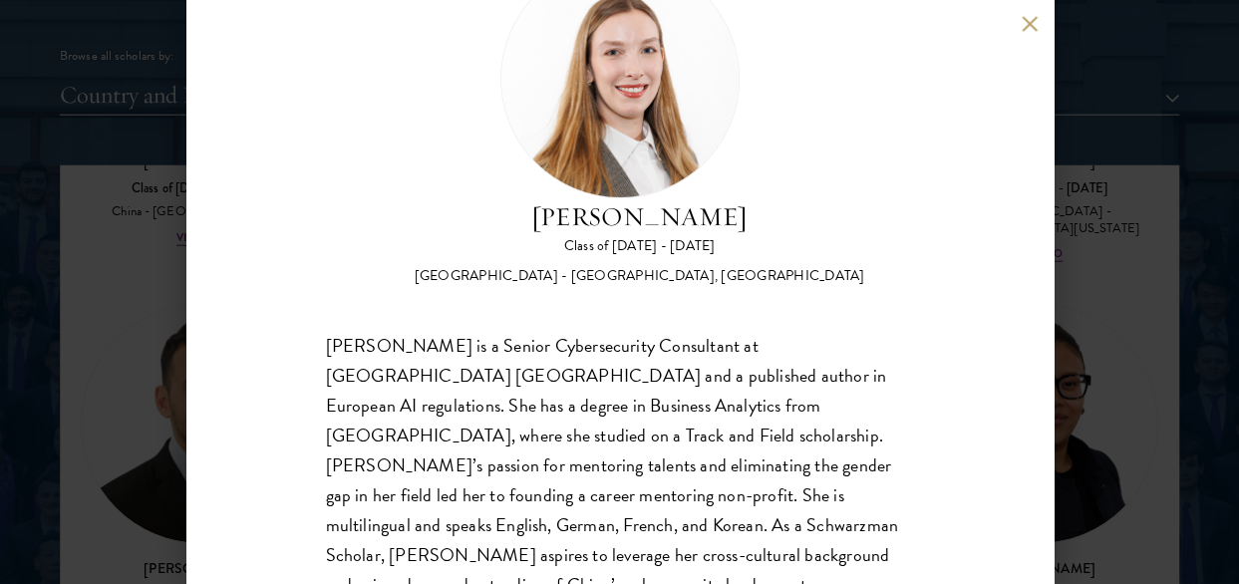
scroll to position [176, 0]
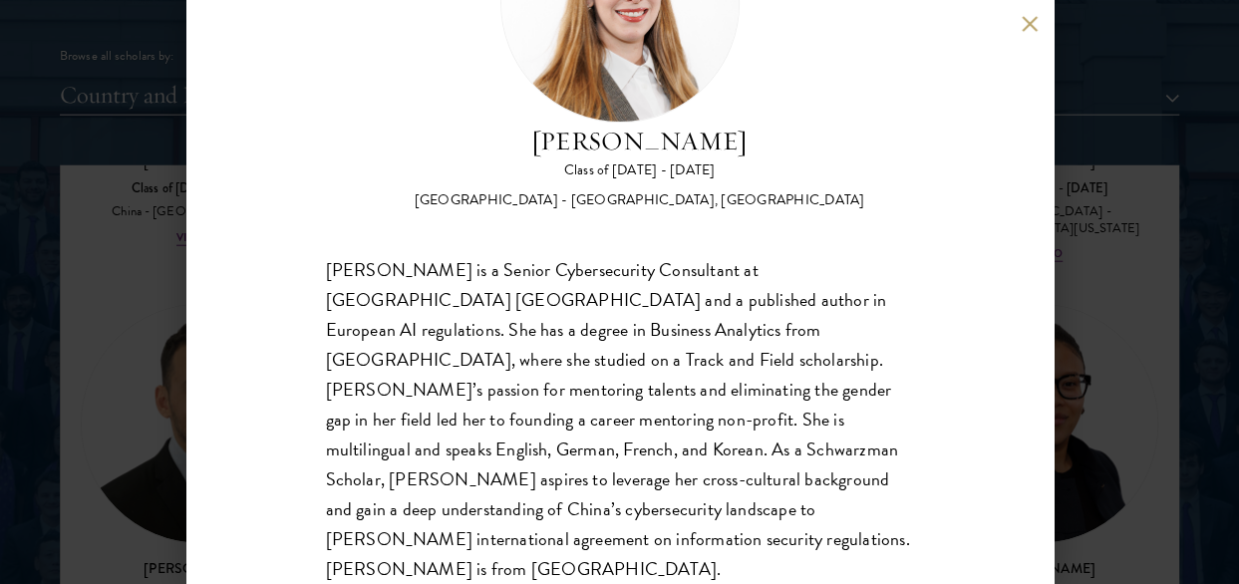
click at [1027, 23] on button at bounding box center [1030, 23] width 17 height 17
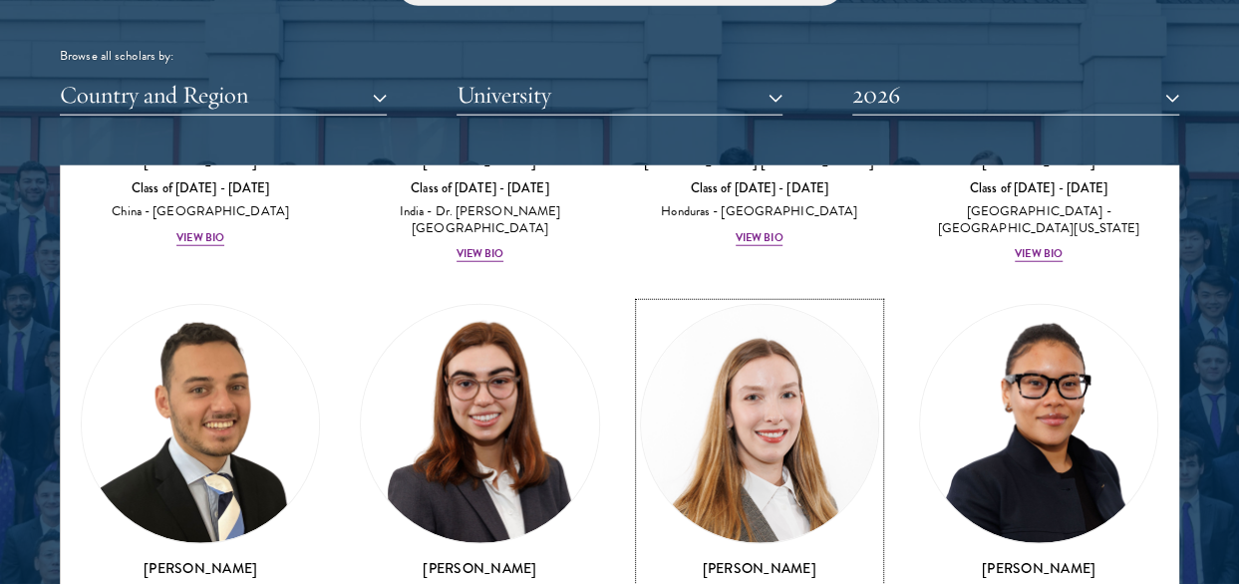
scroll to position [6215, 0]
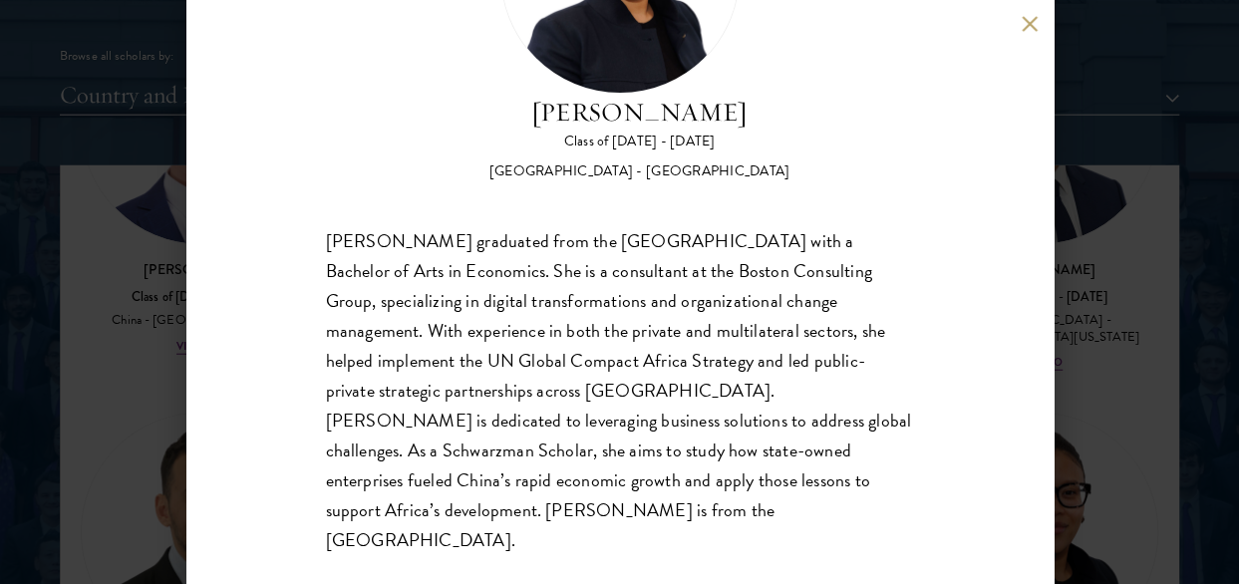
scroll to position [206, 0]
click at [1033, 19] on button at bounding box center [1030, 23] width 17 height 17
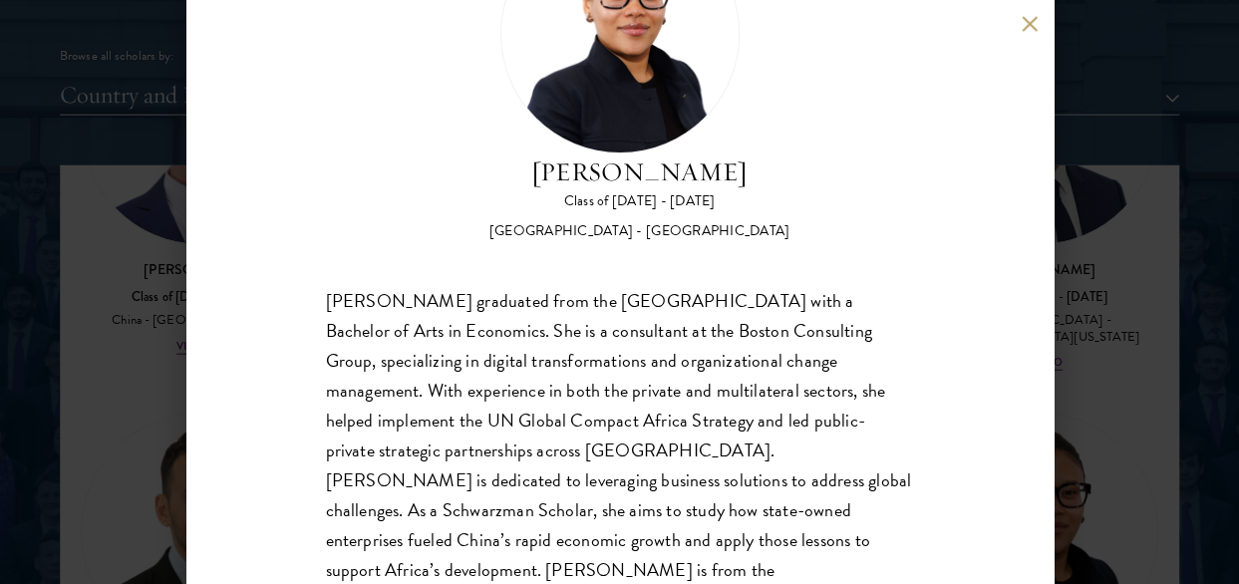
scroll to position [199, 0]
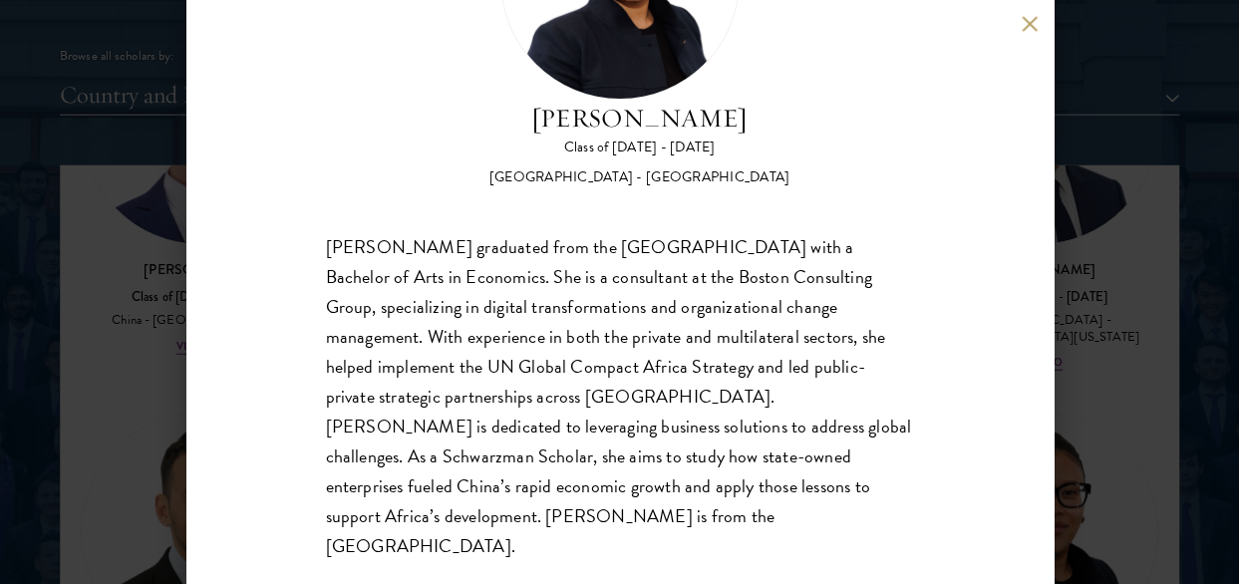
click at [1037, 19] on button at bounding box center [1030, 23] width 17 height 17
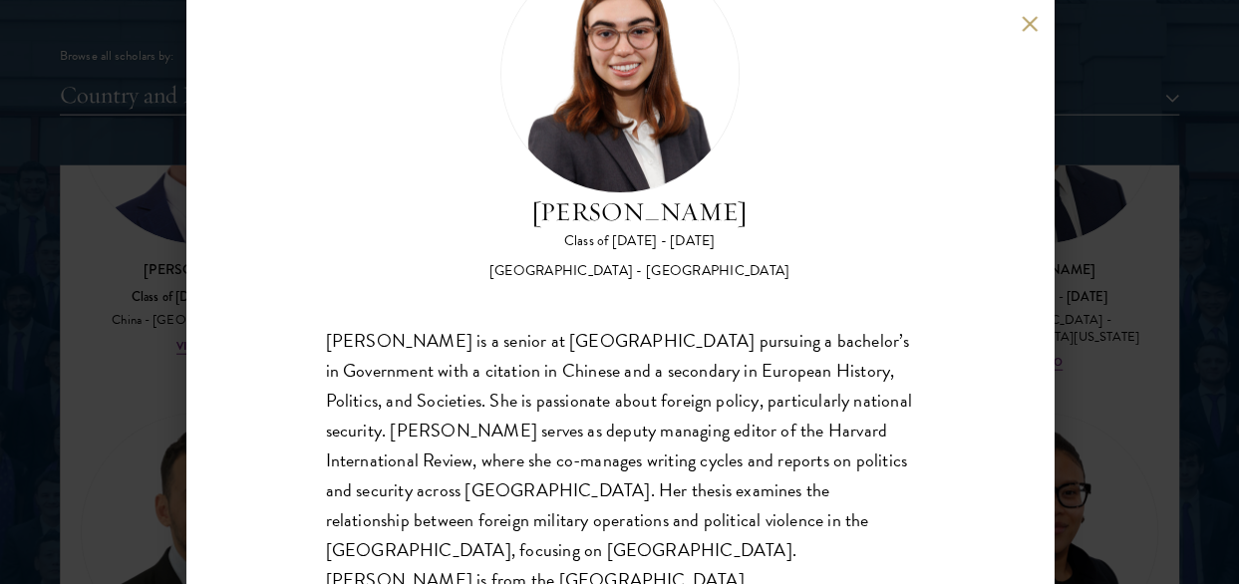
scroll to position [147, 0]
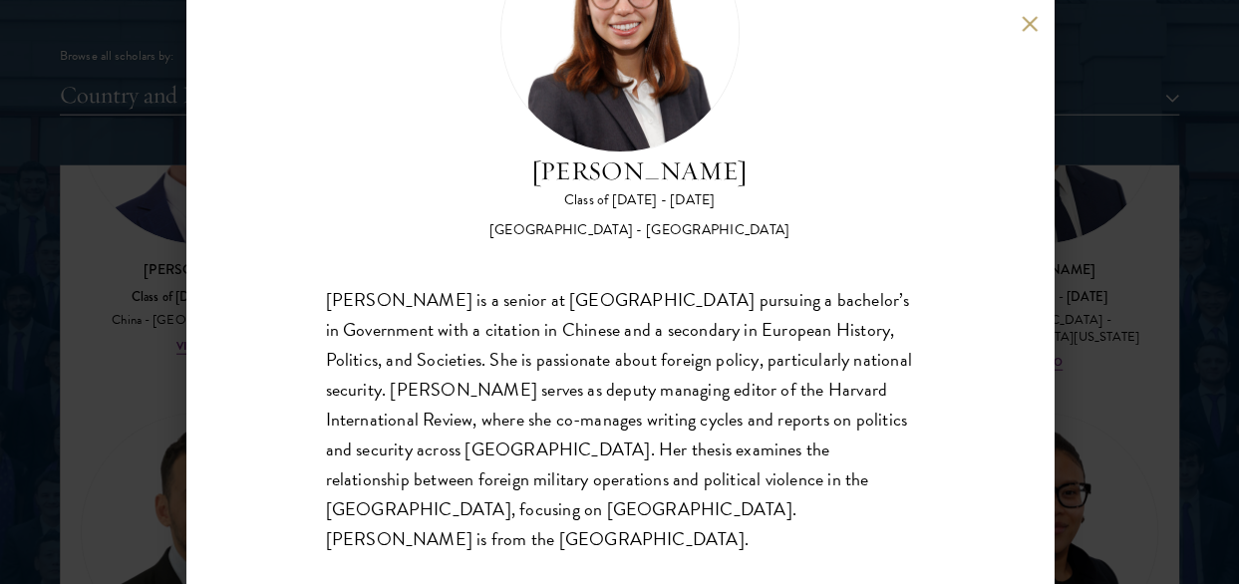
click at [1027, 19] on button at bounding box center [1030, 23] width 17 height 17
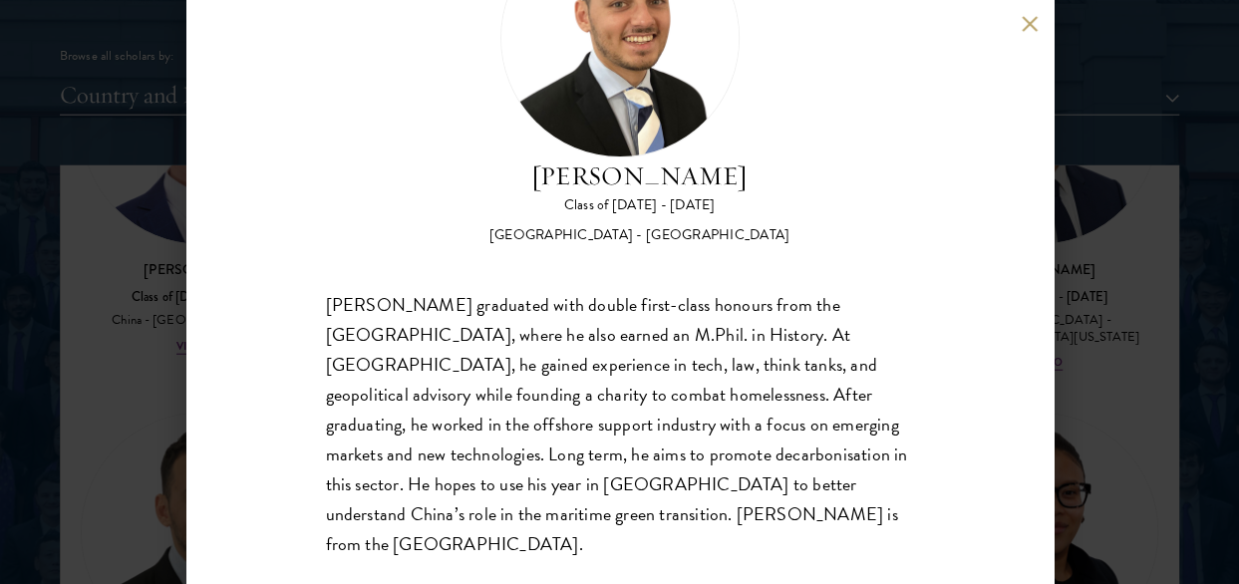
scroll to position [147, 0]
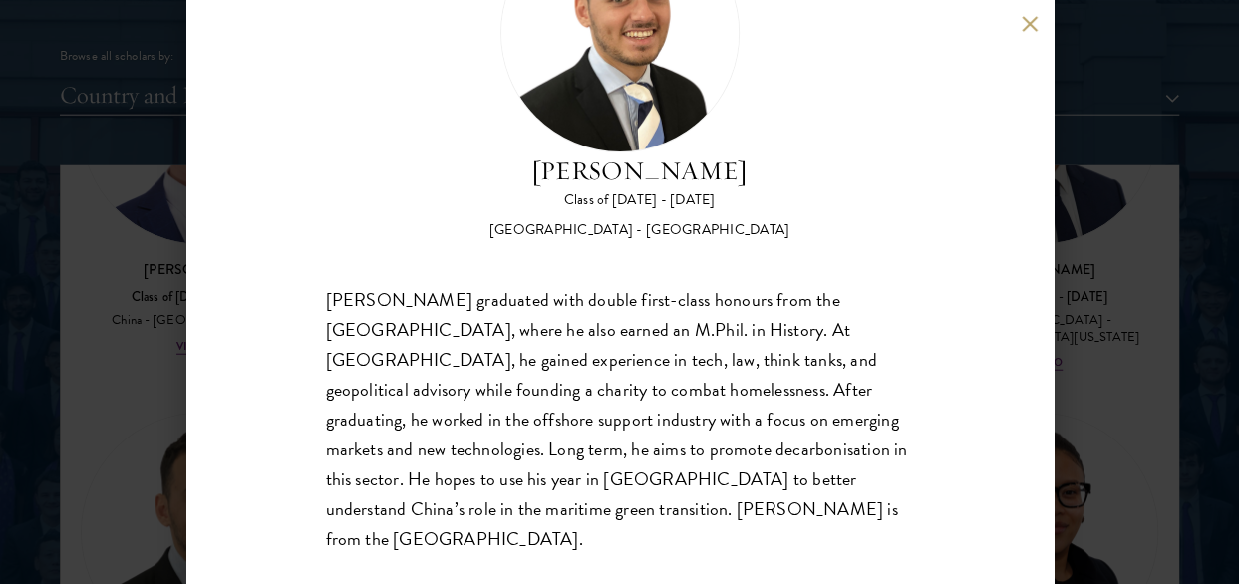
click at [1022, 18] on button at bounding box center [1030, 23] width 17 height 17
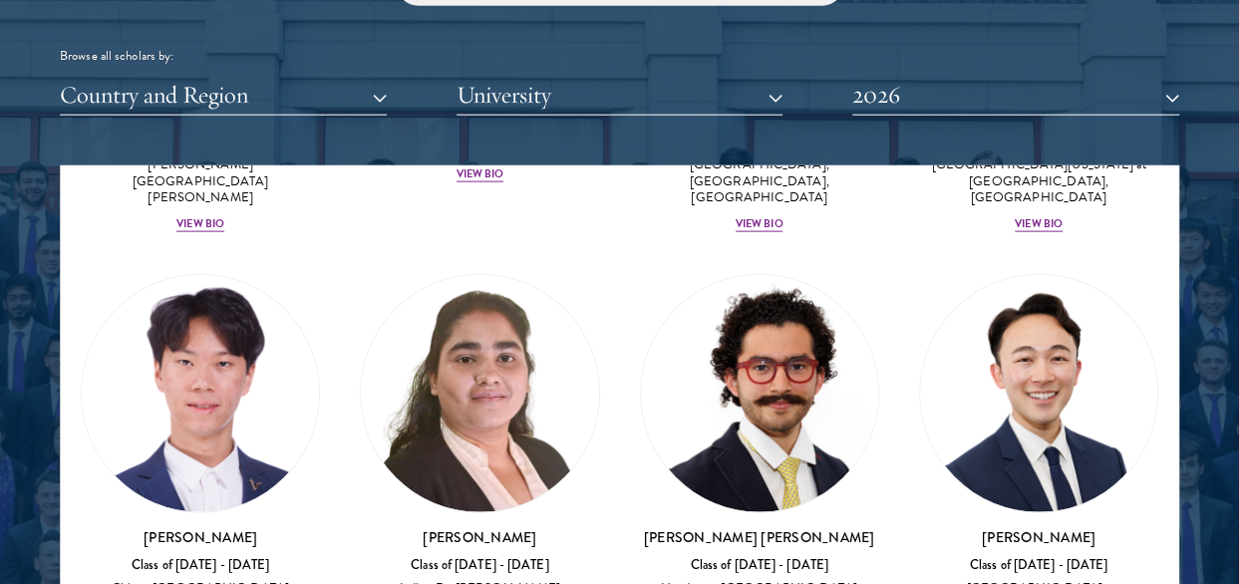
scroll to position [5915, 0]
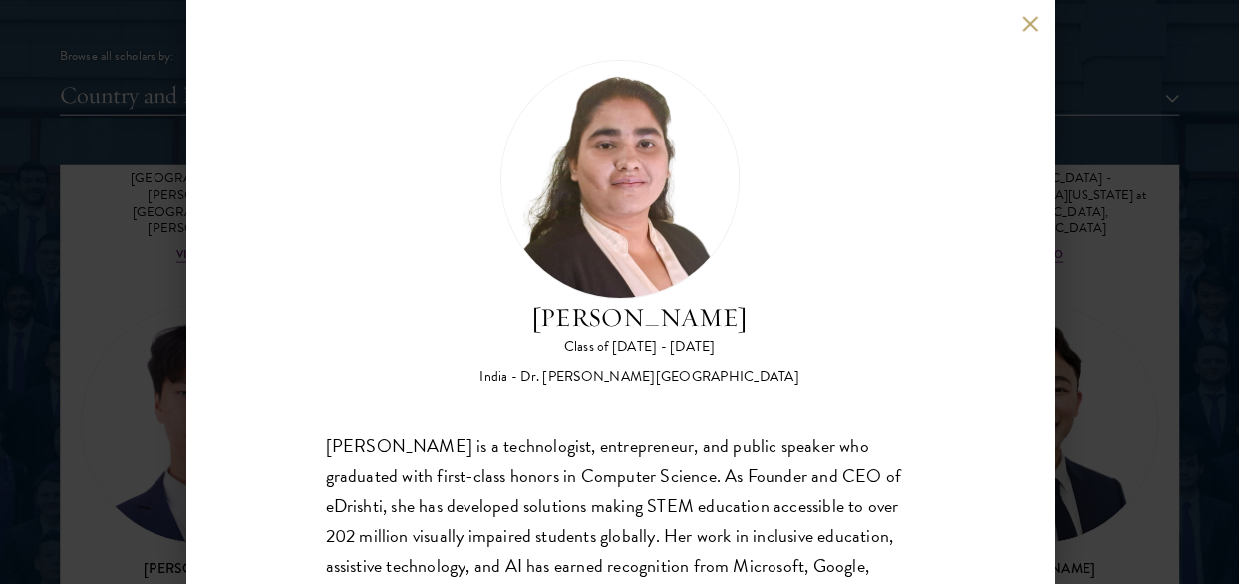
scroll to position [176, 0]
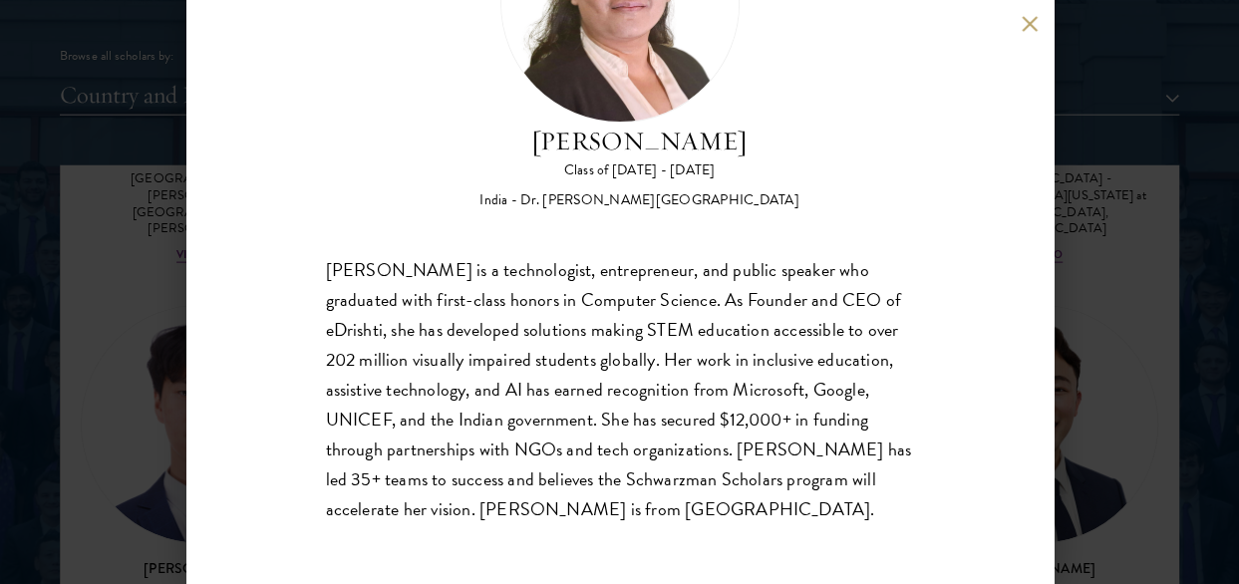
click at [1022, 23] on button at bounding box center [1030, 23] width 17 height 17
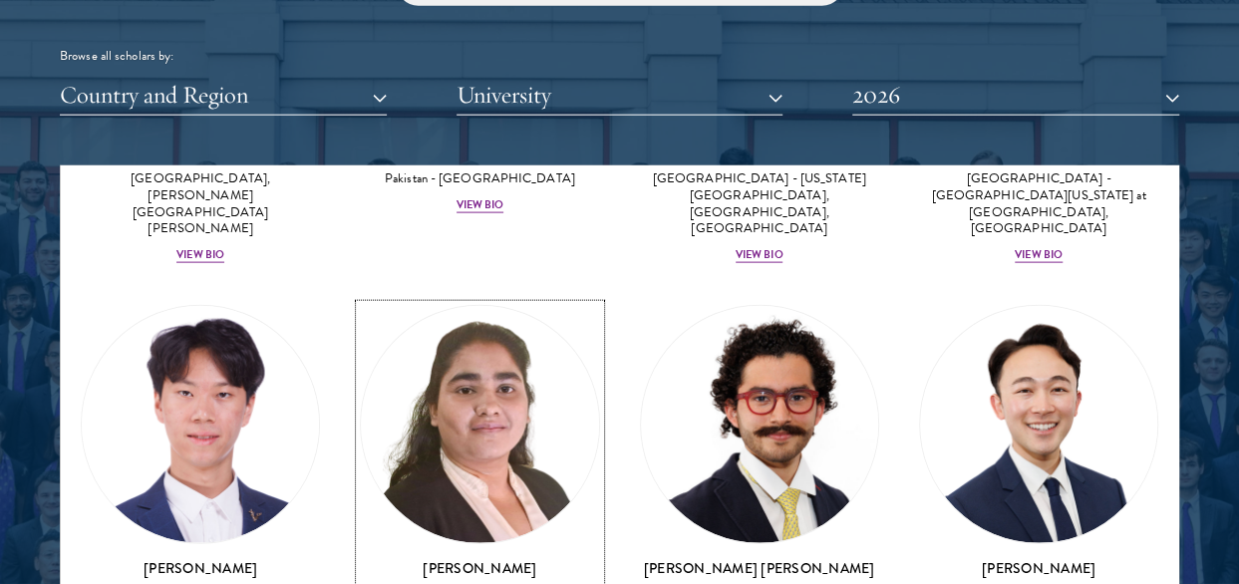
scroll to position [5811, 0]
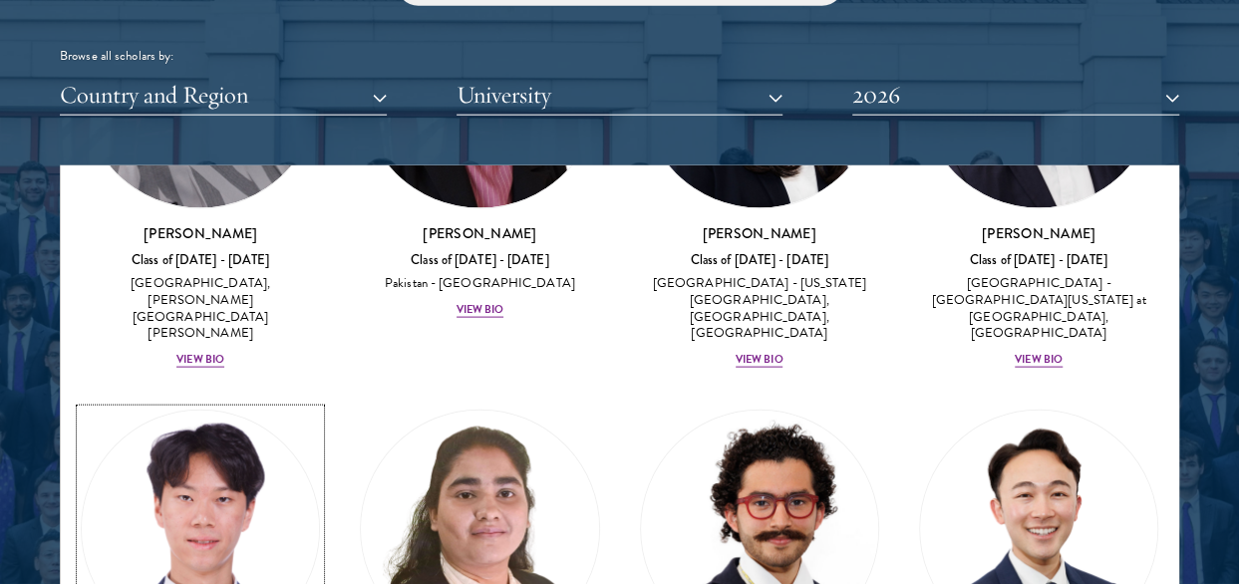
drag, startPoint x: 1011, startPoint y: 85, endPoint x: 198, endPoint y: 505, distance: 915.1
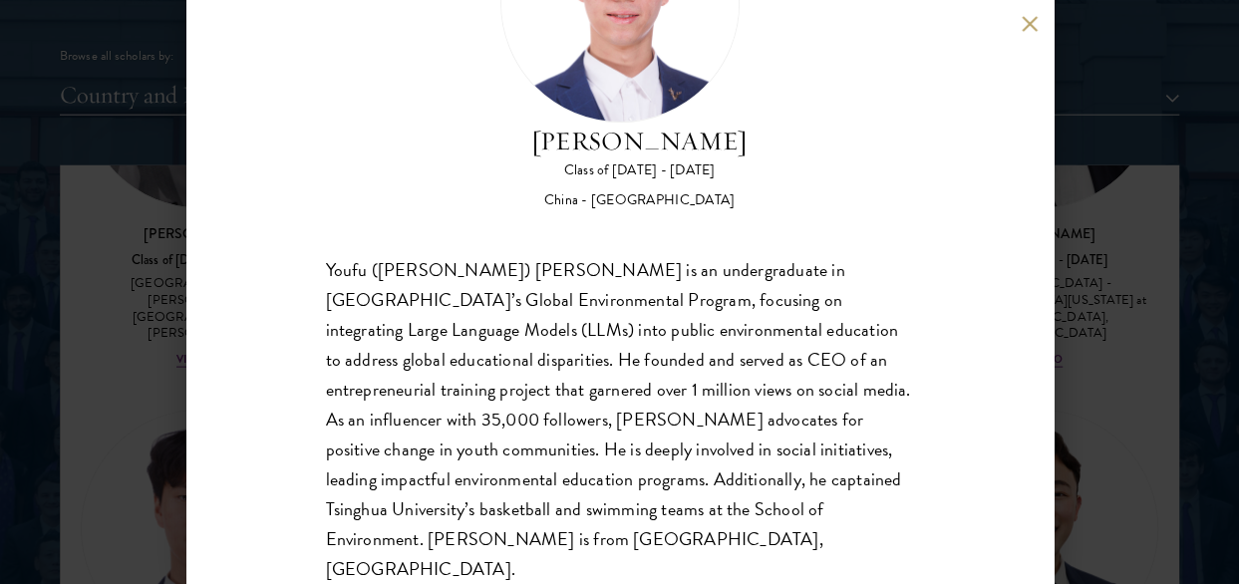
scroll to position [2534, 0]
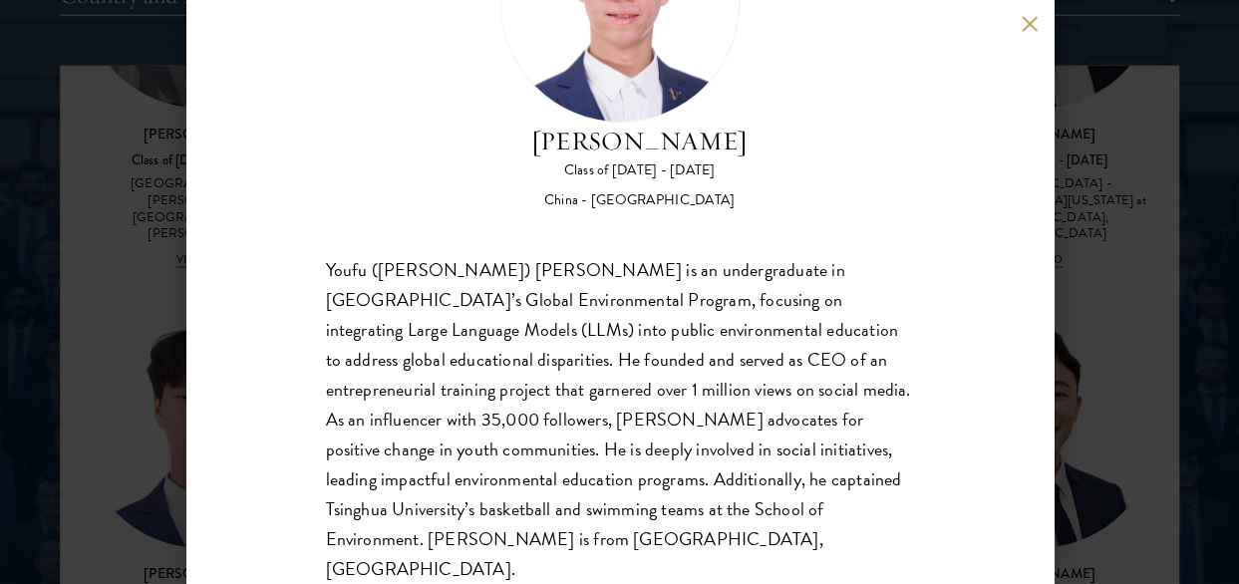
click at [1024, 17] on button at bounding box center [1030, 23] width 17 height 17
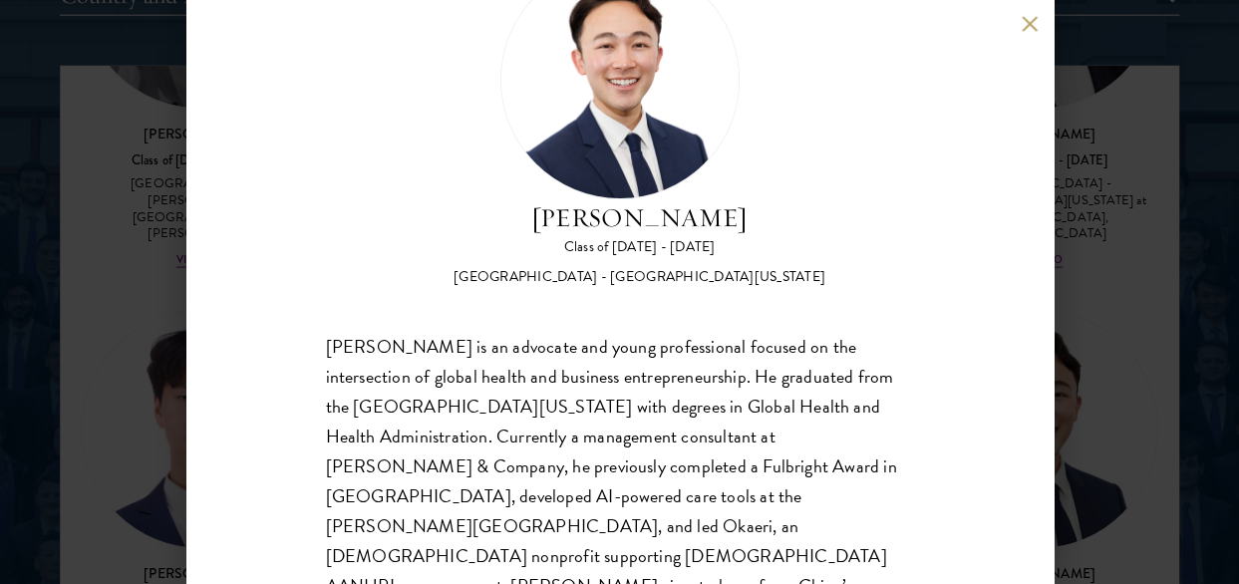
scroll to position [176, 0]
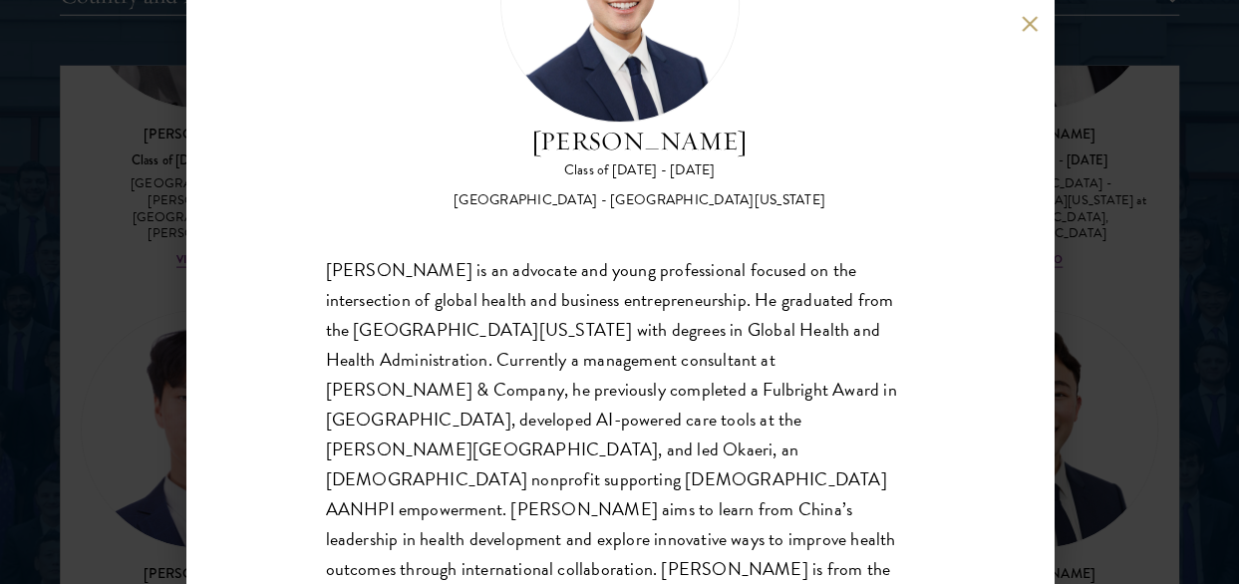
click at [1008, 14] on div "Justin Kawaguchi Class of 2025 - 2026 United States of America - University of …" at bounding box center [619, 292] width 867 height 584
click at [1031, 25] on button at bounding box center [1030, 23] width 17 height 17
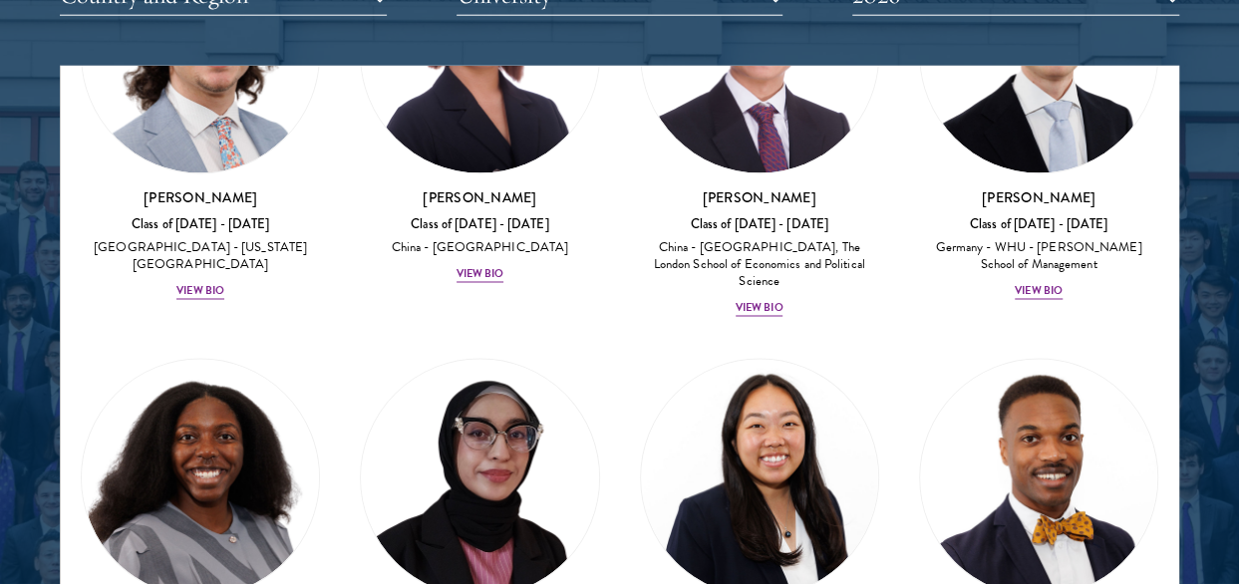
scroll to position [5412, 0]
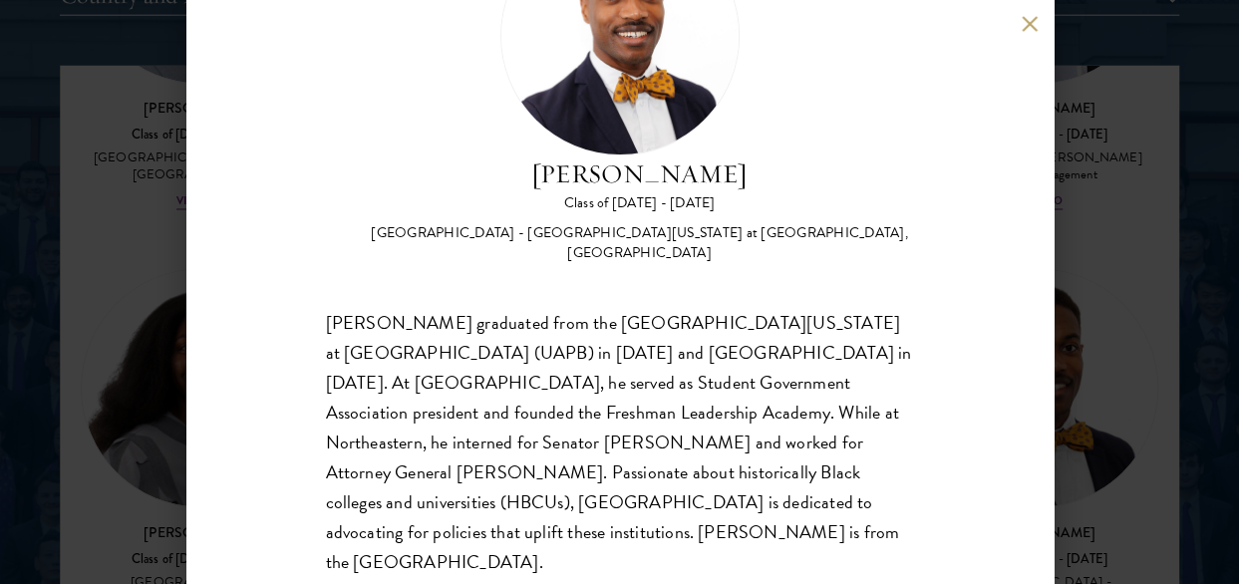
scroll to position [147, 0]
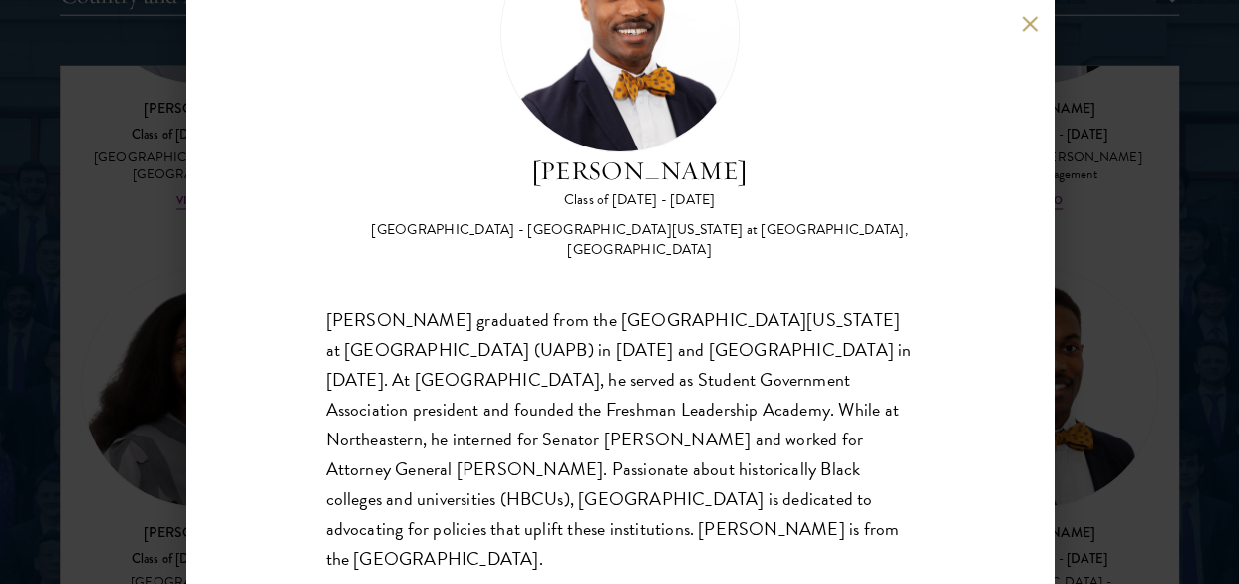
click at [1035, 23] on button at bounding box center [1030, 23] width 17 height 17
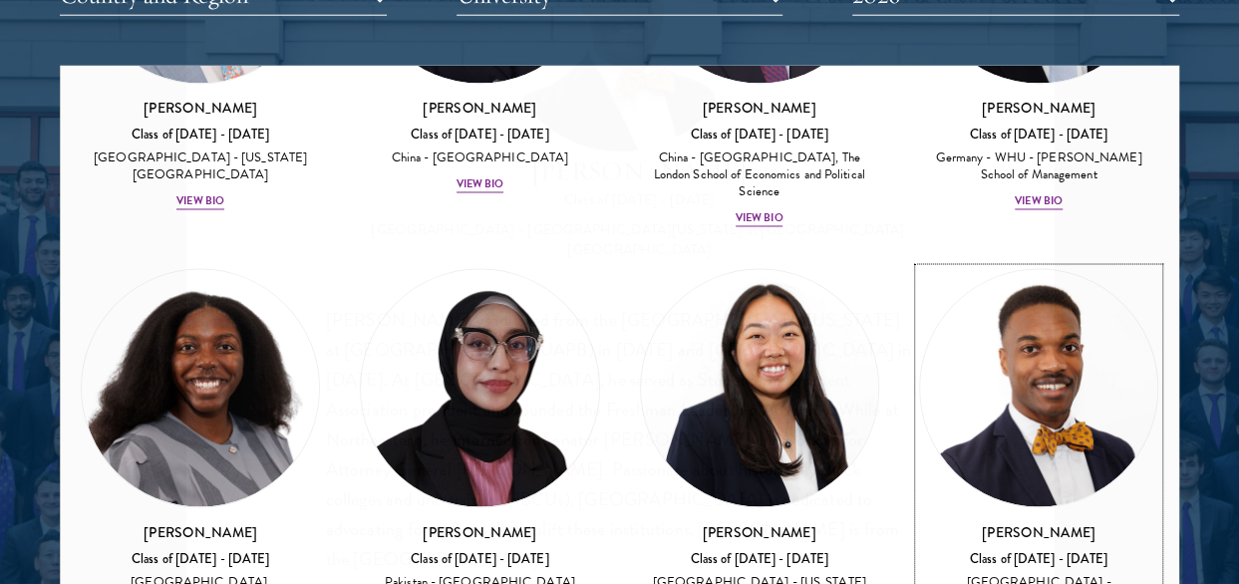
scroll to position [5391, 0]
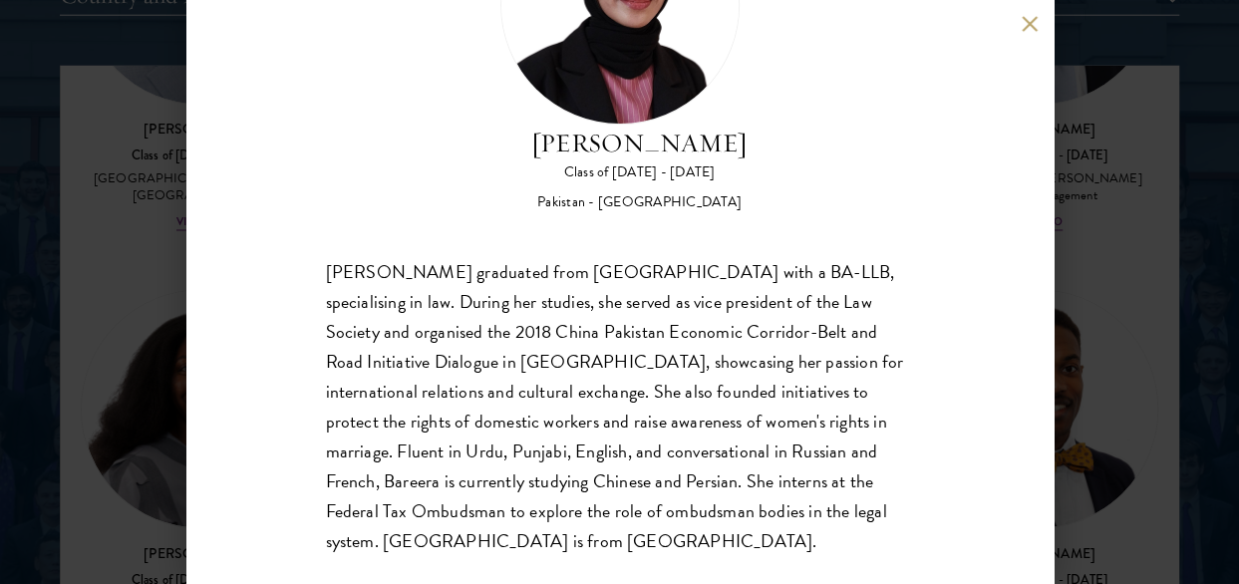
scroll to position [176, 0]
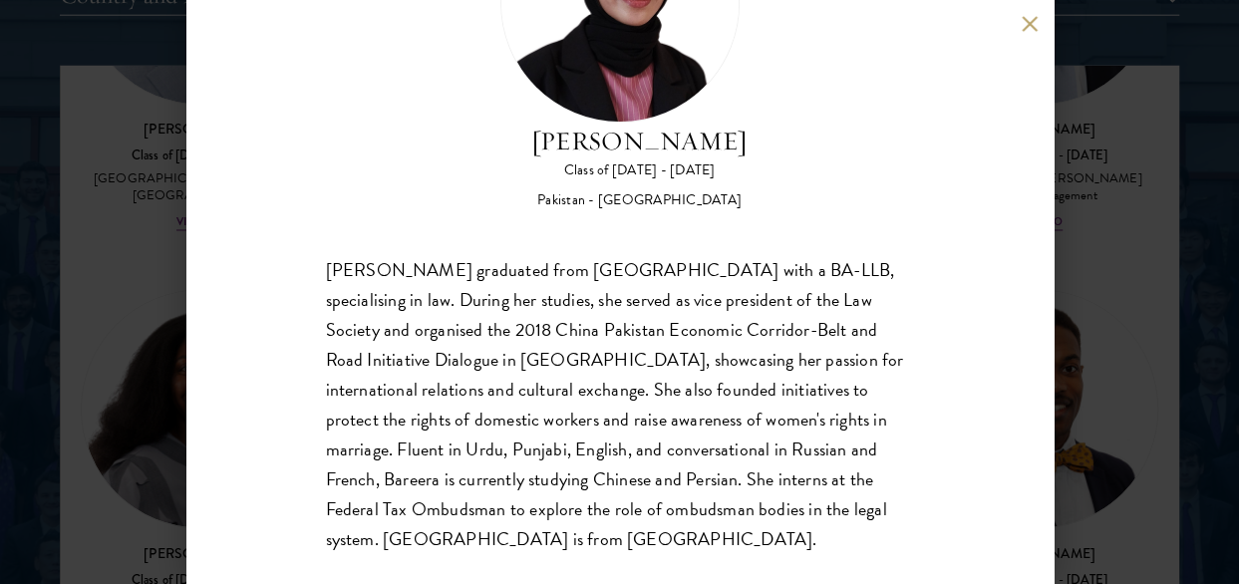
click at [1033, 21] on button at bounding box center [1030, 23] width 17 height 17
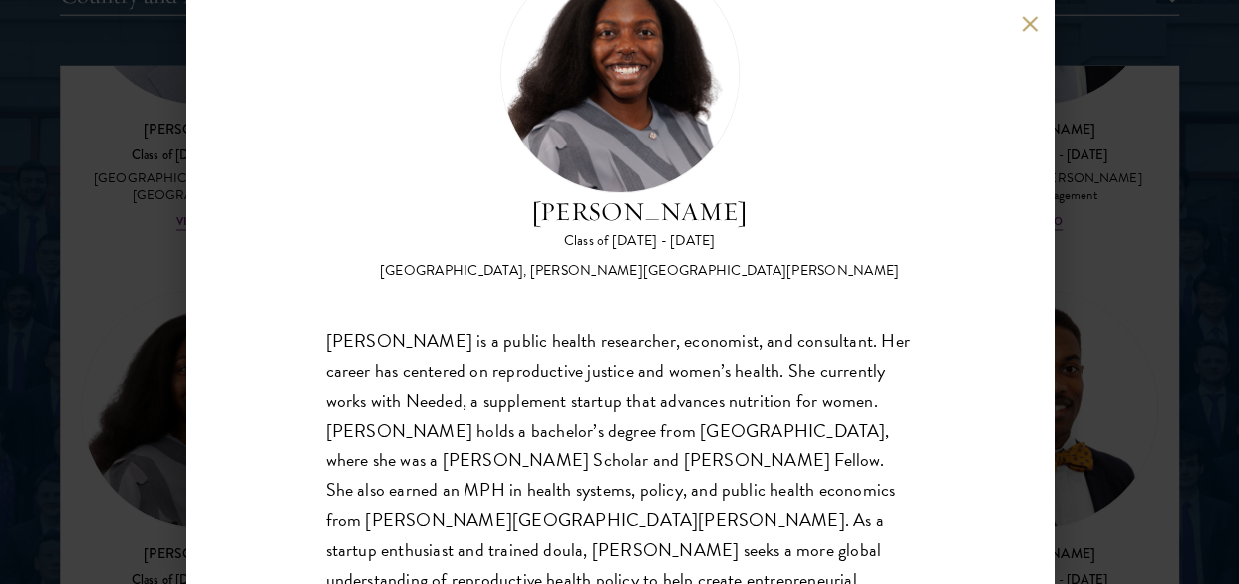
scroll to position [176, 0]
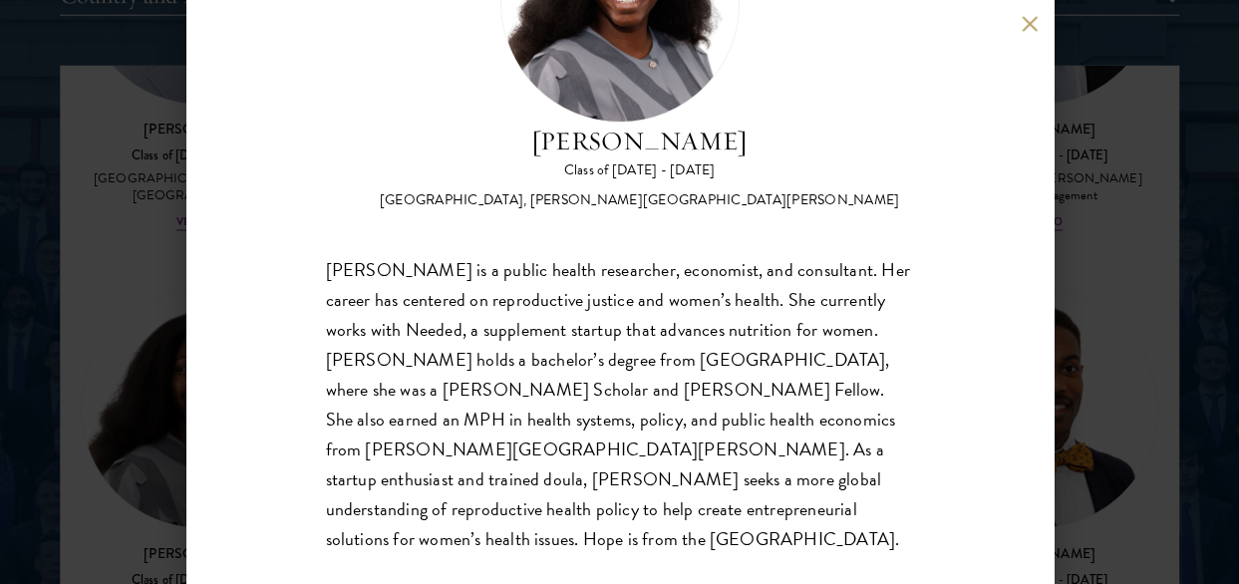
click at [1023, 27] on button at bounding box center [1030, 23] width 17 height 17
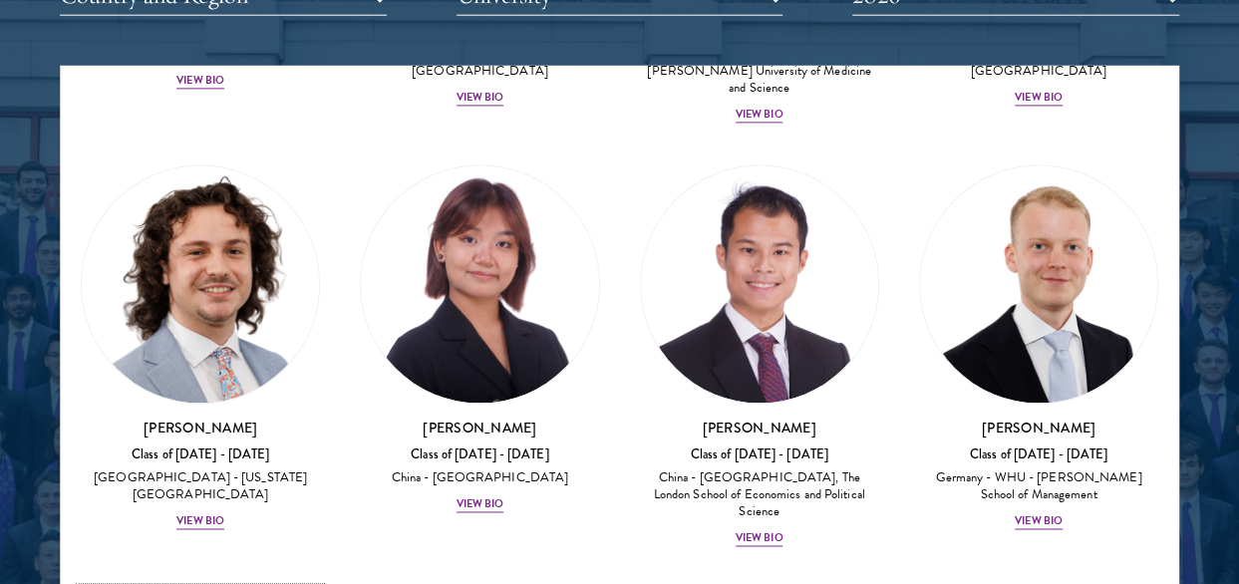
scroll to position [4892, 0]
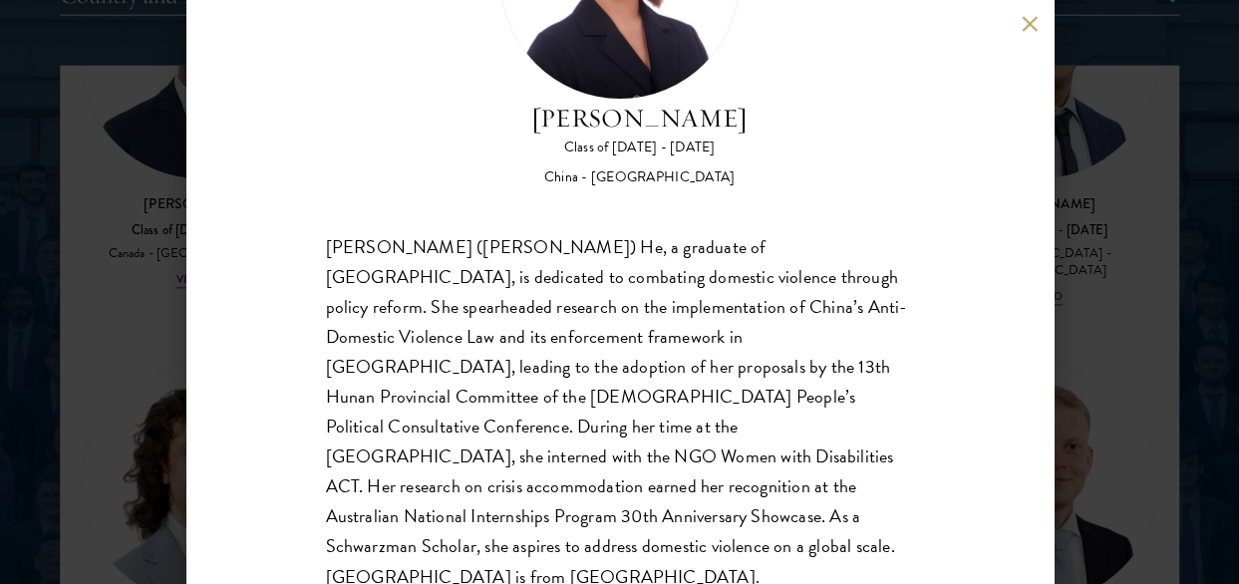
scroll to position [206, 0]
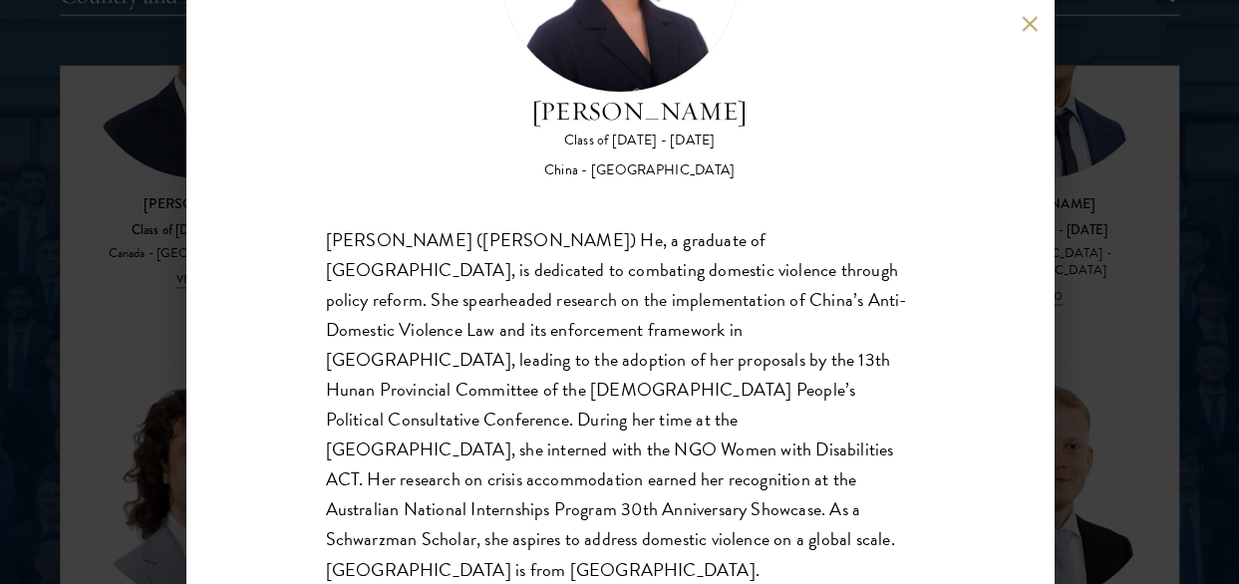
click at [1022, 27] on button at bounding box center [1030, 23] width 17 height 17
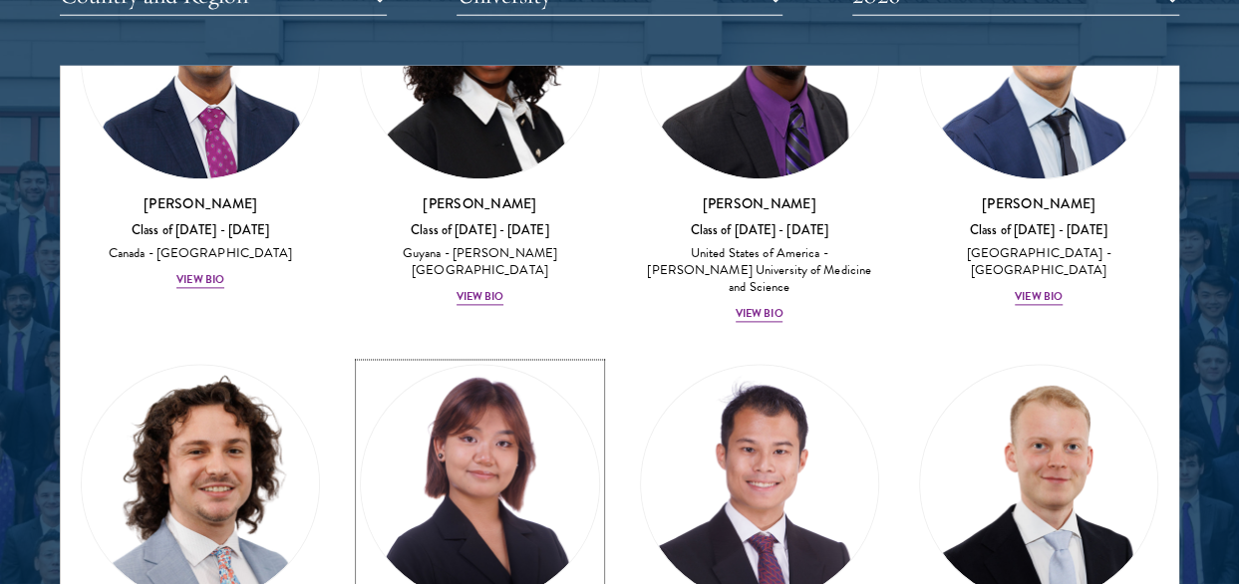
scroll to position [4593, 0]
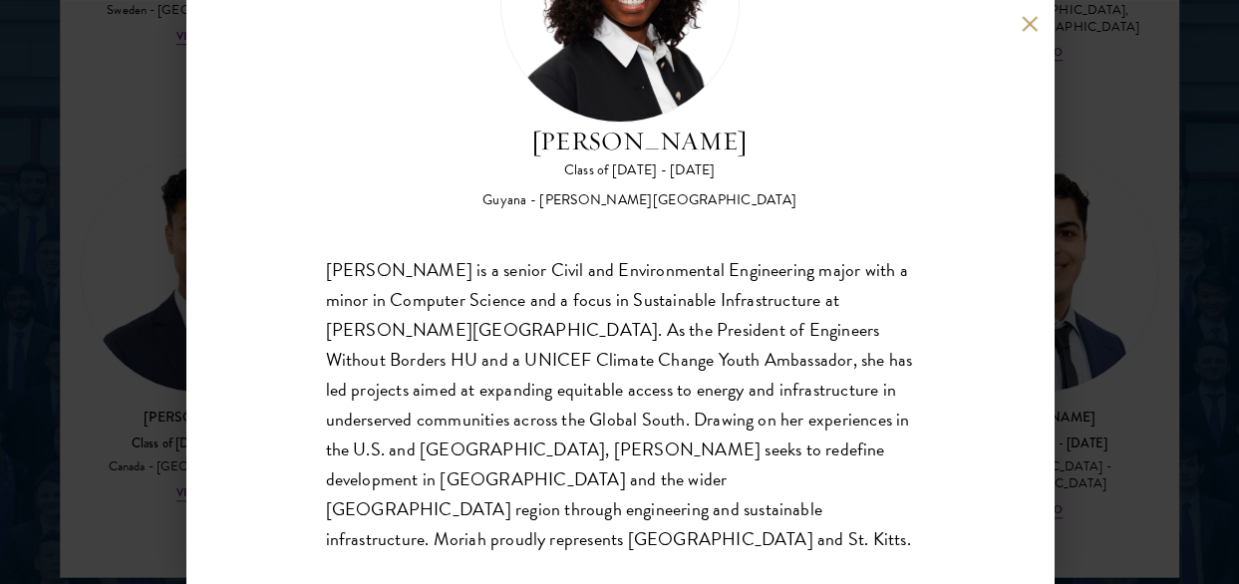
scroll to position [2634, 0]
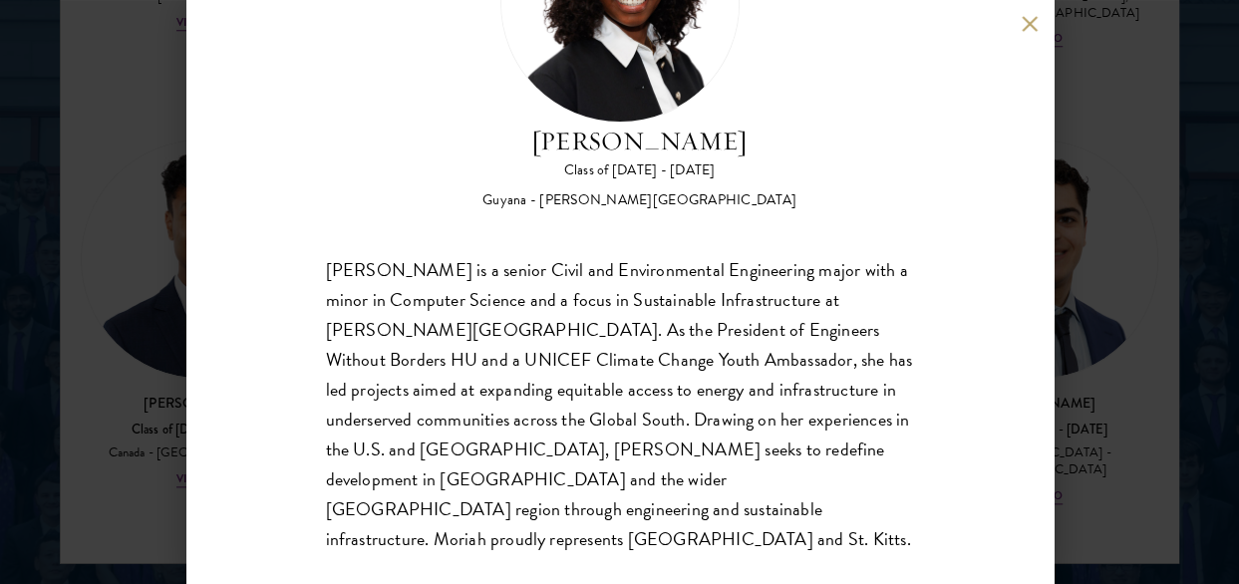
click at [1026, 18] on button at bounding box center [1030, 23] width 17 height 17
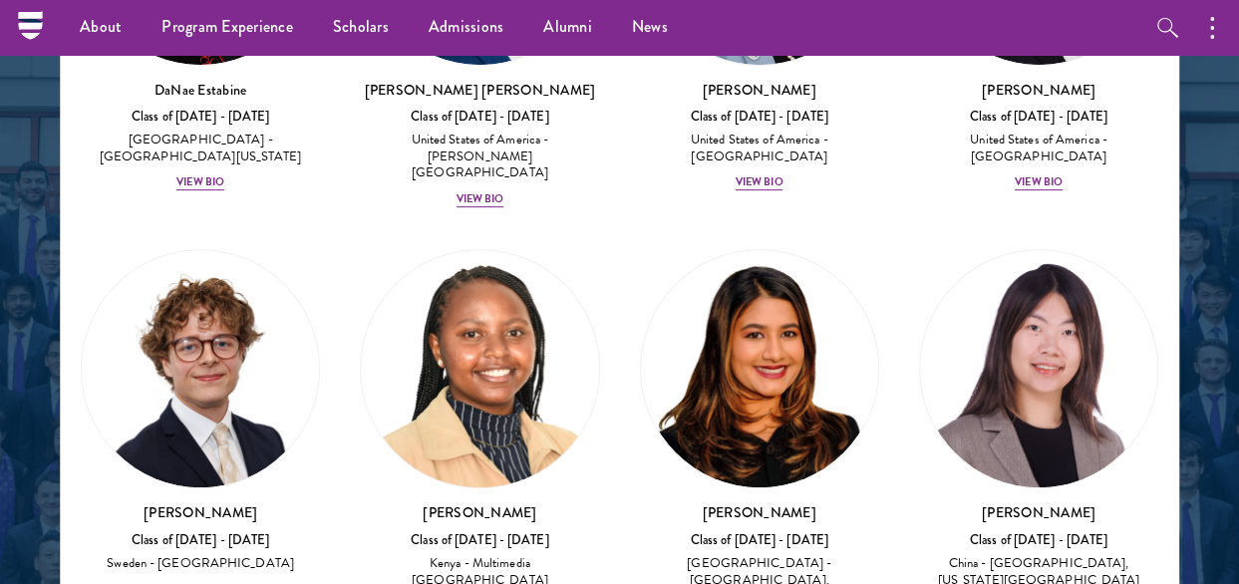
scroll to position [4186, 0]
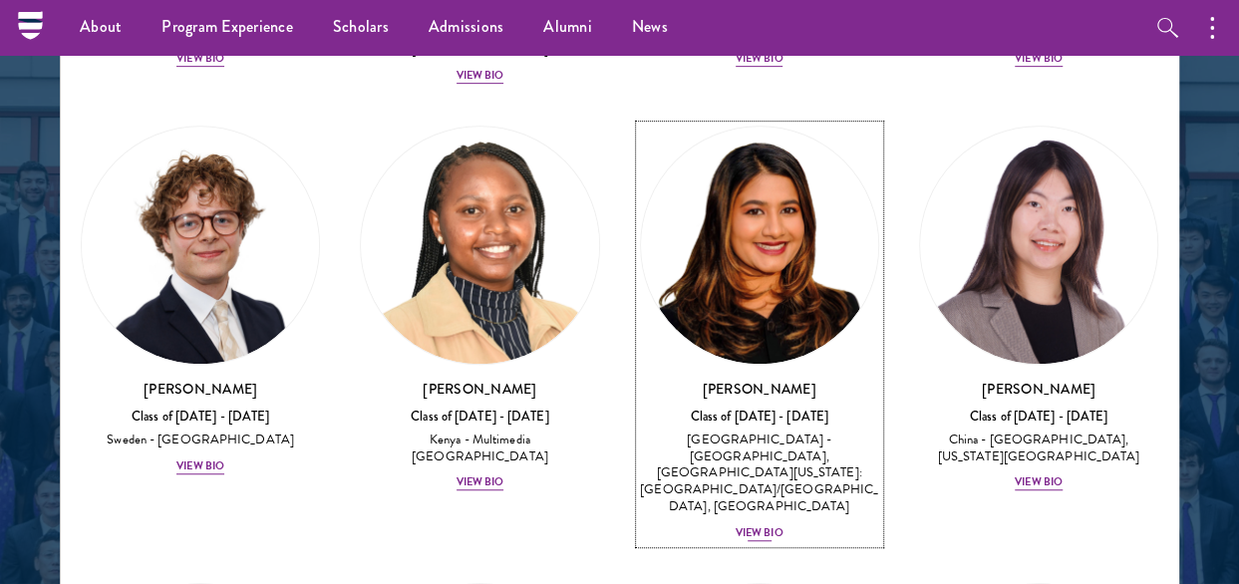
click at [760, 525] on div "View Bio" at bounding box center [760, 533] width 48 height 16
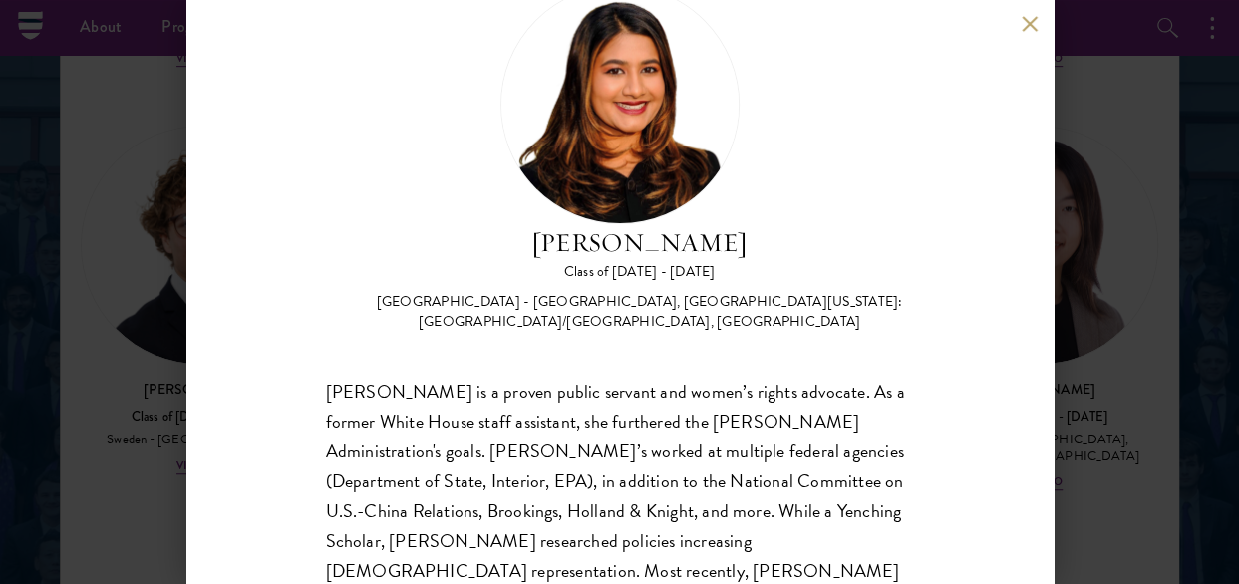
scroll to position [57, 0]
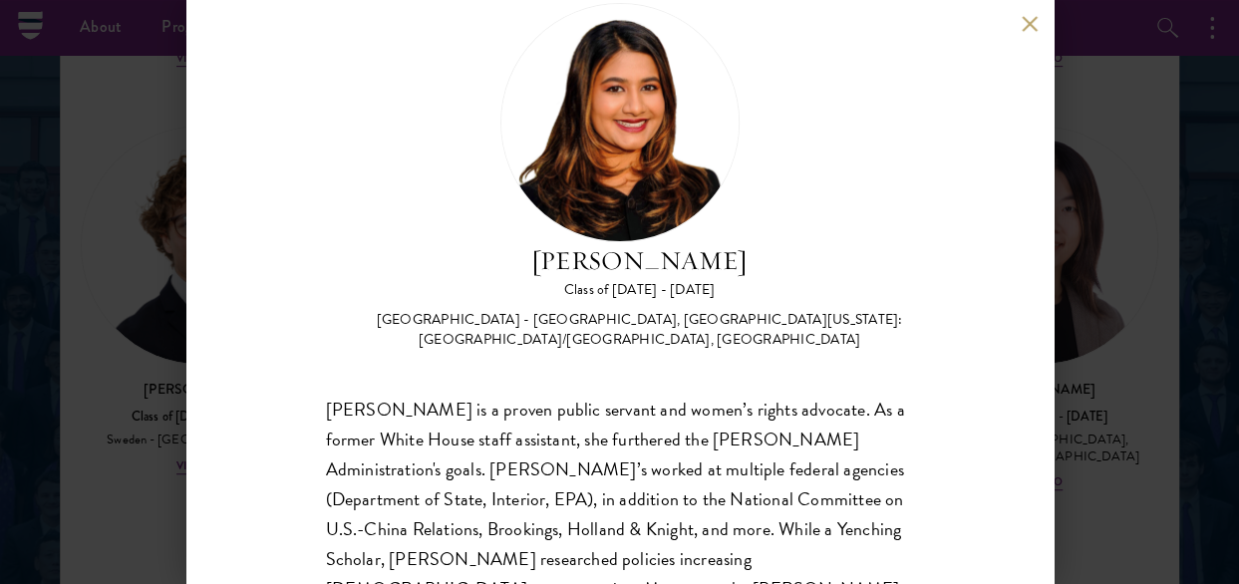
click at [1037, 19] on button at bounding box center [1030, 23] width 17 height 17
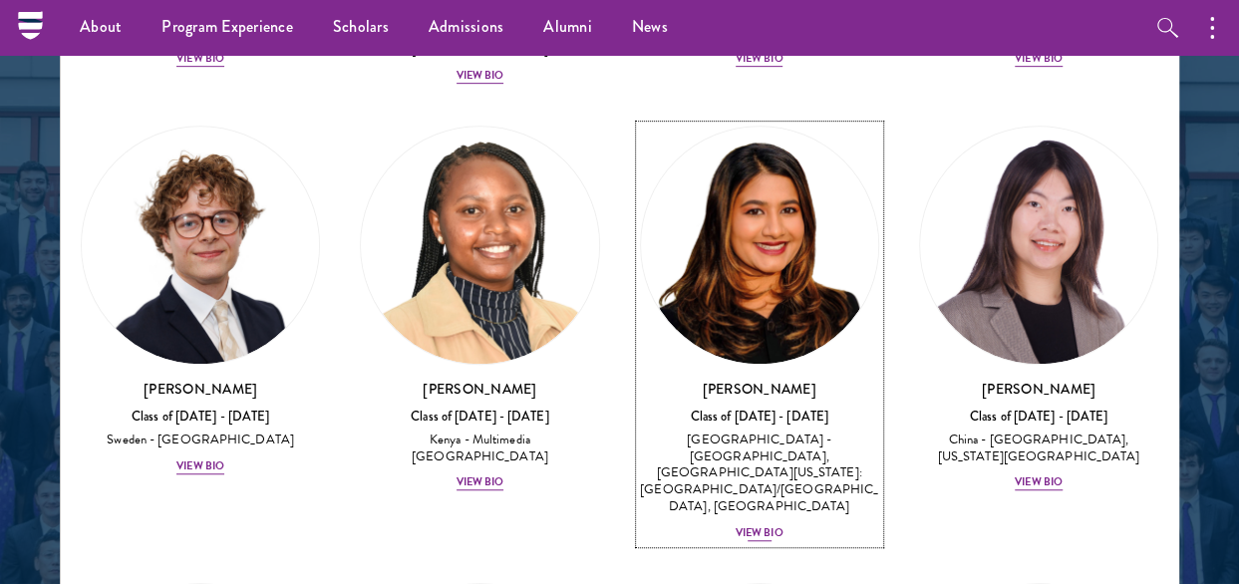
scroll to position [4148, 0]
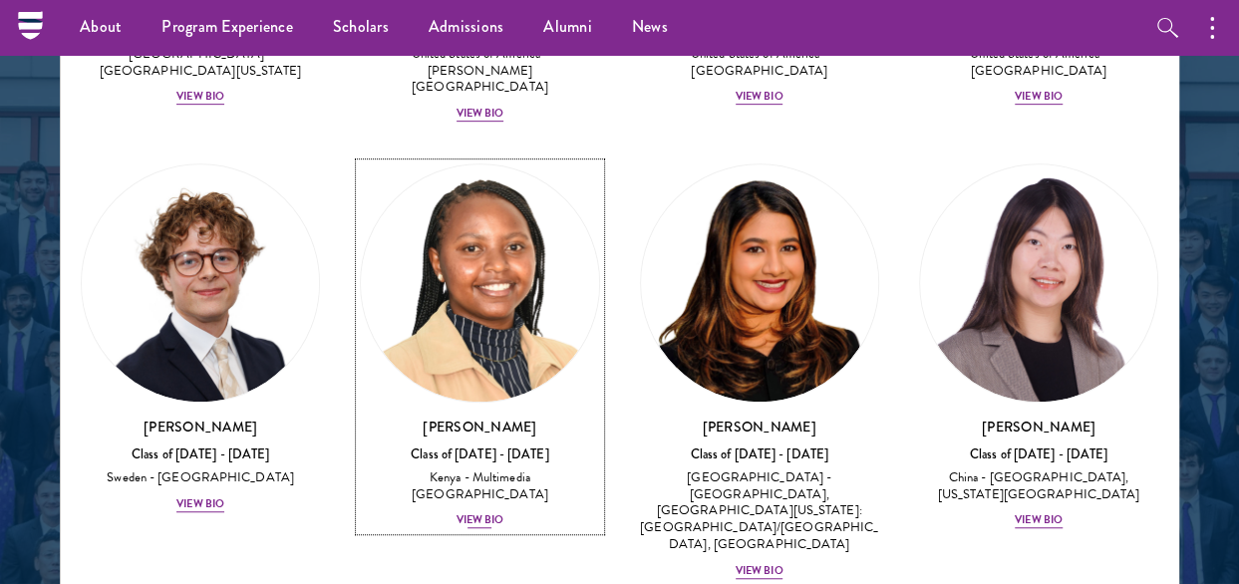
click at [499, 512] on div "View Bio" at bounding box center [481, 520] width 48 height 16
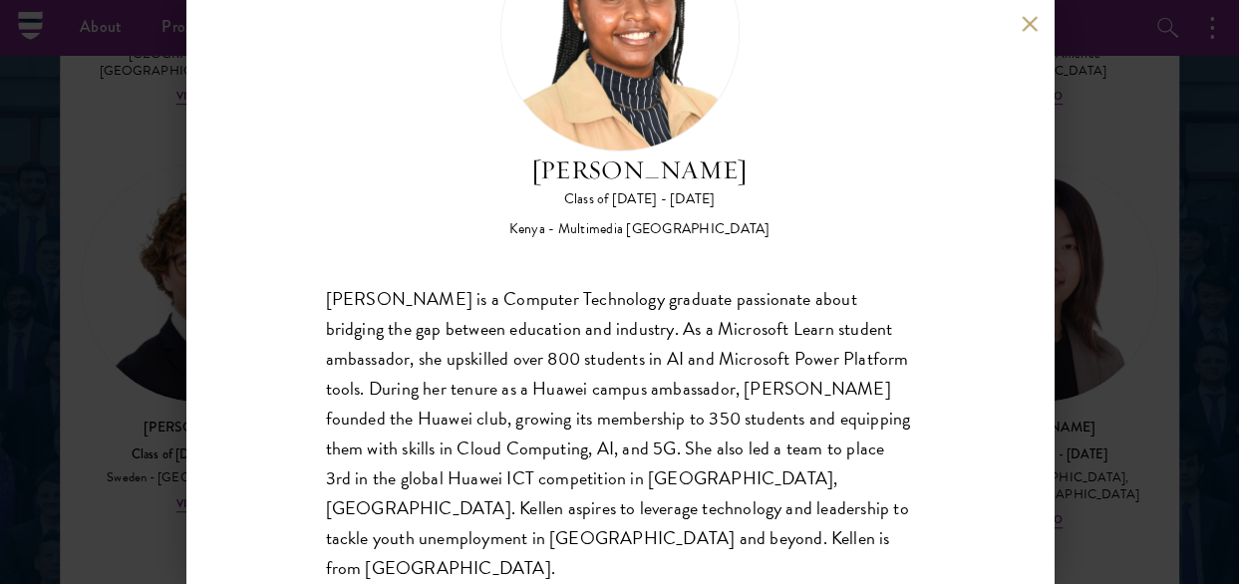
scroll to position [176, 0]
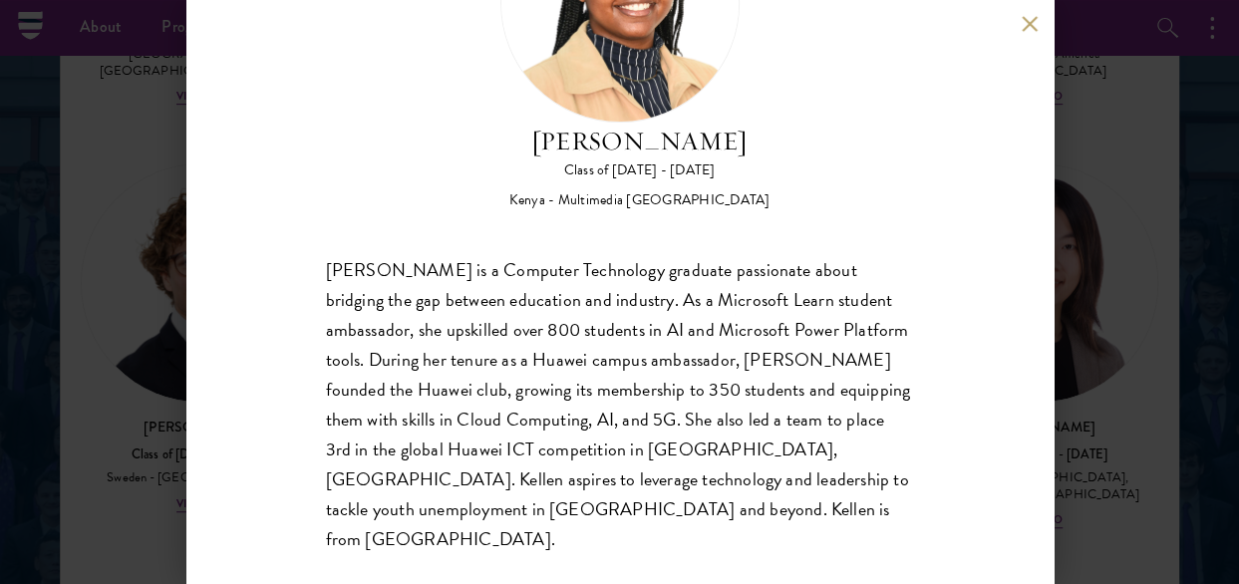
click at [1025, 15] on div "Kellen Gitahi Class of 2025 - 2026 Kenya - Multimedia University of Kenya Kelle…" at bounding box center [619, 292] width 867 height 584
drag, startPoint x: 1025, startPoint y: 15, endPoint x: 1007, endPoint y: 52, distance: 41.0
click at [1007, 55] on div "Kellen Gitahi Class of 2025 - 2026 Kenya - Multimedia University of Kenya Kelle…" at bounding box center [619, 292] width 867 height 584
click at [1019, 29] on div "Kellen Gitahi Class of 2025 - 2026 Kenya - Multimedia University of Kenya Kelle…" at bounding box center [619, 292] width 867 height 584
click at [1030, 23] on button at bounding box center [1030, 23] width 17 height 17
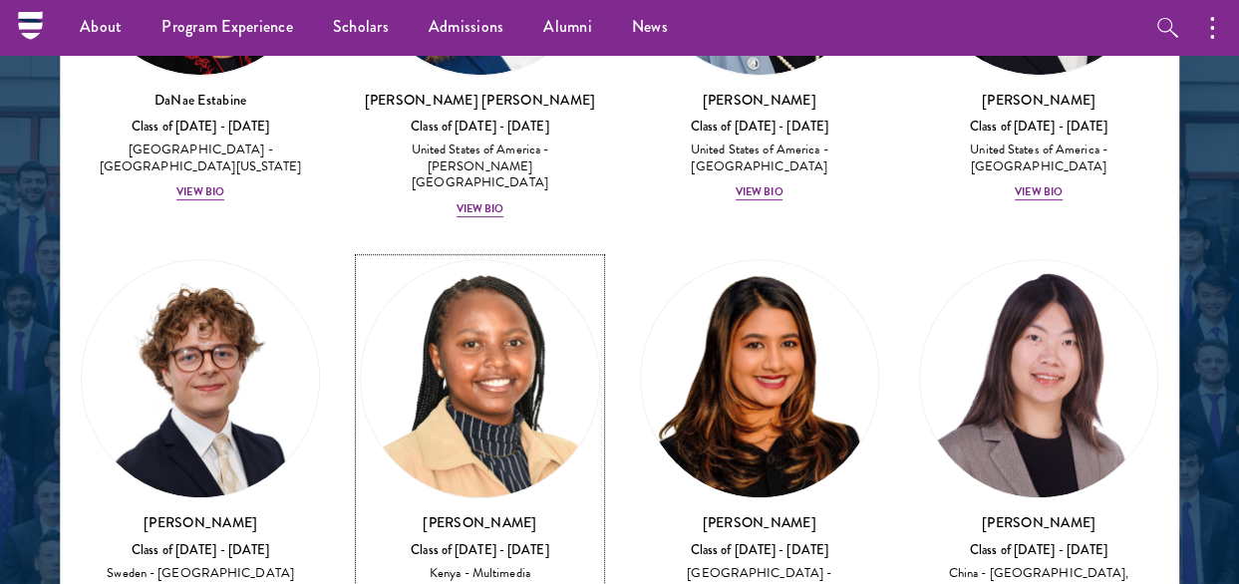
scroll to position [4048, 0]
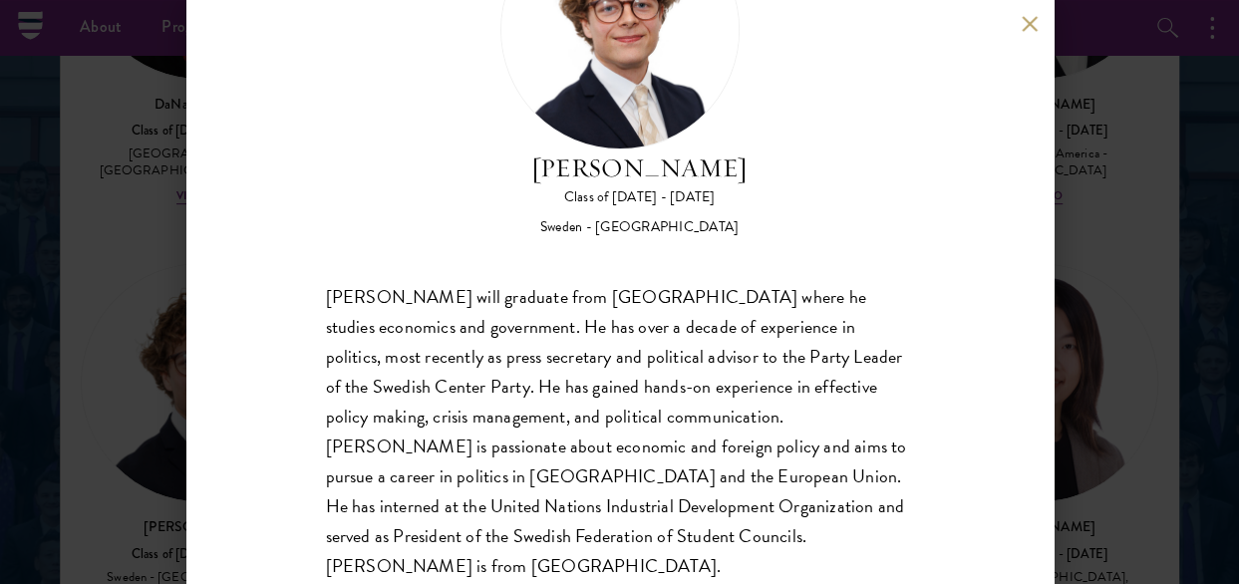
scroll to position [176, 0]
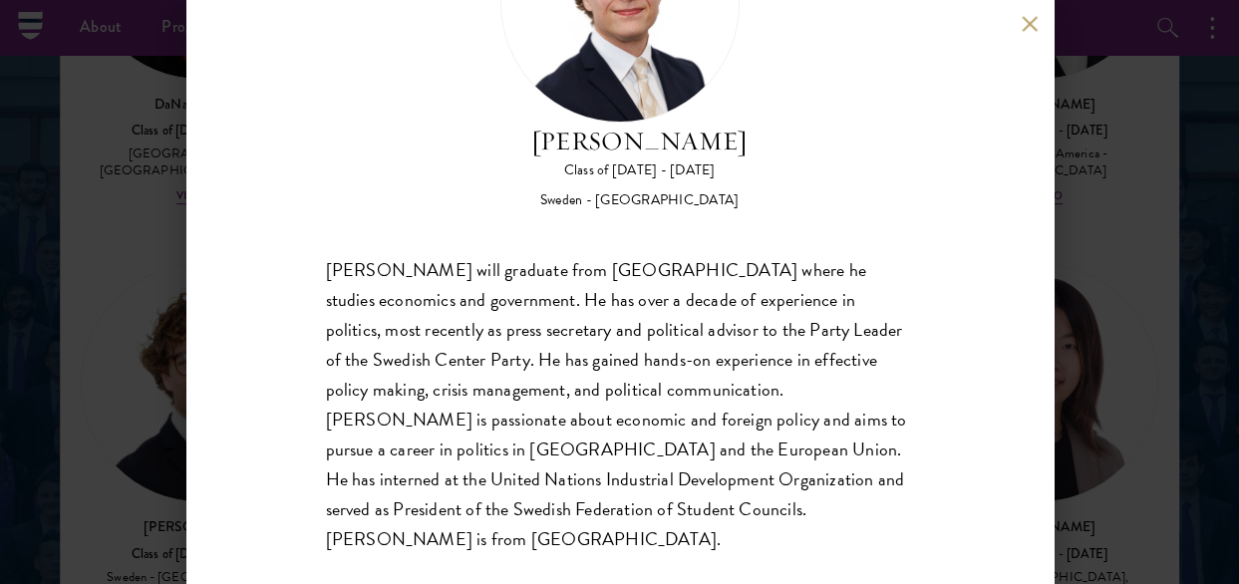
click at [1033, 21] on button at bounding box center [1030, 23] width 17 height 17
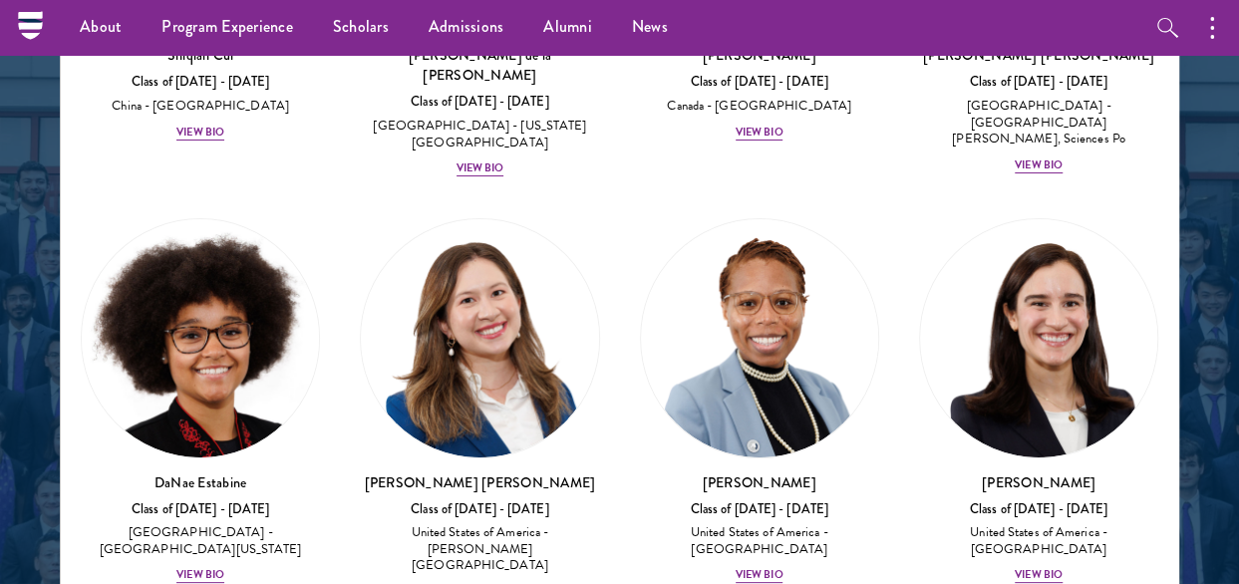
scroll to position [3649, 0]
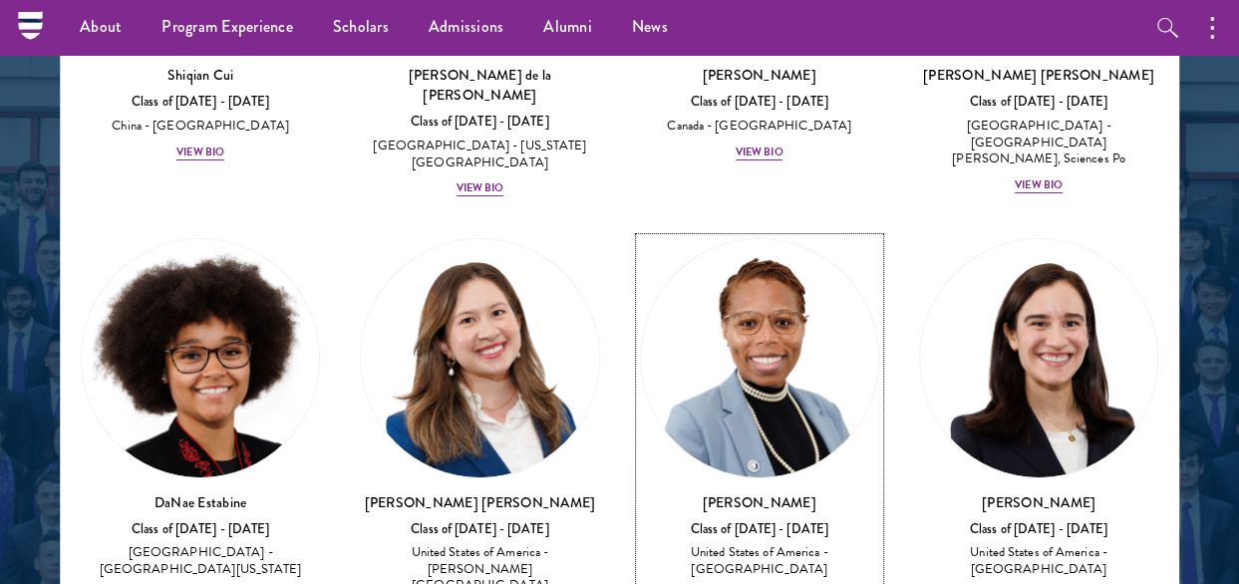
click at [744, 583] on div "View Bio" at bounding box center [760, 595] width 48 height 16
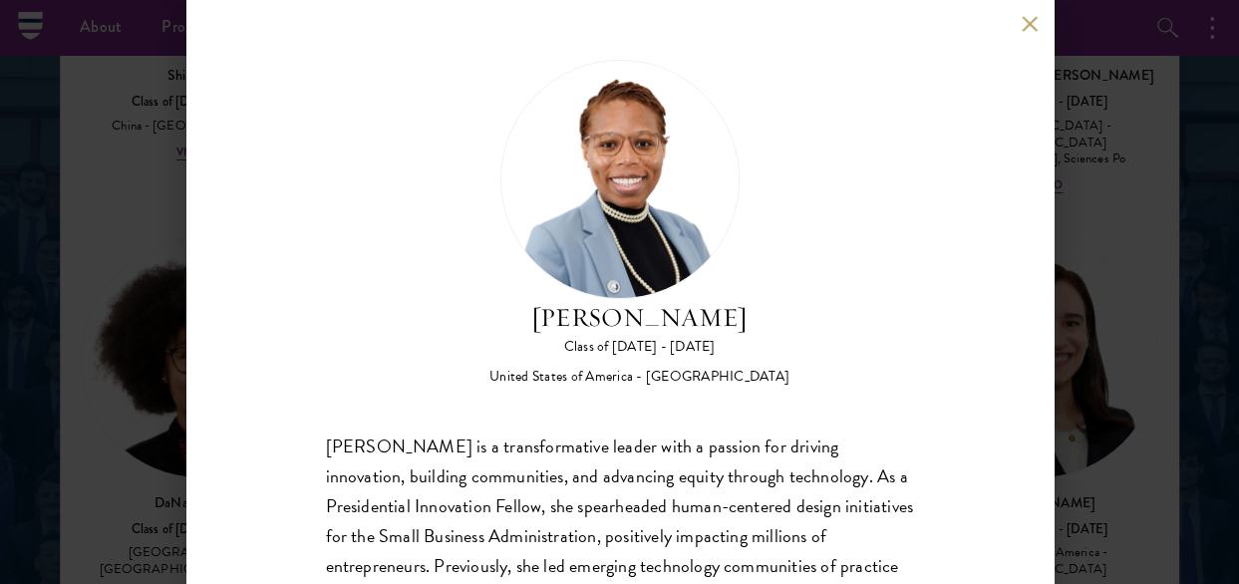
click at [1022, 19] on button at bounding box center [1030, 23] width 17 height 17
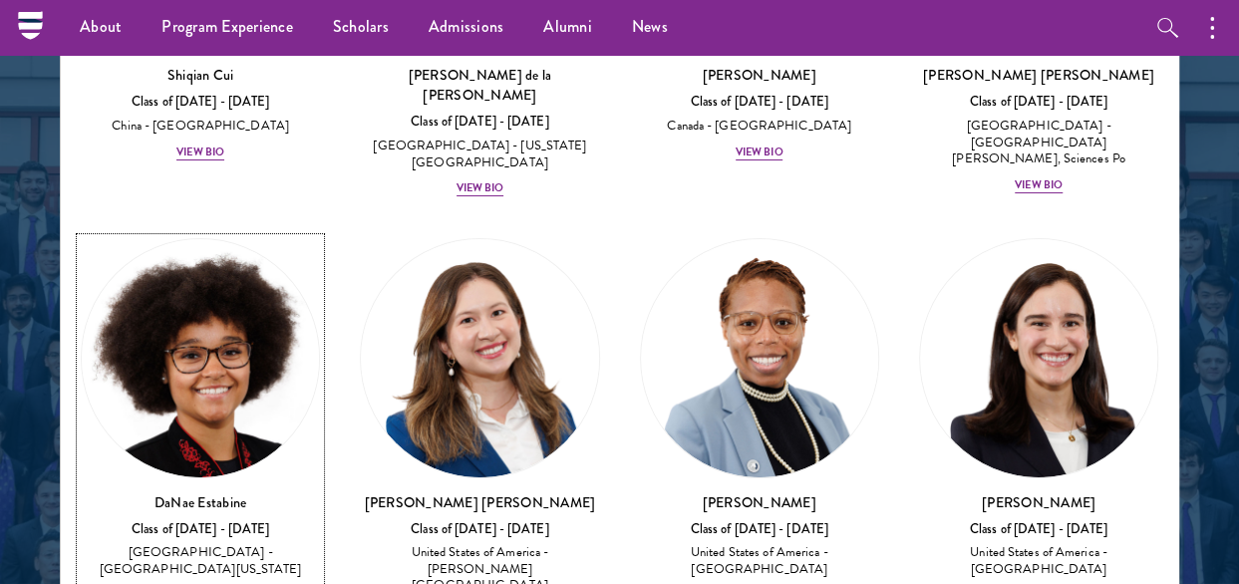
click at [186, 583] on div "View Bio" at bounding box center [200, 595] width 48 height 16
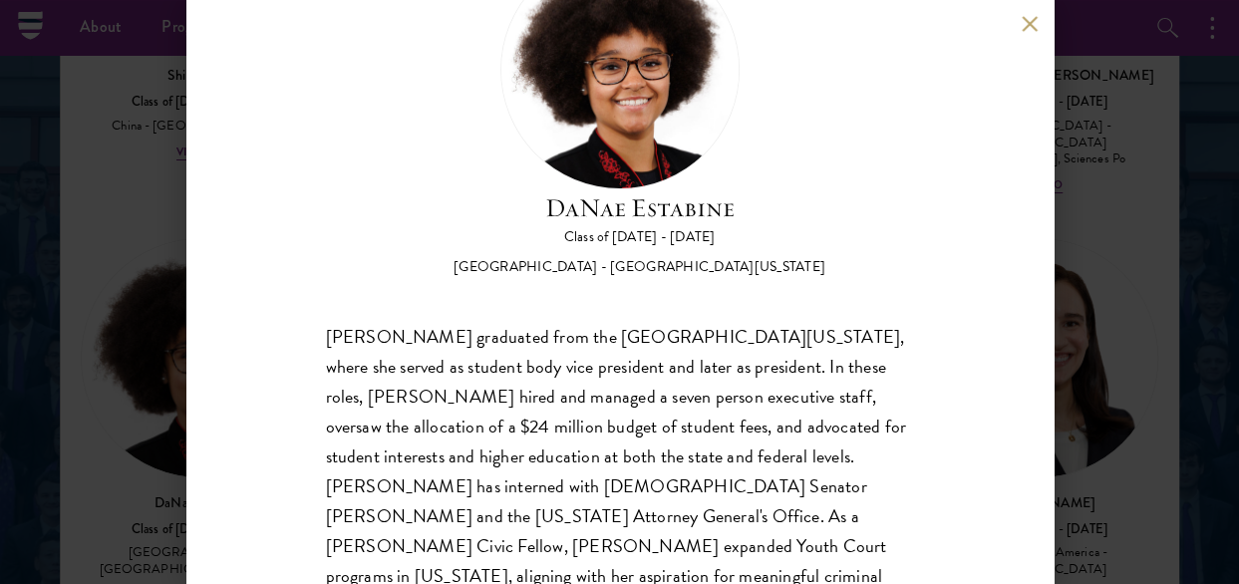
scroll to position [176, 0]
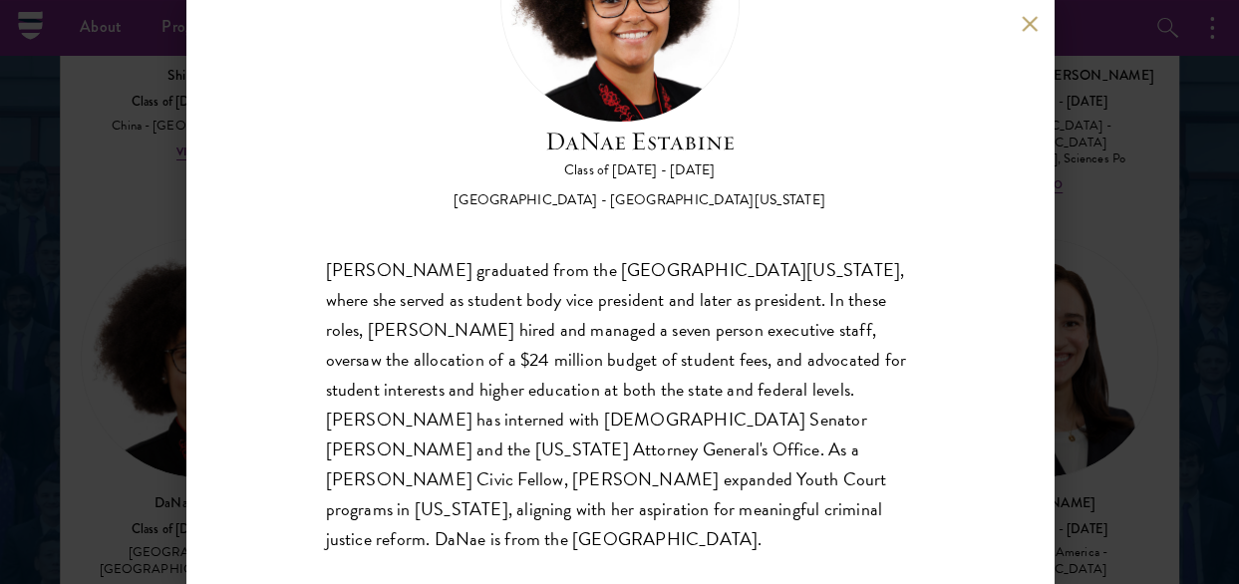
click at [1028, 25] on button at bounding box center [1030, 23] width 17 height 17
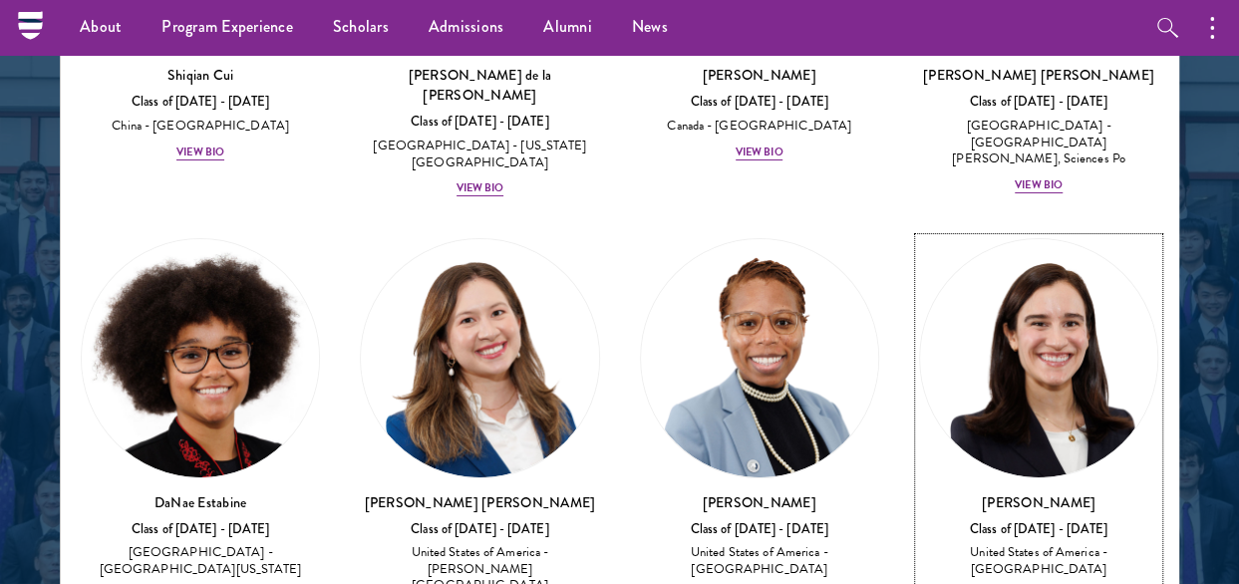
click at [1025, 583] on div "View Bio" at bounding box center [1039, 595] width 48 height 16
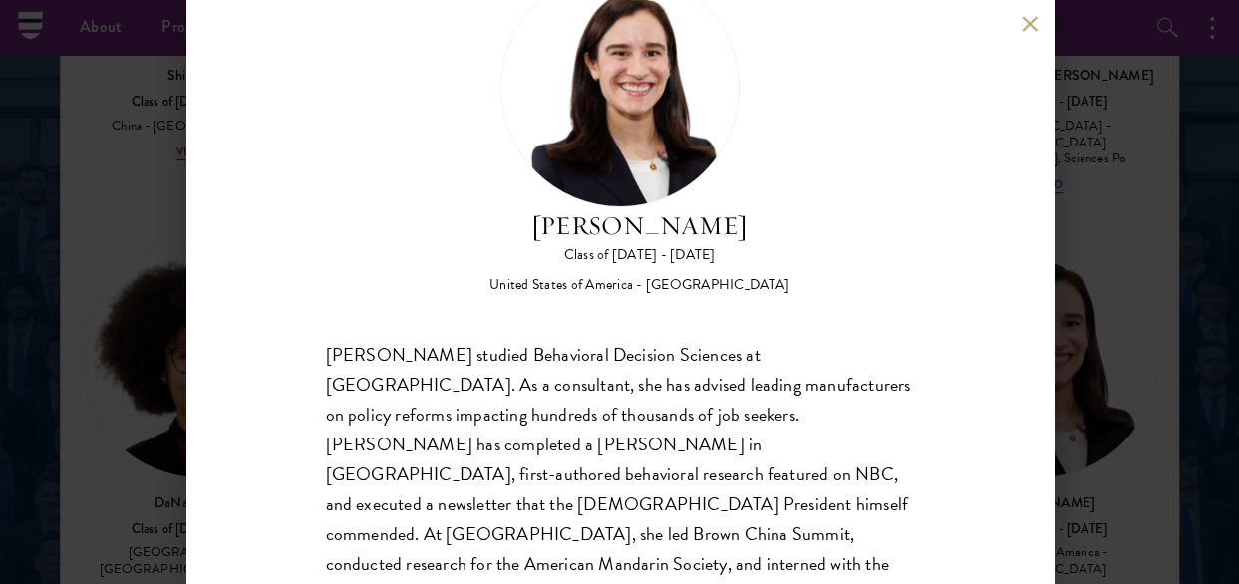
scroll to position [176, 0]
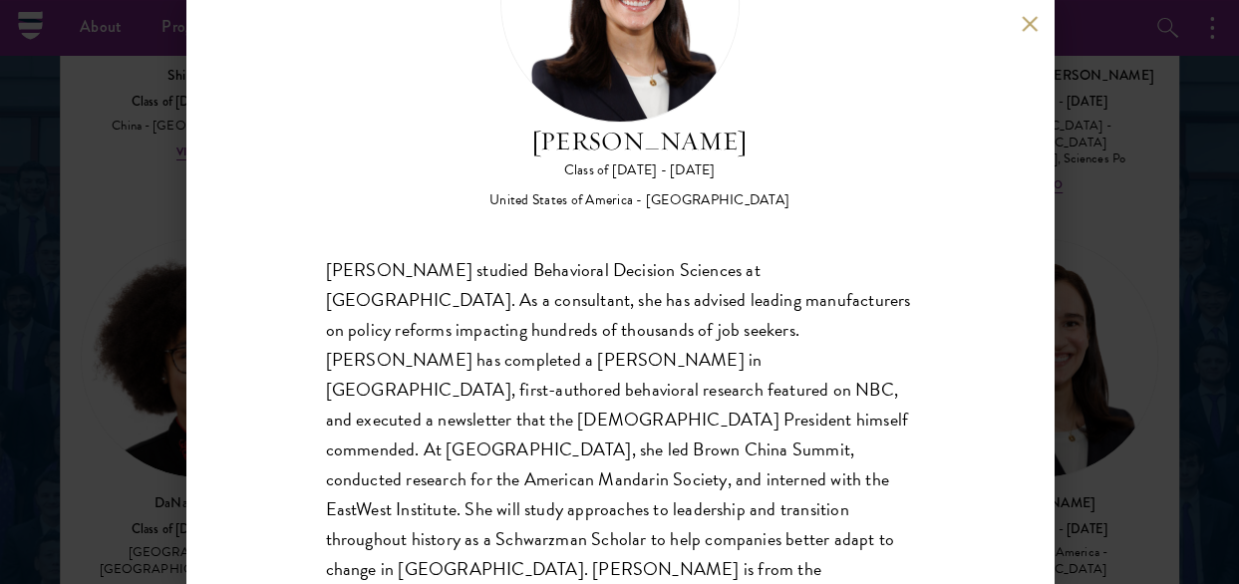
click at [1027, 23] on button at bounding box center [1030, 23] width 17 height 17
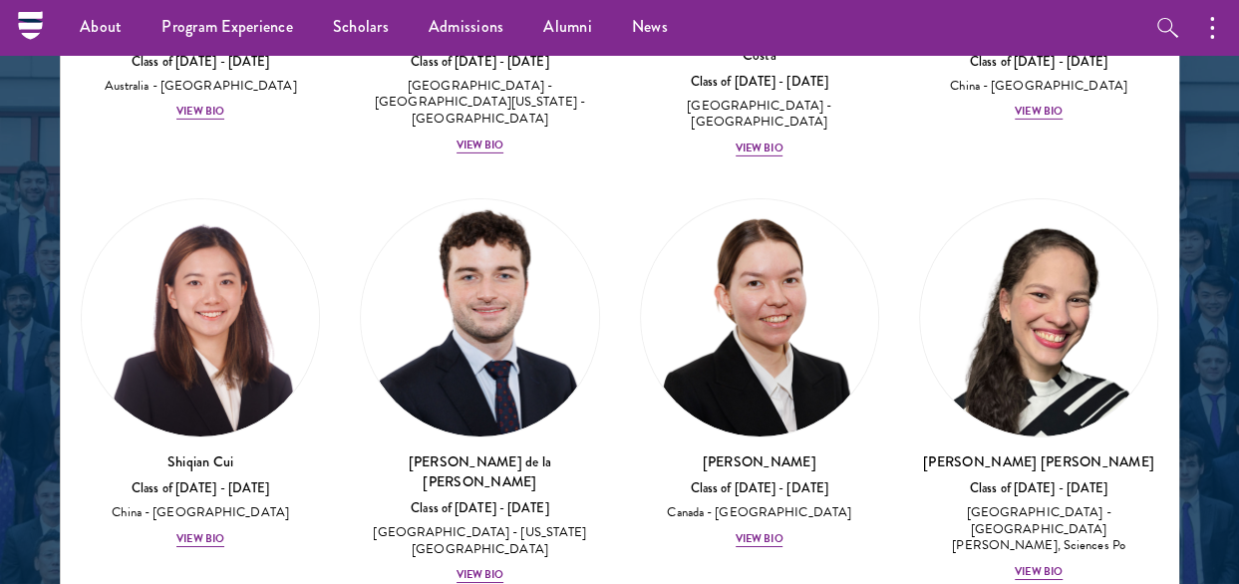
scroll to position [3250, 0]
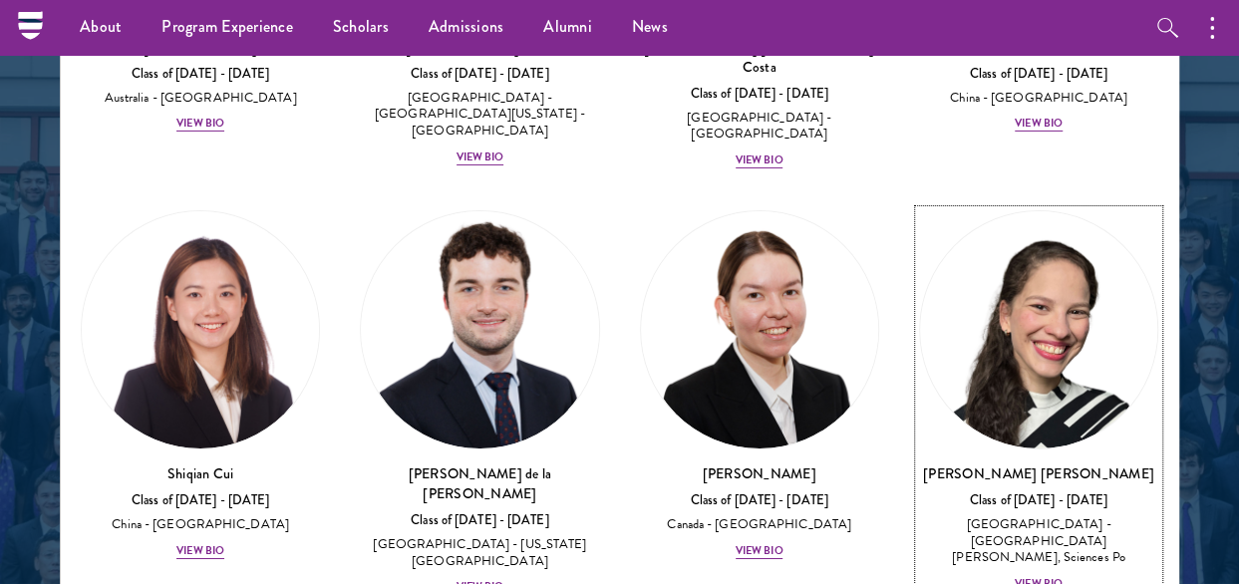
click at [1015, 576] on div "View Bio" at bounding box center [1039, 584] width 48 height 16
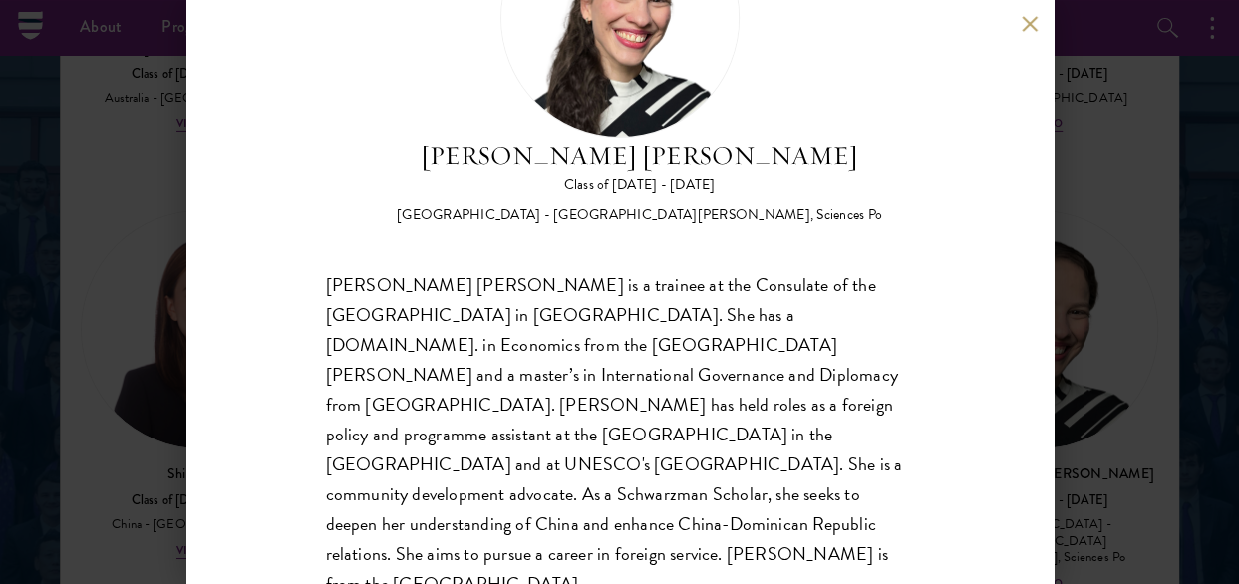
scroll to position [176, 0]
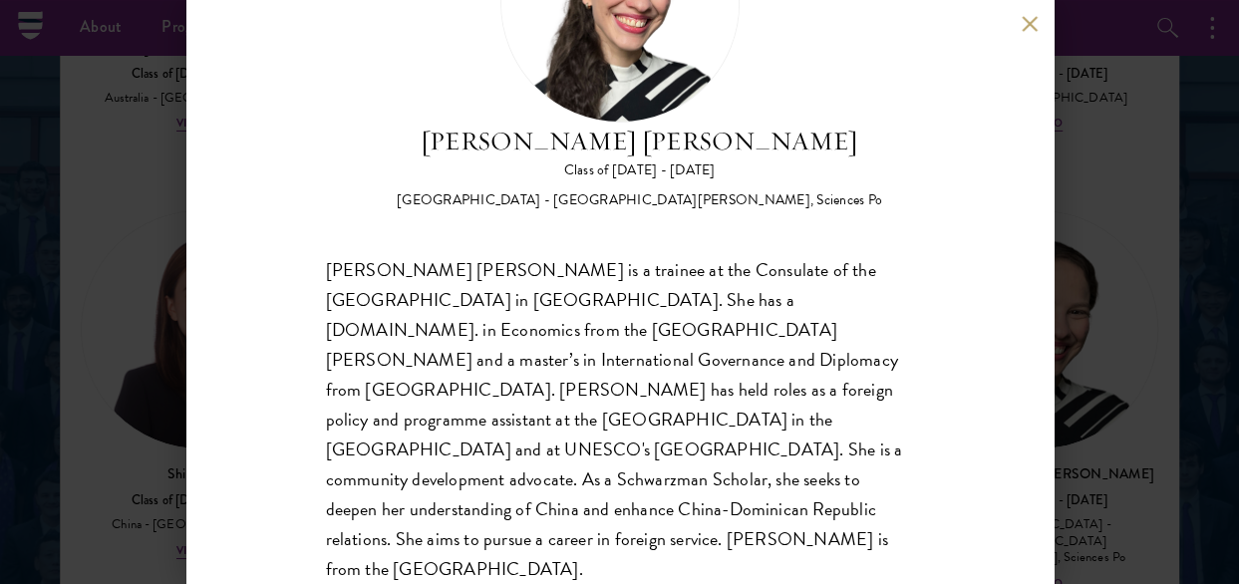
click at [1029, 22] on button at bounding box center [1030, 23] width 17 height 17
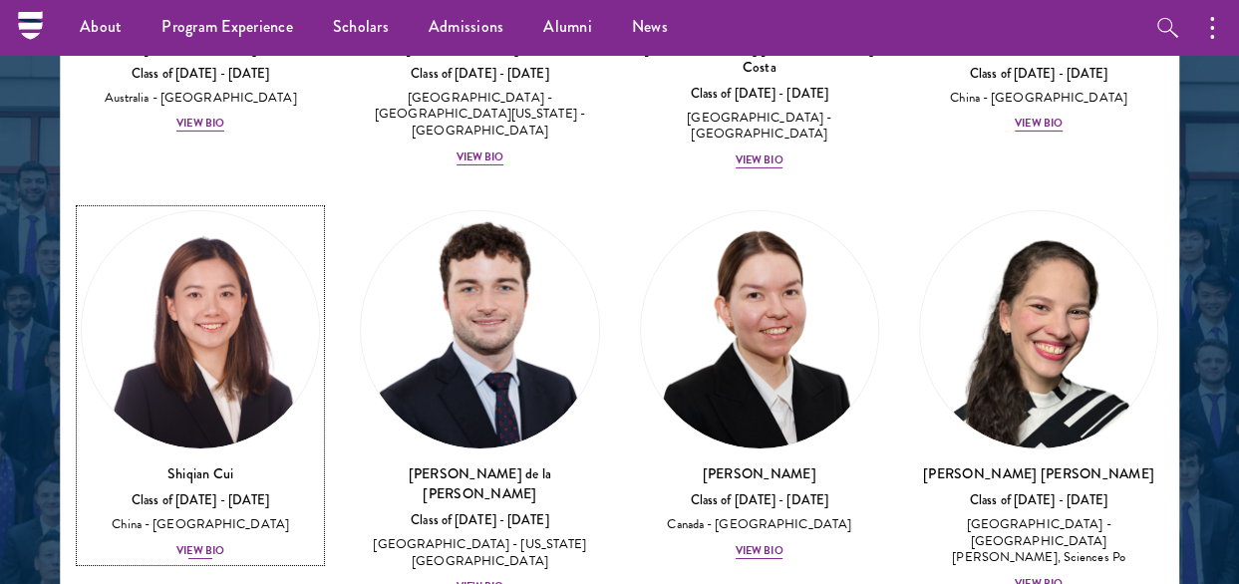
click at [182, 543] on div "View Bio" at bounding box center [200, 551] width 48 height 16
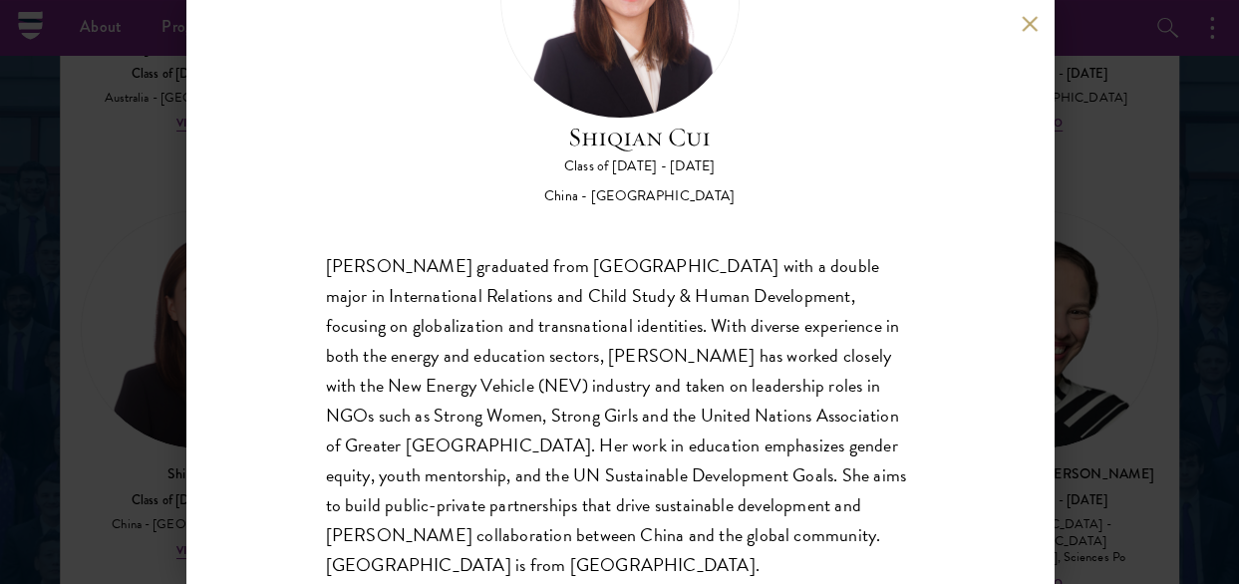
scroll to position [199, 0]
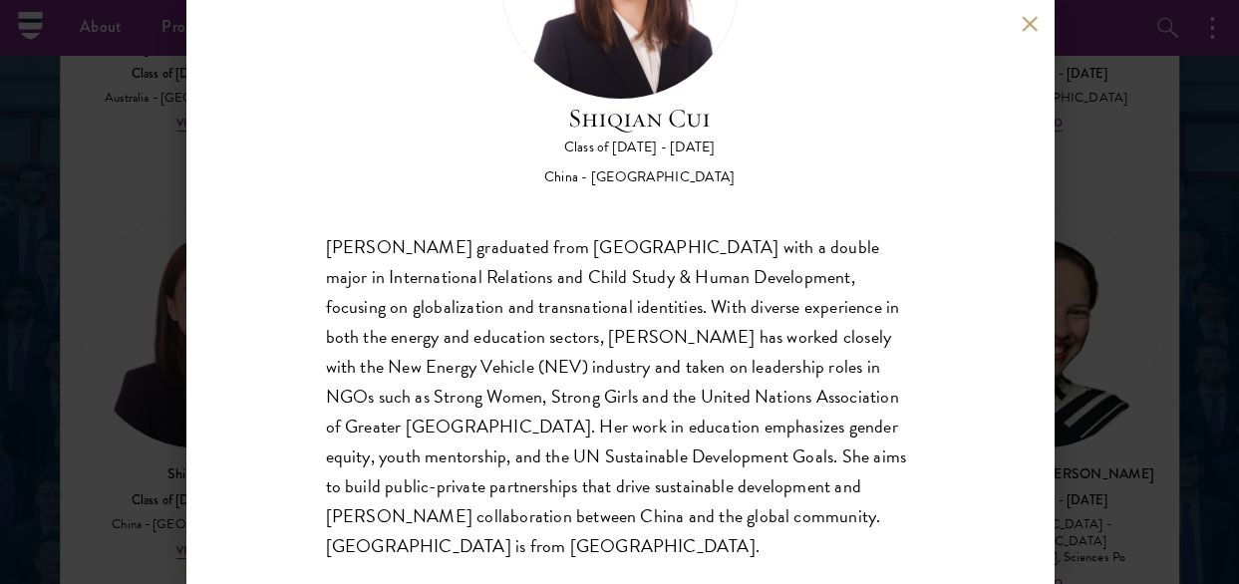
click at [1029, 32] on div "Shiqian Cui Class of 2025 - 2026 China - Tufts University Shiqian Cui graduated…" at bounding box center [619, 292] width 867 height 584
click at [1020, 25] on div "Shiqian Cui Class of 2025 - 2026 China - Tufts University Shiqian Cui graduated…" at bounding box center [619, 292] width 867 height 584
click at [1025, 24] on button at bounding box center [1030, 23] width 17 height 17
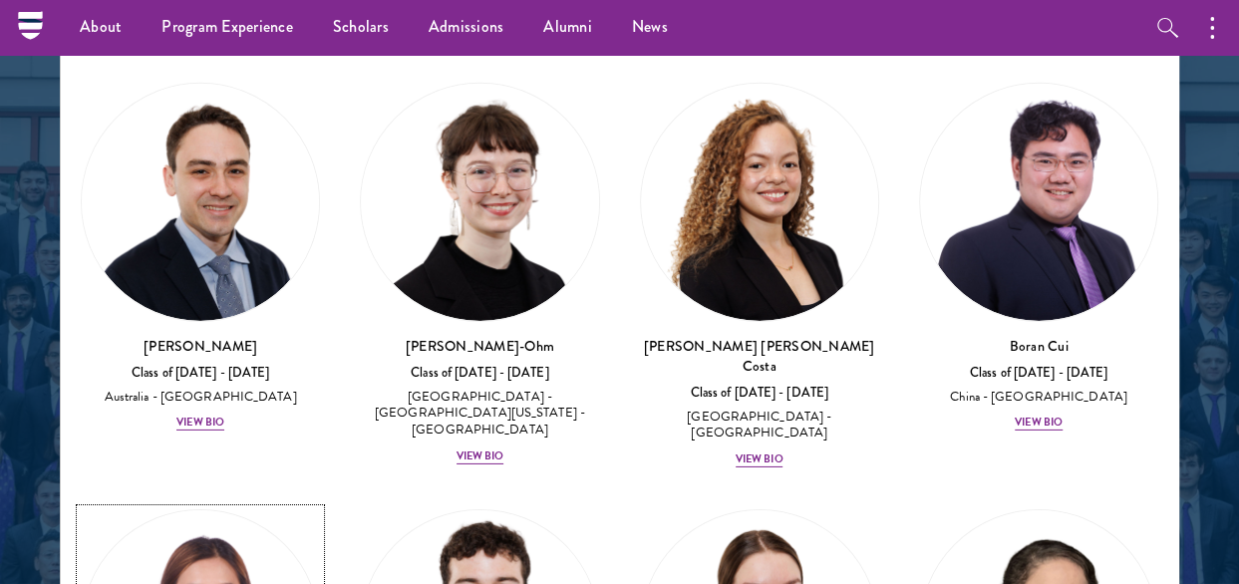
scroll to position [2752, 0]
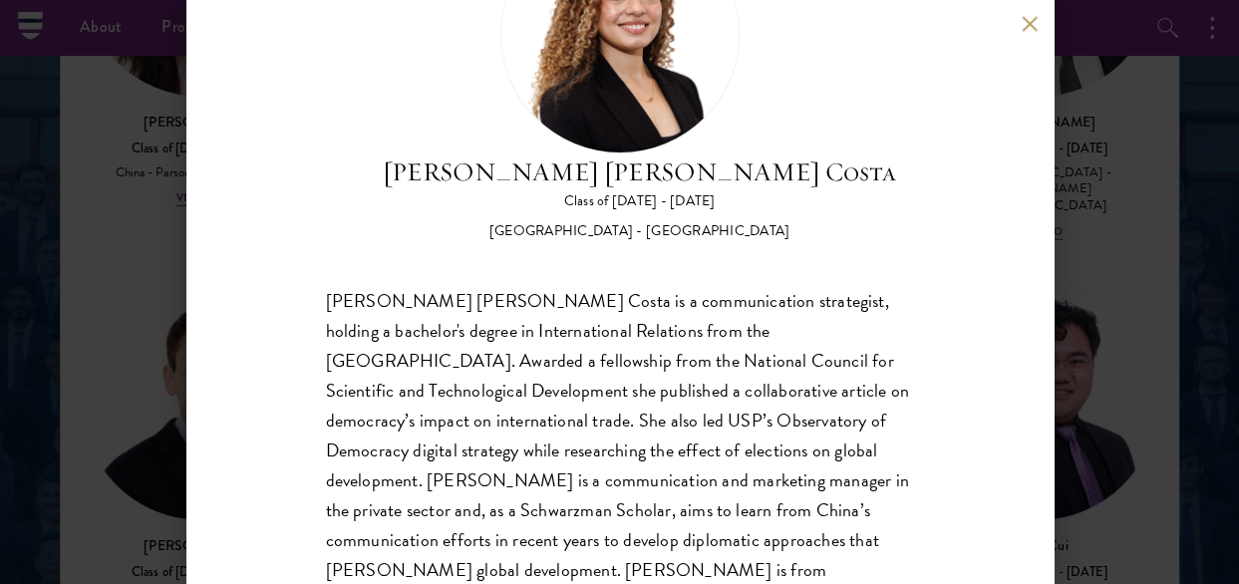
scroll to position [199, 0]
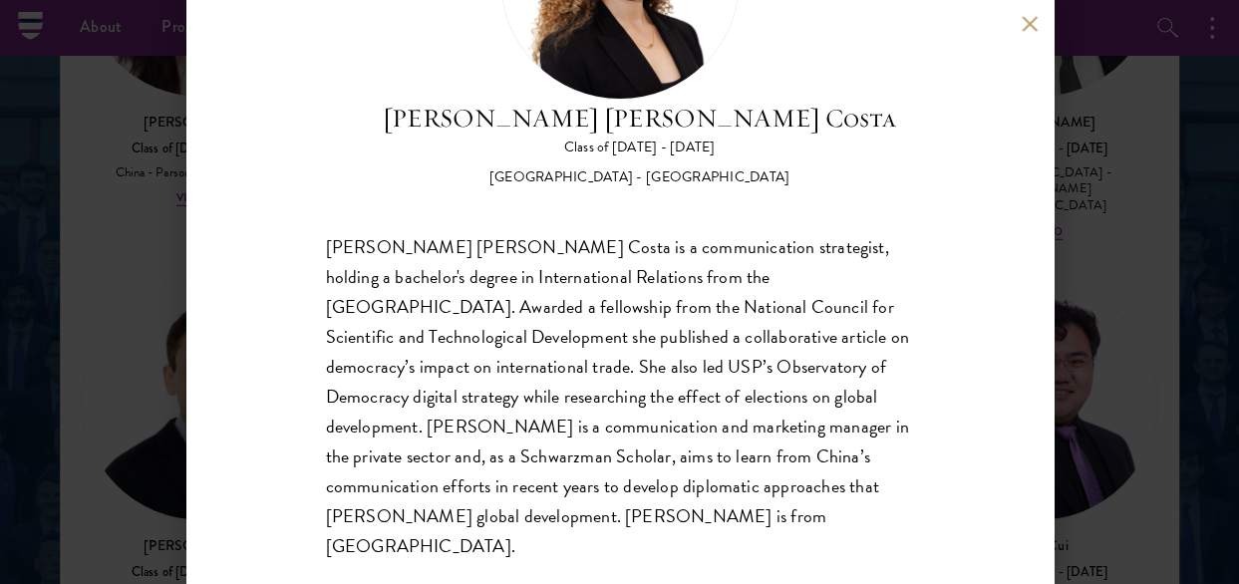
click at [1022, 21] on button at bounding box center [1030, 23] width 17 height 17
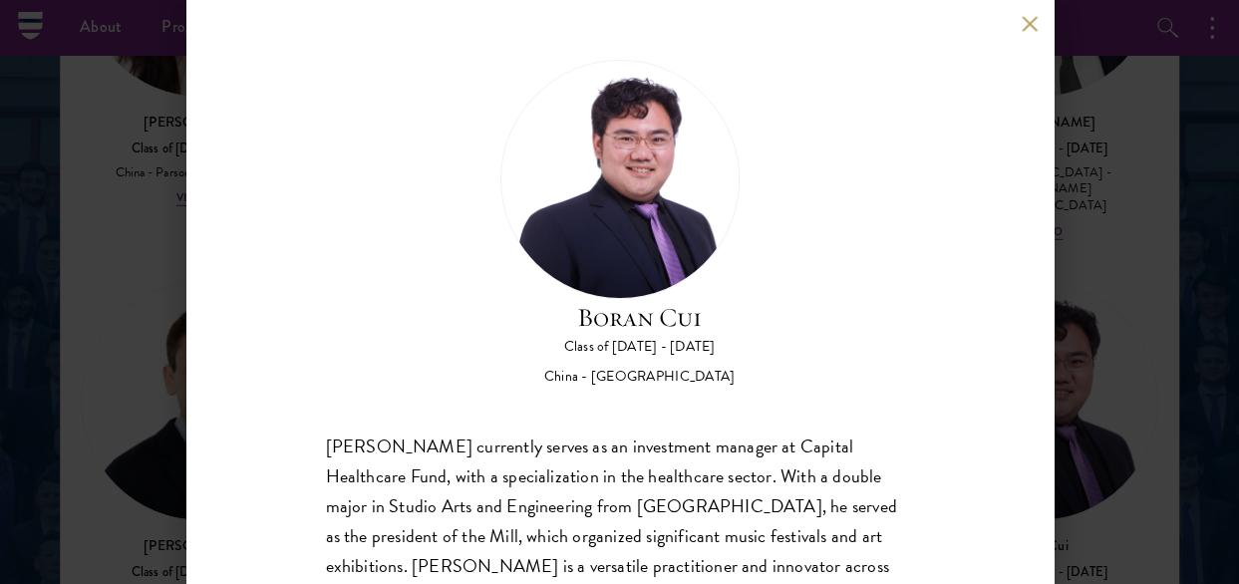
scroll to position [100, 0]
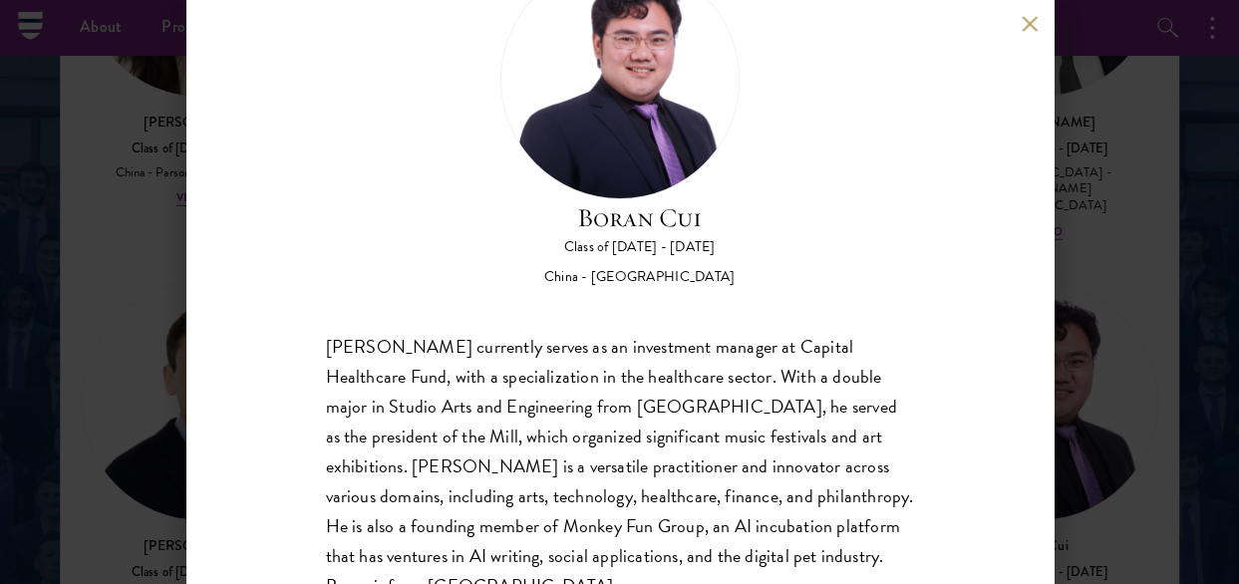
click at [1033, 25] on button at bounding box center [1030, 23] width 17 height 17
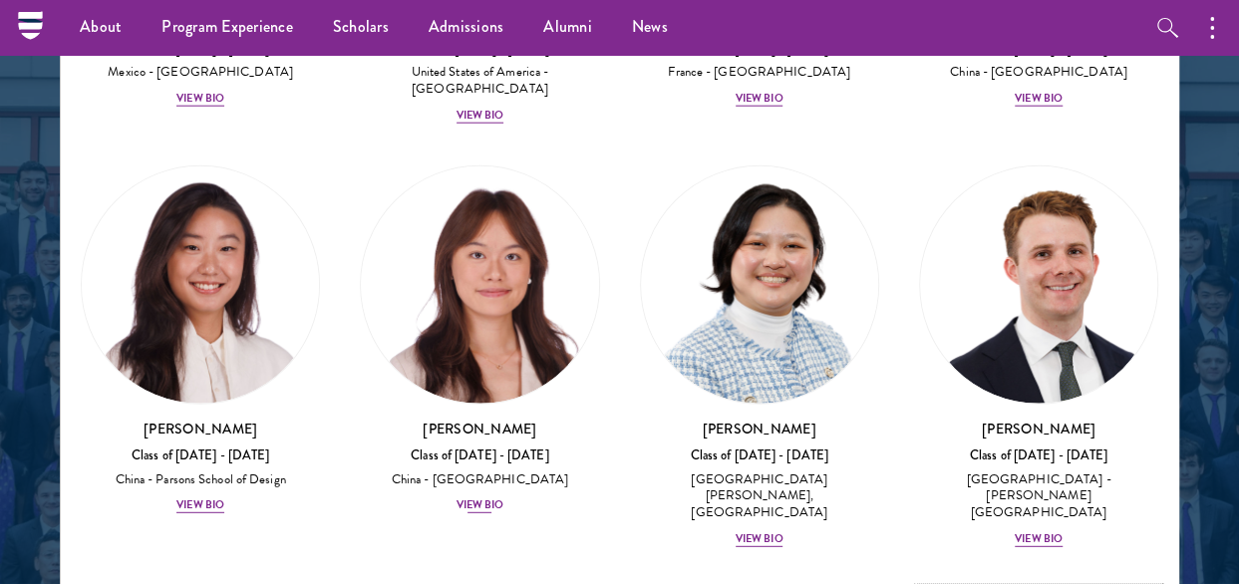
scroll to position [2353, 0]
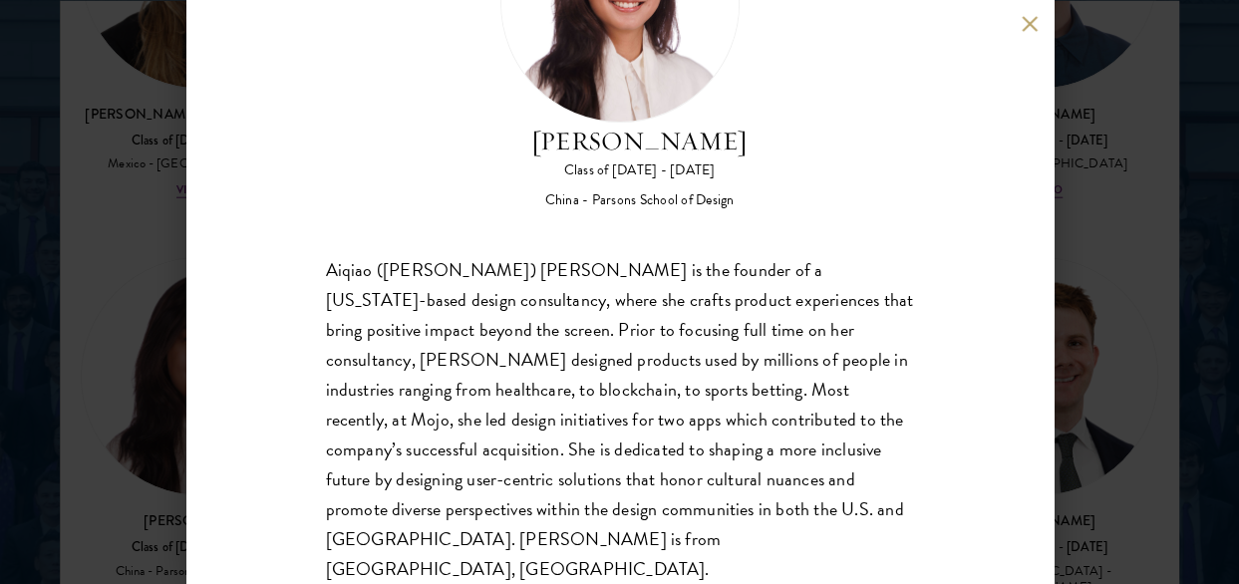
scroll to position [2699, 0]
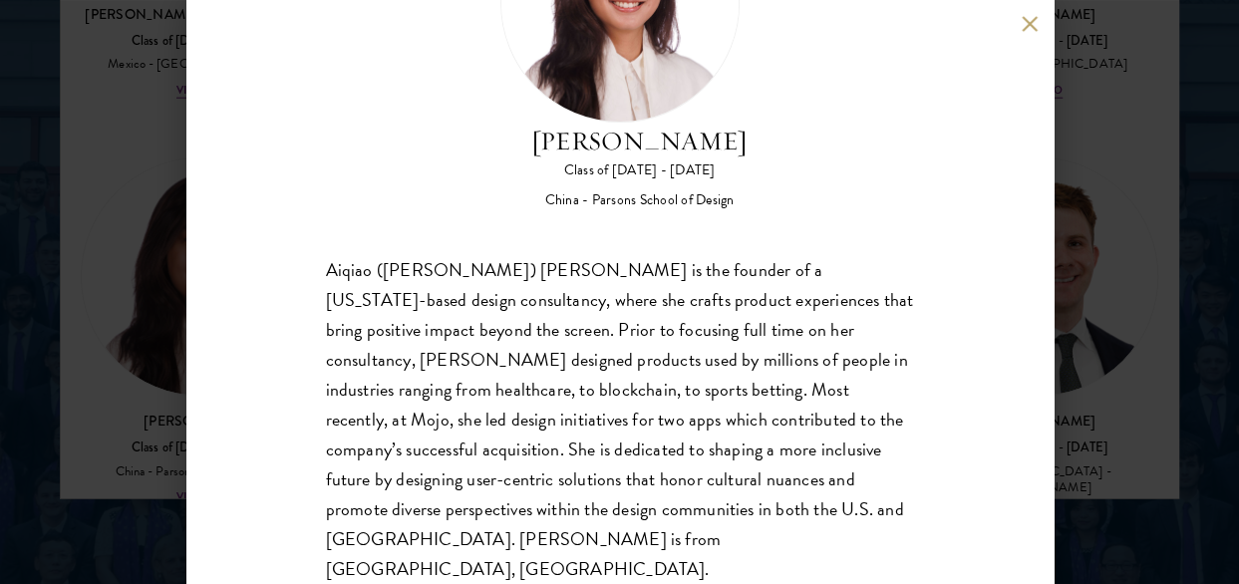
click at [1020, 16] on div "Melinda Chen Class of 2025 - 2026 China - Parsons School of Design Aiqiao (Meli…" at bounding box center [619, 292] width 867 height 584
click at [1025, 22] on button at bounding box center [1030, 23] width 17 height 17
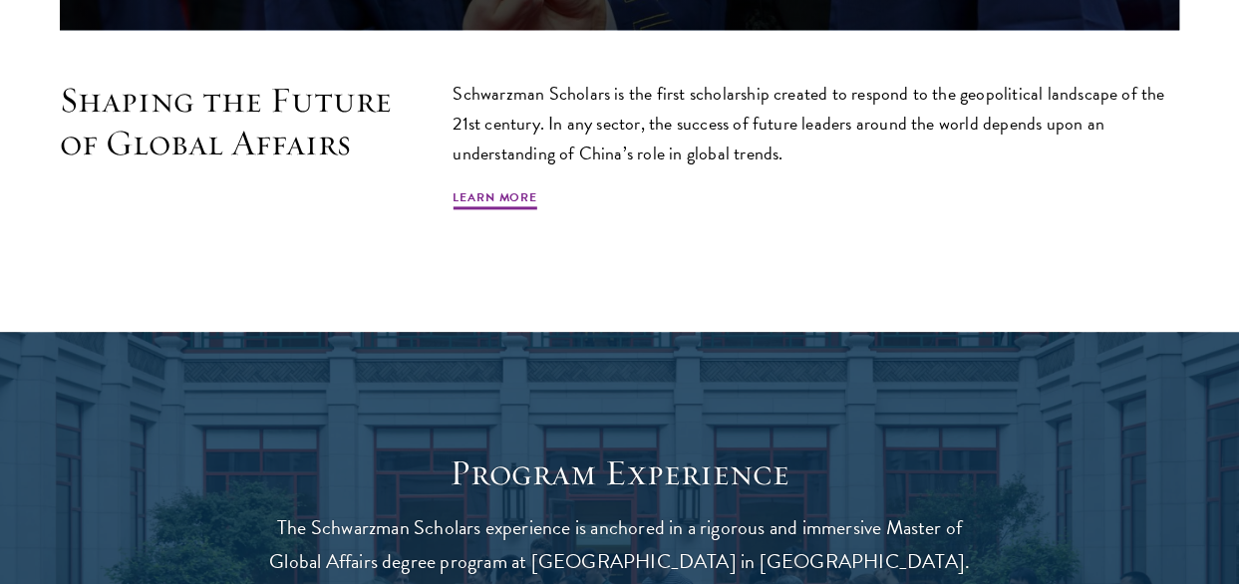
scroll to position [1196, 0]
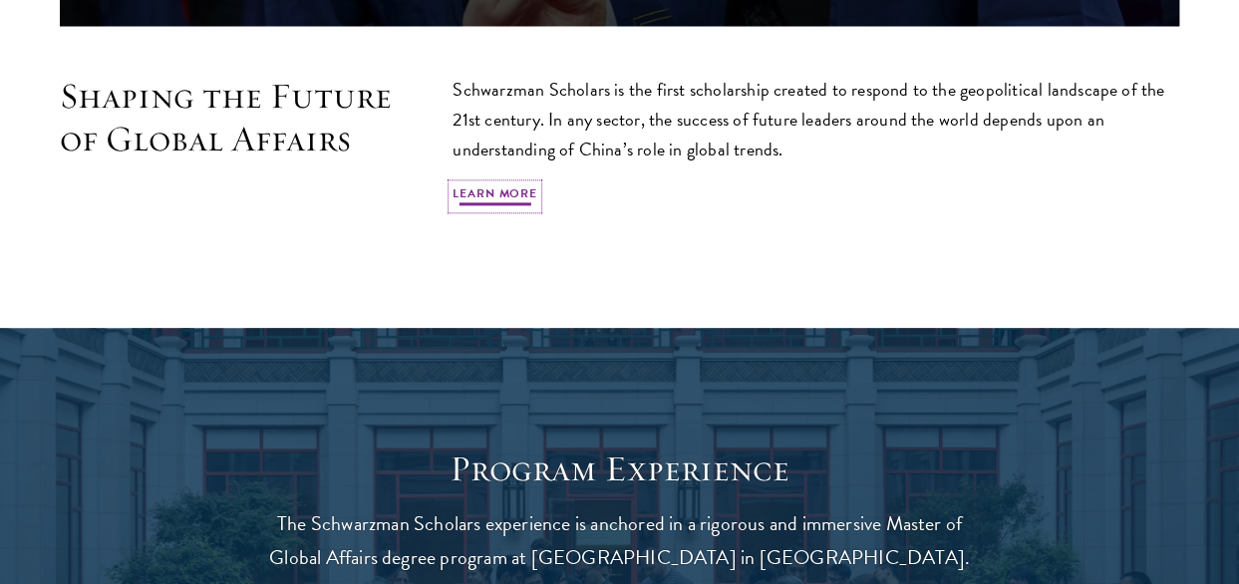
click at [524, 188] on link "Learn More" at bounding box center [495, 196] width 85 height 24
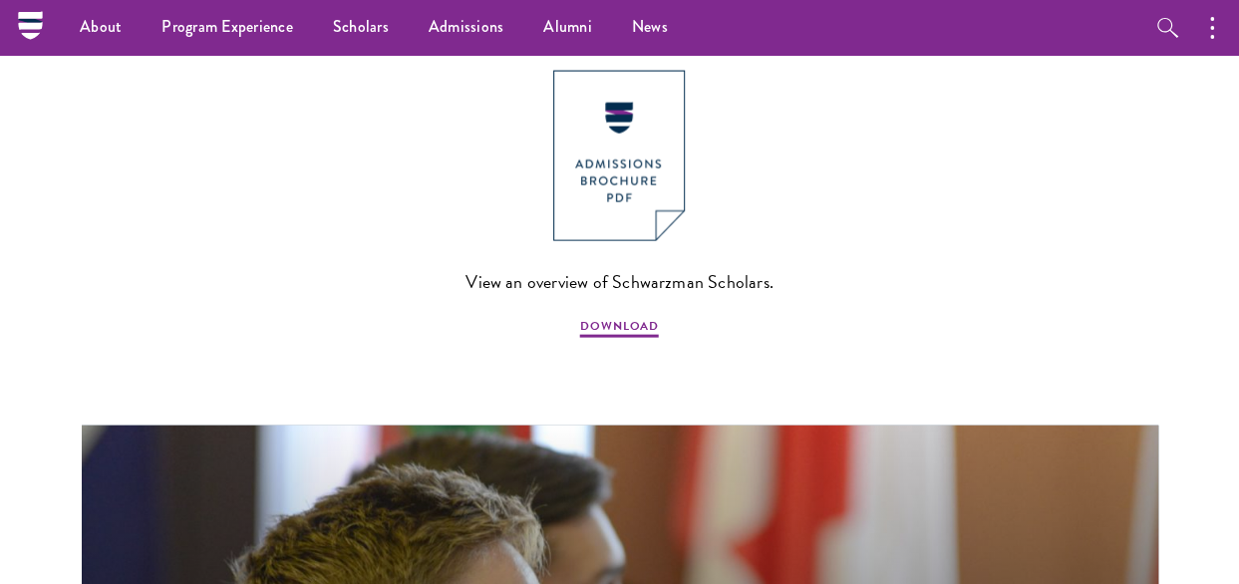
scroll to position [1894, 0]
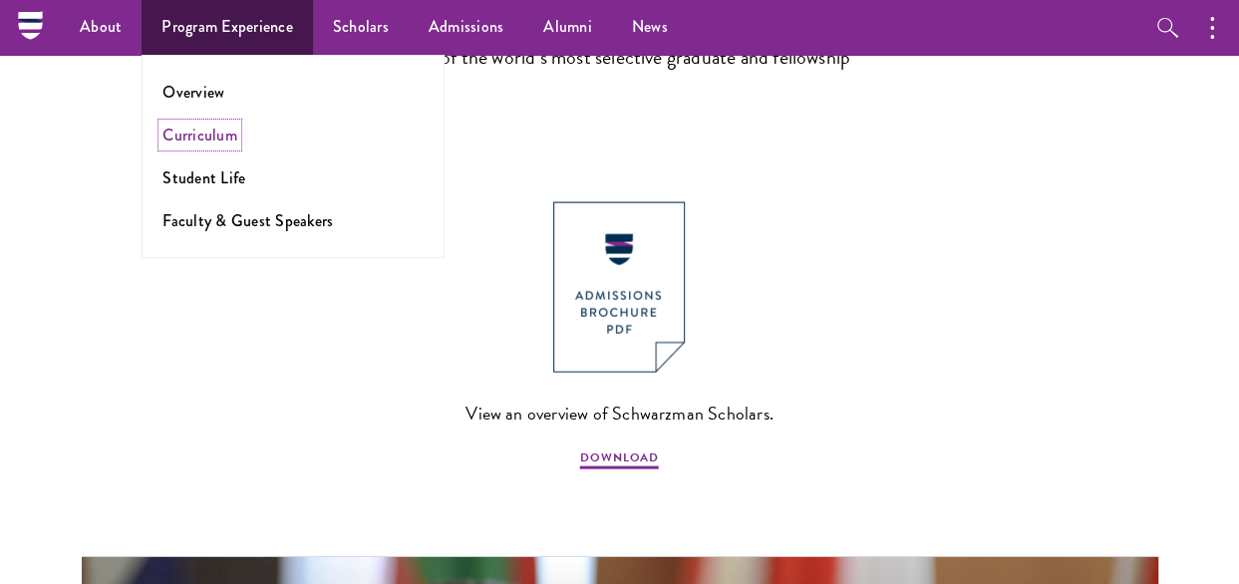
click at [203, 138] on link "Curriculum" at bounding box center [200, 135] width 75 height 23
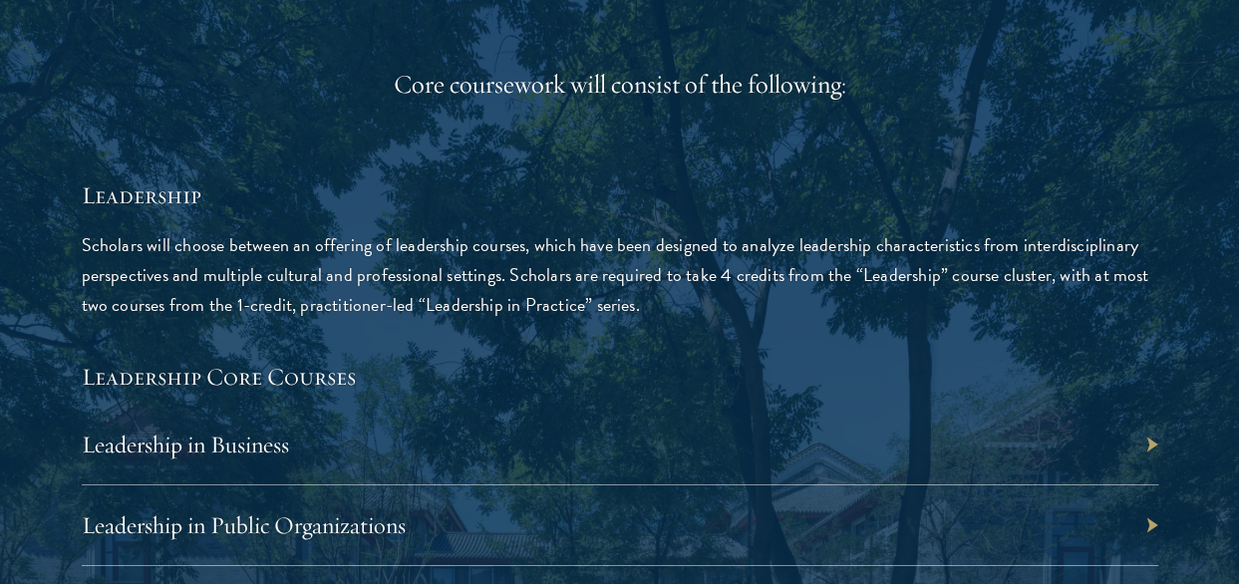
scroll to position [3091, 0]
